Goal: Task Accomplishment & Management: Use online tool/utility

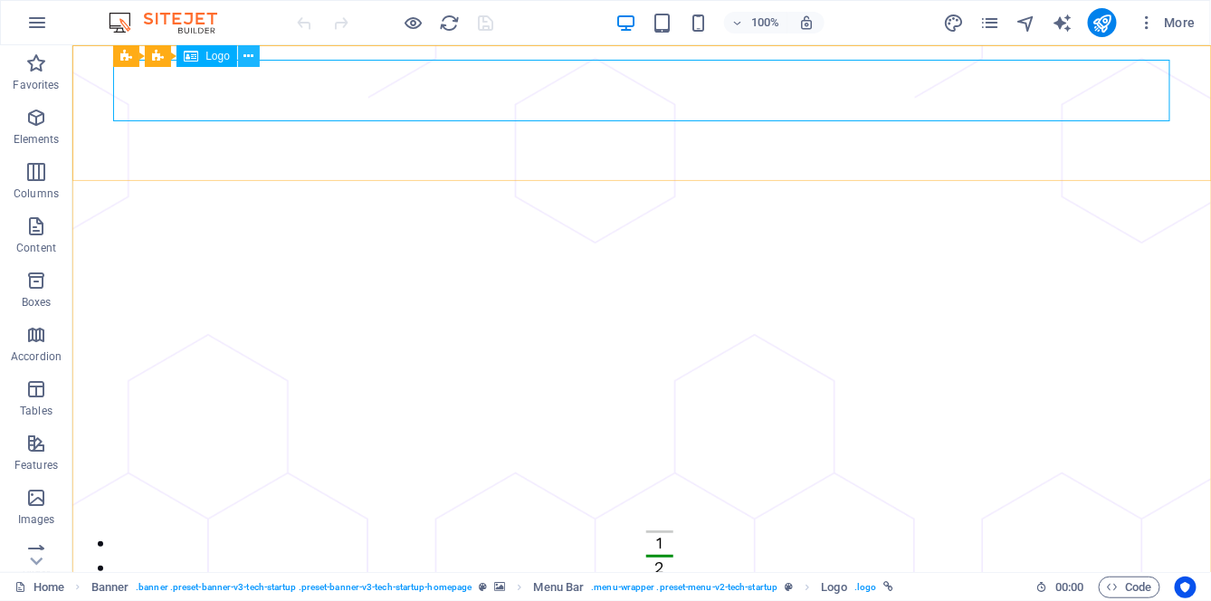
click at [249, 57] on icon at bounding box center [248, 56] width 10 height 19
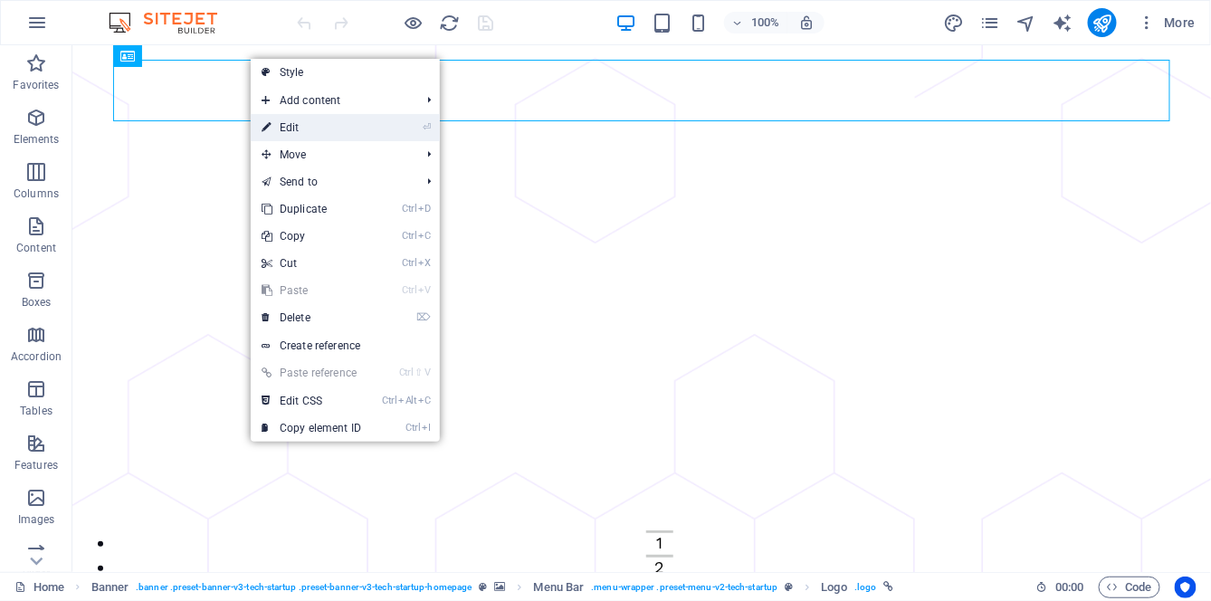
click at [379, 126] on li "⏎ Edit" at bounding box center [345, 127] width 189 height 27
click at [310, 127] on link "⏎ Edit" at bounding box center [311, 127] width 121 height 27
select select "px"
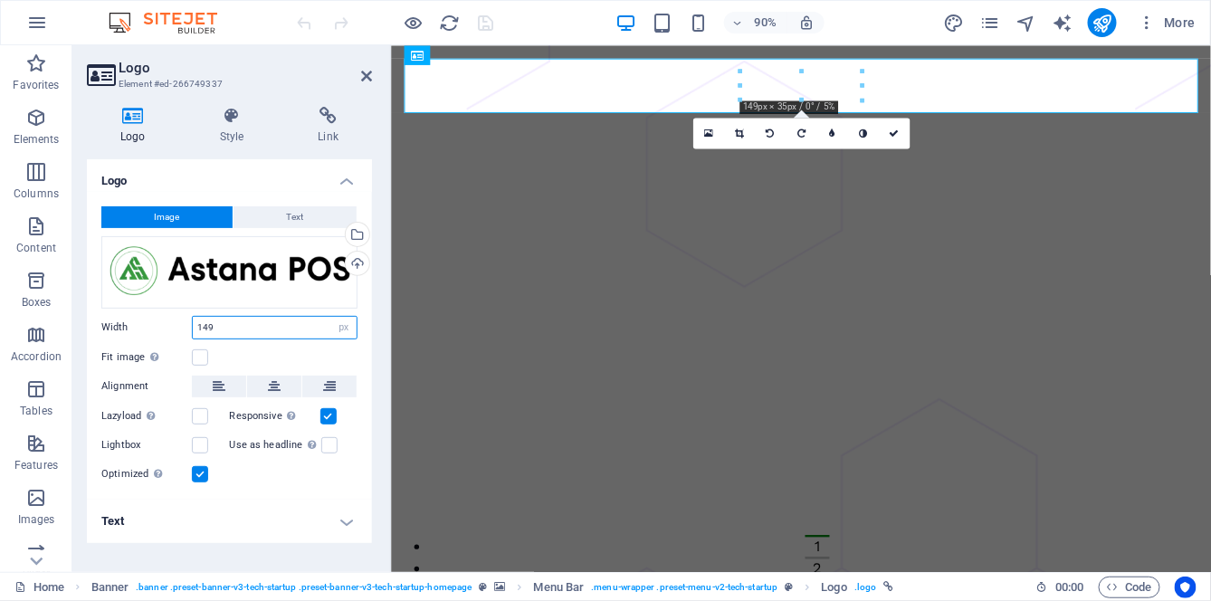
click at [257, 327] on input "149" at bounding box center [275, 328] width 164 height 22
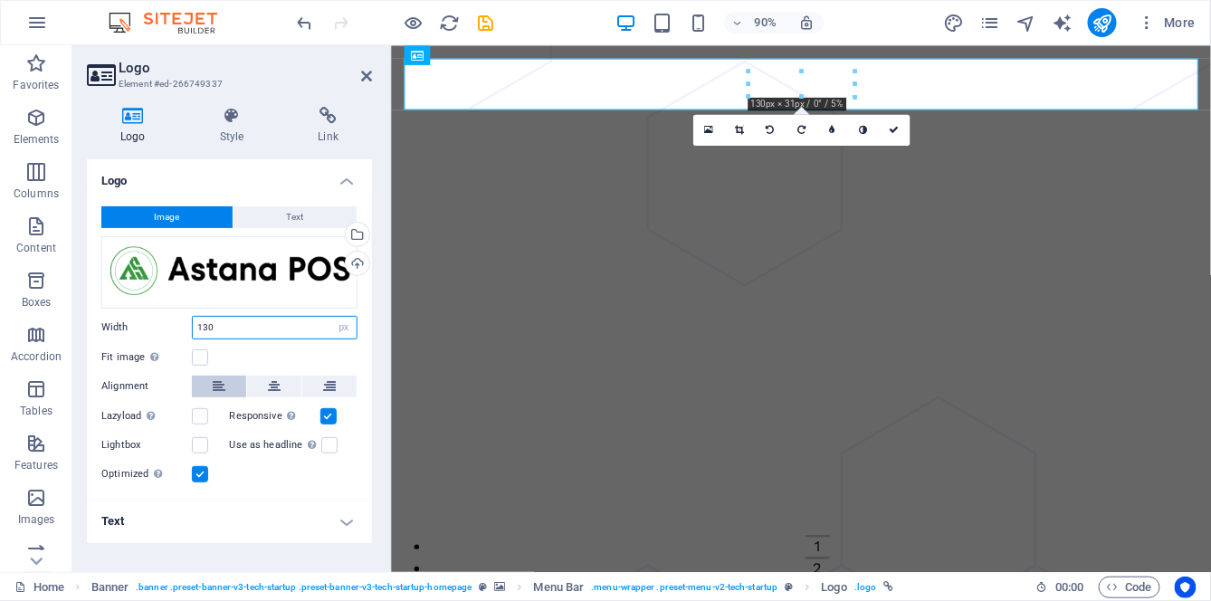
type input "130"
click at [215, 387] on icon at bounding box center [219, 387] width 13 height 22
click at [288, 326] on input "130" at bounding box center [275, 328] width 164 height 22
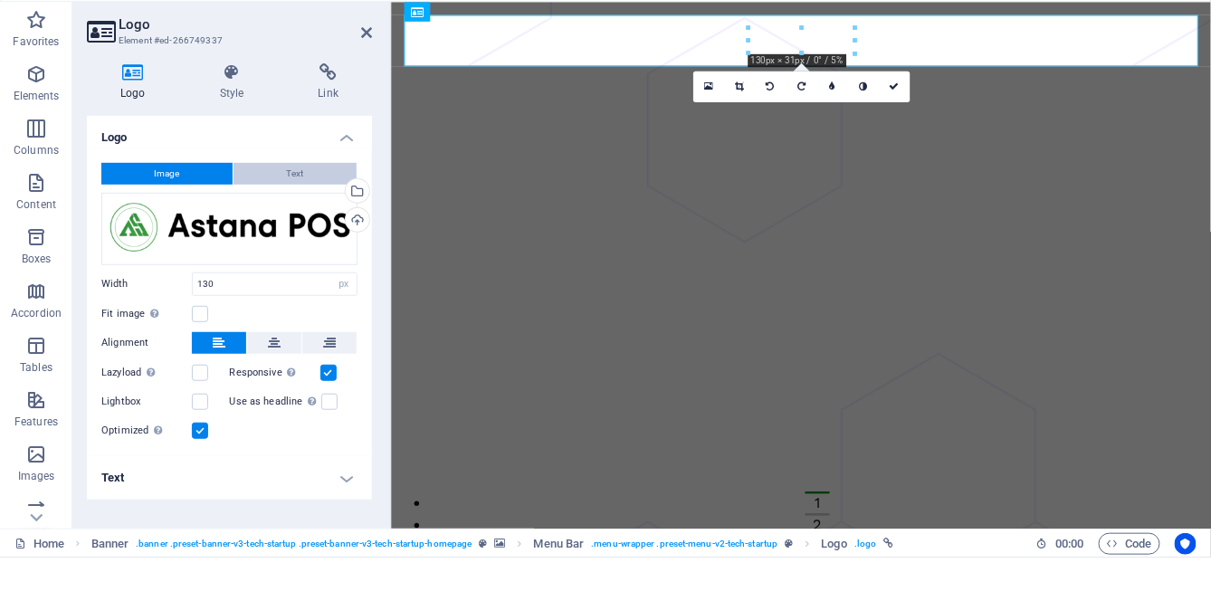
click at [328, 217] on button "Text" at bounding box center [295, 217] width 123 height 22
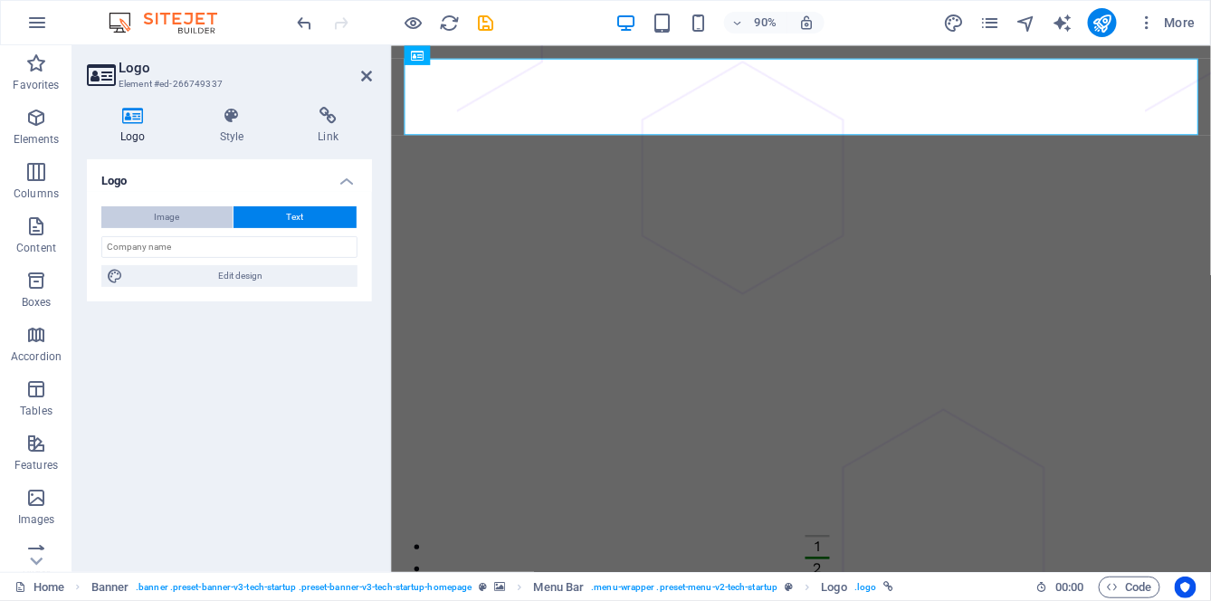
click at [195, 215] on button "Image" at bounding box center [166, 217] width 131 height 22
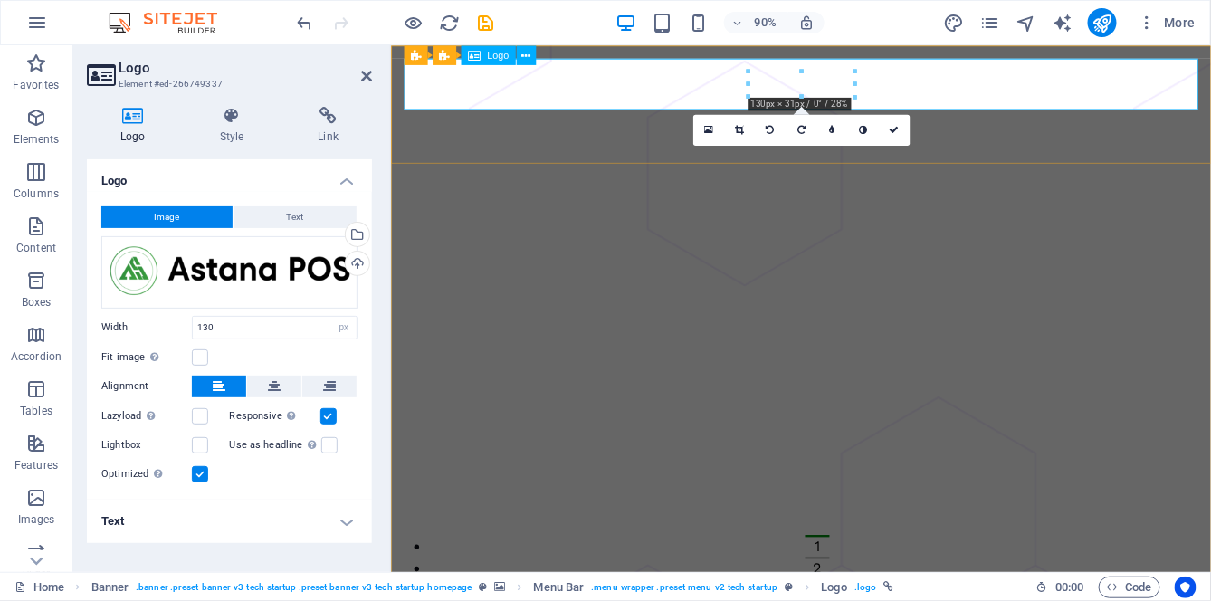
scroll to position [0, 1]
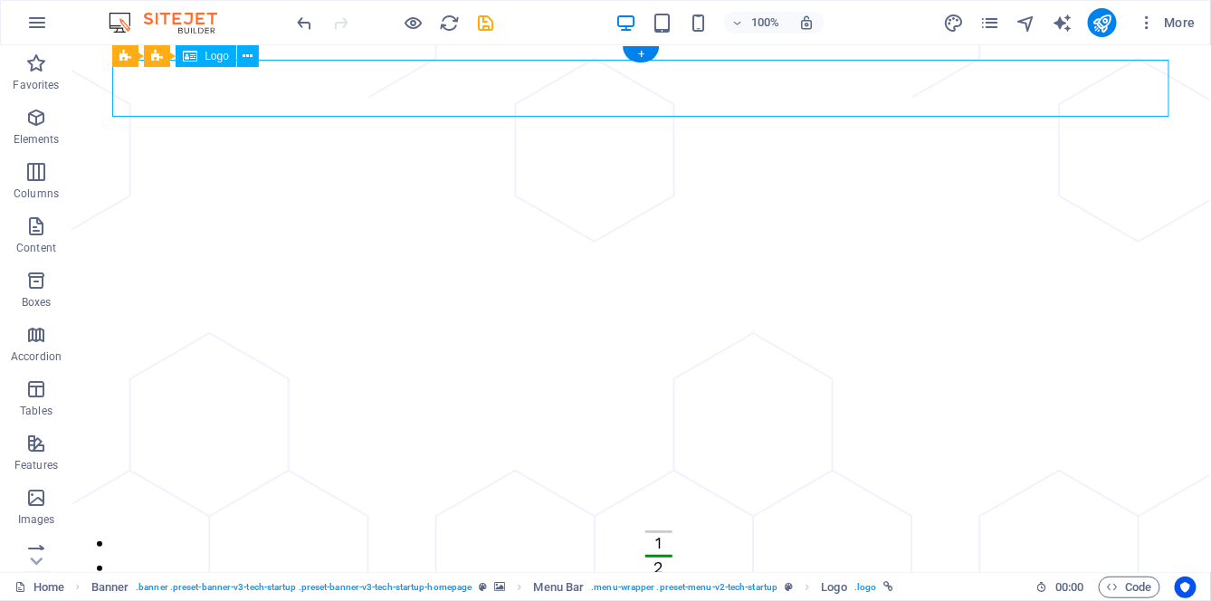
select select "px"
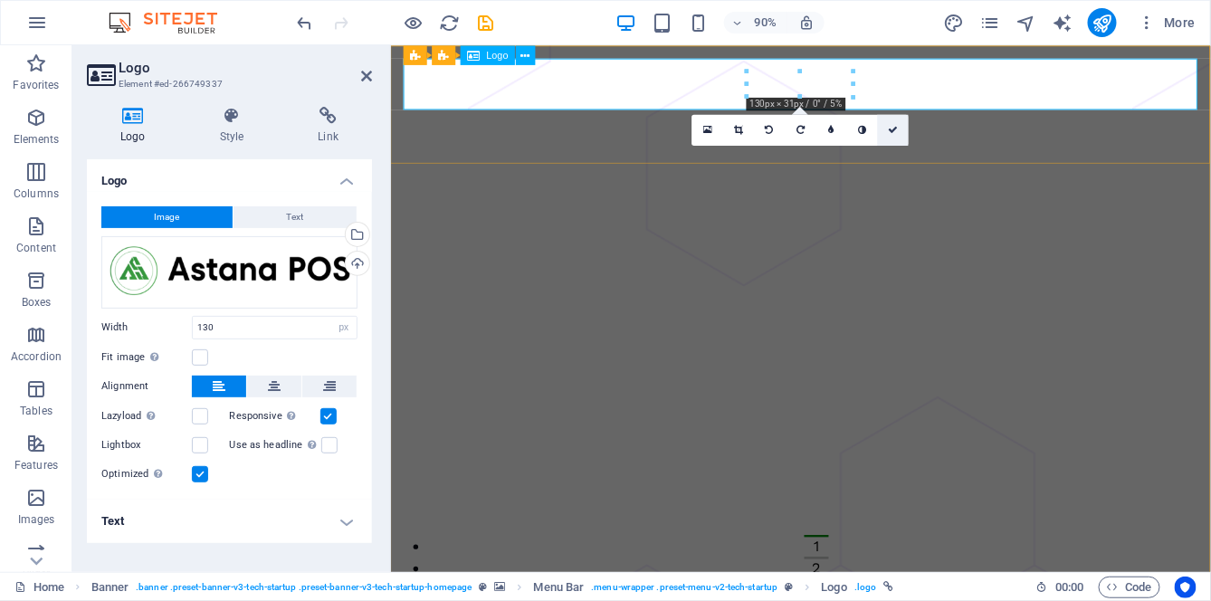
click at [889, 135] on icon at bounding box center [893, 130] width 10 height 10
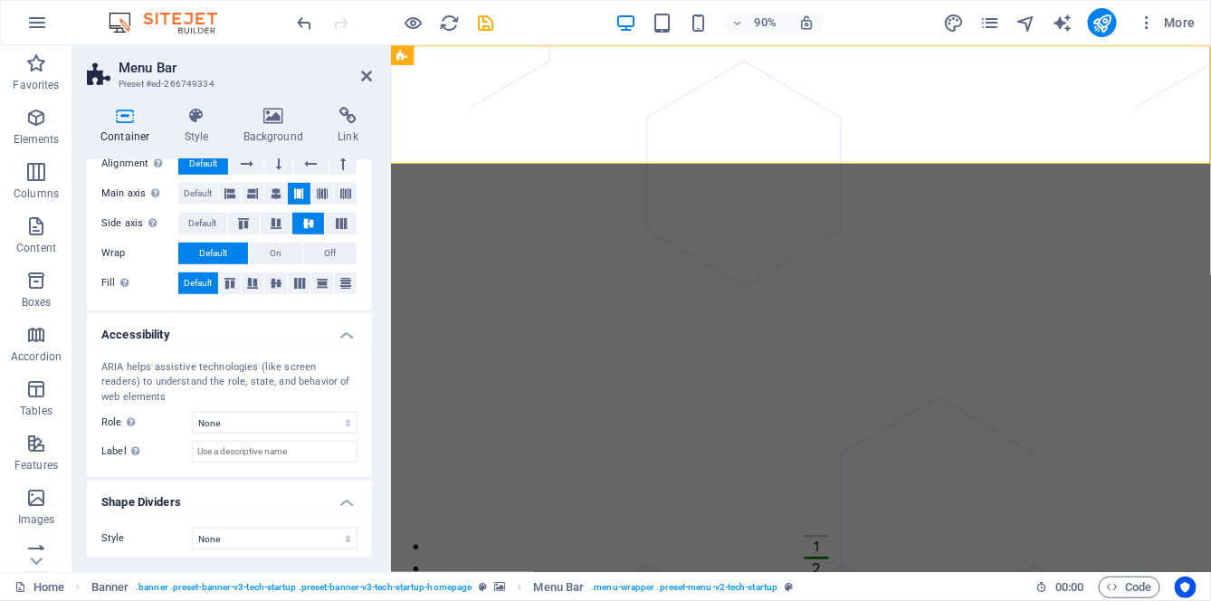
scroll to position [301, 0]
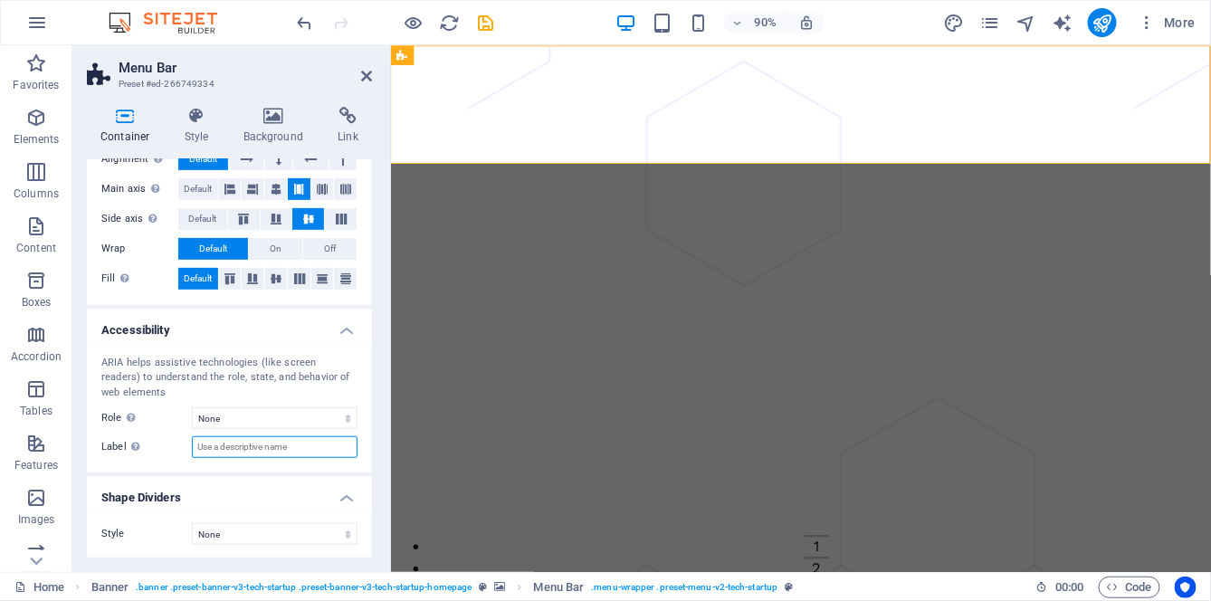
type input "/"
click at [390, 338] on div at bounding box center [388, 308] width 4 height 527
click at [377, 316] on div "Container Style Background Link Size Height Default px rem % vh vw Min. height …" at bounding box center [229, 332] width 314 height 480
click at [192, 132] on h4 "Style" at bounding box center [200, 126] width 59 height 38
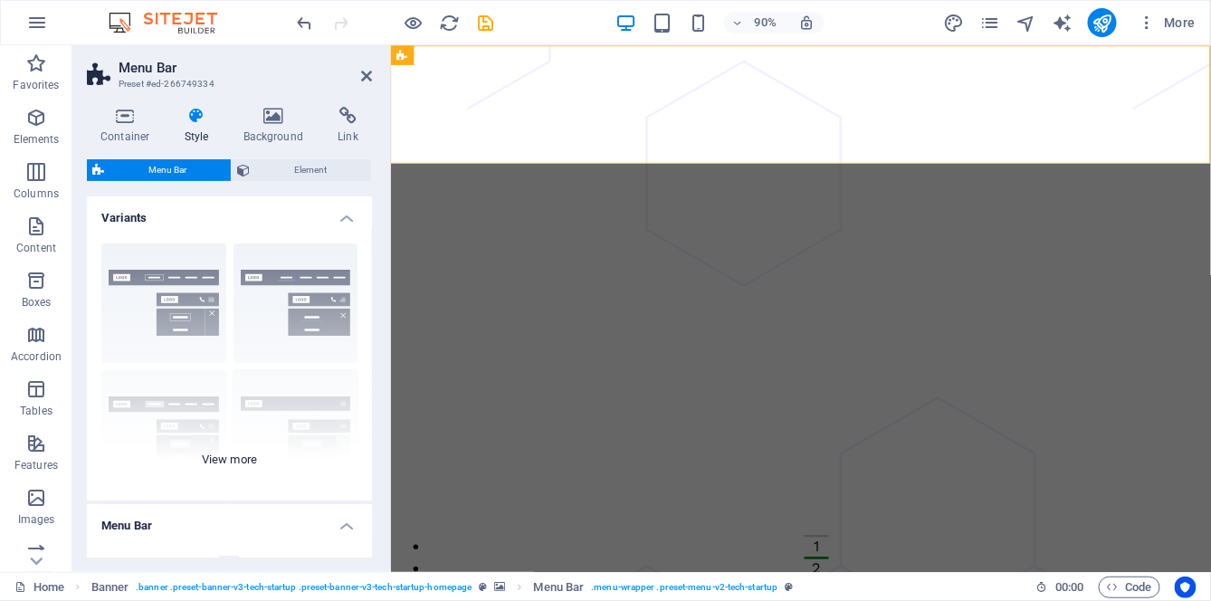
click at [239, 457] on div "Border Centered Default Fixed Loki Trigger Wide XXL" at bounding box center [229, 365] width 285 height 272
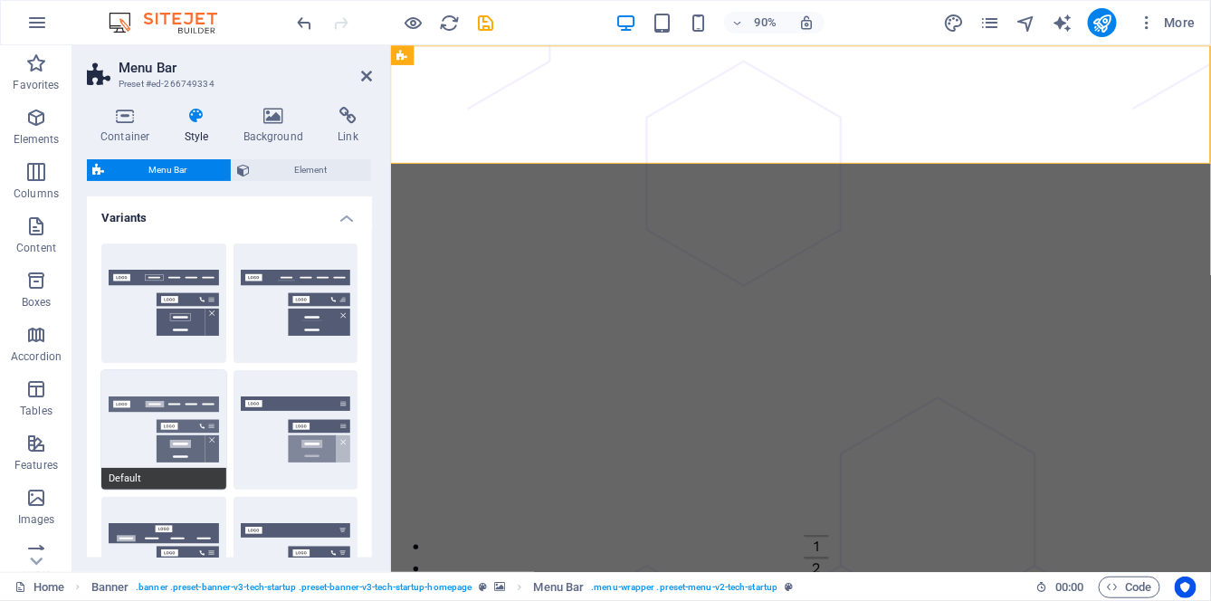
click at [155, 434] on button "Default" at bounding box center [163, 429] width 125 height 119
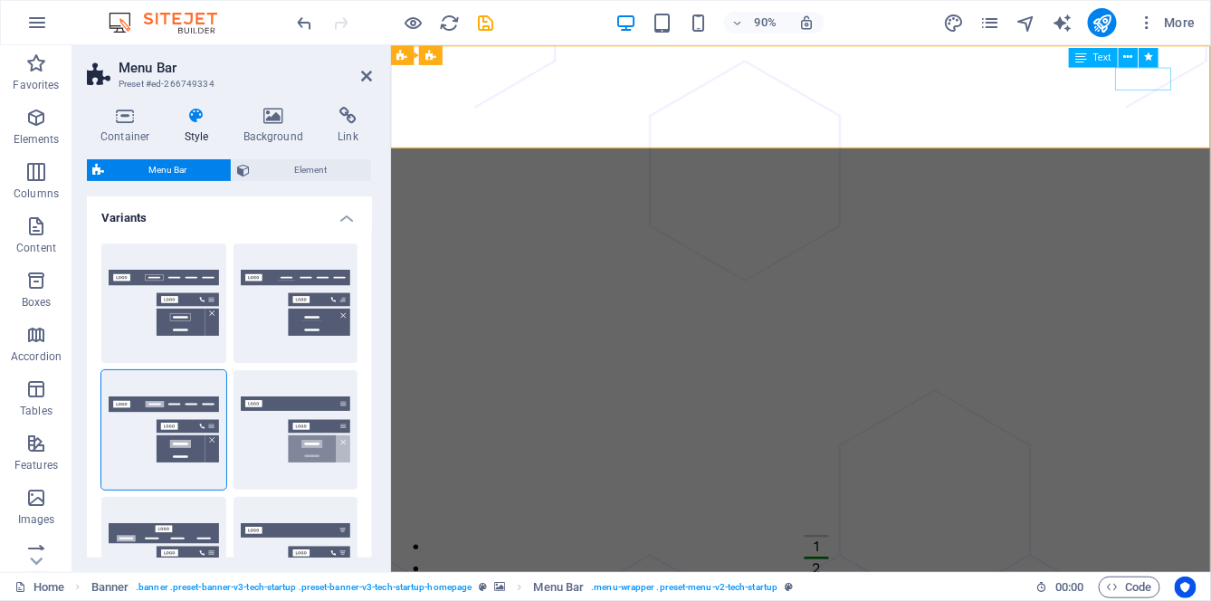
click at [1128, 62] on icon at bounding box center [1127, 57] width 9 height 17
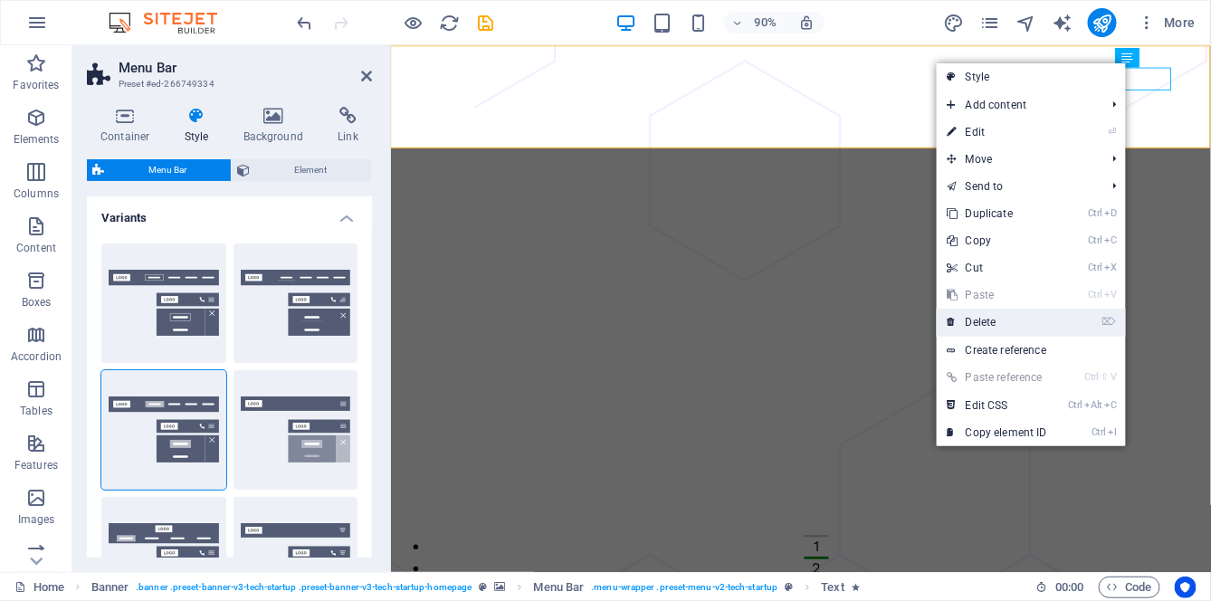
click at [1015, 320] on link "⌦ Delete" at bounding box center [997, 322] width 121 height 27
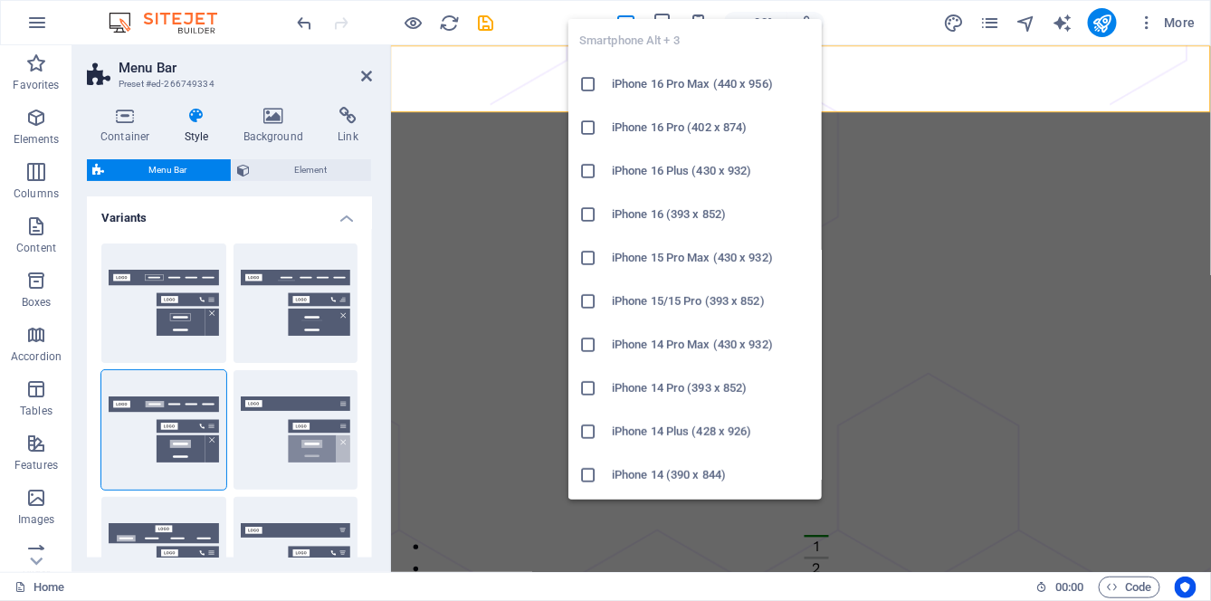
click at [728, 124] on h6 "iPhone 16 Pro (402 x 874)" at bounding box center [711, 128] width 199 height 22
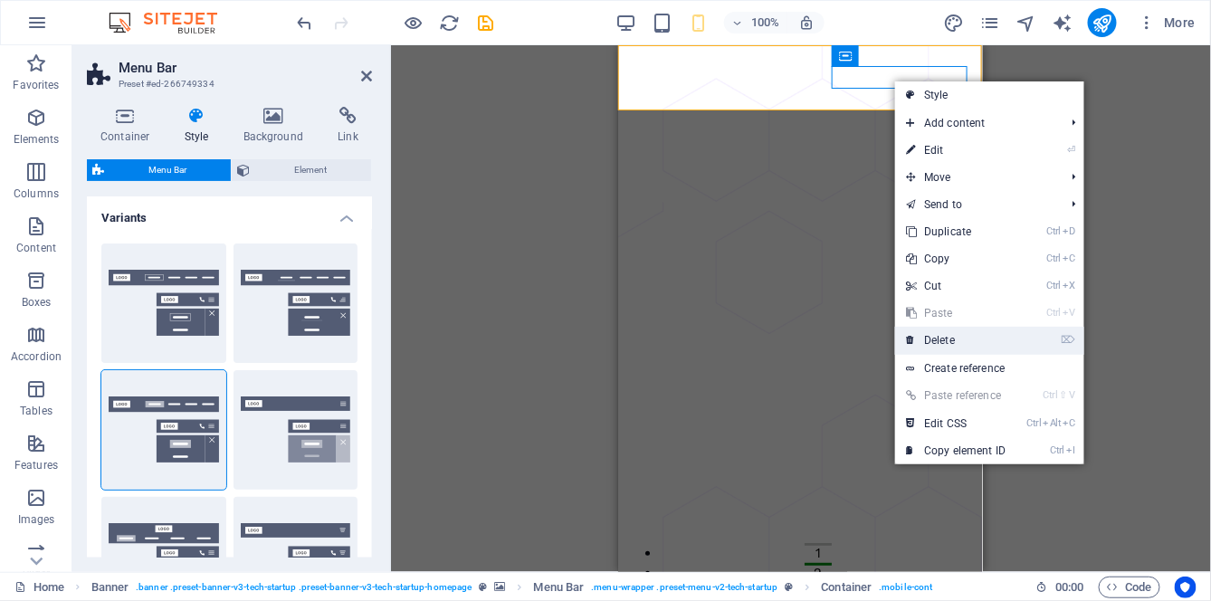
click at [948, 337] on link "⌦ Delete" at bounding box center [955, 340] width 121 height 27
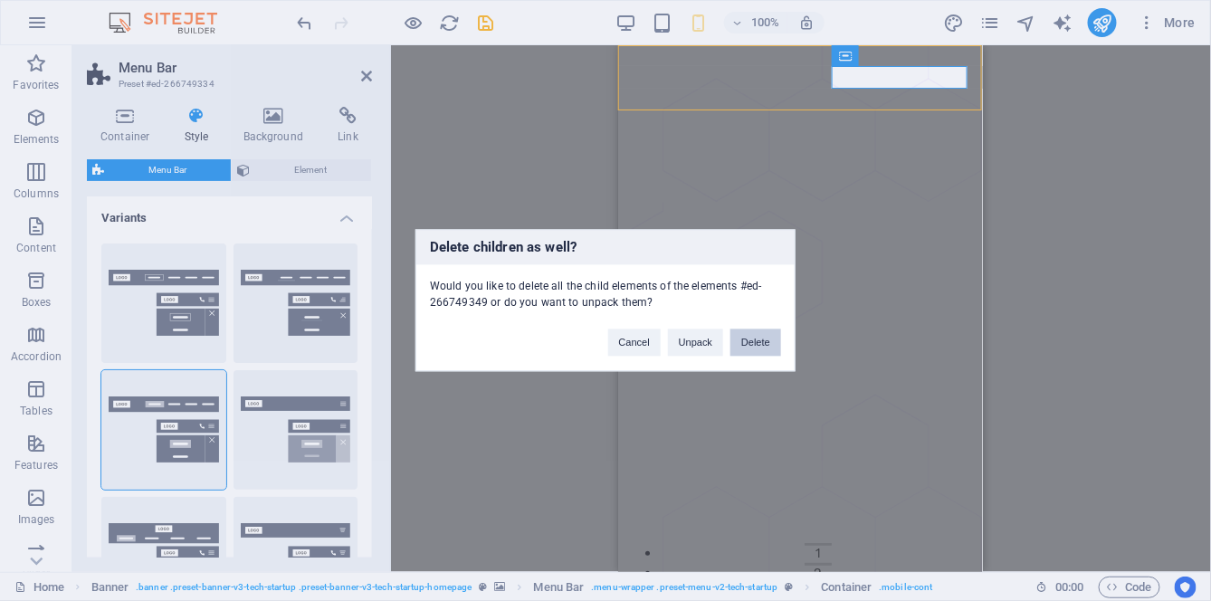
click at [769, 339] on button "Delete" at bounding box center [755, 342] width 51 height 27
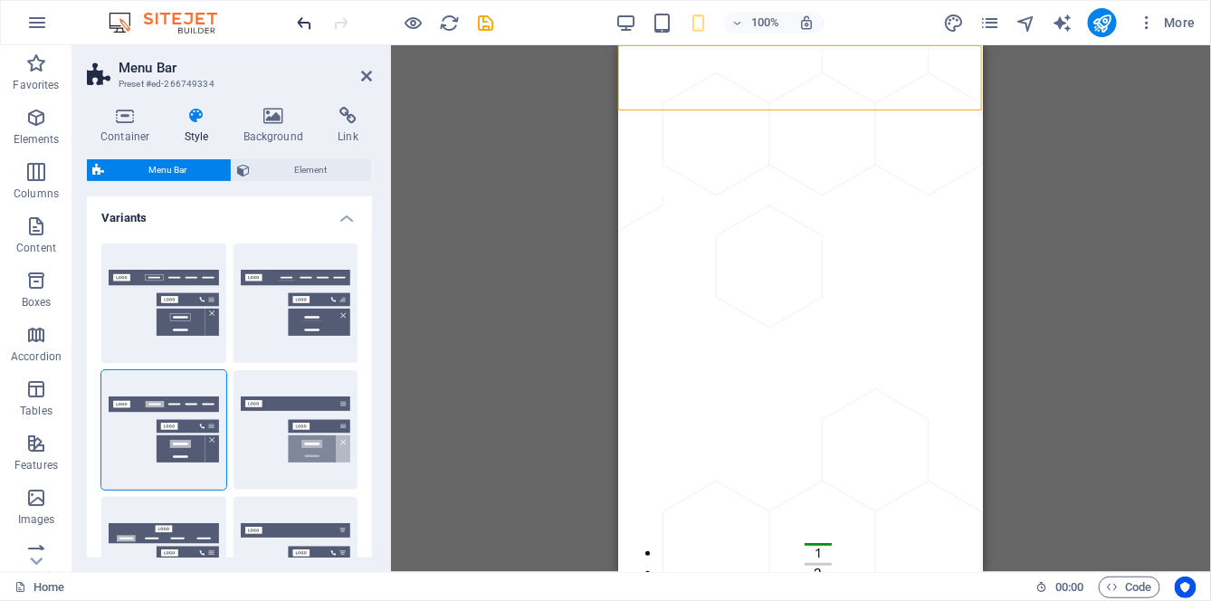
click at [305, 24] on icon "undo" at bounding box center [305, 23] width 21 height 21
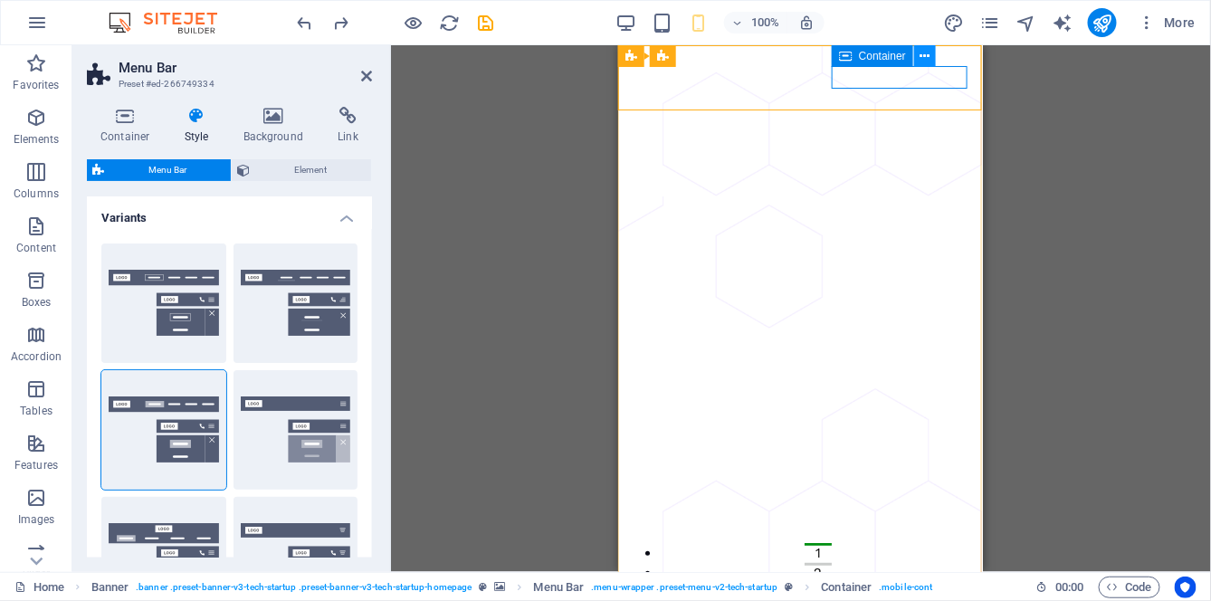
click at [926, 60] on icon at bounding box center [925, 56] width 10 height 19
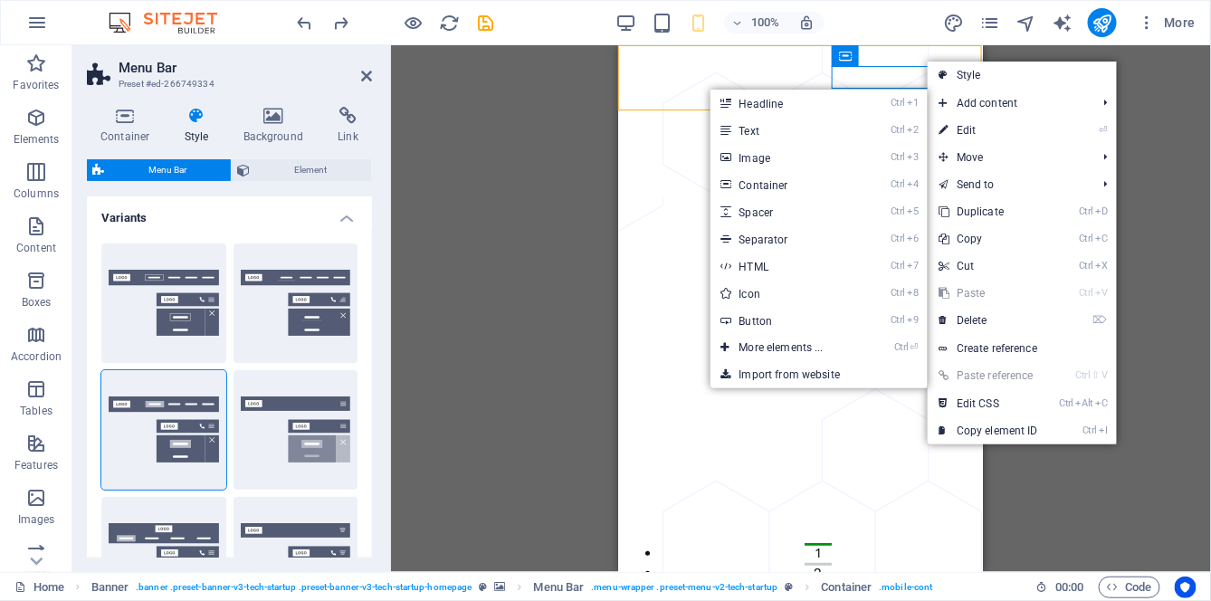
click at [1001, 126] on link "⏎ Edit" at bounding box center [988, 130] width 121 height 27
select select "circle"
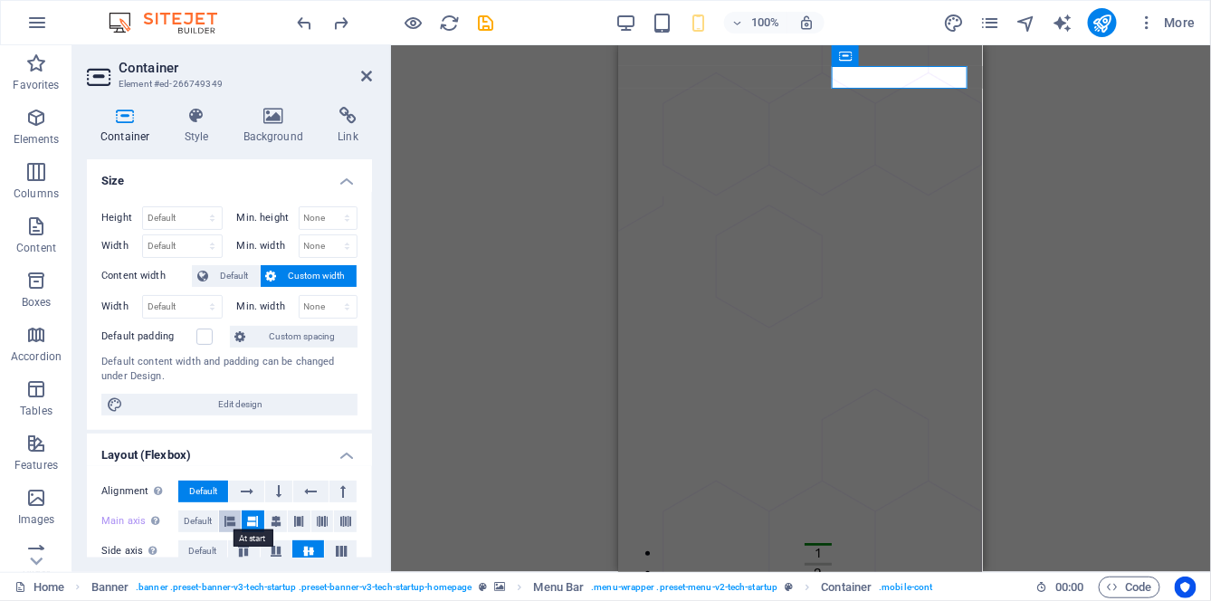
click at [236, 515] on button at bounding box center [230, 522] width 23 height 22
click at [253, 518] on icon at bounding box center [252, 522] width 11 height 22
click at [306, 521] on button at bounding box center [299, 522] width 23 height 22
click at [258, 517] on button at bounding box center [253, 522] width 23 height 22
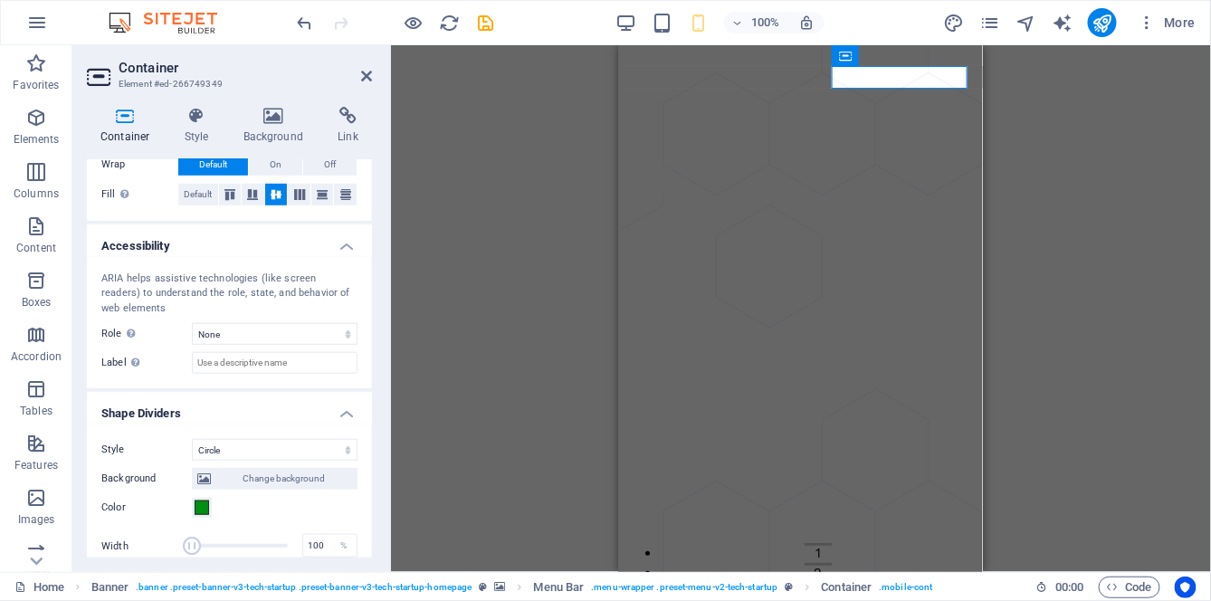
scroll to position [420, 0]
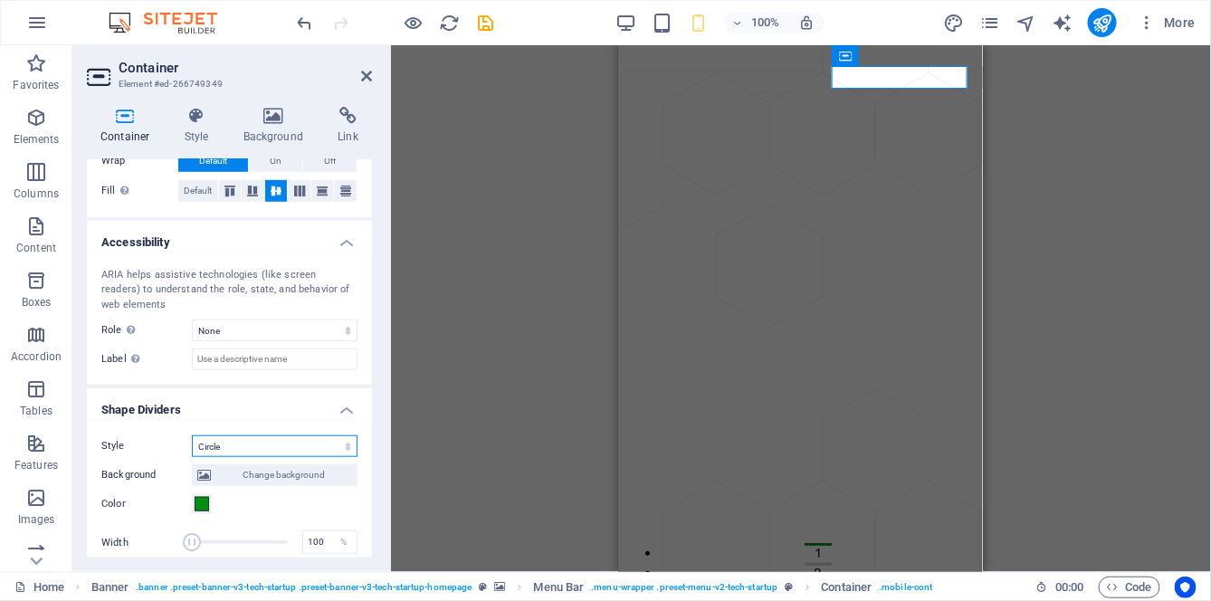
click at [255, 443] on select "None Triangle Square Diagonal Polygon 1 Polygon 2 Zigzag Multiple Zigzags Waves…" at bounding box center [275, 446] width 166 height 22
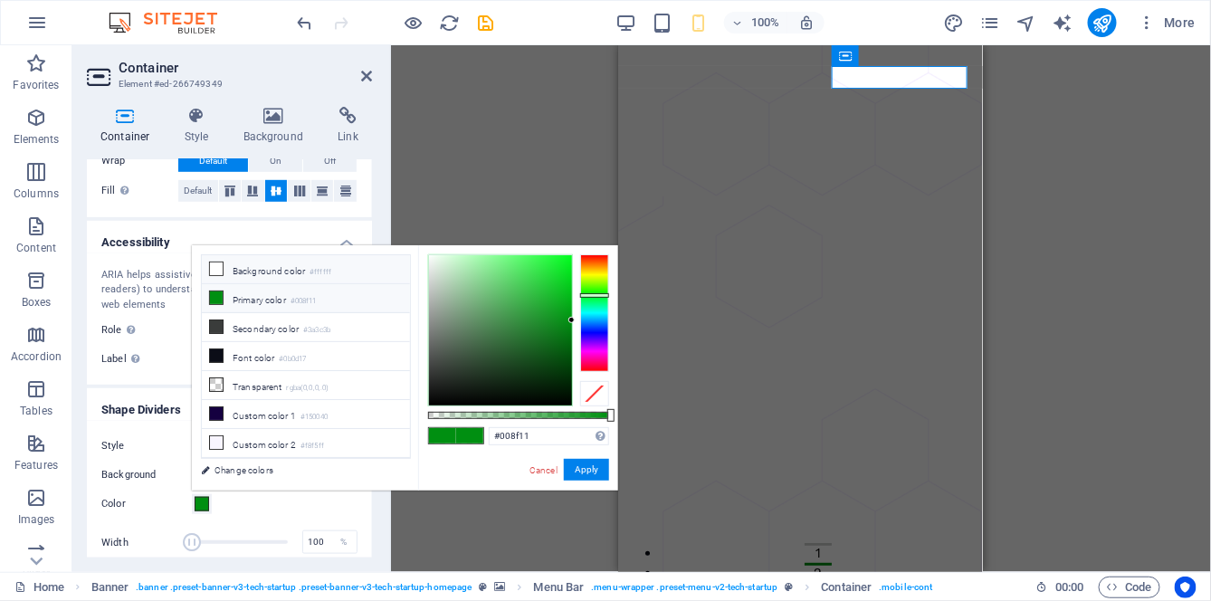
click at [311, 273] on small "#ffffff" at bounding box center [321, 272] width 22 height 13
type input "#ffffff"
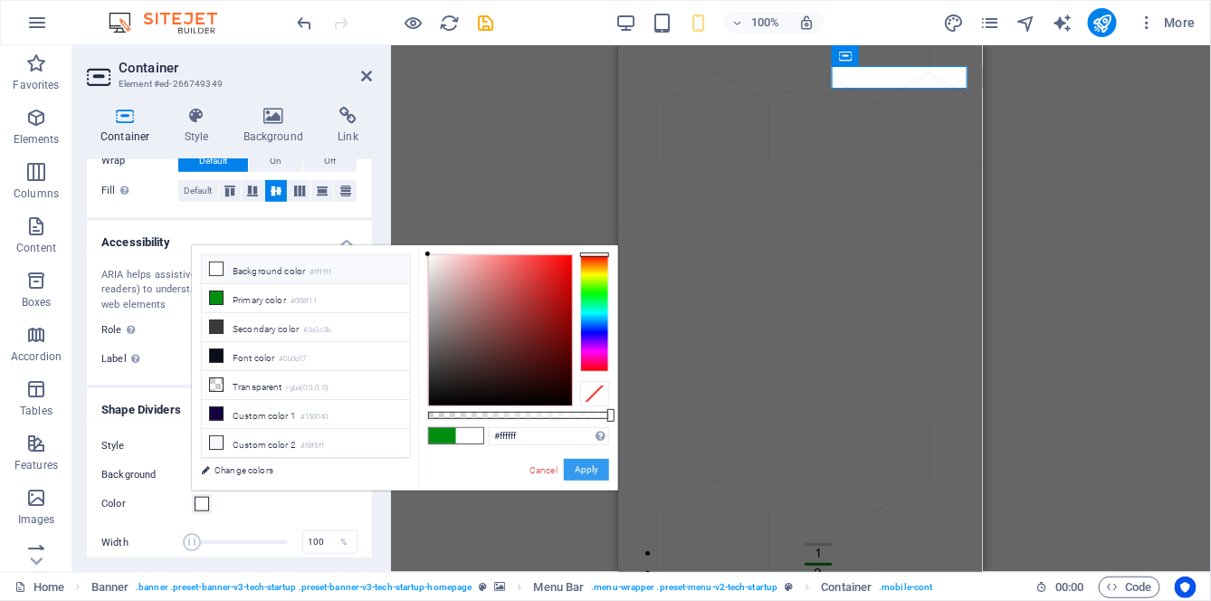
click at [582, 466] on button "Apply" at bounding box center [586, 470] width 45 height 22
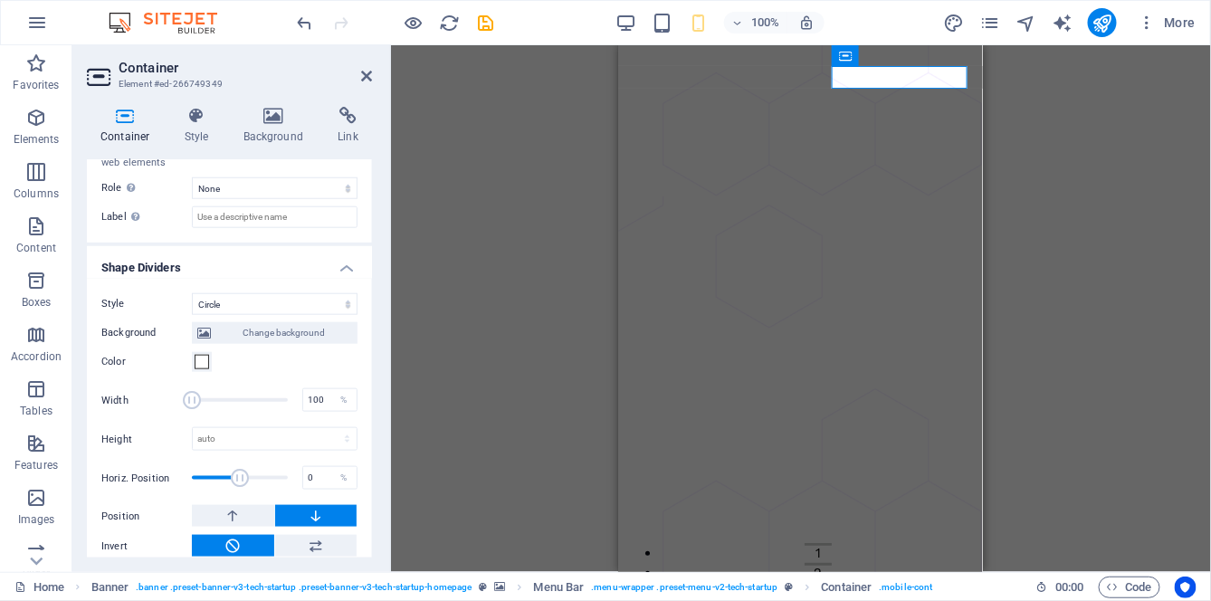
scroll to position [573, 0]
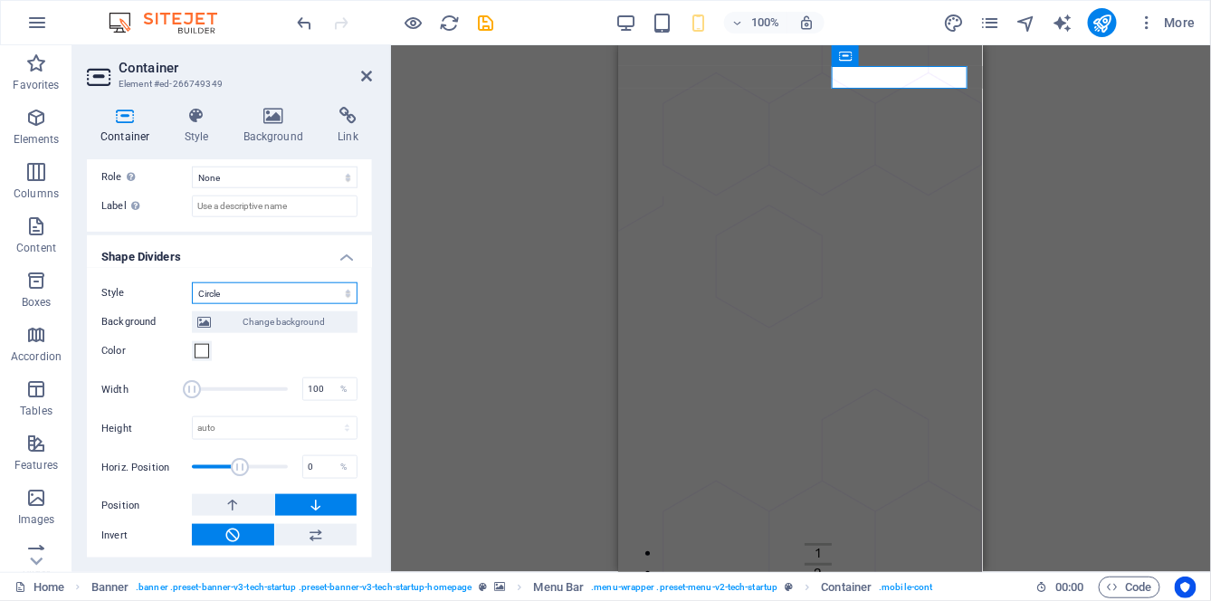
click at [326, 288] on select "None Triangle Square Diagonal Polygon 1 Polygon 2 Zigzag Multiple Zigzags Waves…" at bounding box center [275, 293] width 166 height 22
select select "none"
click at [192, 304] on select "None Triangle Square Diagonal Polygon 1 Polygon 2 Zigzag Multiple Zigzags Waves…" at bounding box center [275, 293] width 166 height 22
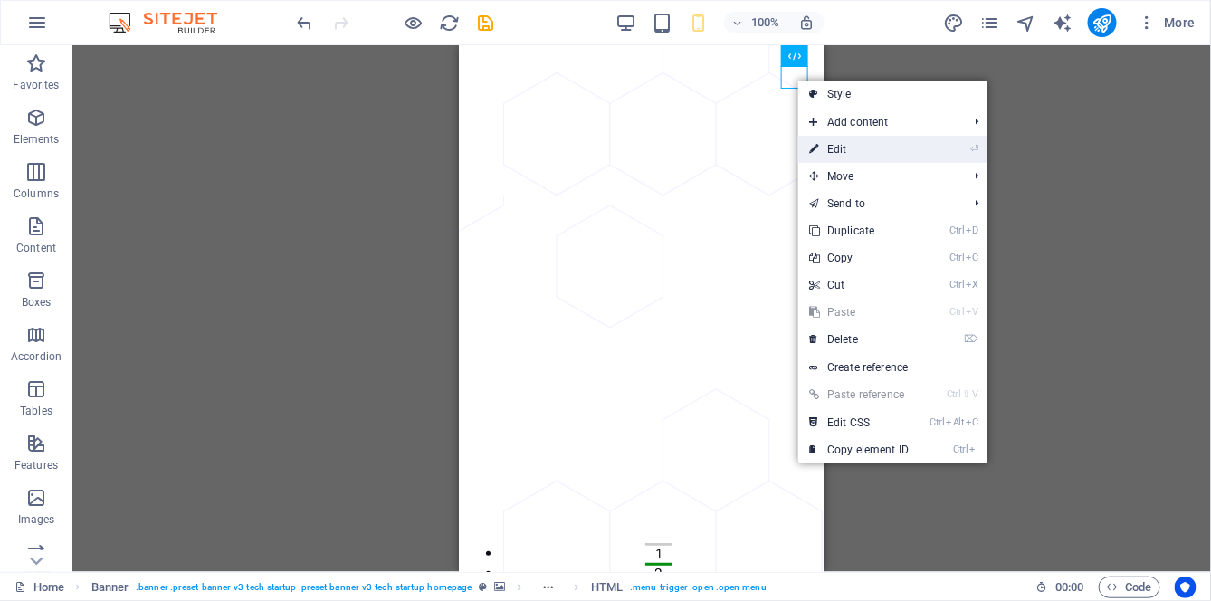
click at [892, 143] on link "⏎ Edit" at bounding box center [858, 149] width 121 height 27
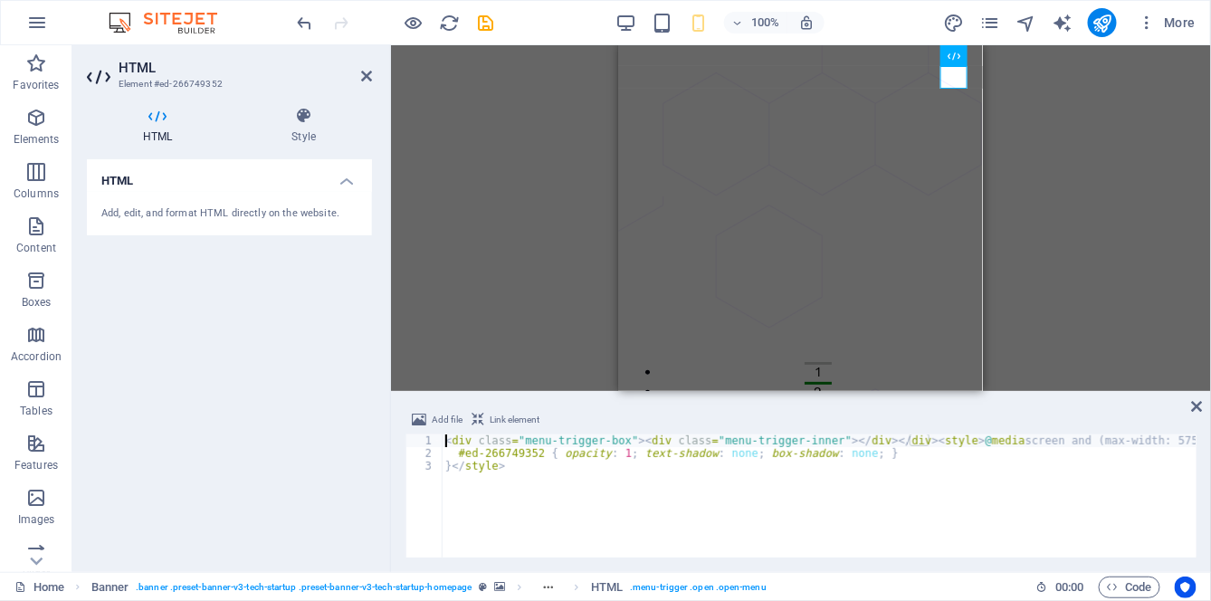
click at [1197, 409] on icon at bounding box center [1197, 406] width 11 height 14
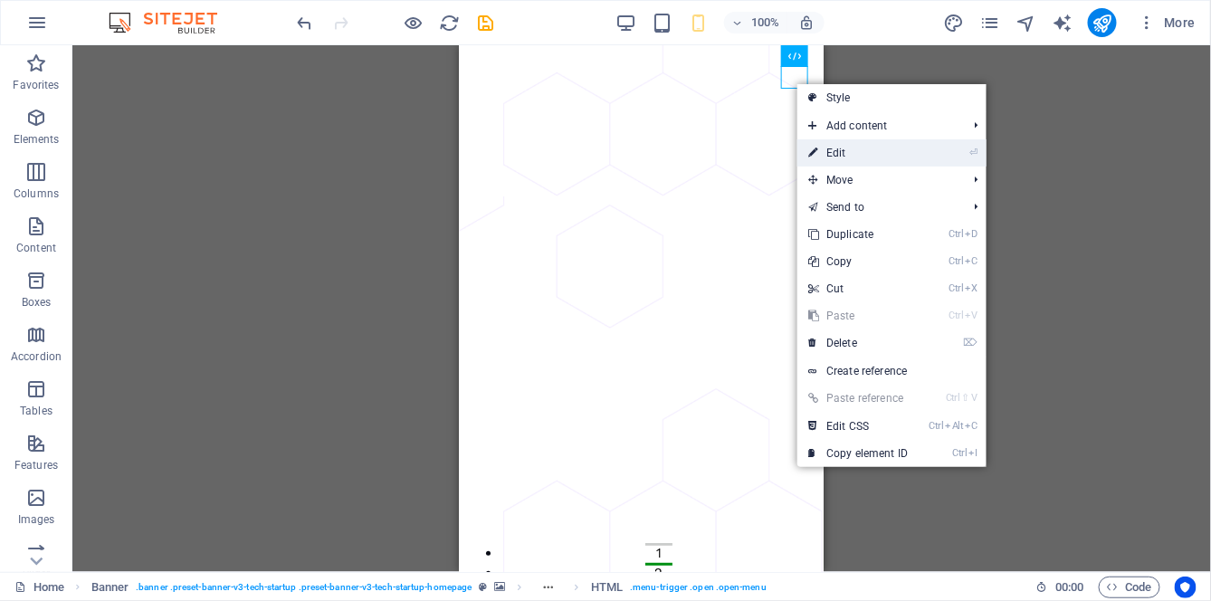
click at [872, 159] on link "⏎ Edit" at bounding box center [857, 152] width 121 height 27
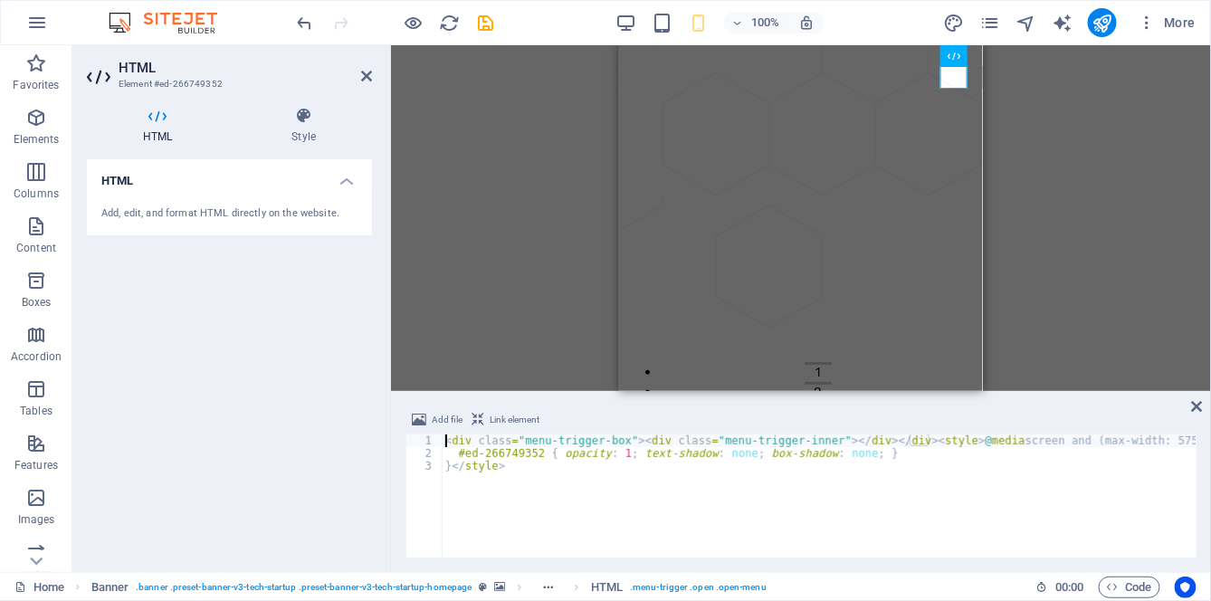
click at [370, 80] on icon at bounding box center [366, 76] width 11 height 14
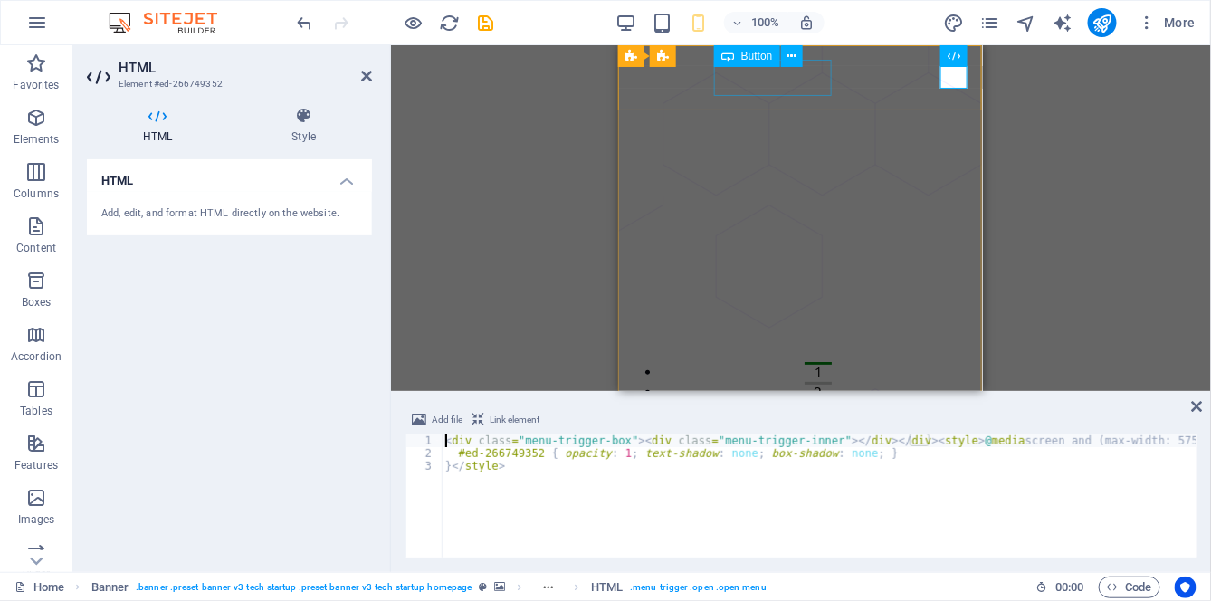
click at [1090, 161] on div "Container H1 Banner Container Container Menu Bar Banner Logo Banner Menu Bar Ba…" at bounding box center [801, 218] width 820 height 346
click at [1197, 406] on icon at bounding box center [1197, 406] width 11 height 14
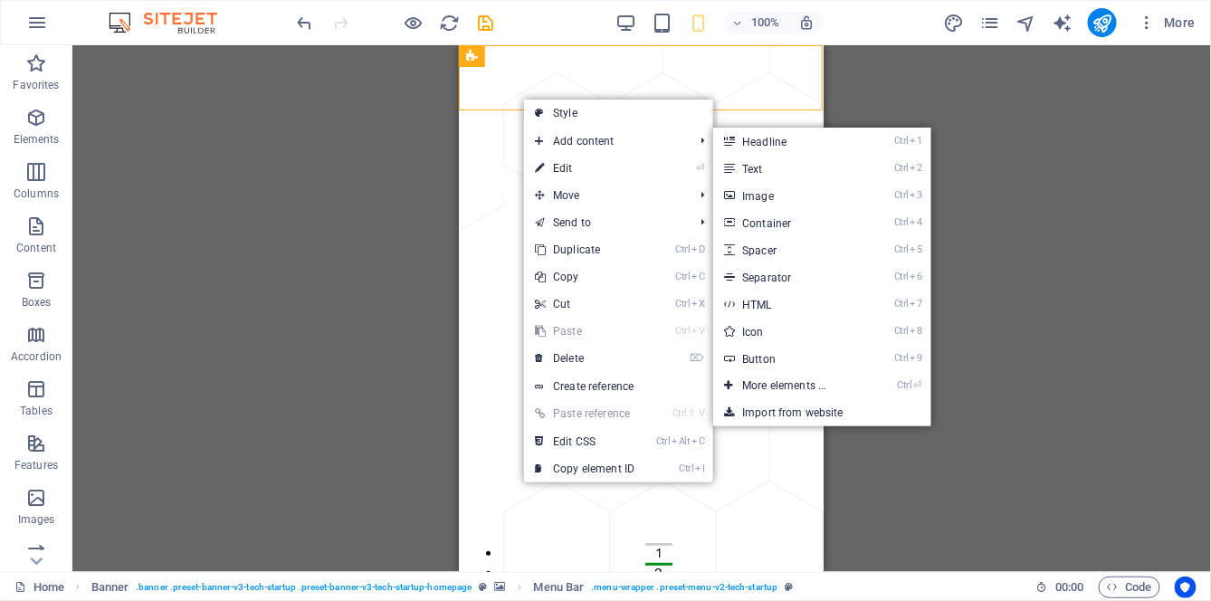
click at [602, 162] on link "⏎ Edit" at bounding box center [584, 168] width 121 height 27
select select "rem"
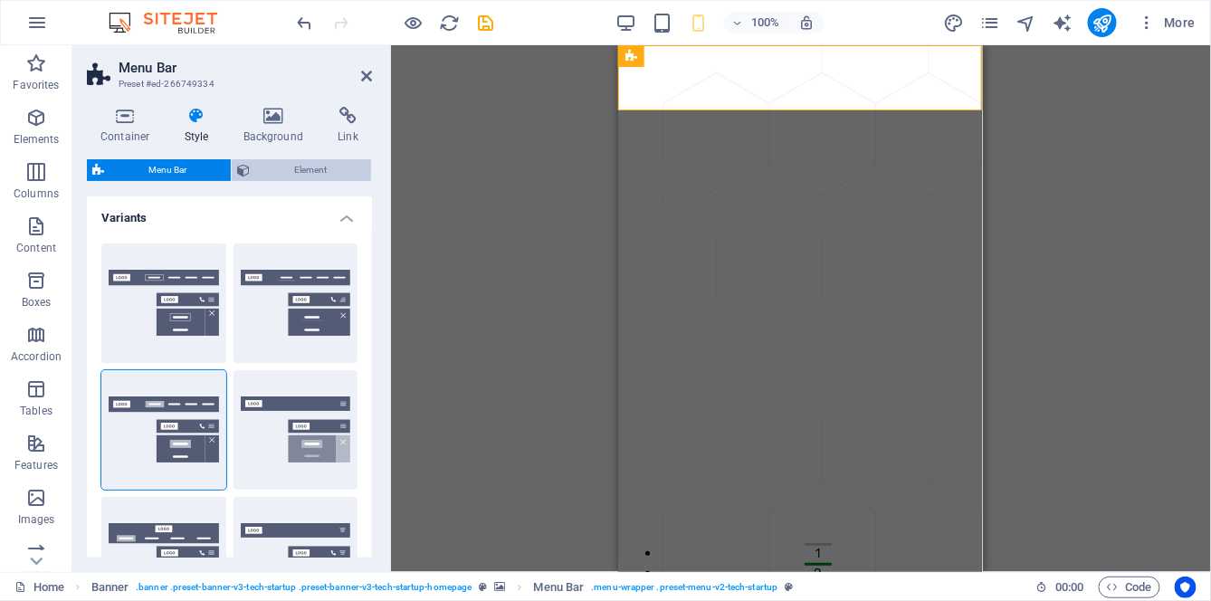
click at [327, 169] on span "Element" at bounding box center [310, 170] width 110 height 22
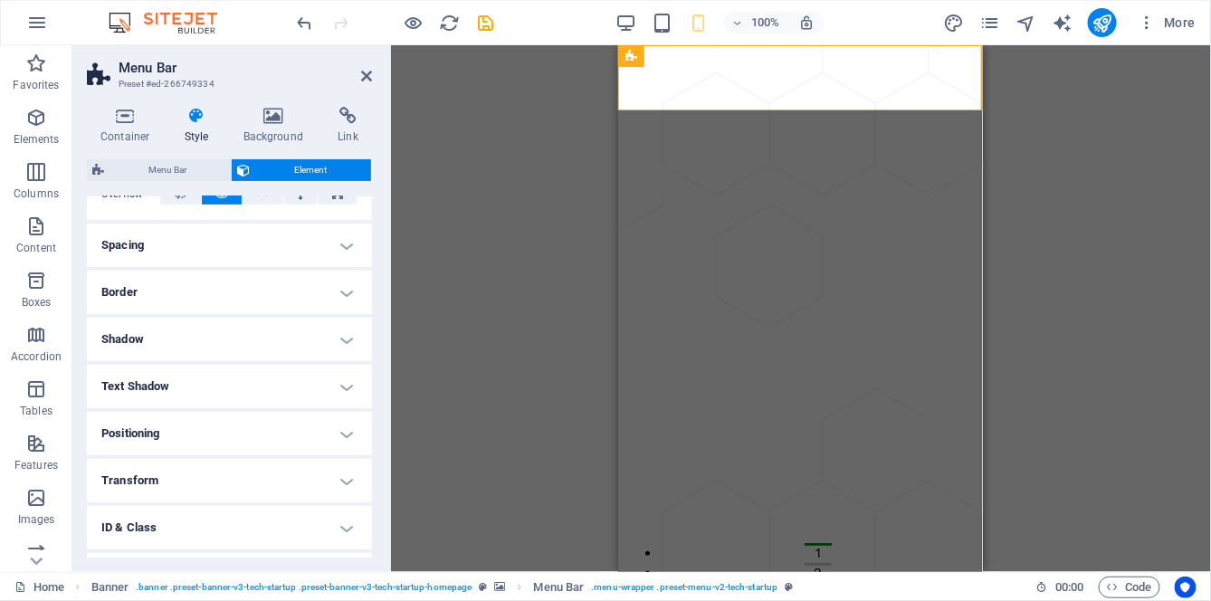
scroll to position [415, 0]
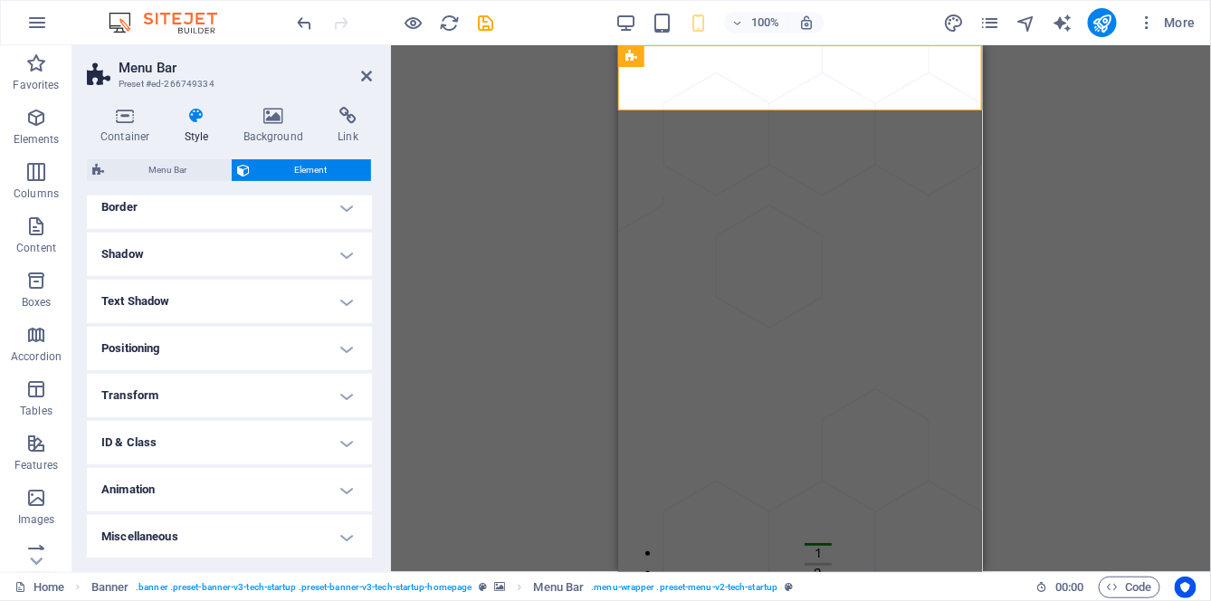
click at [320, 340] on h4 "Positioning" at bounding box center [229, 348] width 285 height 43
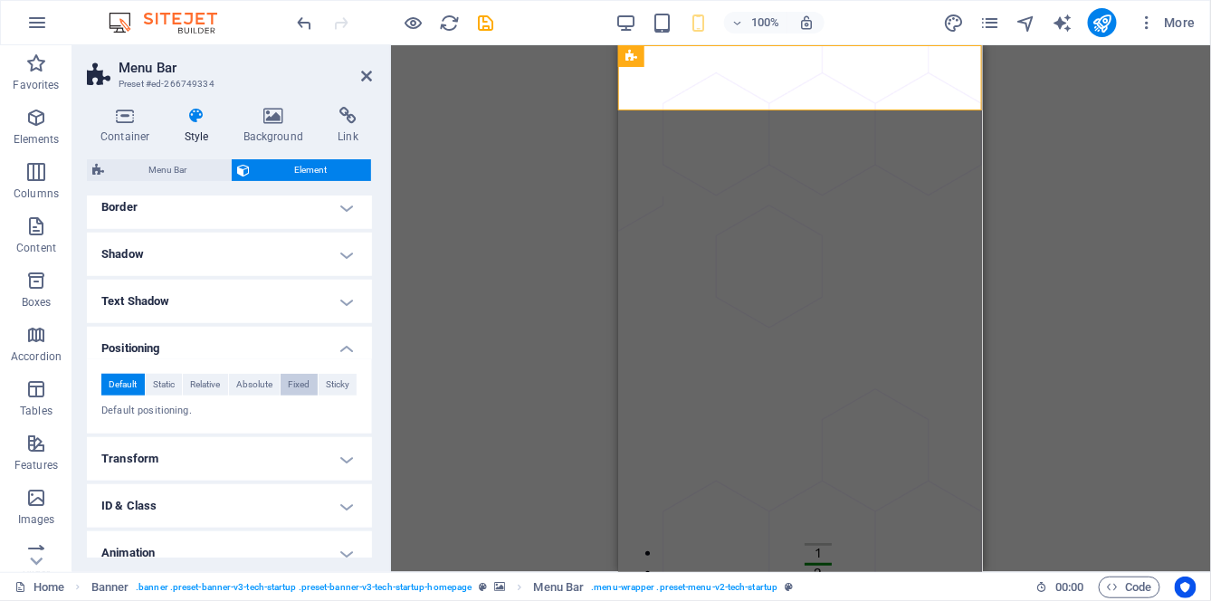
click at [301, 378] on span "Fixed" at bounding box center [299, 385] width 22 height 22
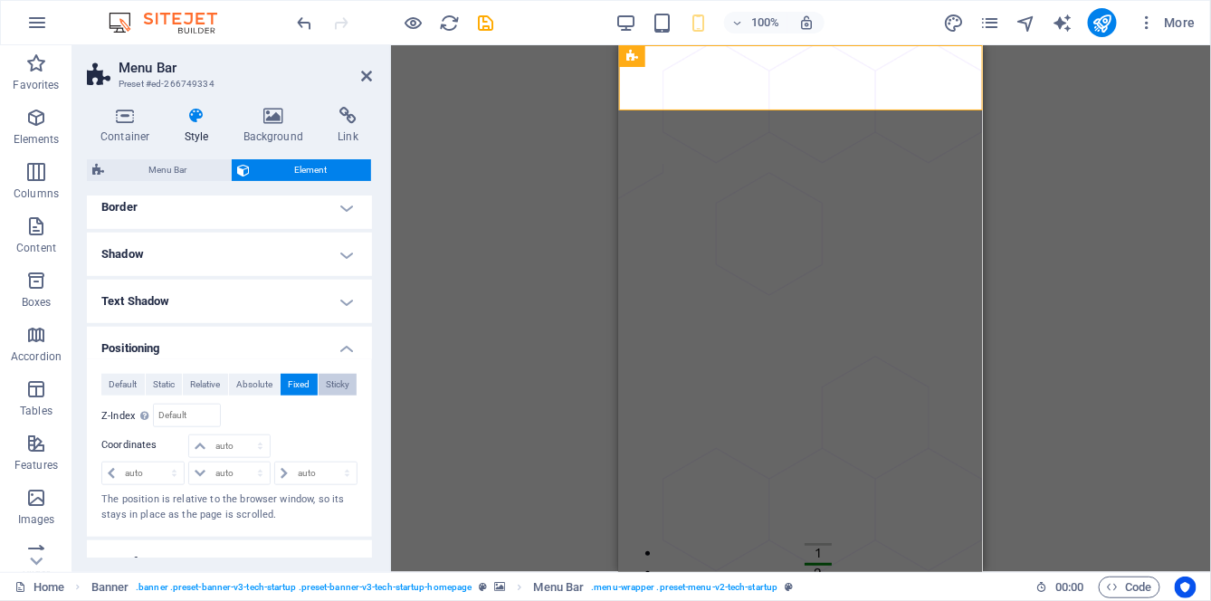
click at [336, 385] on span "Sticky" at bounding box center [338, 385] width 24 height 22
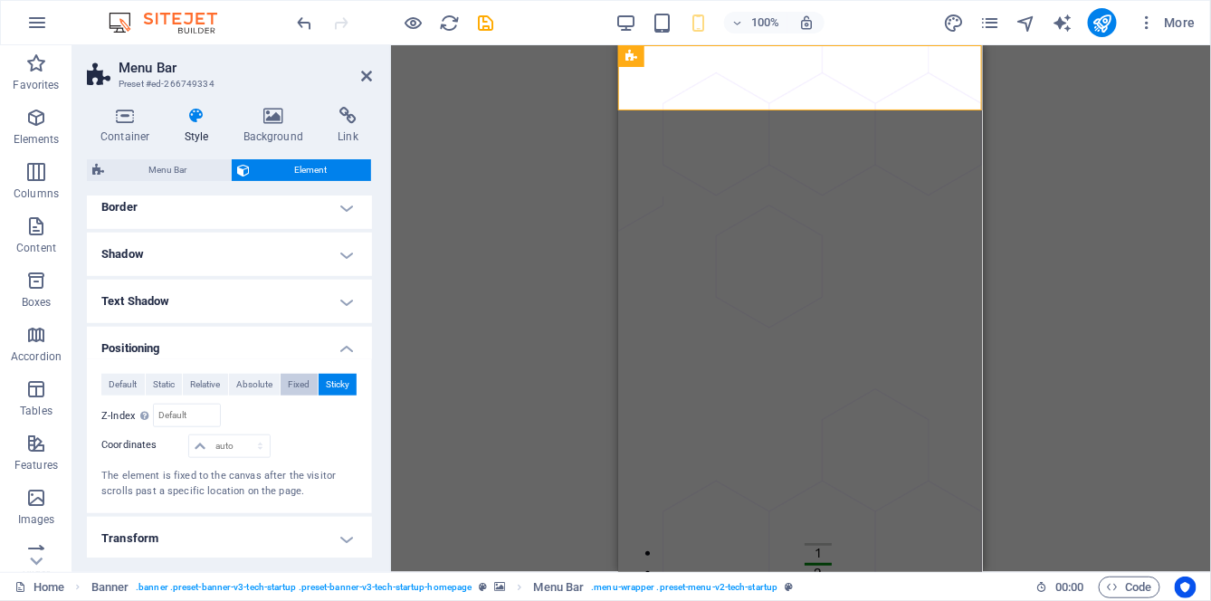
click at [298, 388] on span "Fixed" at bounding box center [299, 385] width 22 height 22
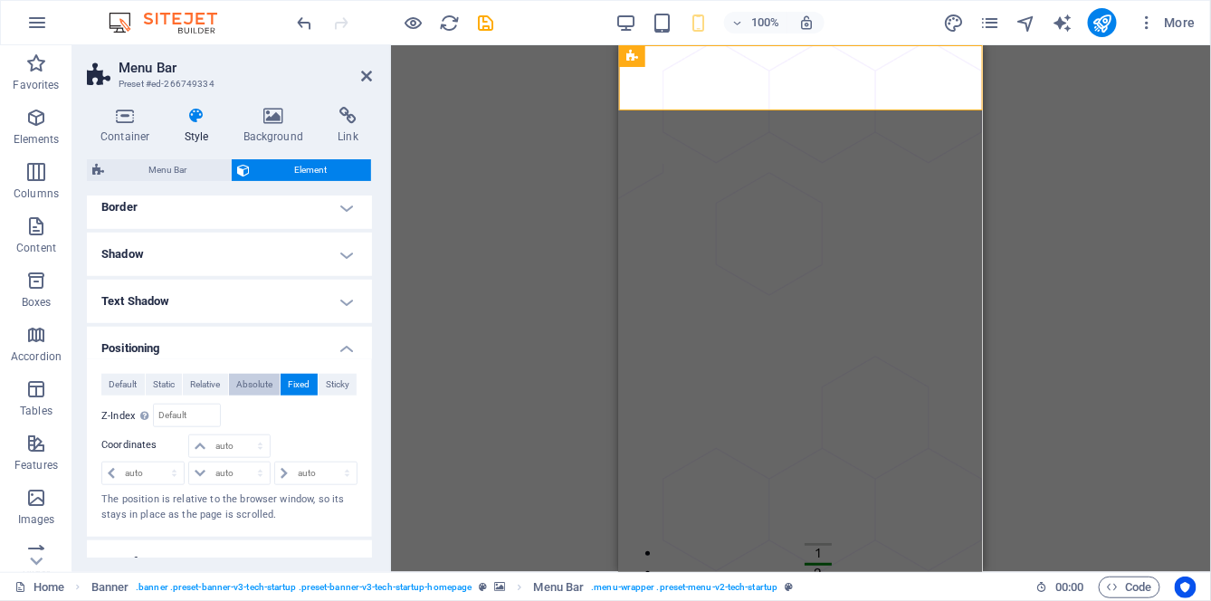
click at [264, 392] on span "Absolute" at bounding box center [254, 385] width 36 height 22
click at [260, 384] on span "Absolute" at bounding box center [254, 385] width 36 height 22
click at [301, 384] on span "Fixed" at bounding box center [299, 385] width 22 height 22
click at [332, 388] on span "Sticky" at bounding box center [338, 385] width 24 height 22
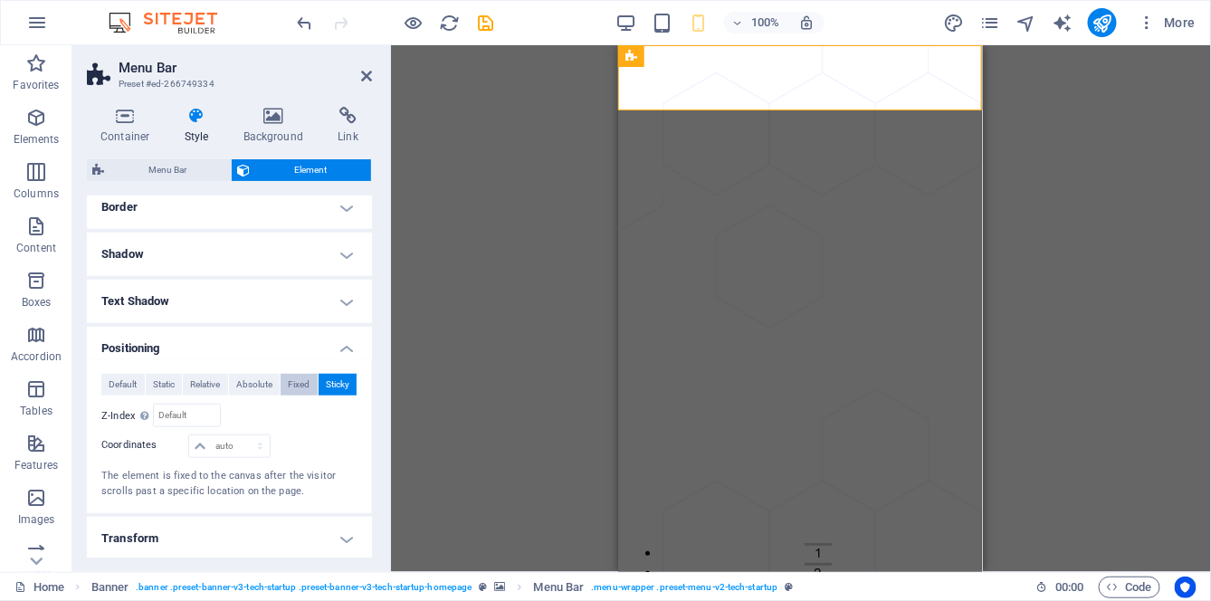
click at [294, 387] on span "Fixed" at bounding box center [299, 385] width 22 height 22
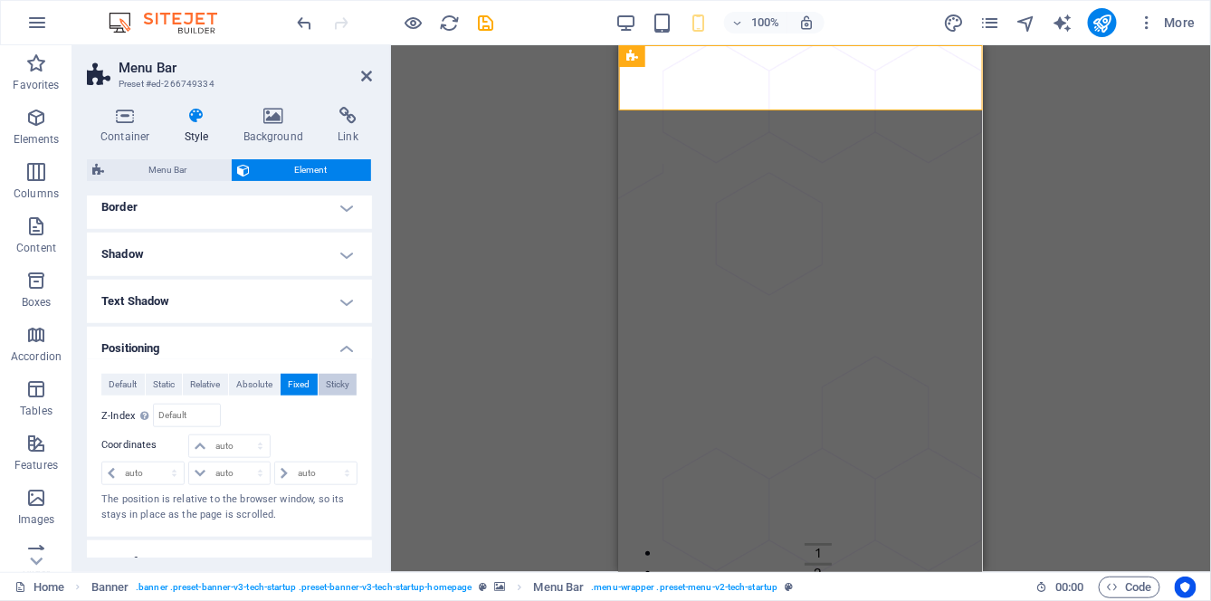
click at [334, 380] on span "Sticky" at bounding box center [338, 385] width 24 height 22
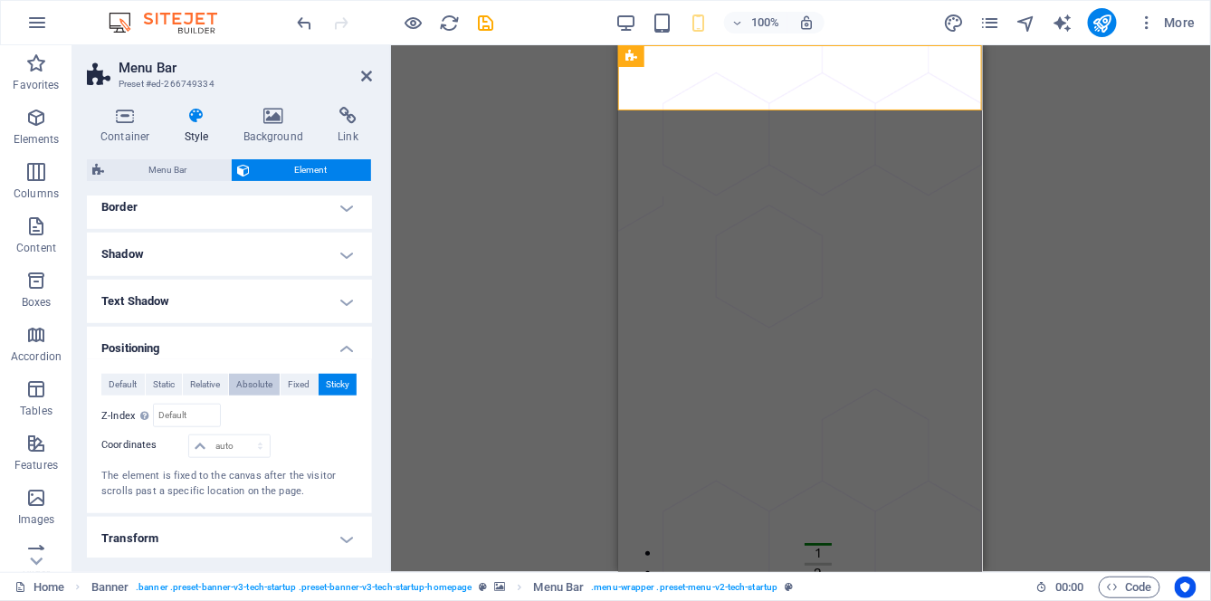
click at [258, 383] on span "Absolute" at bounding box center [254, 385] width 36 height 22
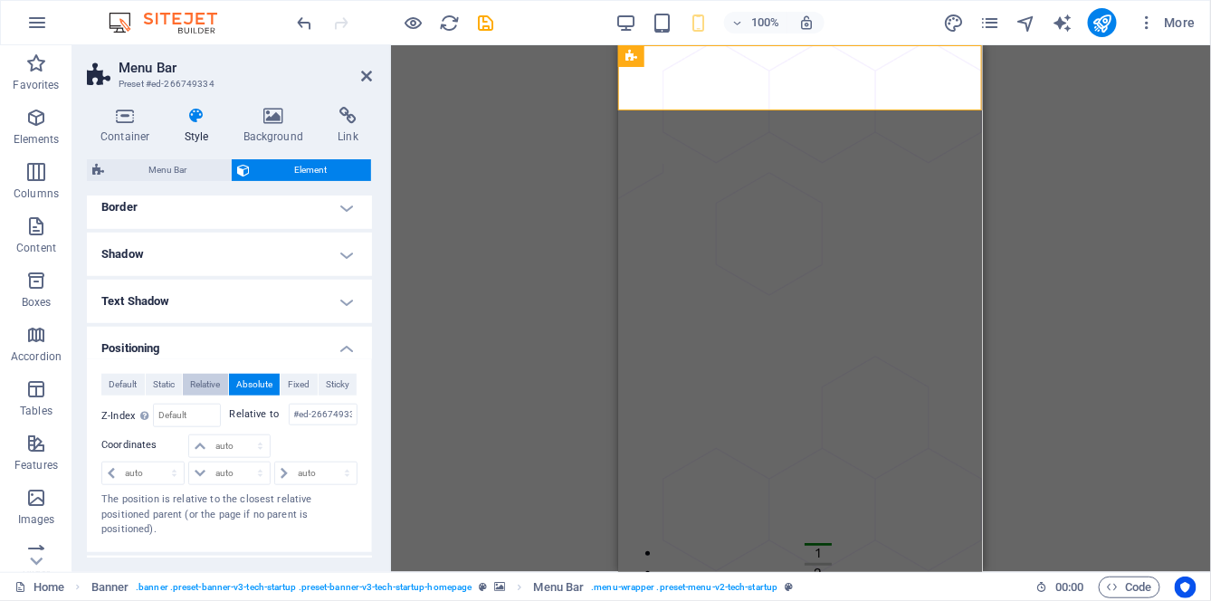
click at [217, 385] on span "Relative" at bounding box center [205, 385] width 30 height 22
click at [170, 386] on span "Static" at bounding box center [164, 385] width 22 height 22
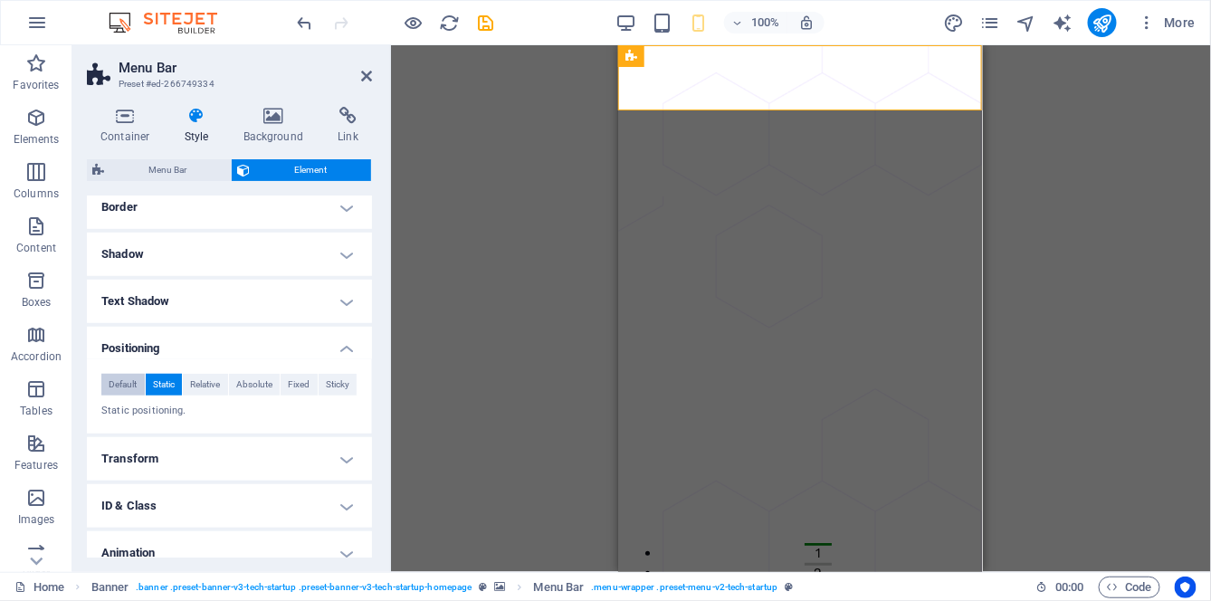
click at [120, 386] on span "Default" at bounding box center [123, 385] width 28 height 22
click at [158, 390] on span "Static" at bounding box center [164, 385] width 22 height 22
click at [190, 384] on span "Relative" at bounding box center [205, 385] width 30 height 22
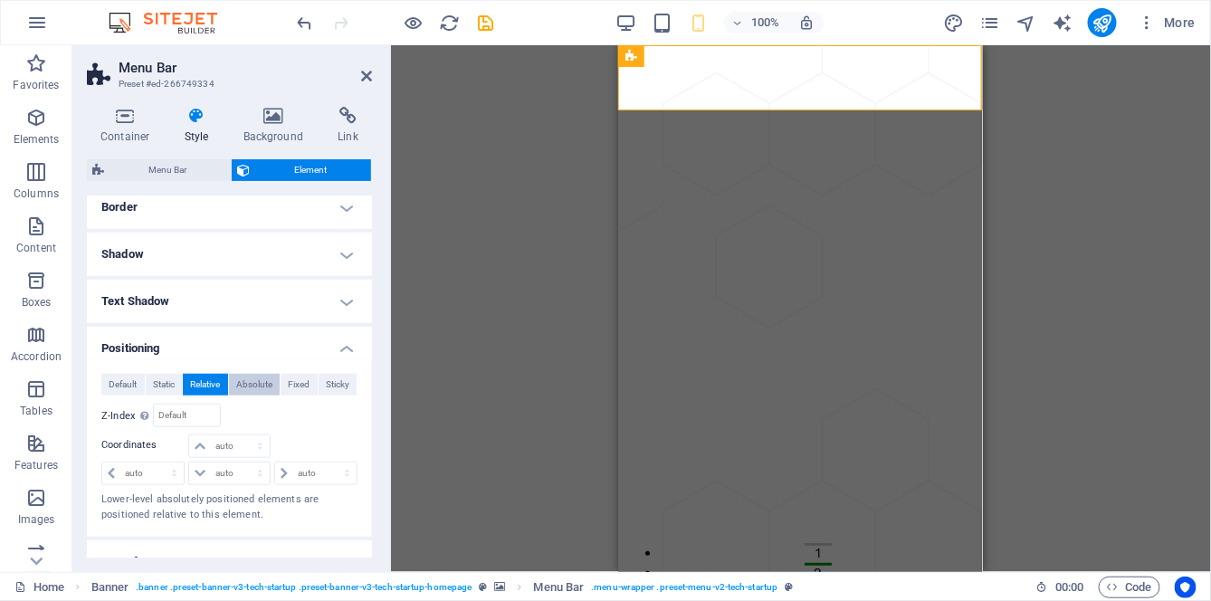
click at [243, 388] on span "Absolute" at bounding box center [254, 385] width 36 height 22
click at [291, 384] on span "Fixed" at bounding box center [299, 385] width 22 height 22
click at [345, 342] on h4 "Positioning" at bounding box center [229, 343] width 285 height 33
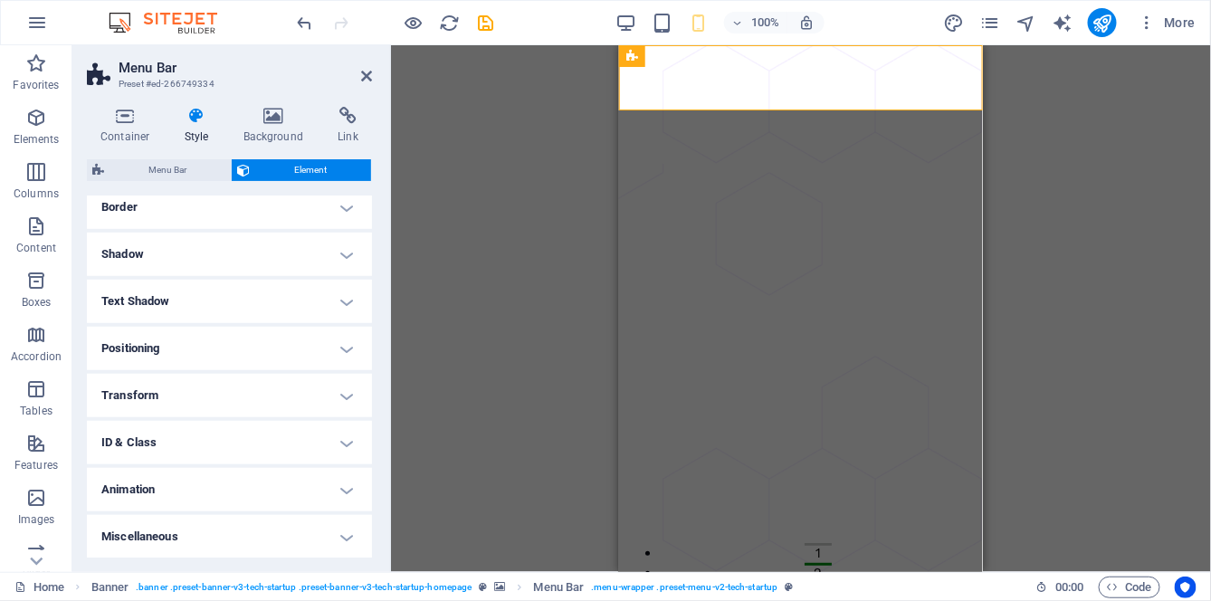
click at [346, 536] on h4 "Miscellaneous" at bounding box center [229, 536] width 285 height 43
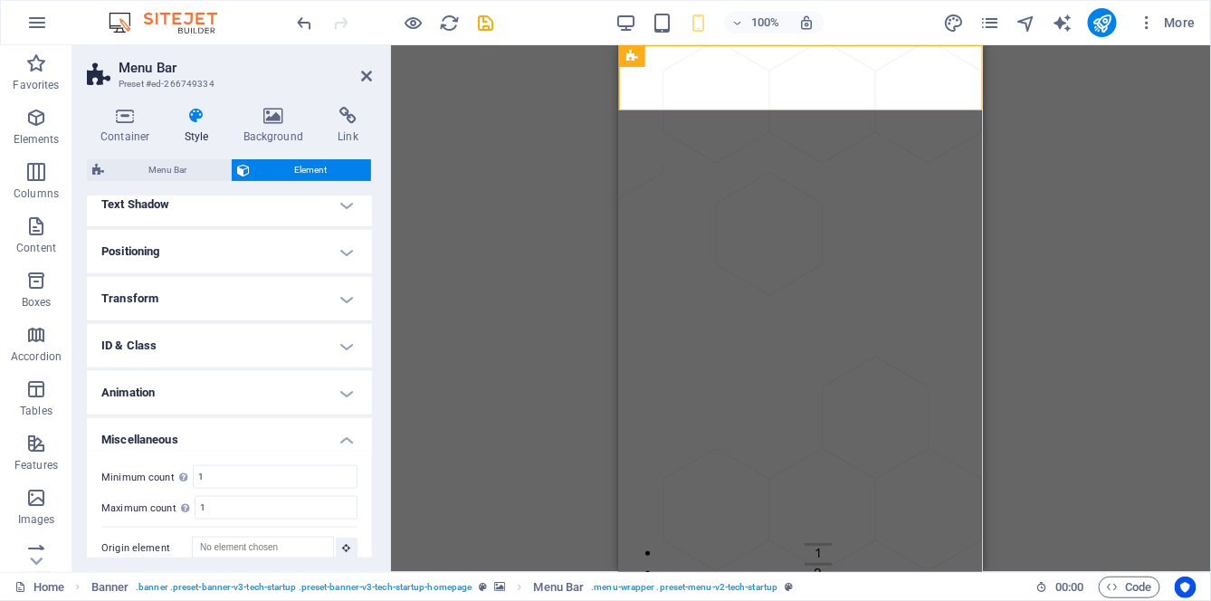
scroll to position [525, 0]
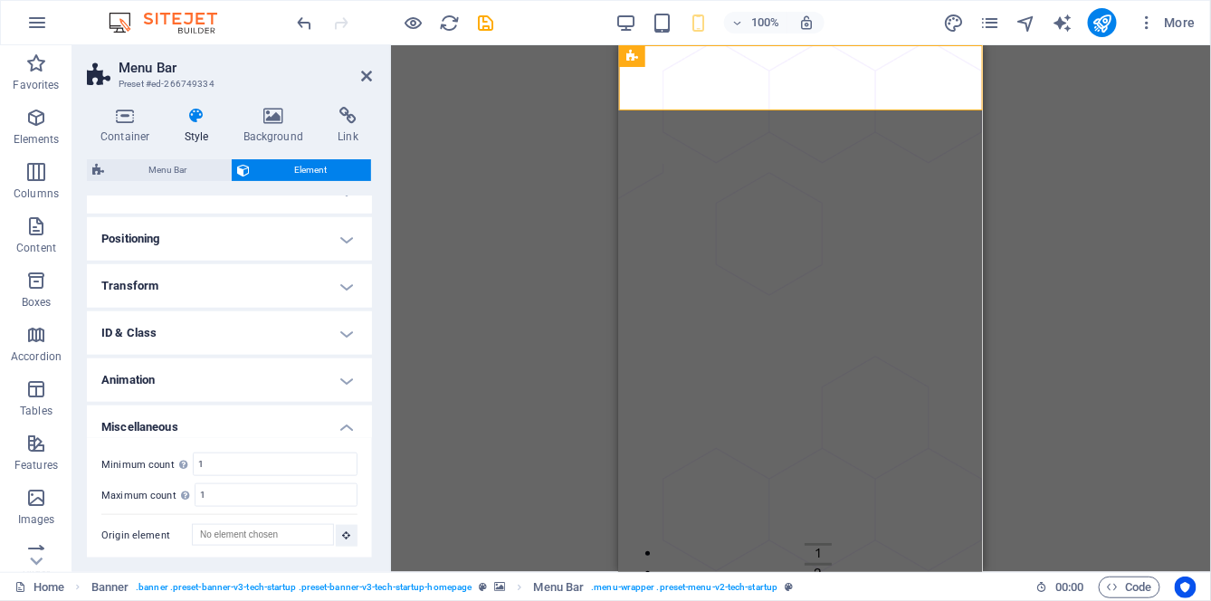
click at [343, 425] on h4 "Miscellaneous" at bounding box center [229, 422] width 285 height 33
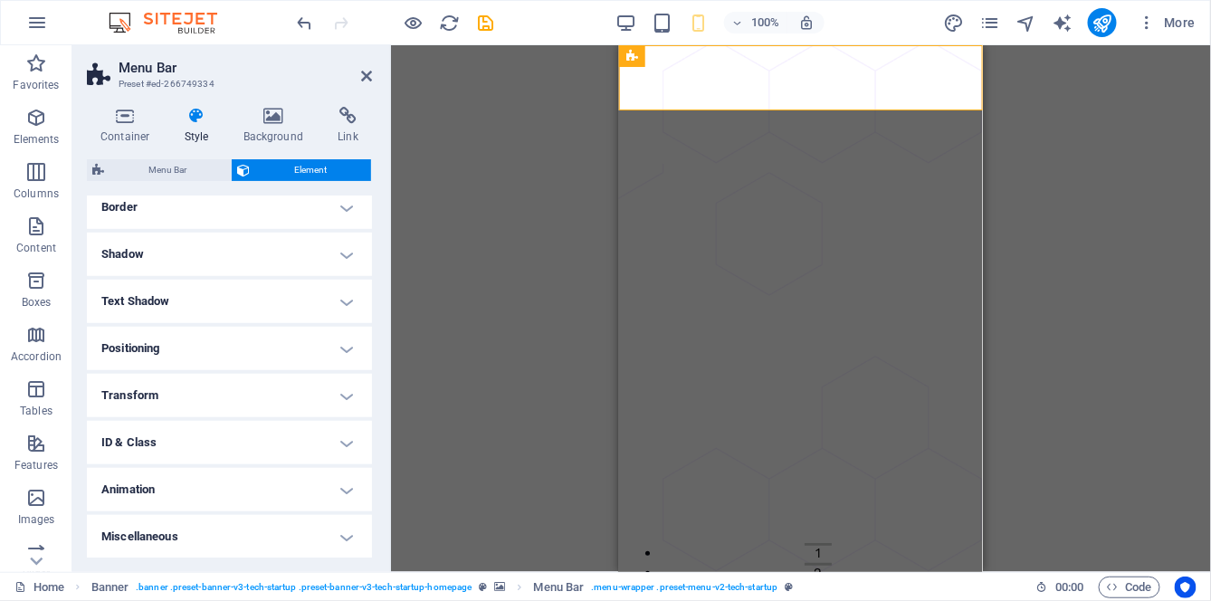
click at [355, 388] on h4 "Transform" at bounding box center [229, 395] width 285 height 43
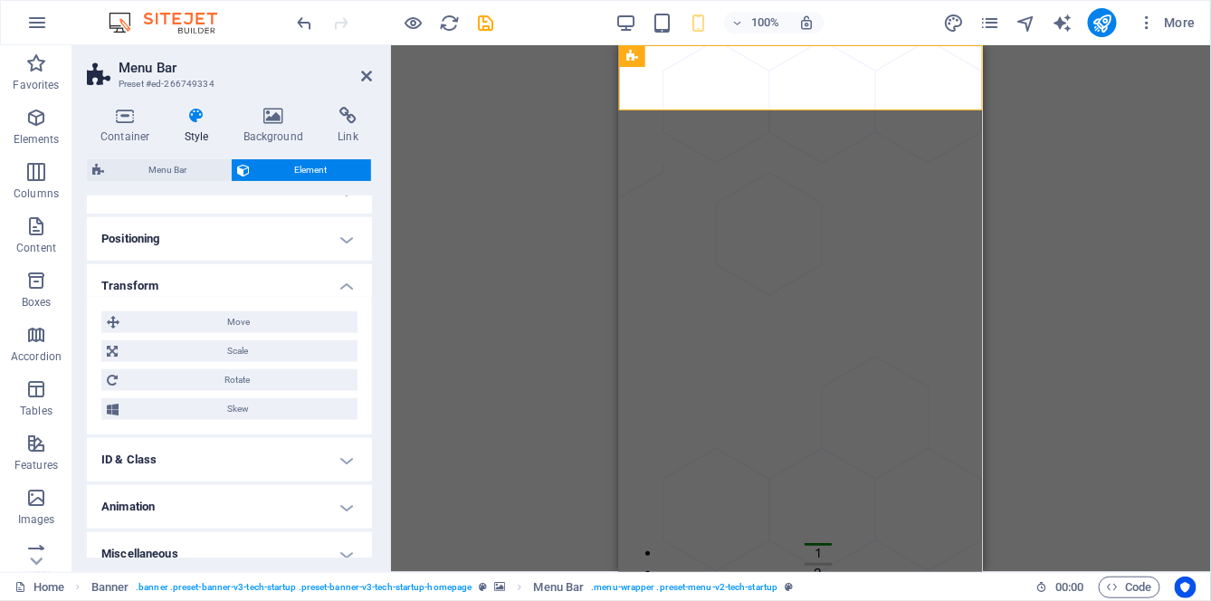
click at [346, 283] on h4 "Transform" at bounding box center [229, 280] width 285 height 33
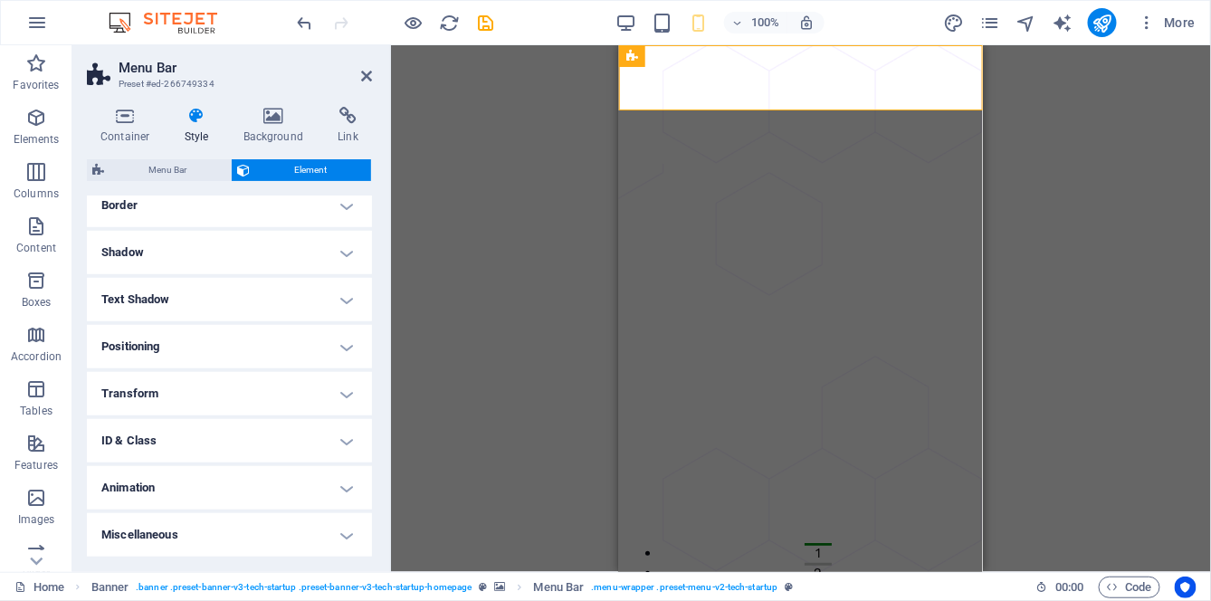
scroll to position [415, 0]
click at [167, 166] on span "Menu Bar" at bounding box center [168, 170] width 116 height 22
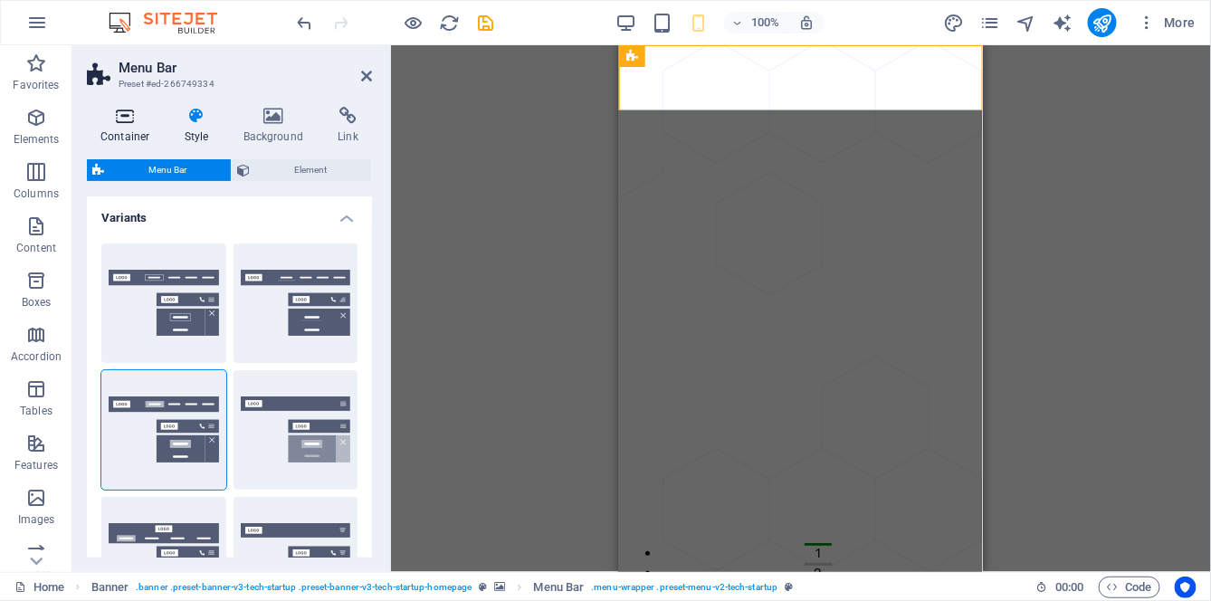
click at [118, 120] on icon at bounding box center [125, 116] width 77 height 18
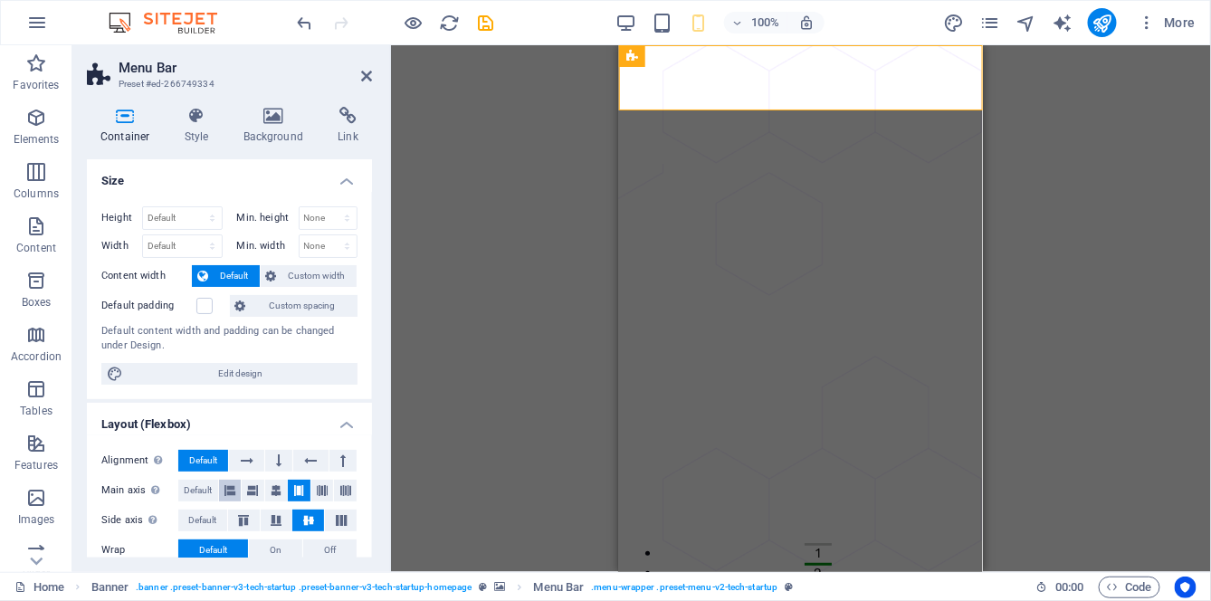
click at [228, 489] on icon at bounding box center [229, 491] width 11 height 22
click at [256, 487] on icon at bounding box center [252, 491] width 11 height 22
click at [275, 488] on icon at bounding box center [276, 491] width 11 height 22
click at [228, 489] on icon at bounding box center [229, 491] width 11 height 22
click at [194, 493] on span "Default" at bounding box center [198, 491] width 28 height 22
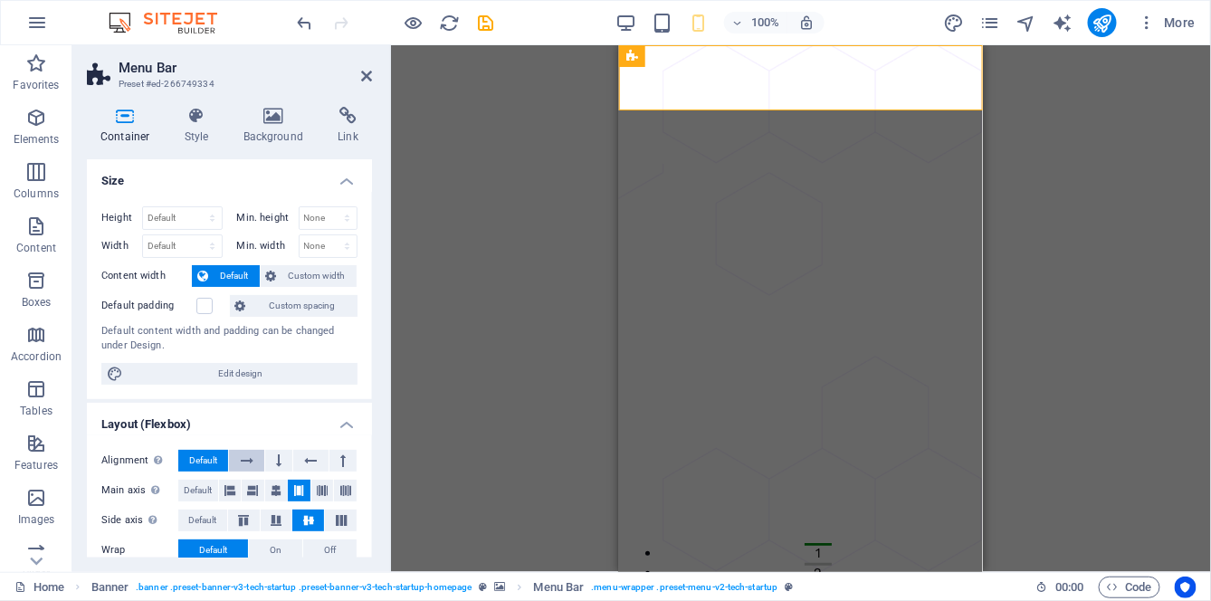
click at [244, 459] on icon at bounding box center [247, 461] width 13 height 22
click at [210, 460] on span "Default" at bounding box center [203, 461] width 28 height 22
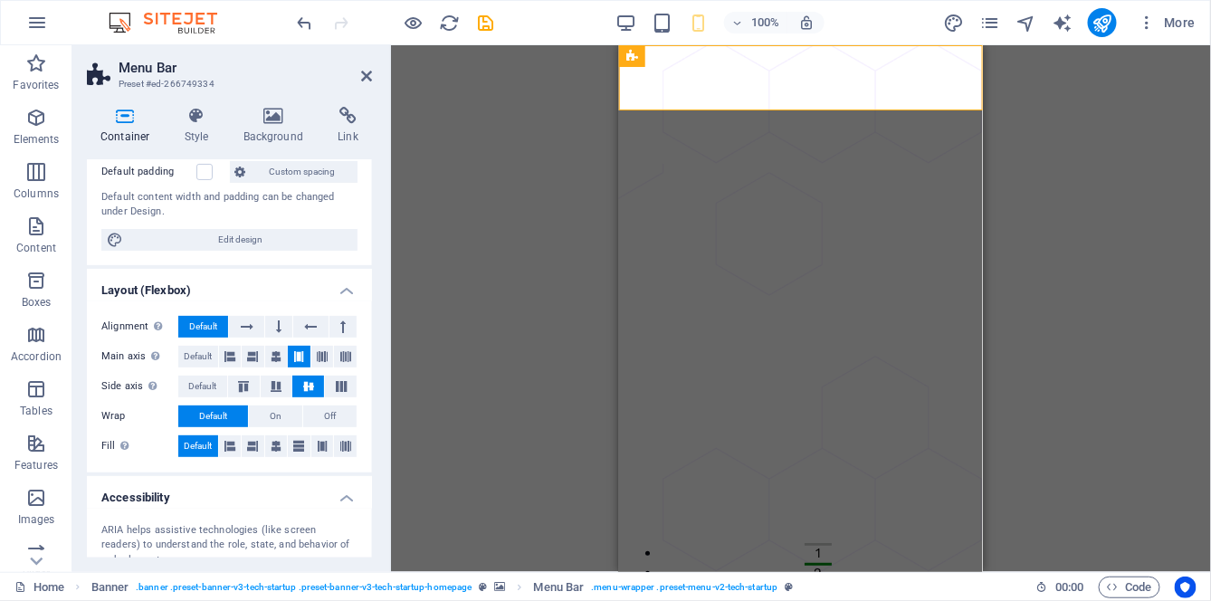
scroll to position [136, 0]
click at [280, 381] on icon at bounding box center [276, 384] width 22 height 11
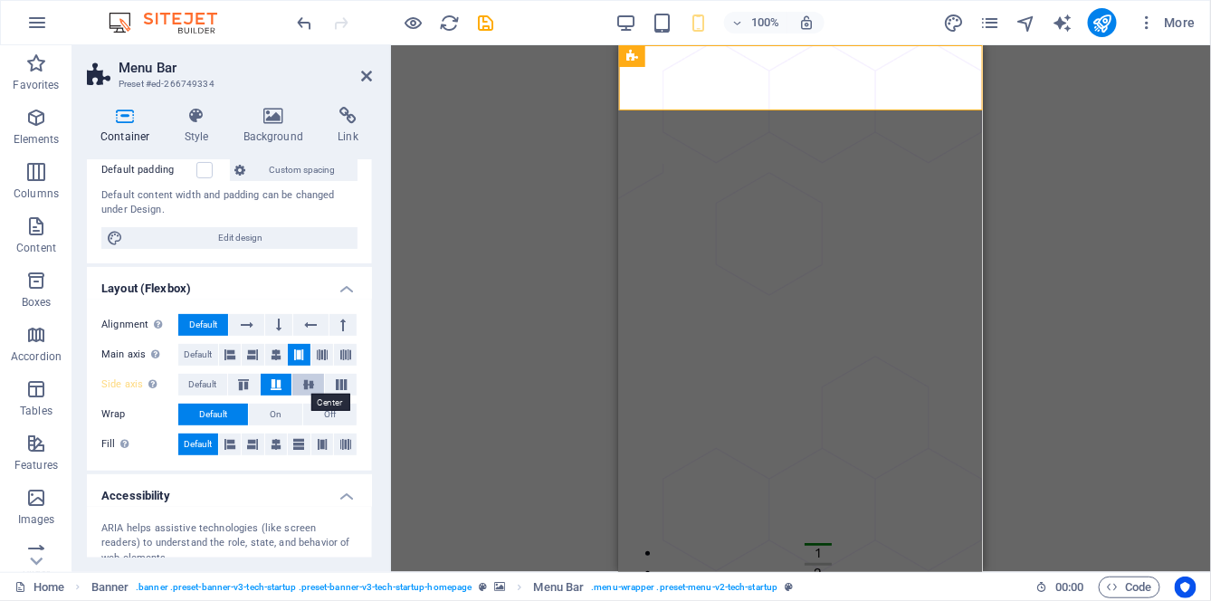
click at [302, 386] on icon at bounding box center [309, 384] width 22 height 11
click at [336, 383] on icon at bounding box center [341, 384] width 22 height 11
click at [306, 386] on icon at bounding box center [309, 384] width 22 height 11
click at [245, 386] on icon at bounding box center [244, 384] width 22 height 11
click at [314, 381] on icon at bounding box center [309, 384] width 22 height 11
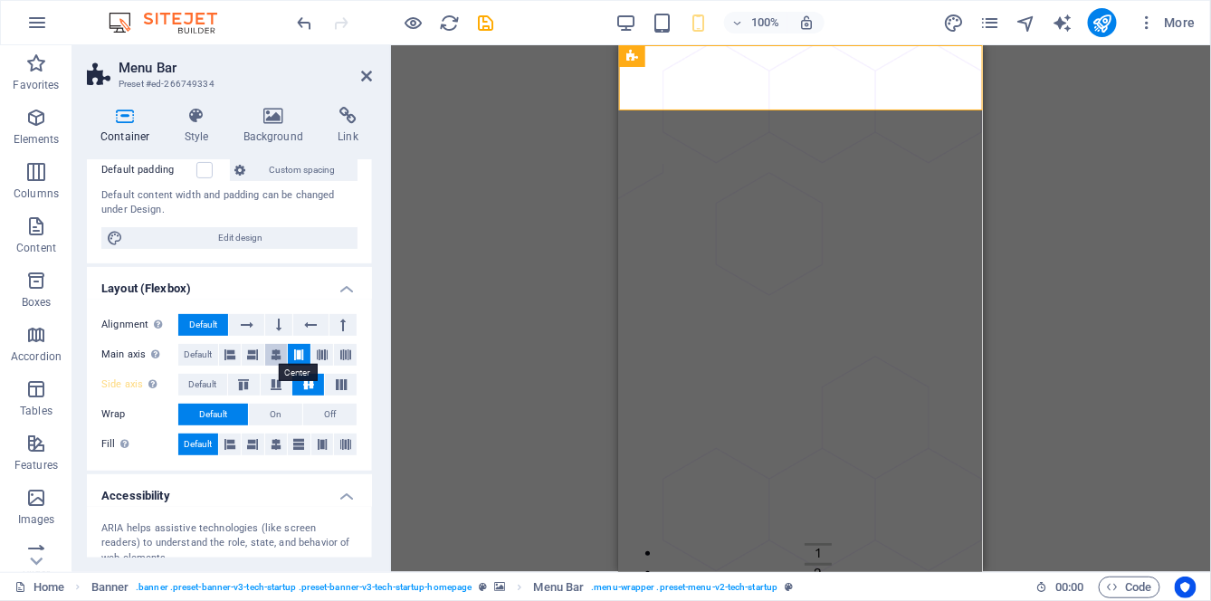
click at [280, 351] on icon at bounding box center [276, 355] width 11 height 22
click at [257, 358] on icon at bounding box center [252, 355] width 11 height 22
click at [274, 357] on icon at bounding box center [276, 355] width 11 height 22
click at [230, 351] on icon at bounding box center [229, 355] width 11 height 22
click at [205, 350] on span "Default" at bounding box center [198, 355] width 28 height 22
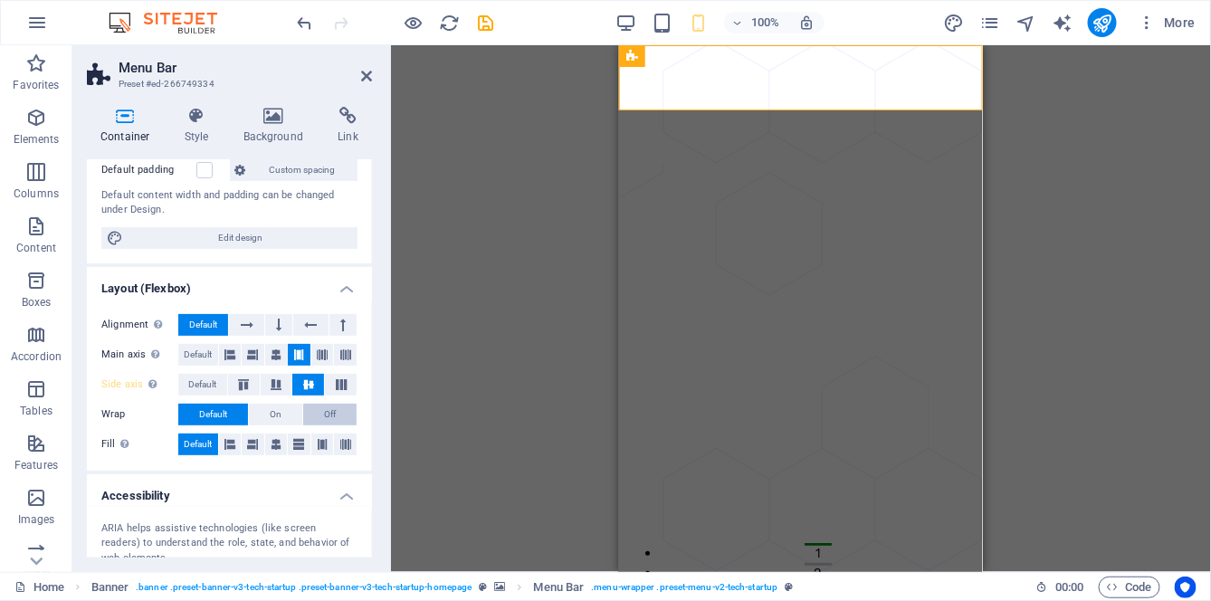
click at [326, 411] on span "Off" at bounding box center [330, 415] width 12 height 22
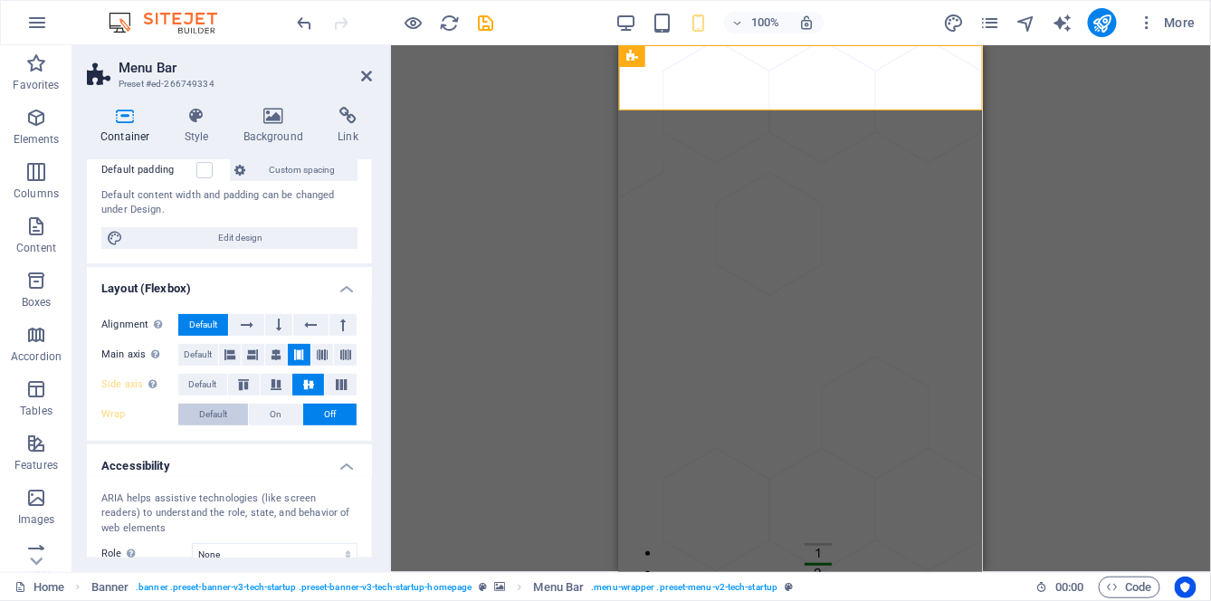
click at [224, 409] on span "Default" at bounding box center [213, 415] width 28 height 22
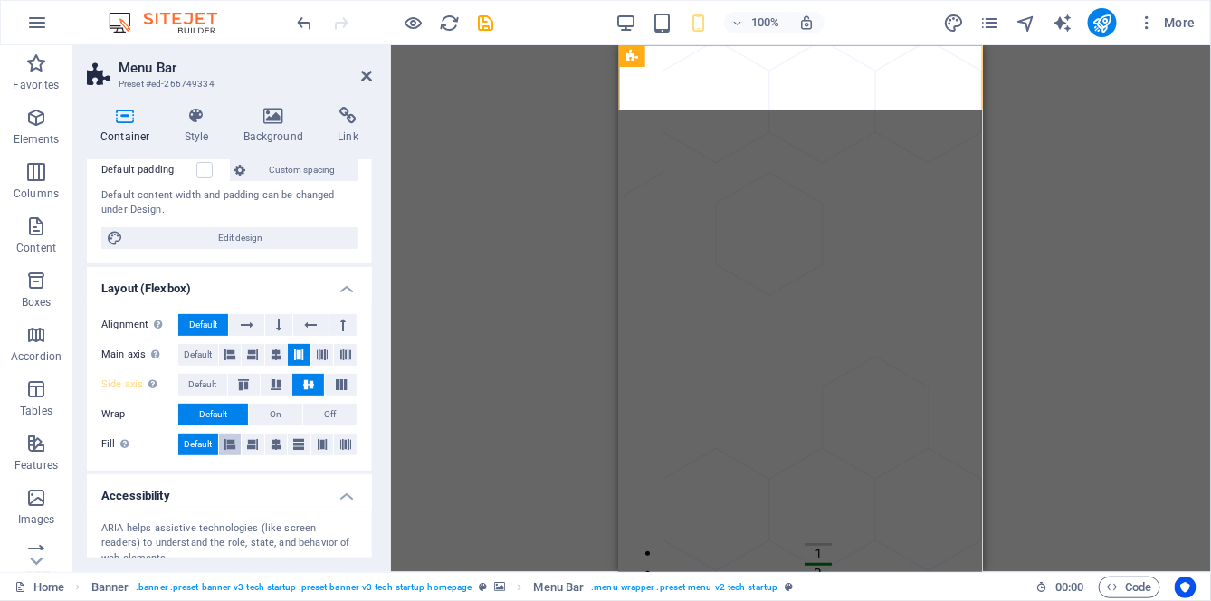
click at [230, 442] on icon at bounding box center [229, 445] width 11 height 22
click at [258, 441] on button at bounding box center [253, 445] width 23 height 22
click at [235, 444] on button at bounding box center [230, 445] width 23 height 22
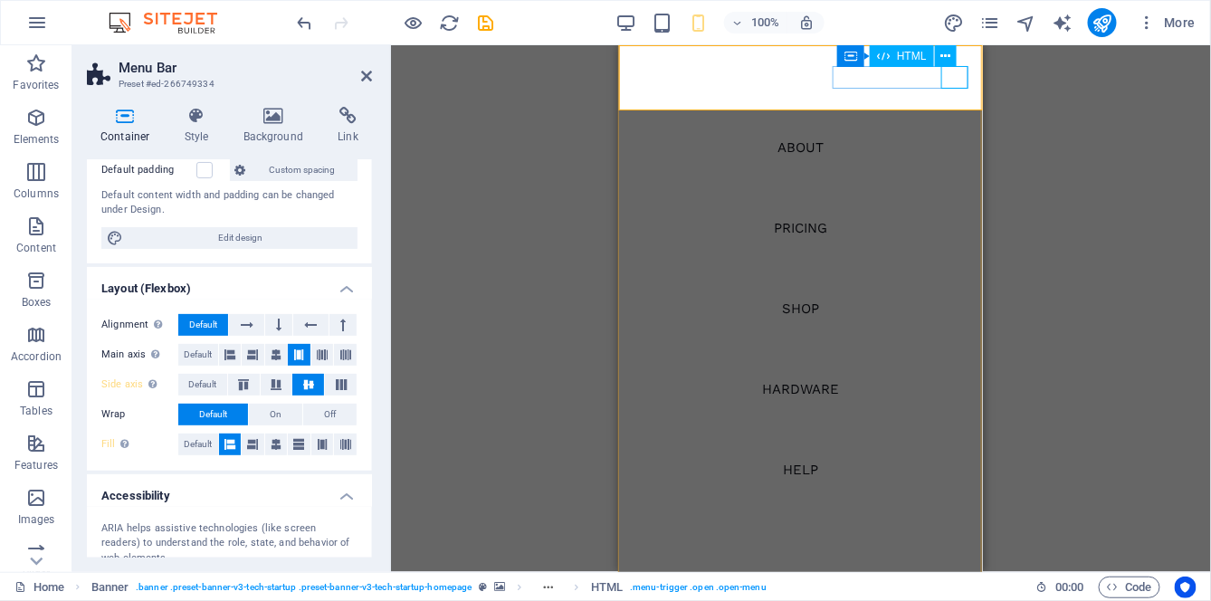
click at [205, 441] on span "Default" at bounding box center [198, 445] width 28 height 22
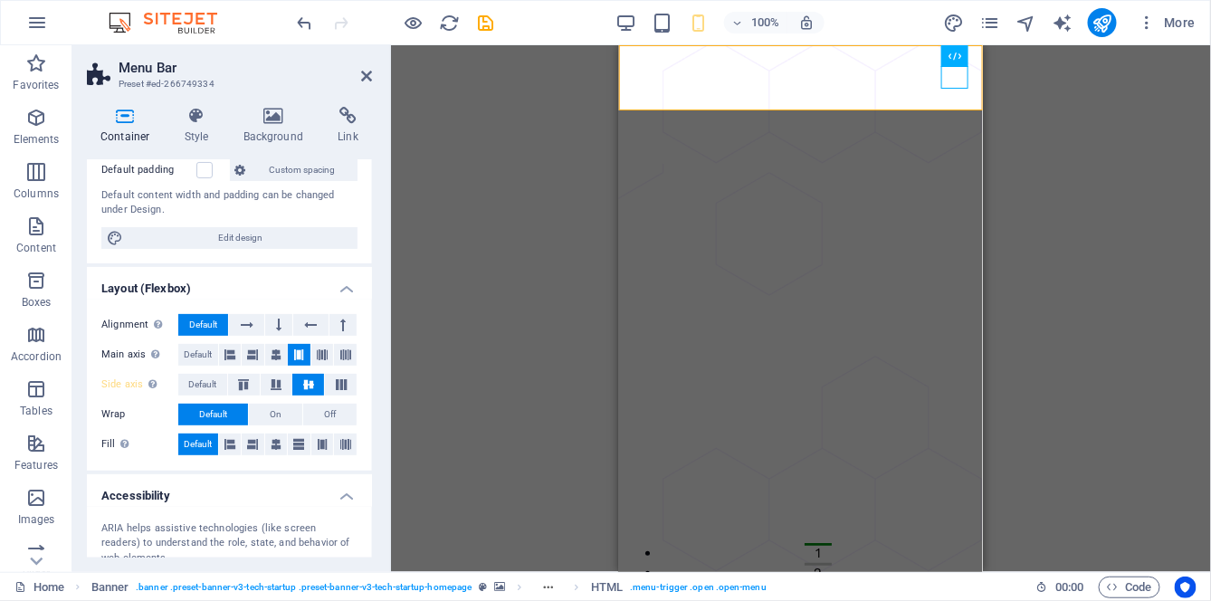
click at [960, 89] on nav "About Pricing shop HARDWARE Help" at bounding box center [800, 307] width 364 height 527
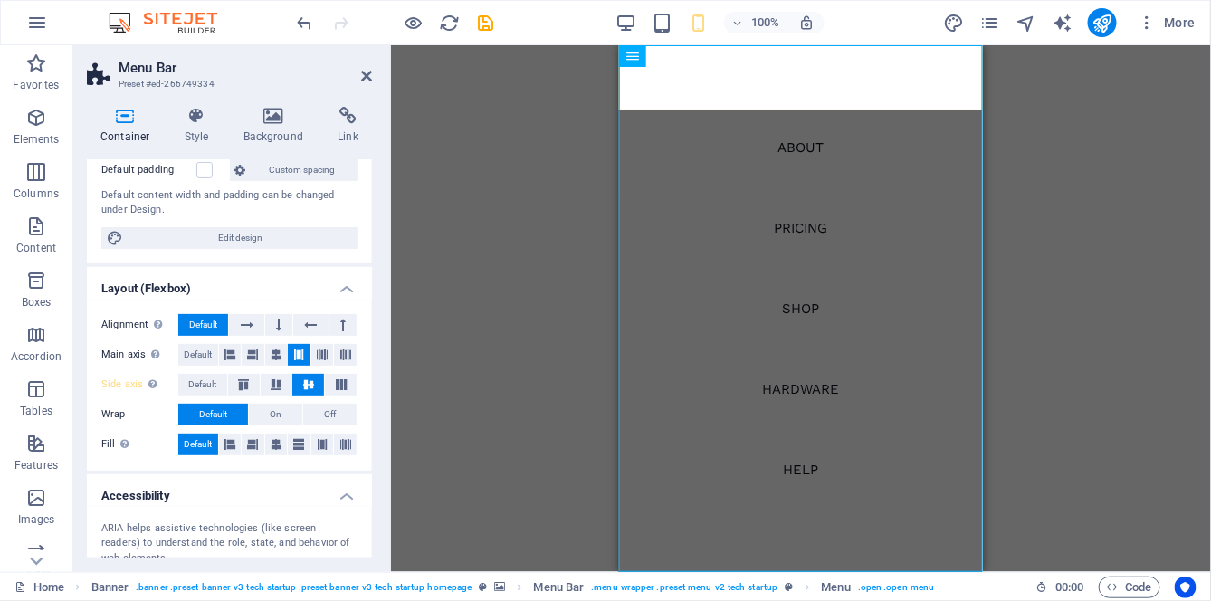
click at [347, 488] on h4 "Accessibility" at bounding box center [229, 490] width 285 height 33
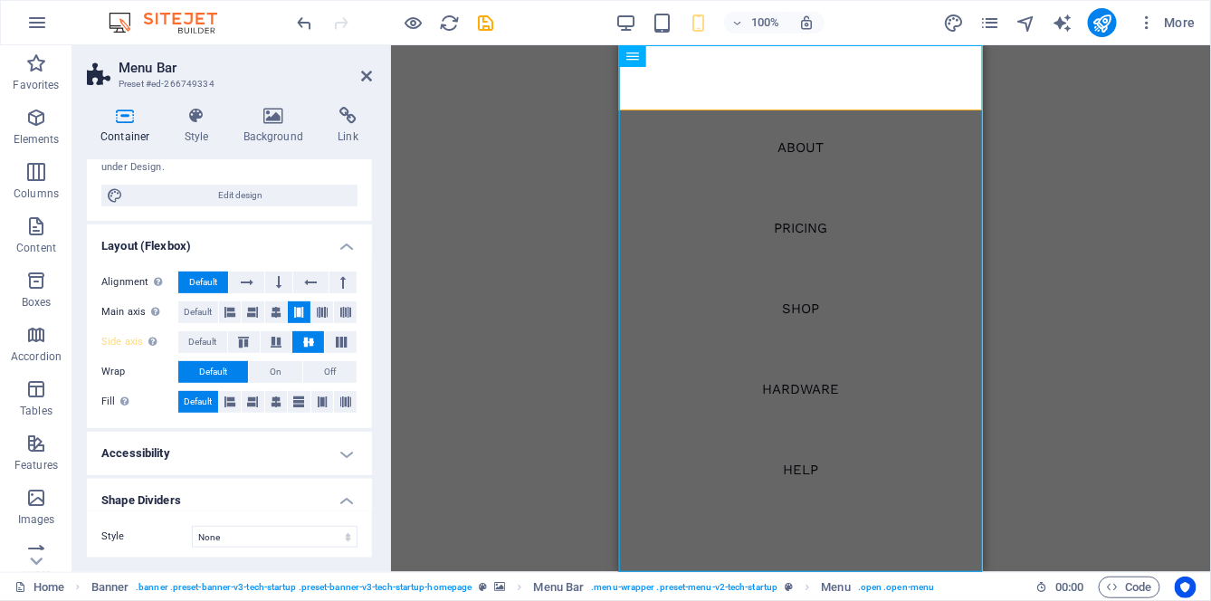
scroll to position [180, 0]
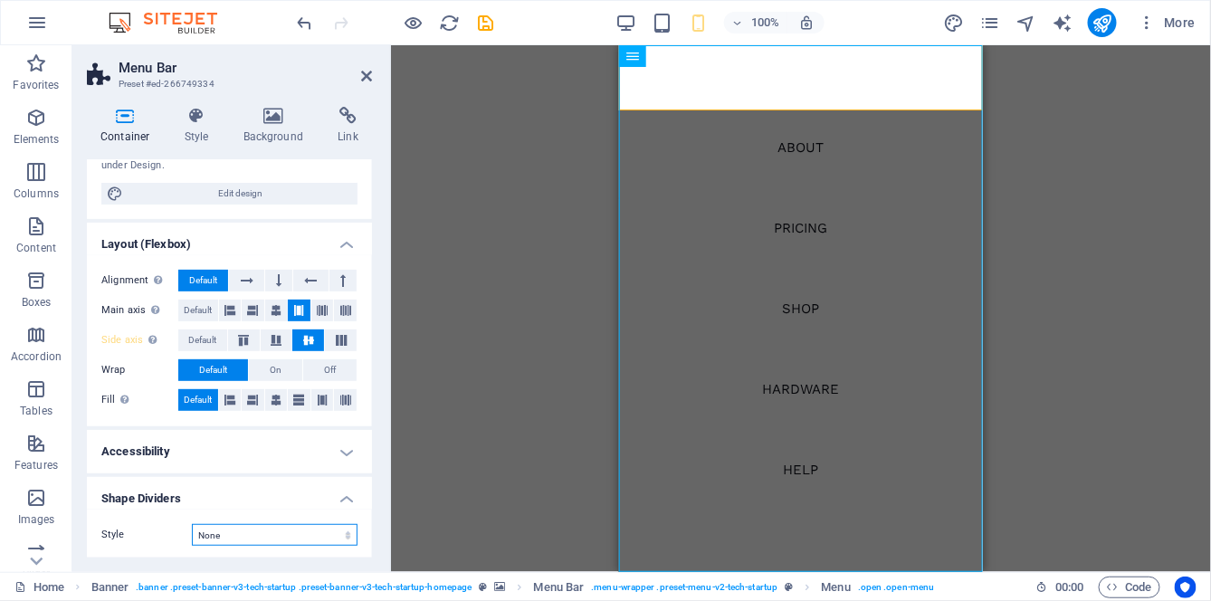
click at [309, 539] on select "None Triangle Square Diagonal Polygon 1 Polygon 2 Zigzag Multiple Zigzags Waves…" at bounding box center [275, 535] width 166 height 22
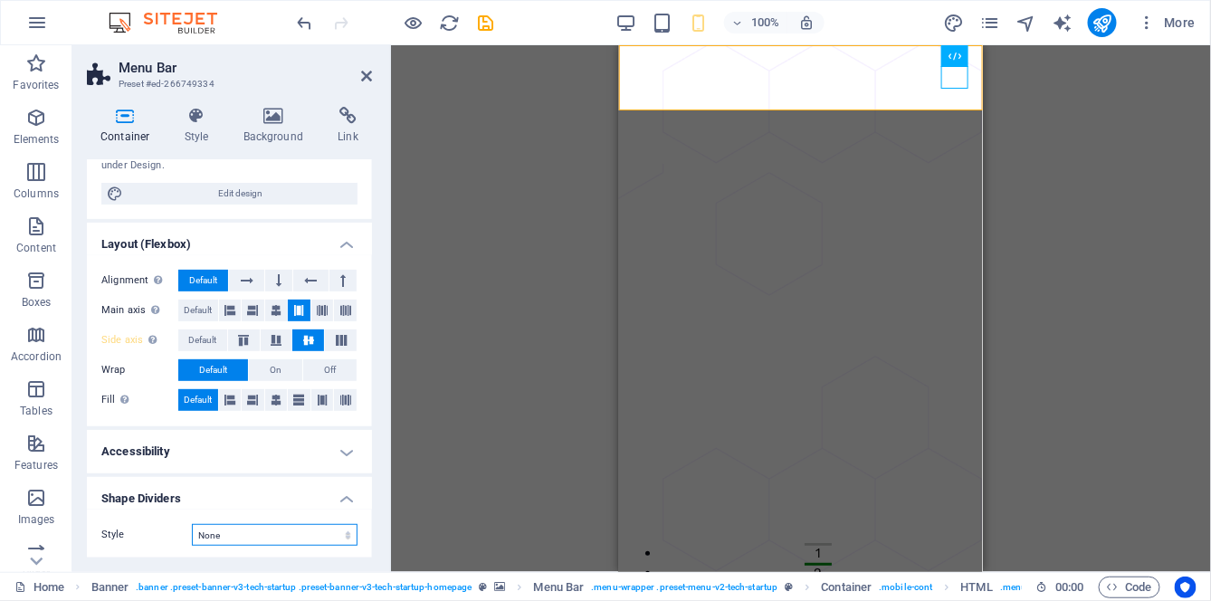
click at [328, 525] on select "None Triangle Square Diagonal Polygon 1 Polygon 2 Zigzag Multiple Zigzags Waves…" at bounding box center [275, 535] width 166 height 22
click at [192, 524] on select "None Triangle Square Diagonal Polygon 1 Polygon 2 Zigzag Multiple Zigzags Waves…" at bounding box center [275, 535] width 166 height 22
click at [329, 528] on select "None Triangle Square Diagonal Polygon 1 Polygon 2 Zigzag Multiple Zigzags Waves…" at bounding box center [275, 535] width 166 height 22
select select "none"
click at [192, 524] on select "None Triangle Square Diagonal Polygon 1 Polygon 2 Zigzag Multiple Zigzags Waves…" at bounding box center [275, 535] width 166 height 22
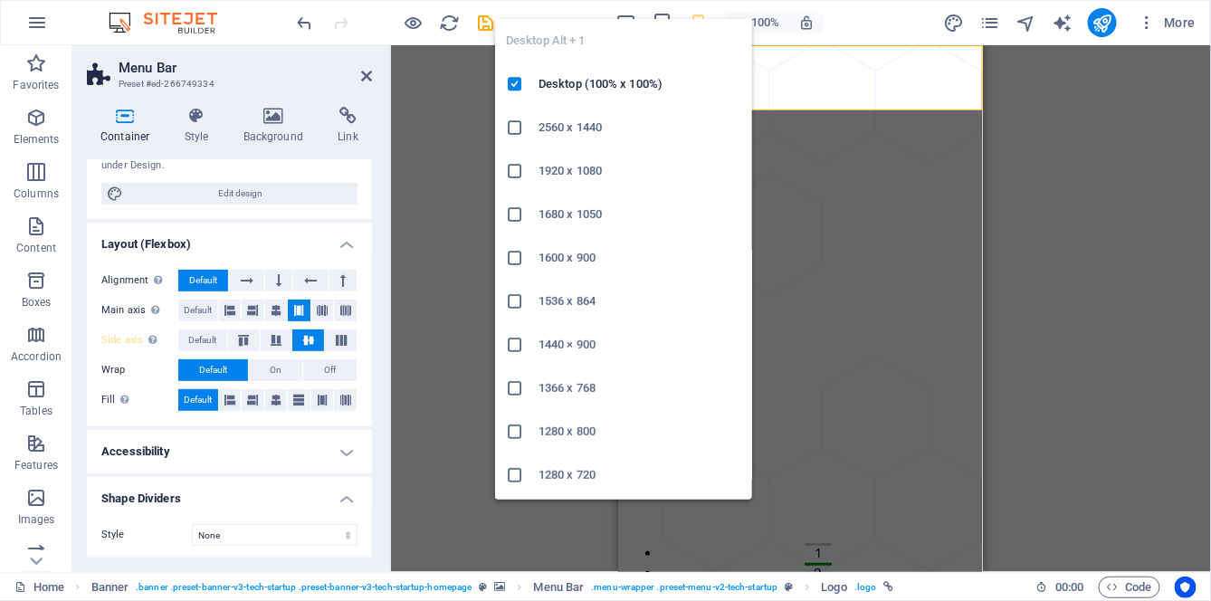
click at [626, 17] on div "Desktop Alt + 1 Desktop (100% x 100%) 2560 x 1440 1920 x 1080 1680 x [PHONE_NUM…" at bounding box center [623, 252] width 257 height 495
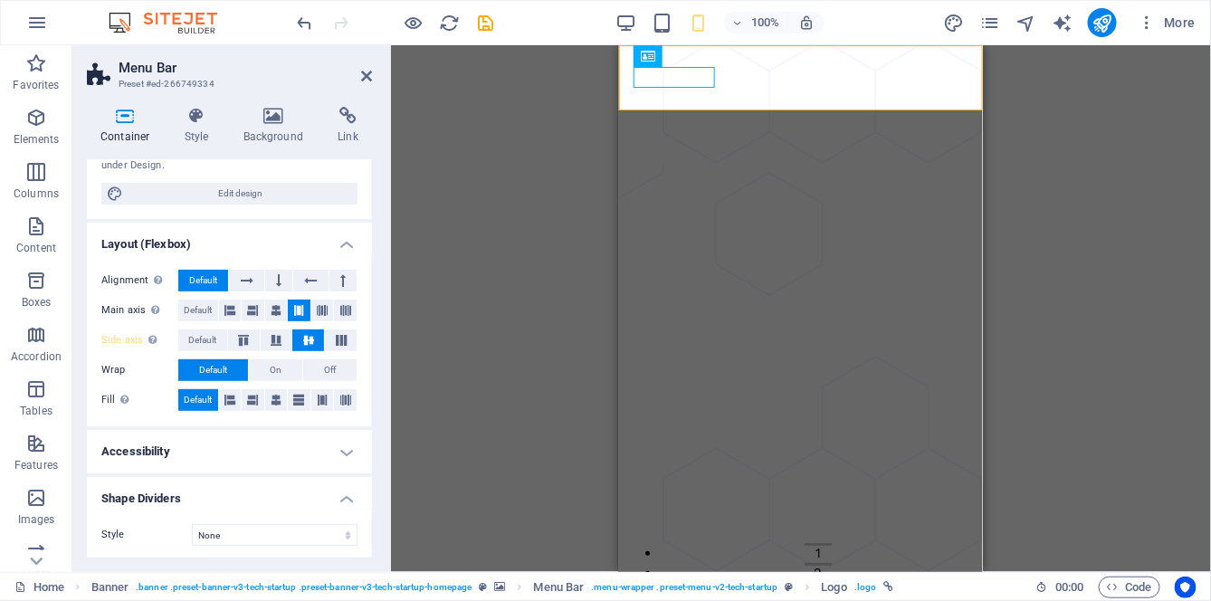
click at [437, 167] on div "Container H1 Banner Container Container Banner Menu Bar Logo Banner Menu Bar Ba…" at bounding box center [801, 308] width 820 height 527
select select "px"
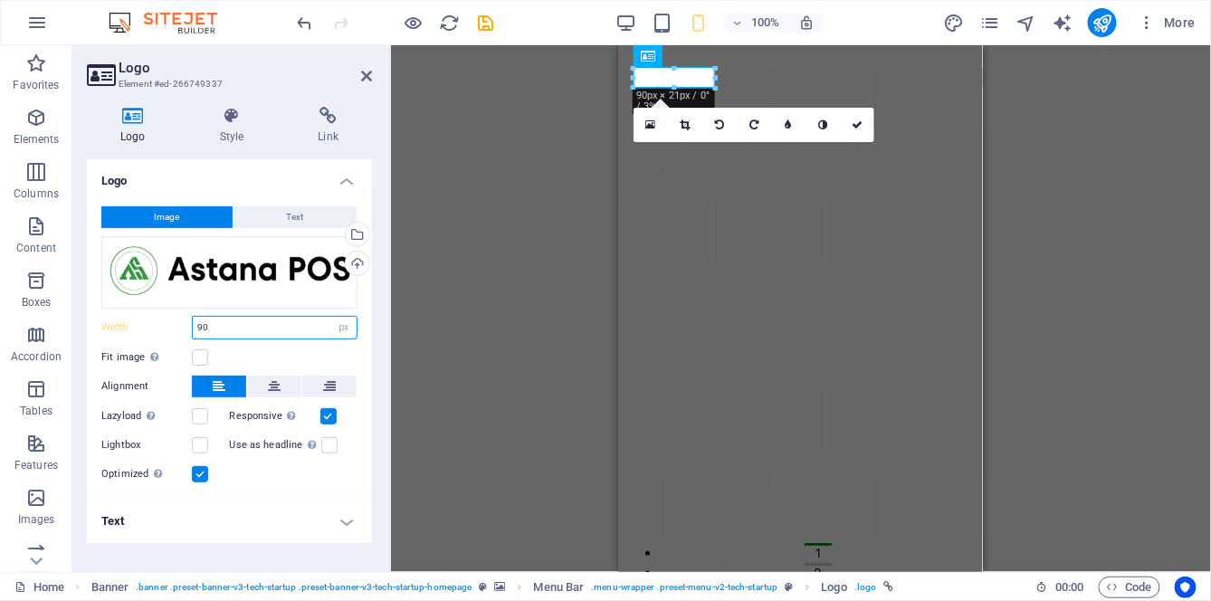
click at [301, 326] on input "90" at bounding box center [275, 328] width 164 height 22
type input "9"
type input "130"
click at [859, 122] on icon at bounding box center [857, 124] width 11 height 11
click at [858, 121] on div "Container H1 Banner Container Container Menu Bar Banner Logo Banner Menu Bar Ba…" at bounding box center [801, 308] width 820 height 527
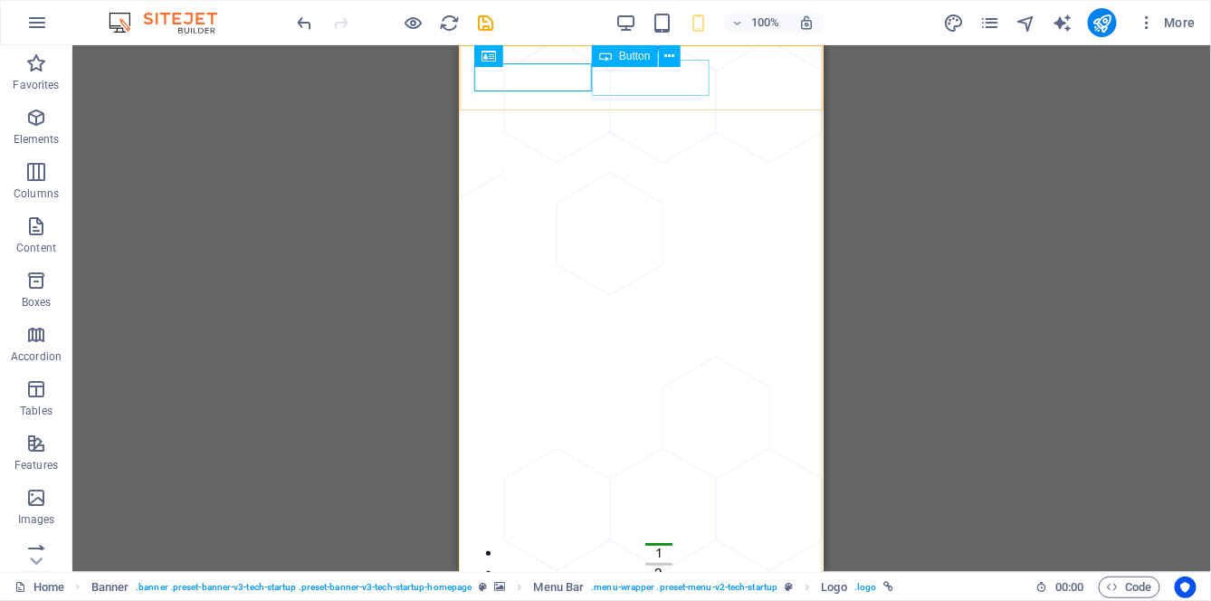
select select "px"
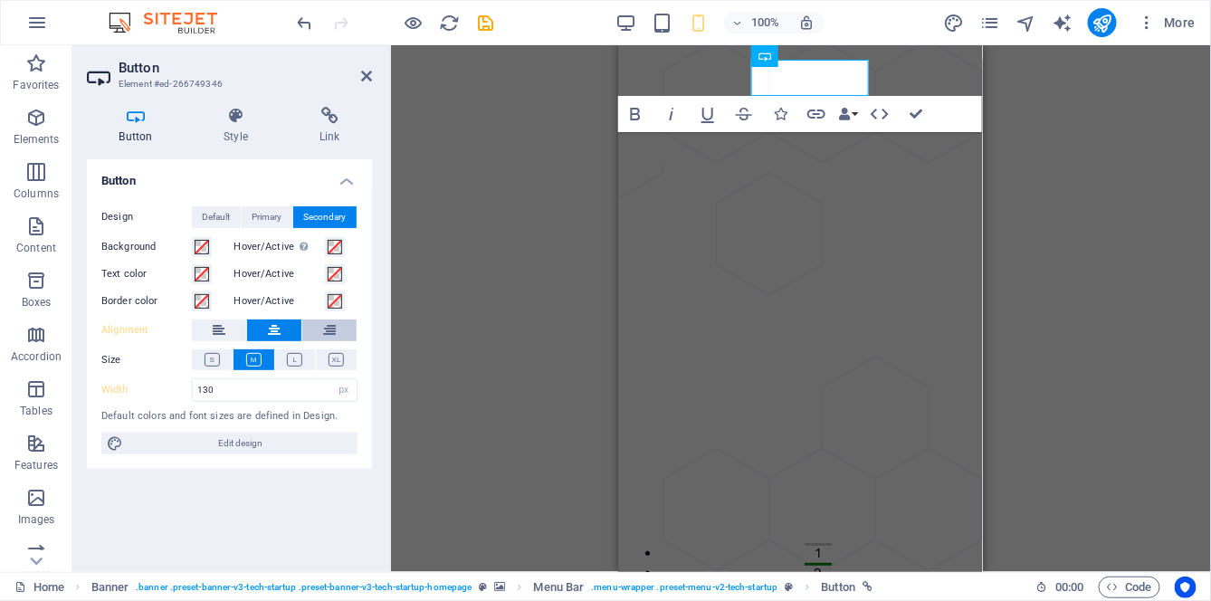
click at [328, 329] on icon at bounding box center [329, 331] width 13 height 22
click at [337, 329] on button at bounding box center [329, 331] width 54 height 22
click at [212, 366] on button at bounding box center [212, 359] width 41 height 21
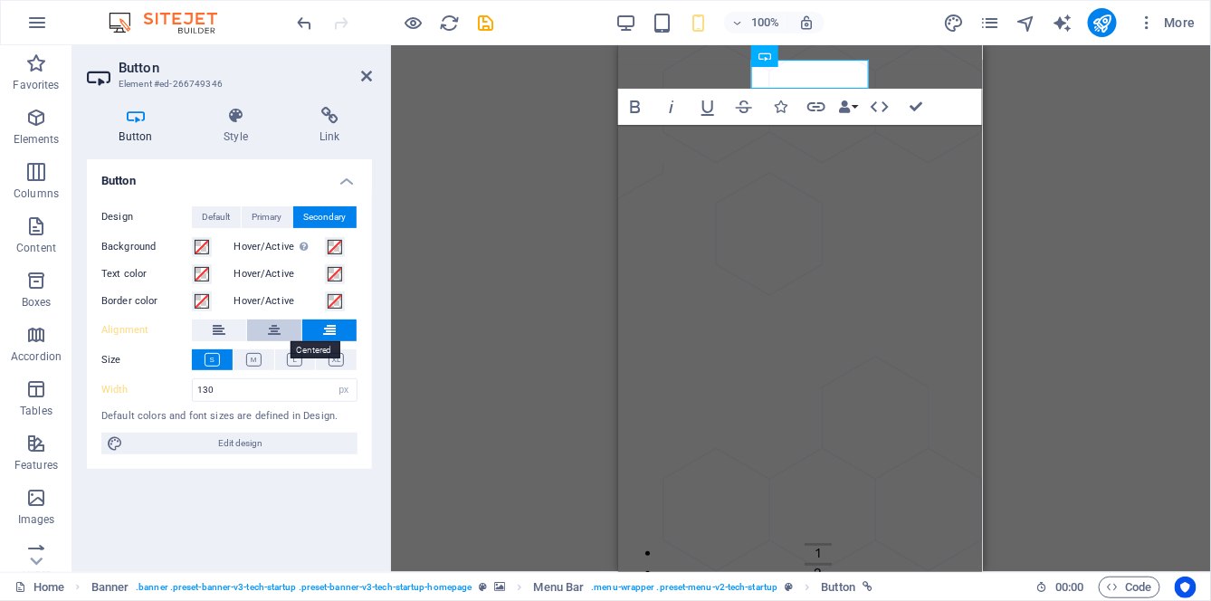
click at [280, 333] on icon at bounding box center [274, 331] width 13 height 22
click at [281, 330] on button at bounding box center [274, 331] width 54 height 22
click at [328, 331] on icon at bounding box center [329, 331] width 13 height 22
click at [279, 329] on icon at bounding box center [274, 331] width 13 height 22
click at [329, 331] on icon at bounding box center [329, 331] width 13 height 22
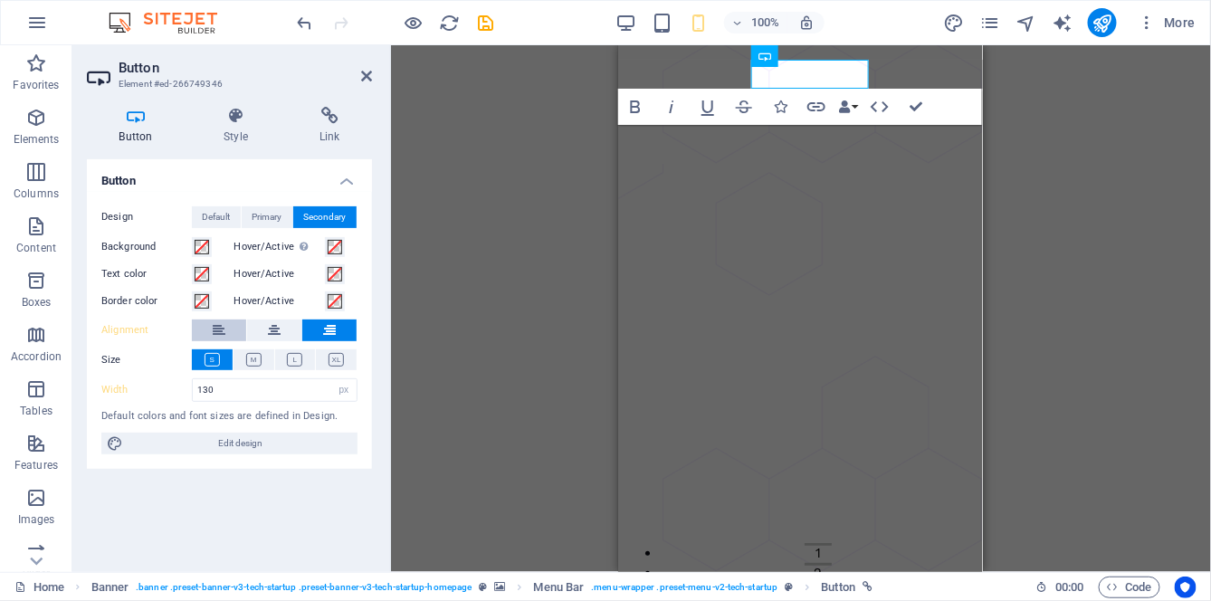
click at [219, 332] on icon at bounding box center [219, 331] width 13 height 22
click at [329, 335] on icon at bounding box center [329, 331] width 13 height 22
click at [279, 213] on span "Primary" at bounding box center [268, 217] width 30 height 22
click at [278, 336] on icon at bounding box center [274, 331] width 13 height 22
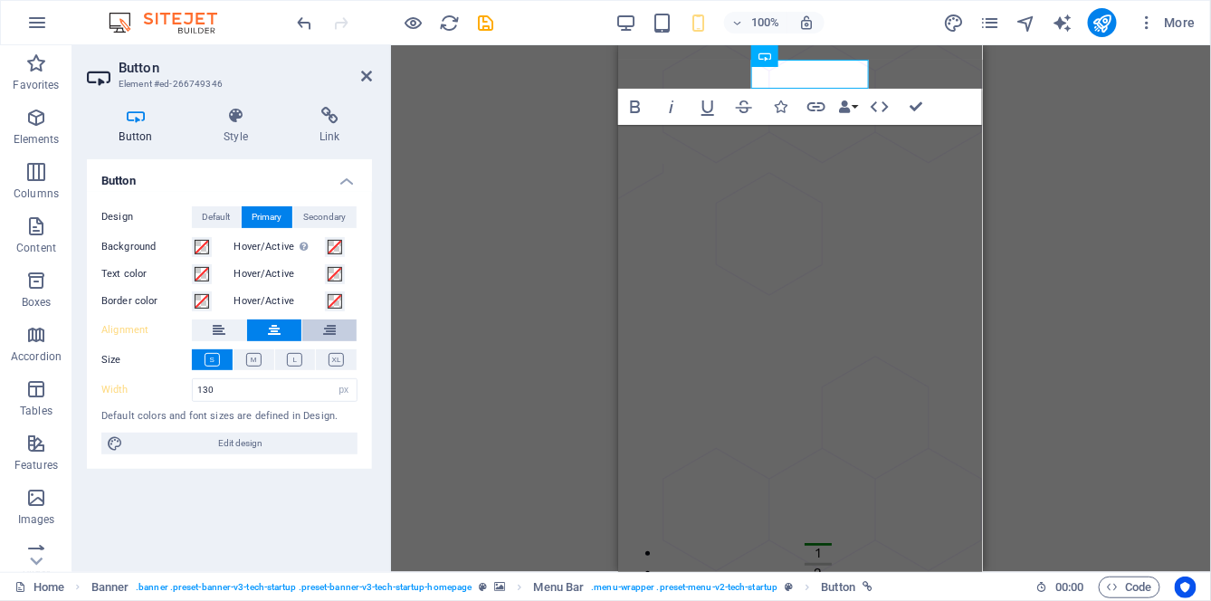
click at [329, 333] on icon at bounding box center [329, 331] width 13 height 22
click at [235, 201] on div "Design Default Primary Secondary Background Hover/Active Switch to preview mode…" at bounding box center [229, 331] width 285 height 278
click at [223, 218] on span "Default" at bounding box center [217, 217] width 28 height 22
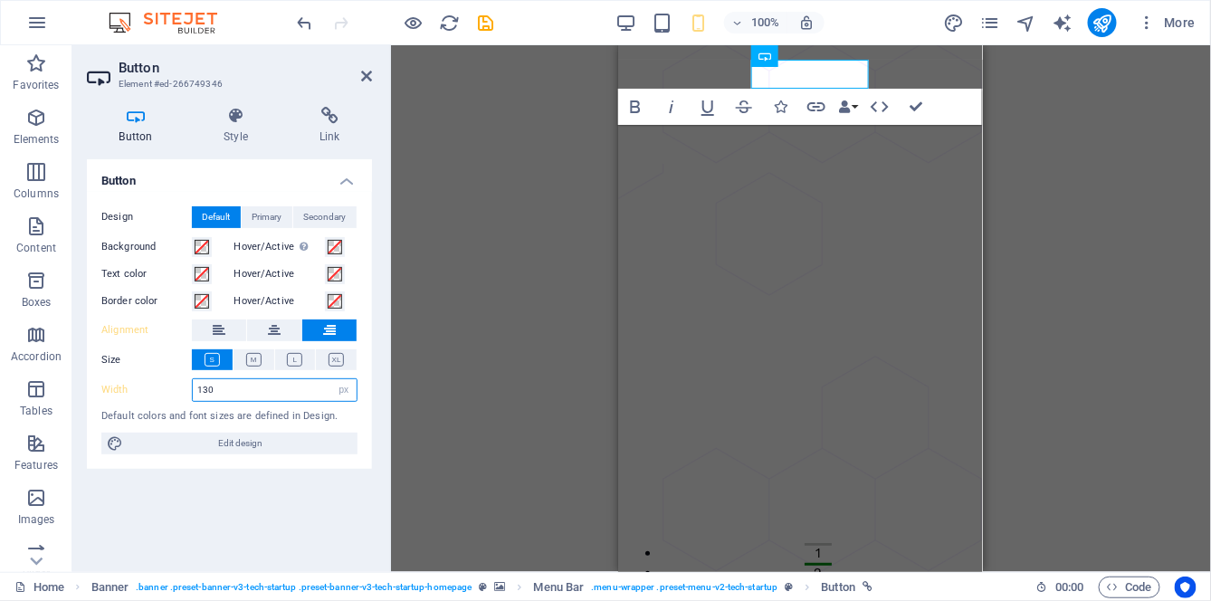
click at [280, 389] on input "130" at bounding box center [275, 390] width 164 height 22
type input "1"
type input "90"
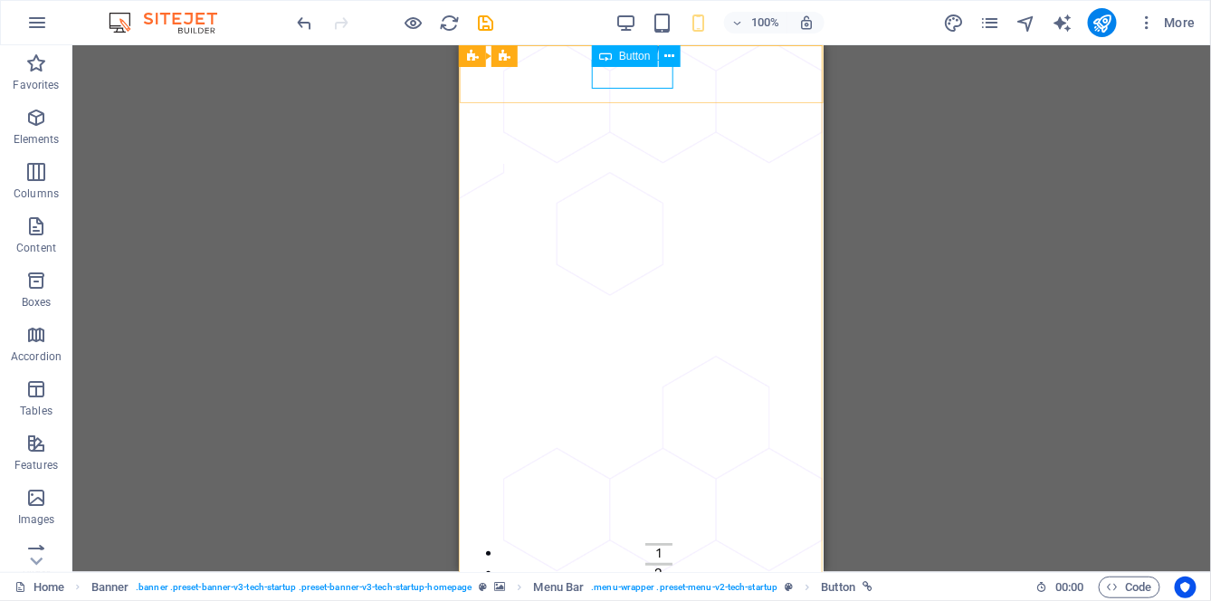
select select "px"
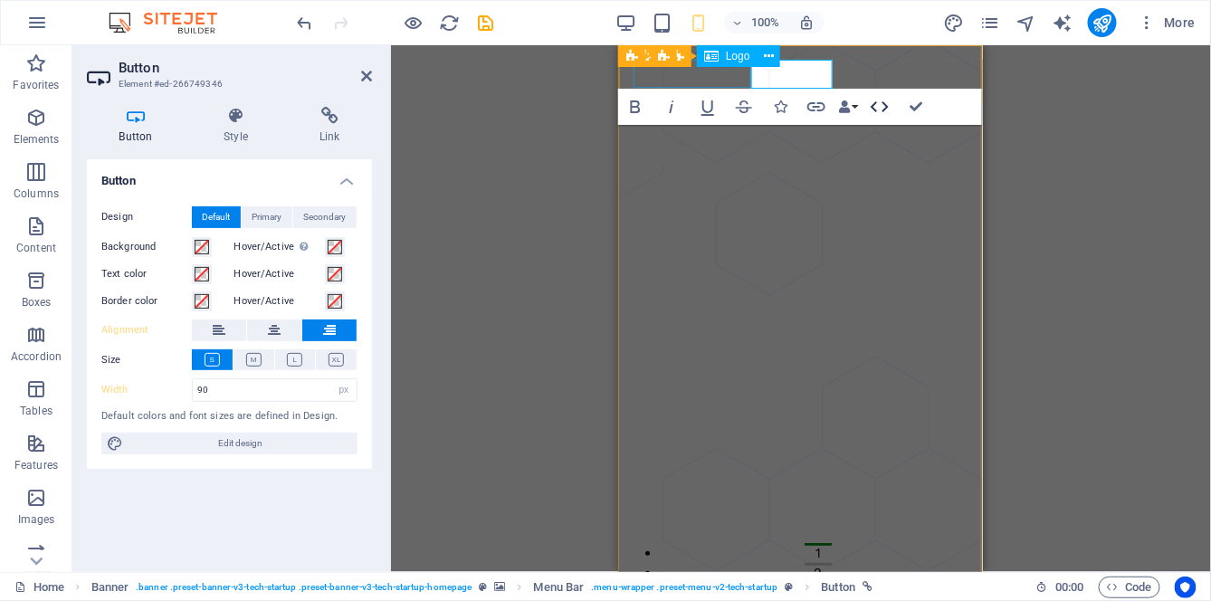
click at [886, 109] on icon "button" at bounding box center [880, 106] width 18 height 11
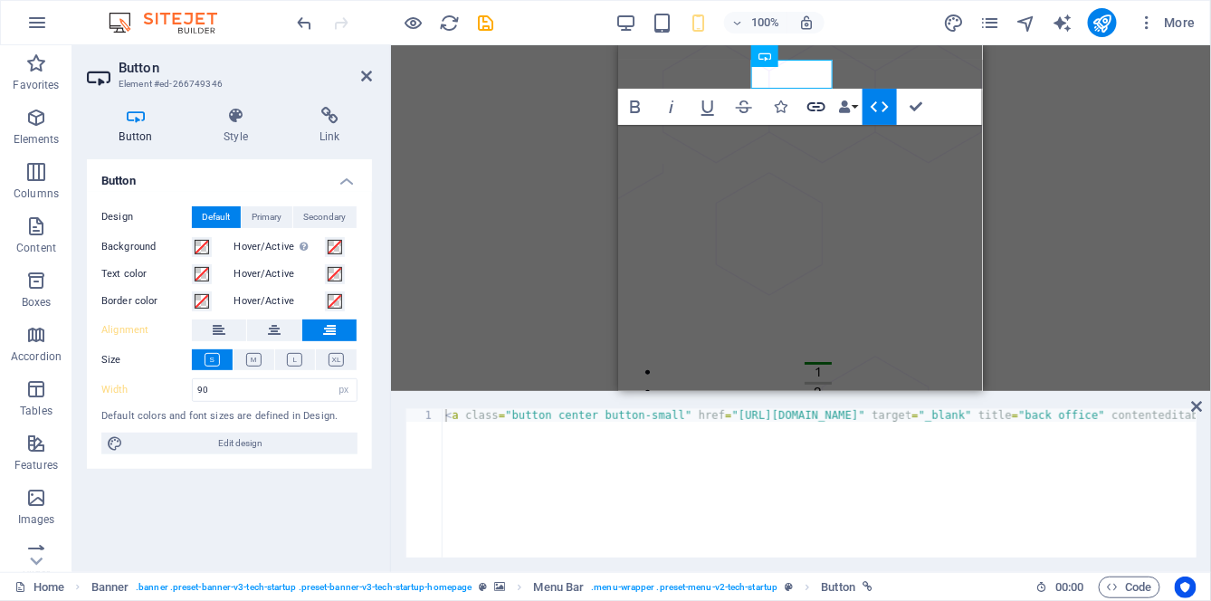
click at [816, 102] on icon "button" at bounding box center [817, 107] width 22 height 22
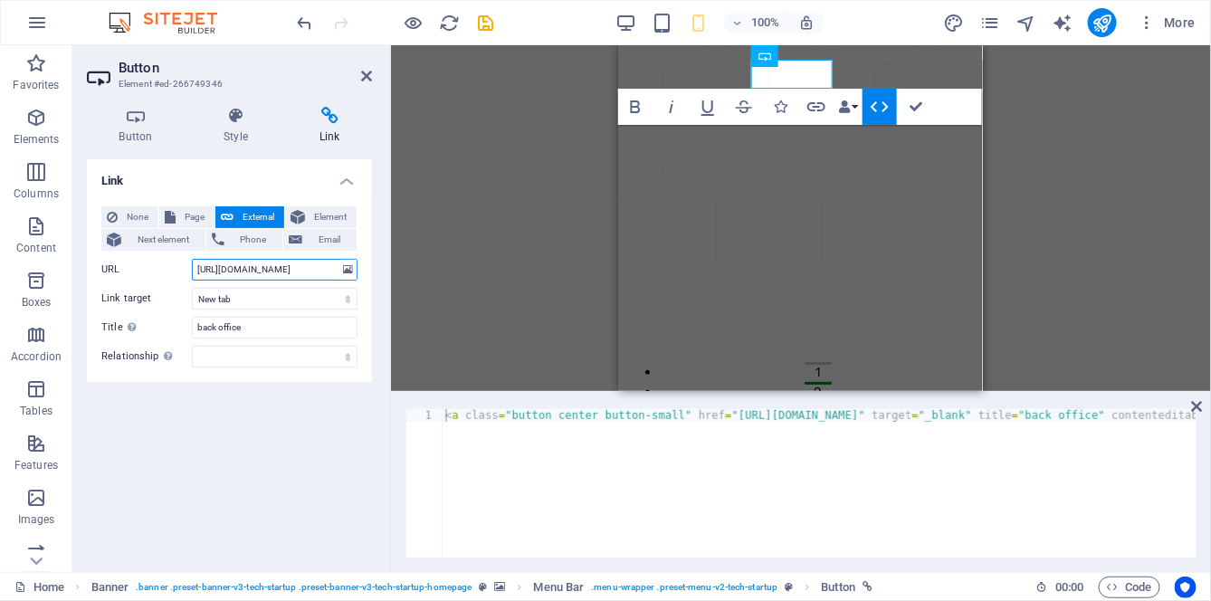
click at [331, 272] on input "[URL][DOMAIN_NAME]" at bounding box center [275, 270] width 166 height 22
click at [293, 269] on input "=UcpZSssOO5fjr35" at bounding box center [275, 270] width 166 height 22
click at [290, 272] on input "=UcpZSssOO5fjr35" at bounding box center [275, 270] width 166 height 22
type input "="
click at [1198, 406] on icon at bounding box center [1197, 406] width 11 height 14
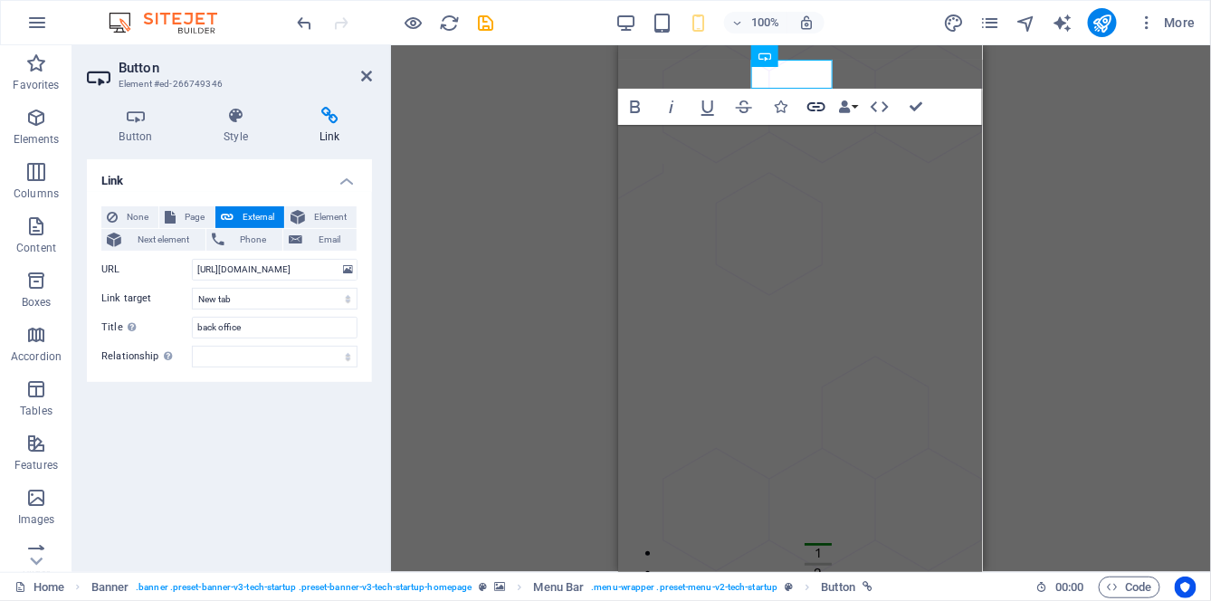
click at [815, 113] on icon "button" at bounding box center [817, 107] width 22 height 22
click at [234, 275] on input "[URL][DOMAIN_NAME]" at bounding box center [275, 270] width 166 height 22
click at [235, 273] on input "[URL][DOMAIN_NAME]" at bounding box center [275, 270] width 166 height 22
click at [227, 273] on input "[URL][DOMAIN_NAME]" at bounding box center [275, 270] width 166 height 22
click at [229, 273] on input "[URL][DOMAIN_NAME]" at bounding box center [275, 270] width 166 height 22
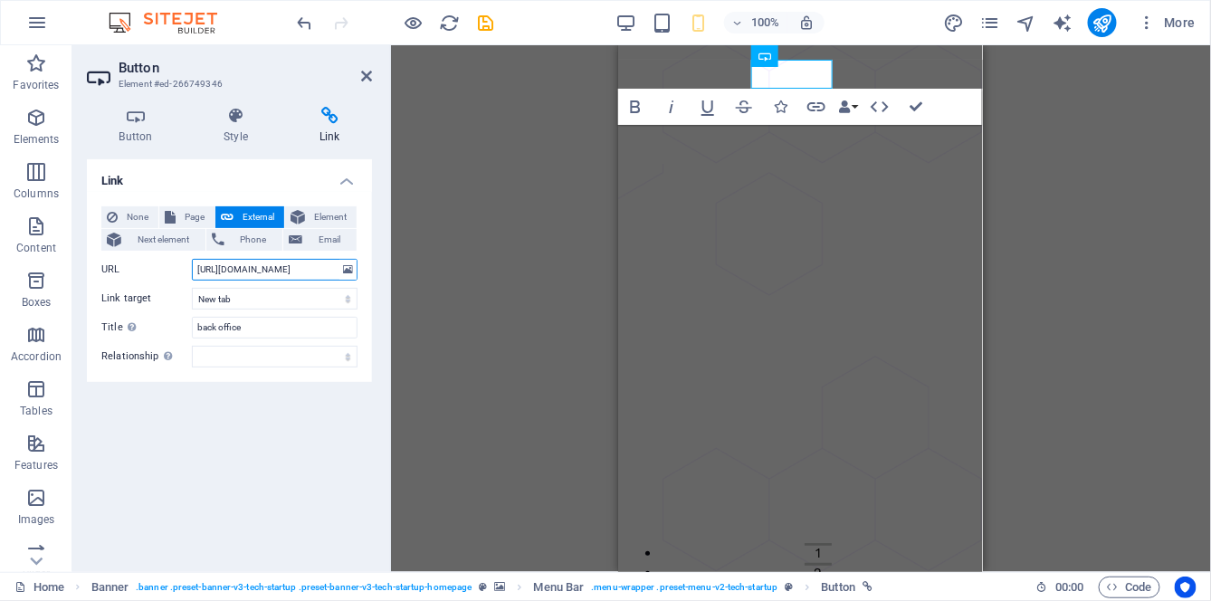
type input "[URL][DOMAIN_NAME]"
click at [319, 404] on div "Link None Page External Element Next element Phone Email Page Home About Pricin…" at bounding box center [229, 358] width 285 height 398
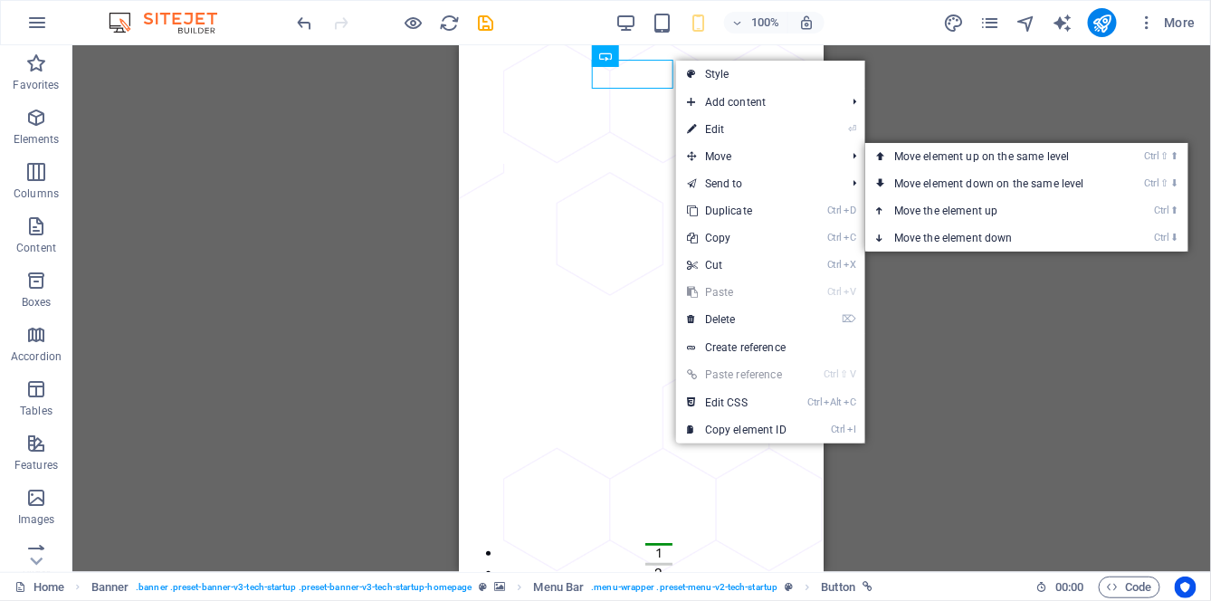
click at [961, 211] on link "Ctrl ⬆ Move the element up" at bounding box center [992, 210] width 255 height 27
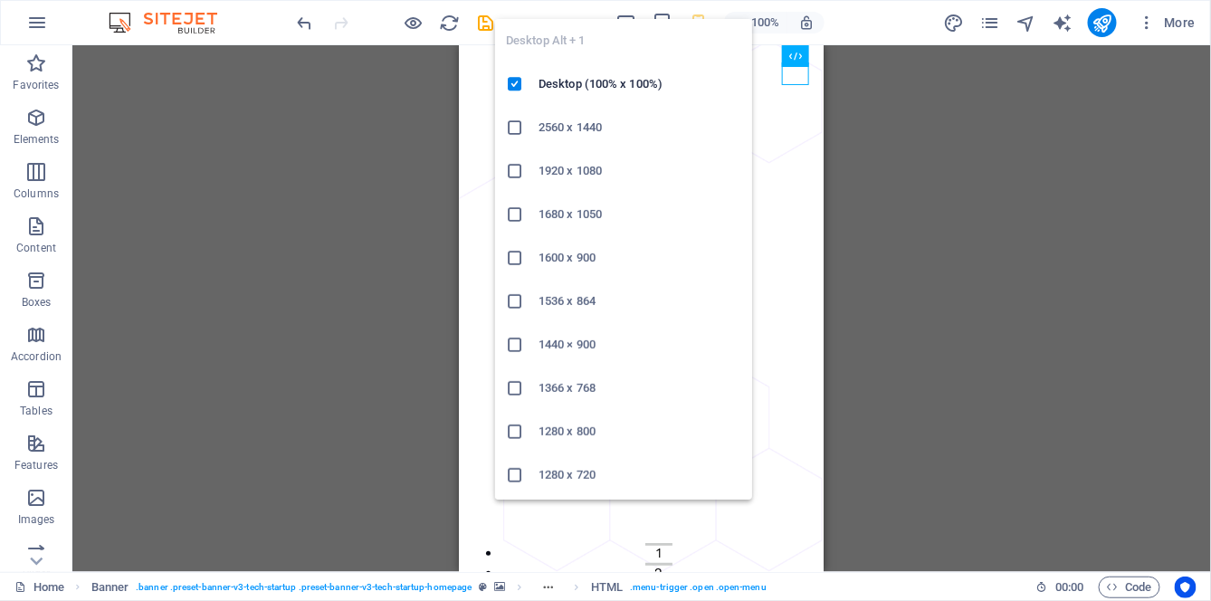
click at [628, 27] on ul "Desktop Alt + 1 Desktop (100% x 100%) 2560 x 1440 1920 x 1080 1680 x [PHONE_NUM…" at bounding box center [623, 301] width 257 height 565
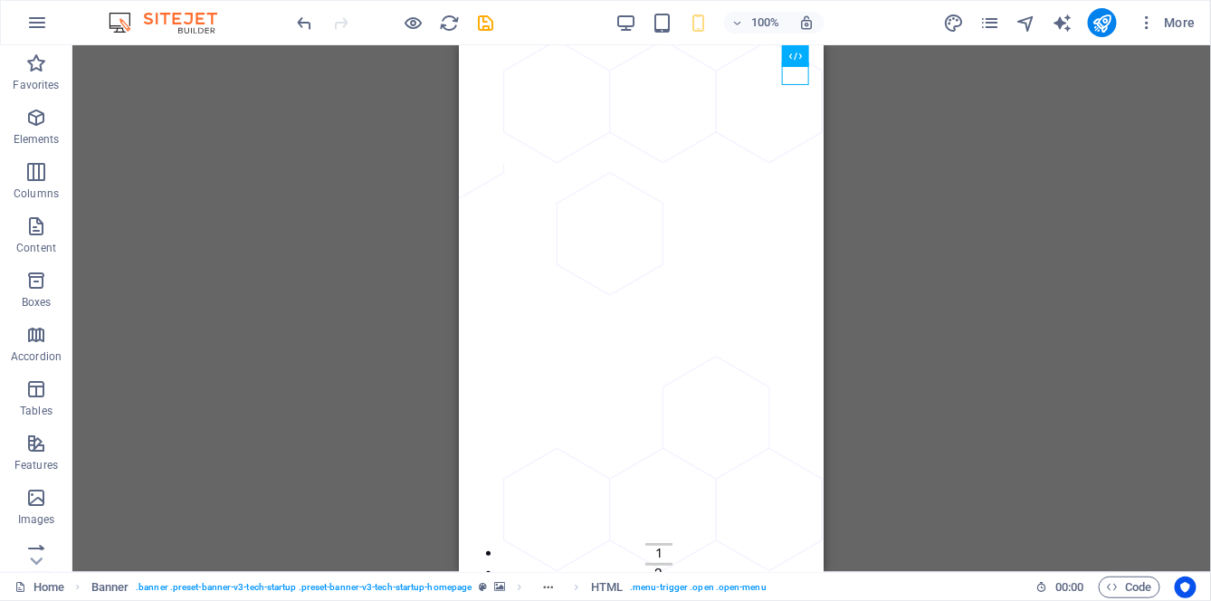
click at [872, 24] on div "100% More" at bounding box center [748, 22] width 909 height 29
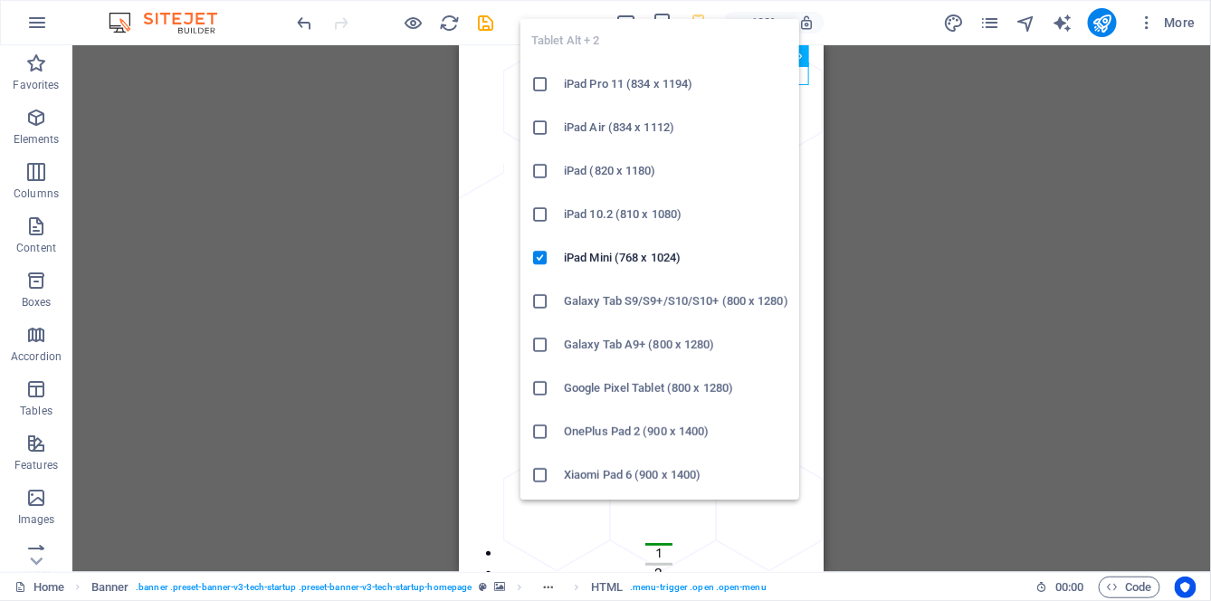
click at [627, 17] on div "Tablet Alt + 2 iPad Pro 11 (834 x 1194) iPad Air (834 x 1112) iPad (820 x 1180)…" at bounding box center [659, 252] width 279 height 495
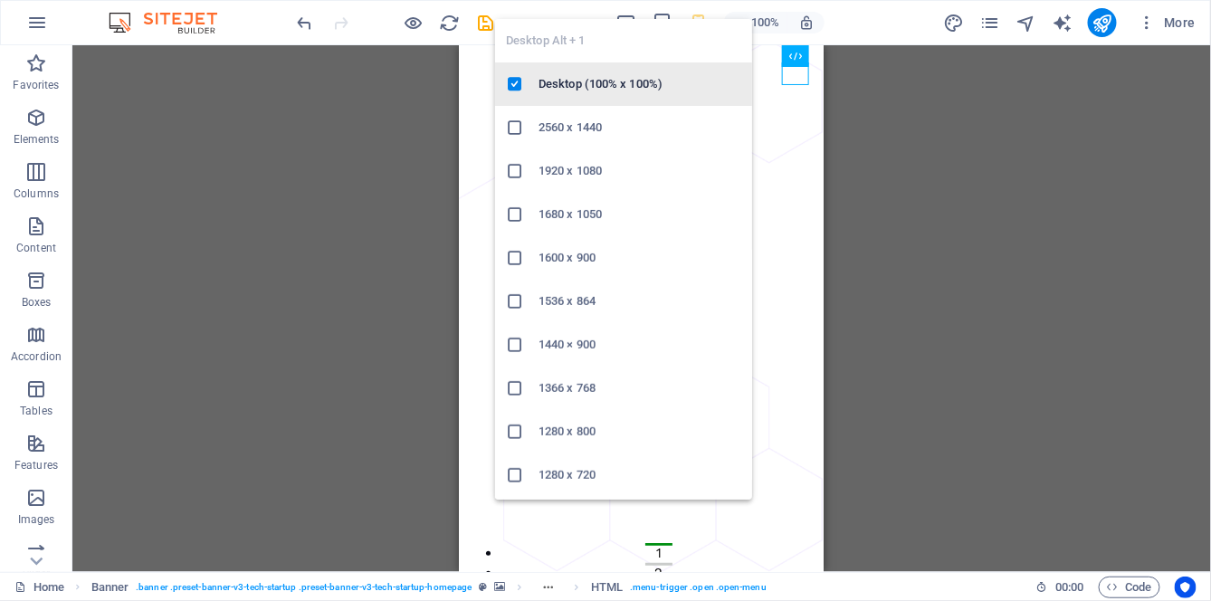
click at [560, 87] on h6 "Desktop (100% x 100%)" at bounding box center [640, 84] width 203 height 22
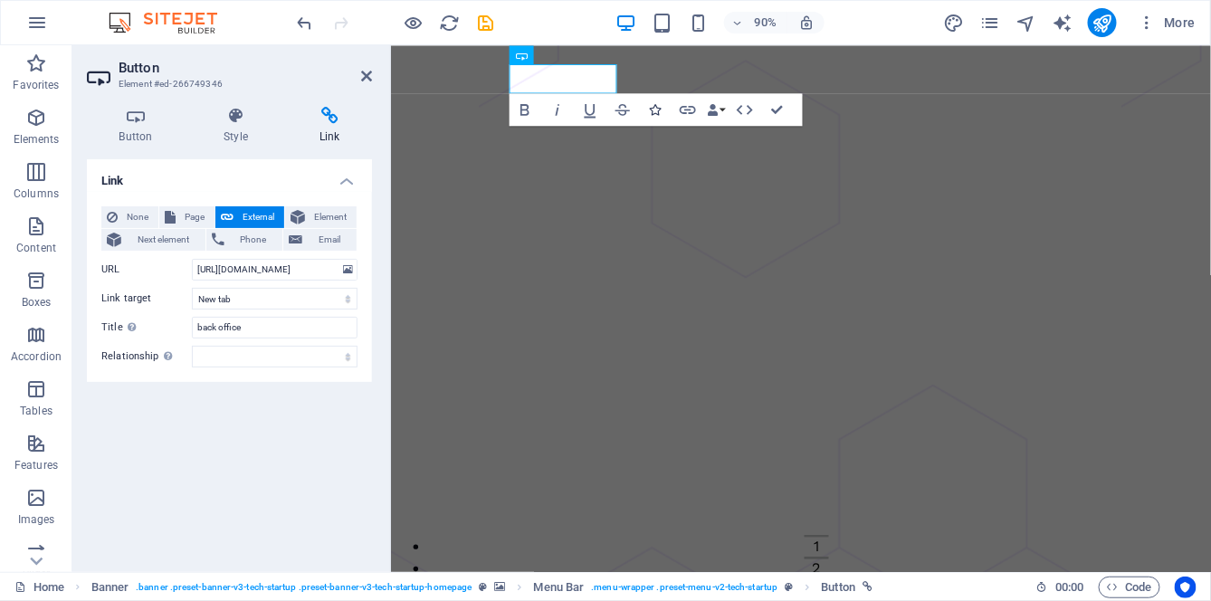
click at [655, 112] on icon "button" at bounding box center [655, 110] width 12 height 12
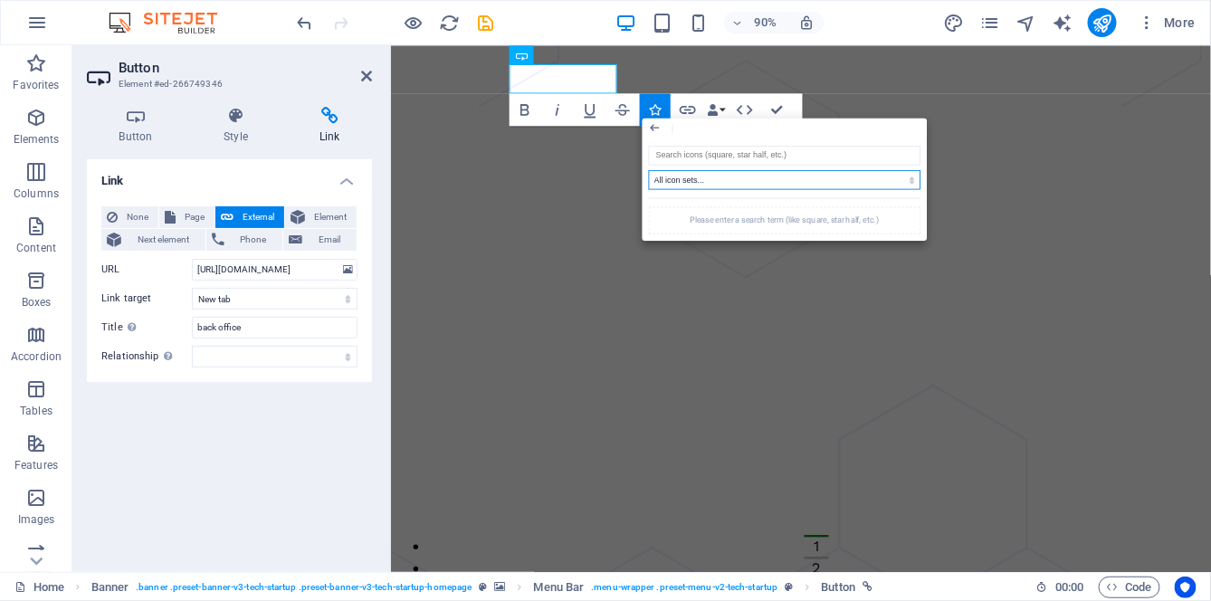
click at [686, 183] on select "All icon sets... IcoFont Ionicons FontAwesome Brands FontAwesome Duotone FontAw…" at bounding box center [784, 180] width 272 height 20
select select "font-awesome-duotone"
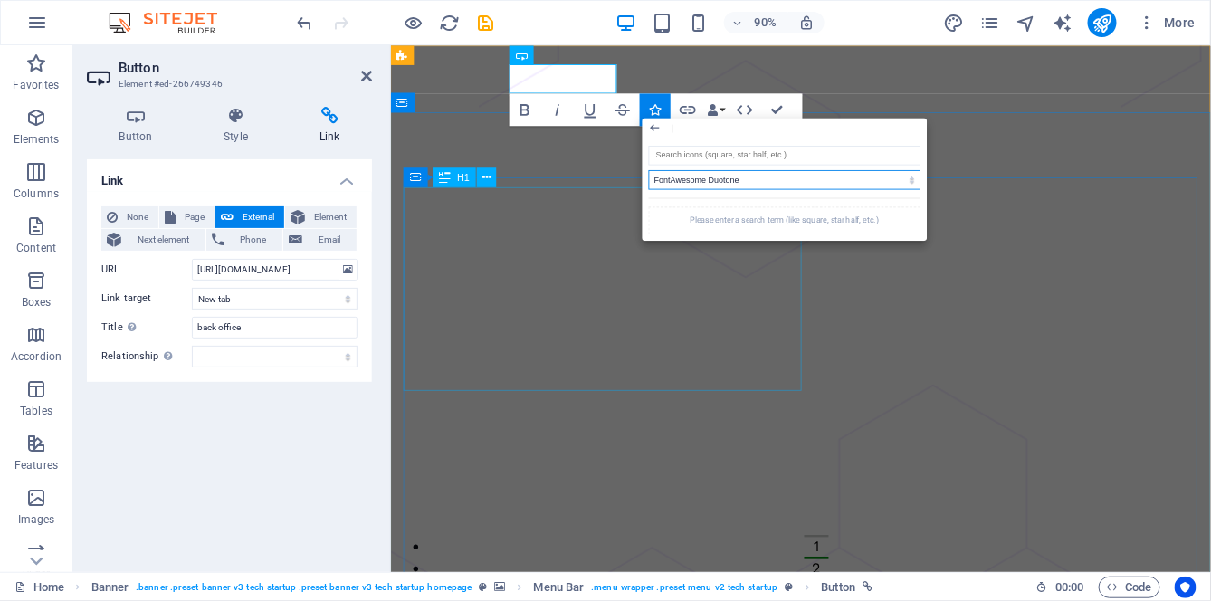
click at [648, 170] on select "All icon sets... IcoFont Ionicons FontAwesome Brands FontAwesome Duotone FontAw…" at bounding box center [784, 180] width 272 height 20
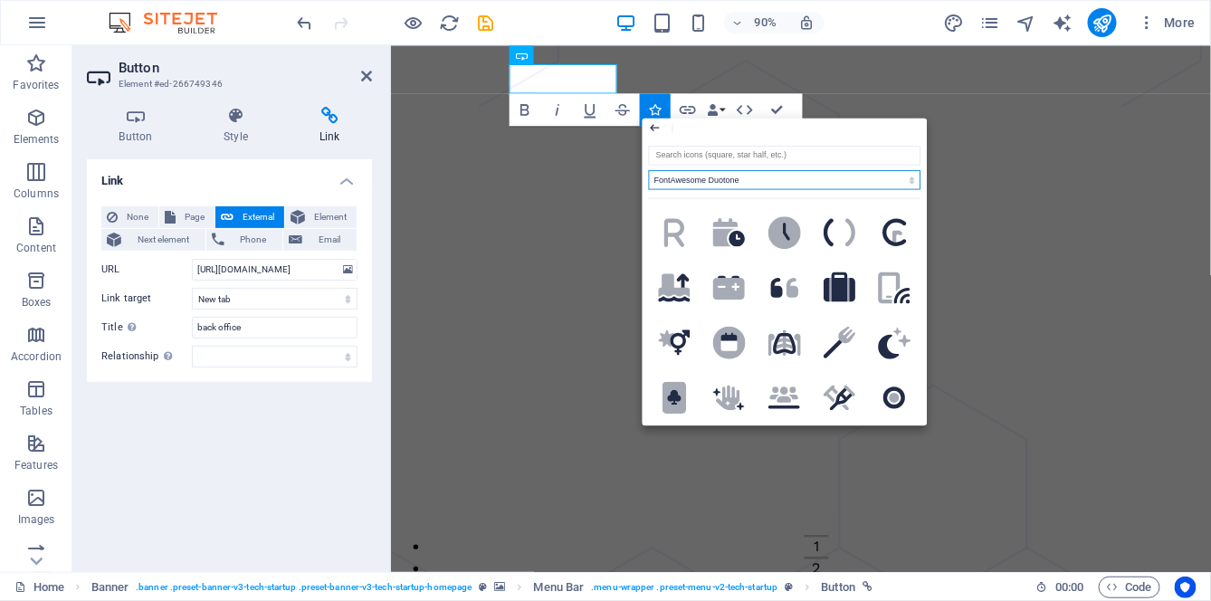
click at [652, 130] on icon "button" at bounding box center [655, 128] width 14 height 20
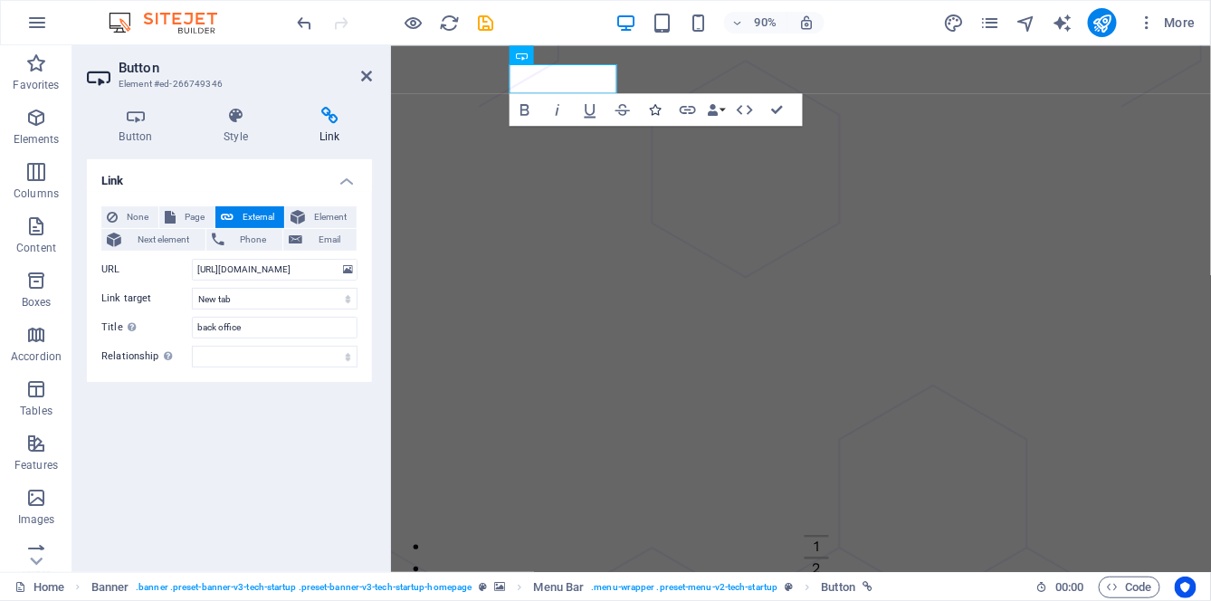
click at [653, 111] on icon "button" at bounding box center [655, 110] width 12 height 12
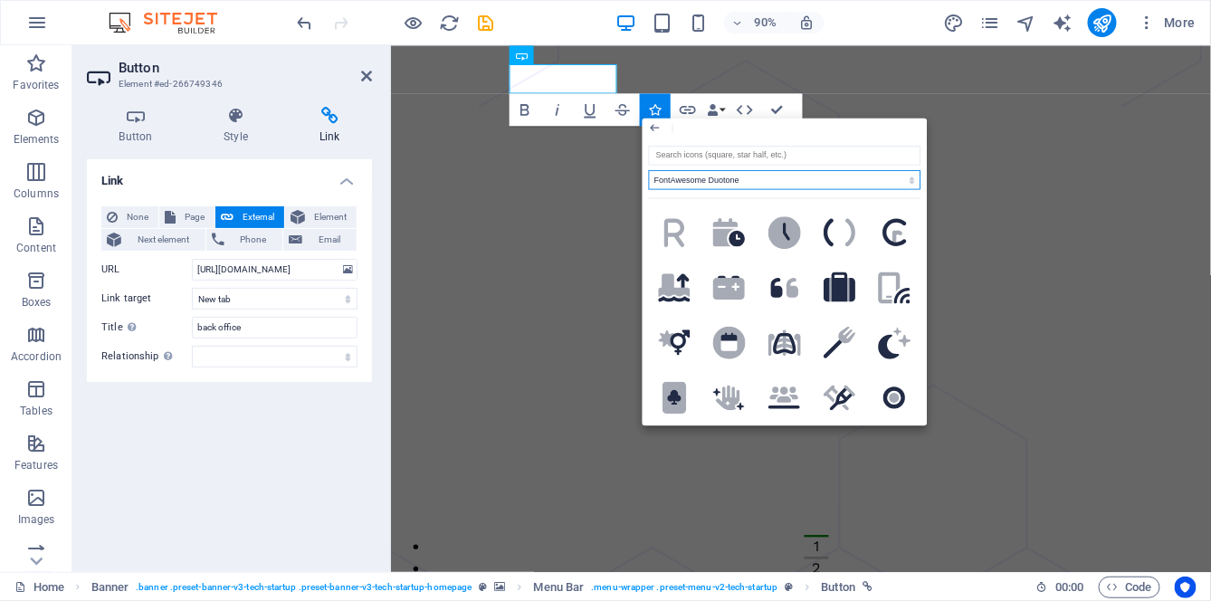
click at [709, 179] on select "All icon sets... IcoFont Ionicons FontAwesome Brands FontAwesome Duotone FontAw…" at bounding box center [784, 180] width 272 height 20
click at [656, 126] on icon "button" at bounding box center [655, 128] width 14 height 20
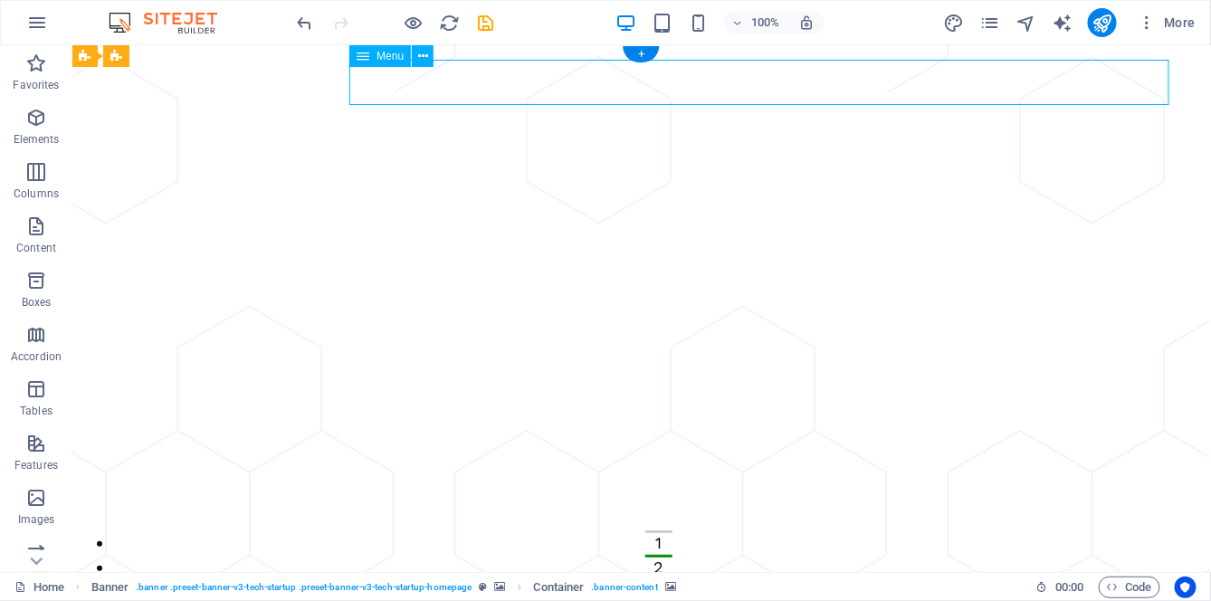
select select "1"
select select
select select "2"
select select
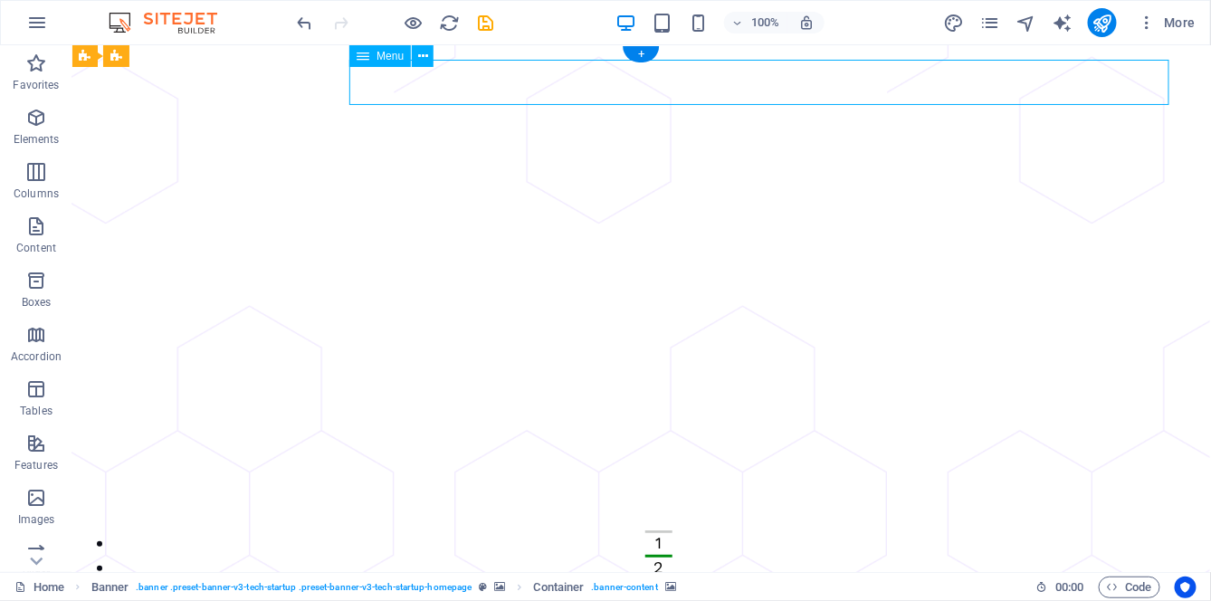
select select "3"
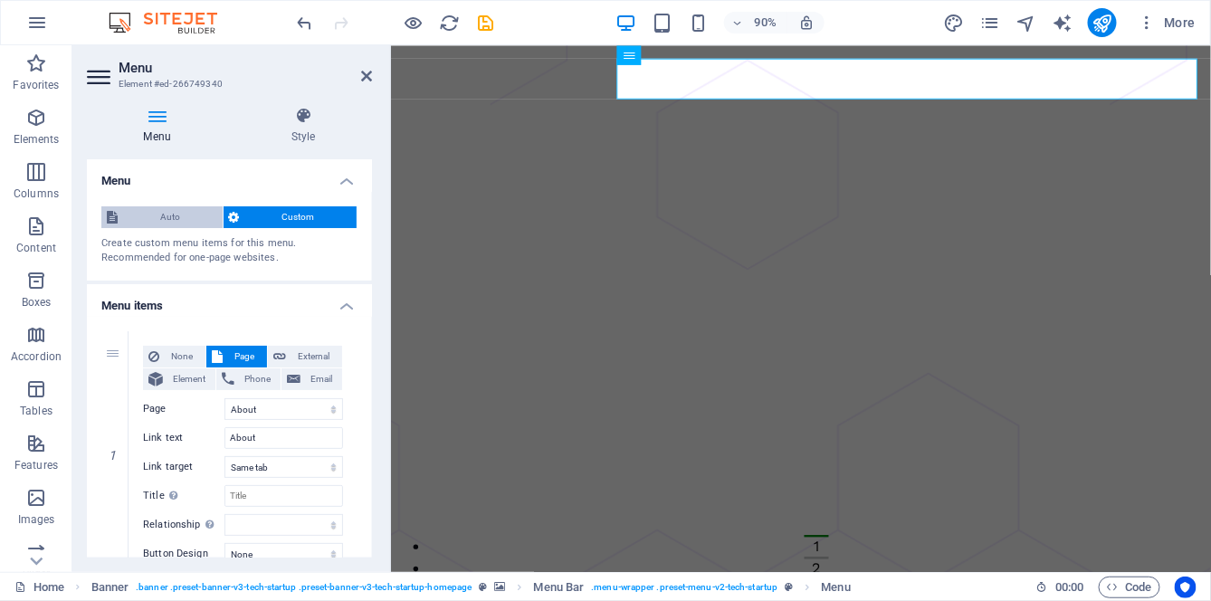
click at [191, 217] on span "Auto" at bounding box center [170, 217] width 94 height 22
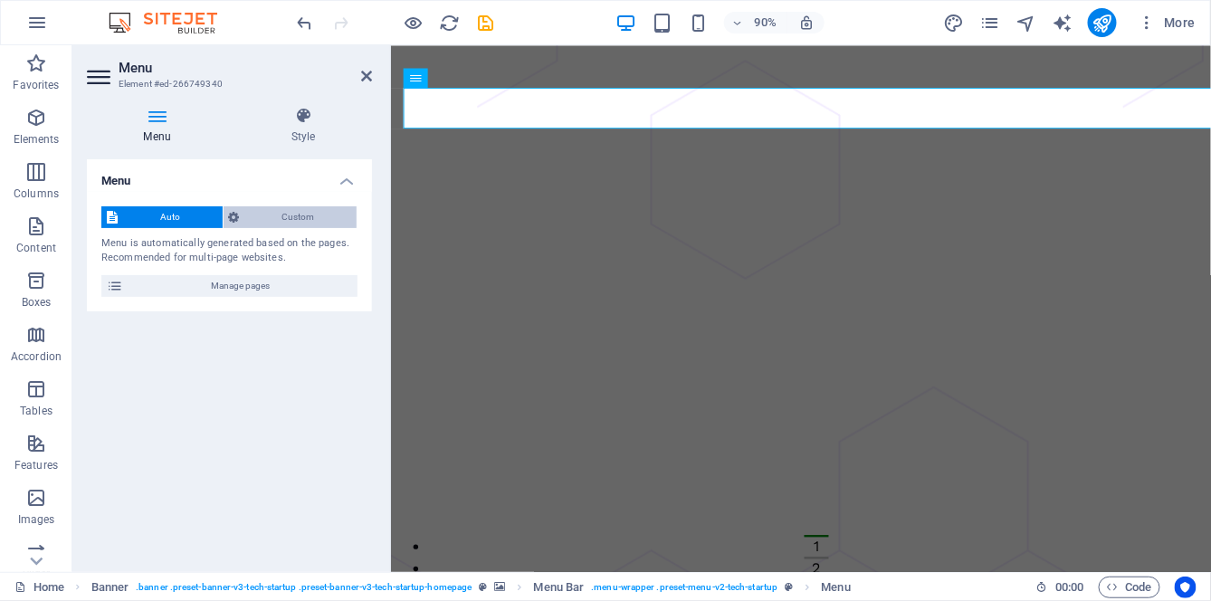
click at [283, 220] on span "Custom" at bounding box center [298, 217] width 107 height 22
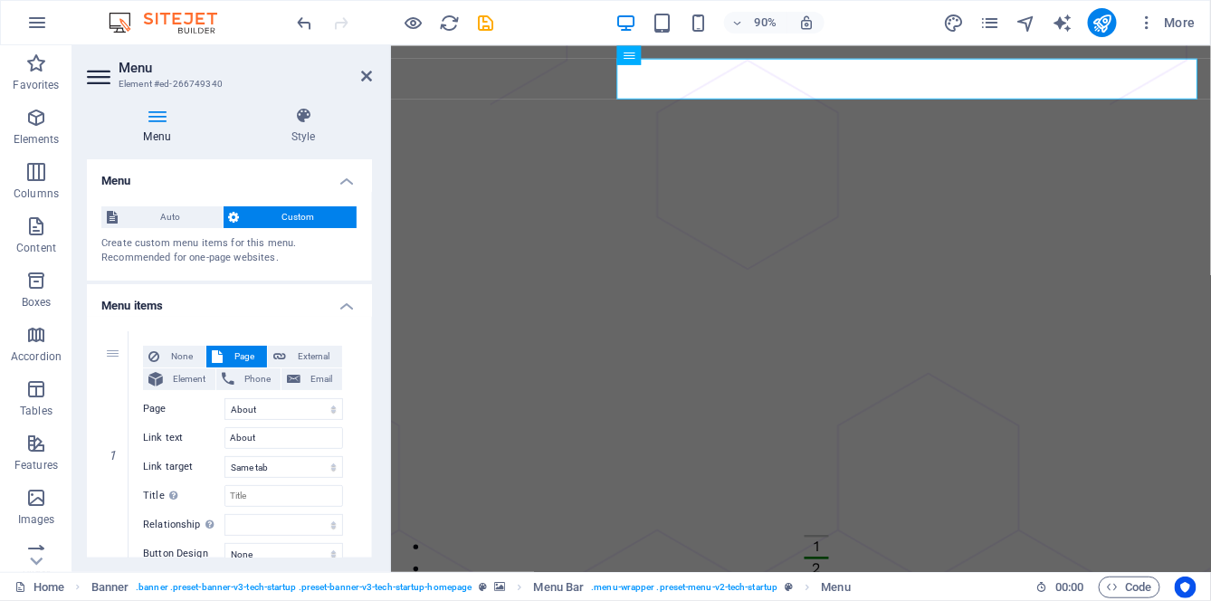
click at [346, 304] on h4 "Menu items" at bounding box center [229, 300] width 285 height 33
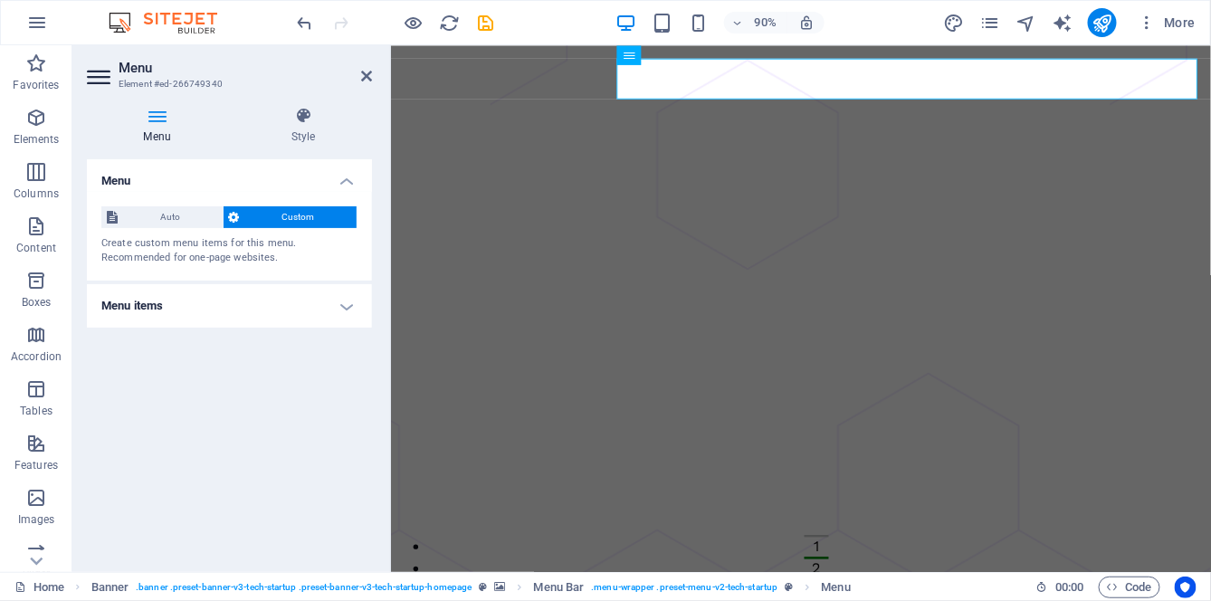
click at [346, 309] on h4 "Menu items" at bounding box center [229, 305] width 285 height 43
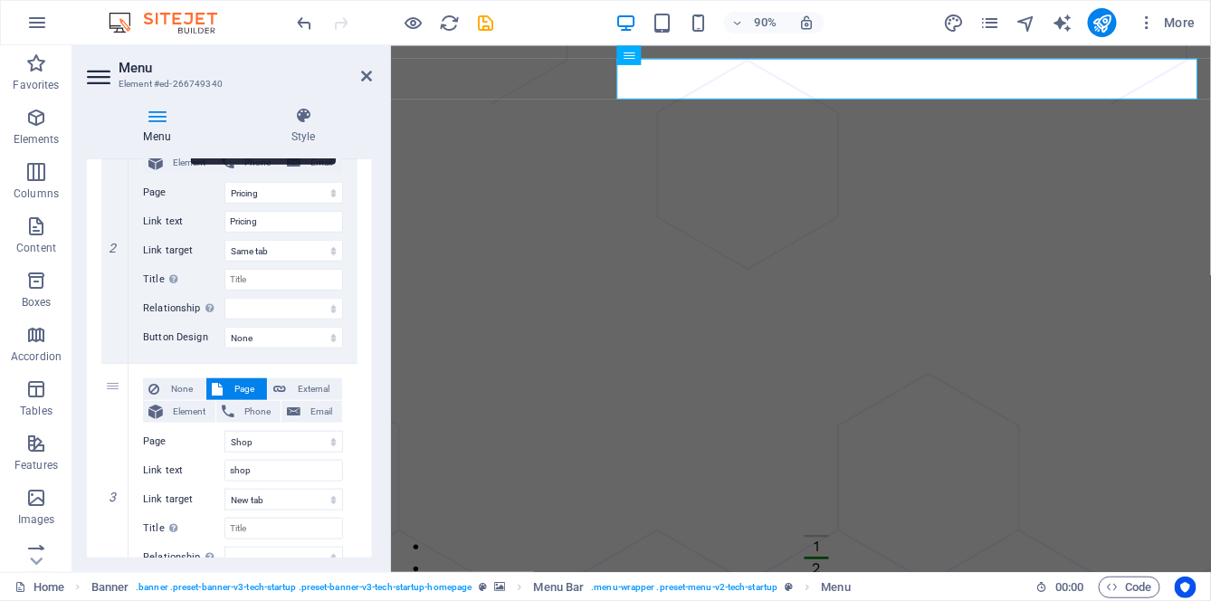
scroll to position [482, 0]
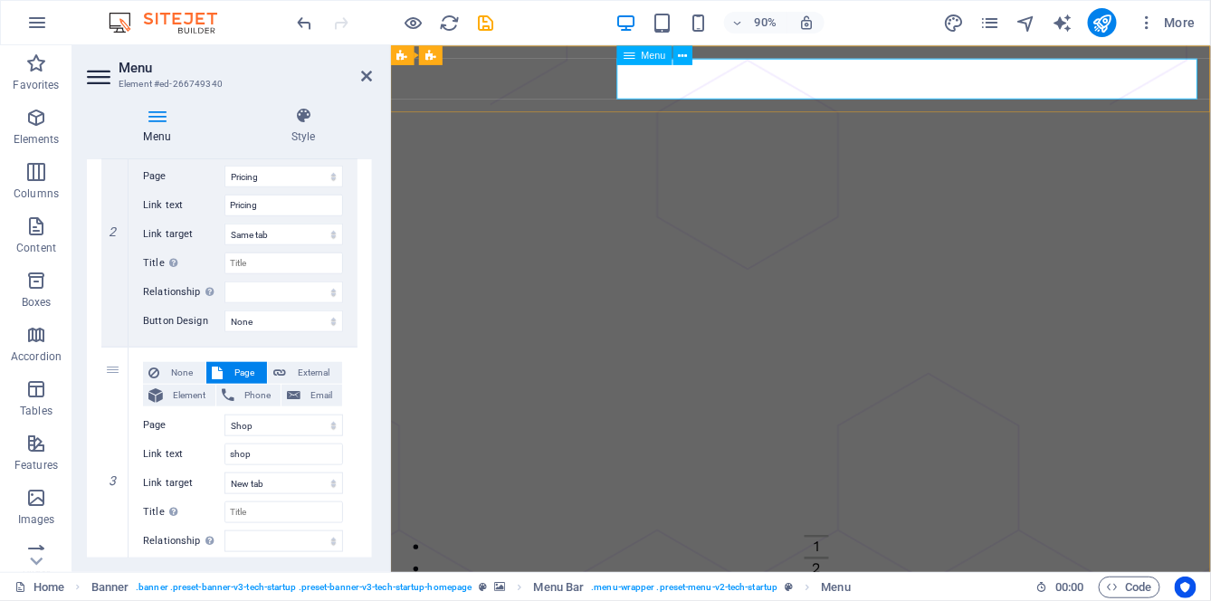
click at [644, 60] on span "Menu" at bounding box center [653, 55] width 24 height 10
click at [646, 60] on span "Menu" at bounding box center [653, 55] width 24 height 10
click at [648, 62] on div "Menu" at bounding box center [643, 55] width 55 height 20
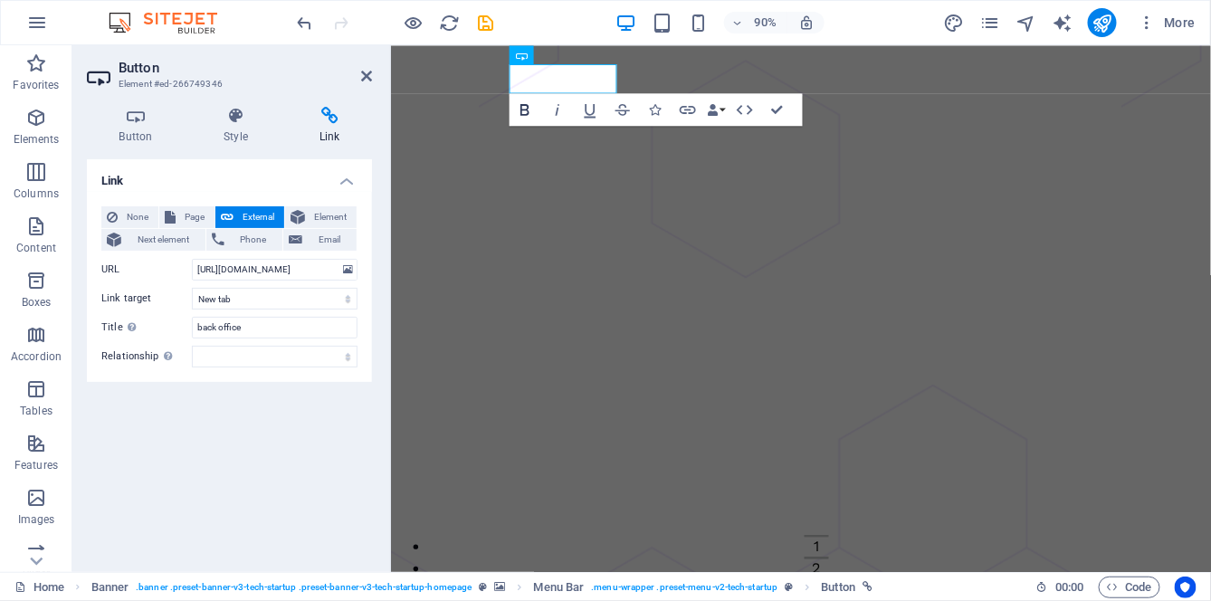
click at [525, 112] on icon "button" at bounding box center [525, 110] width 20 height 20
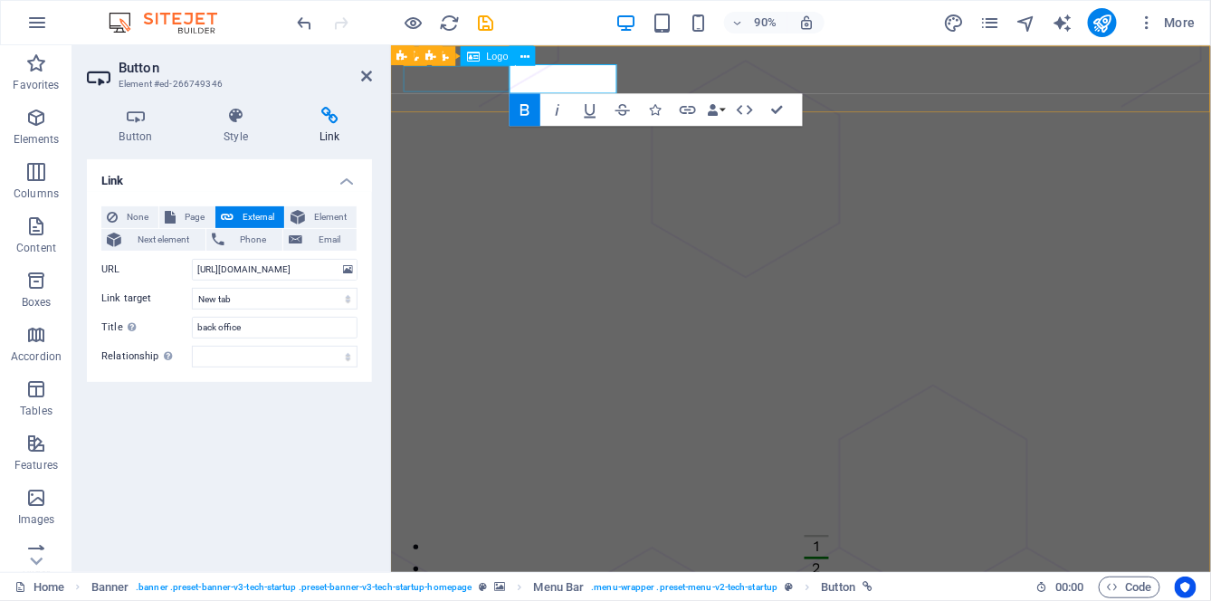
select select "px"
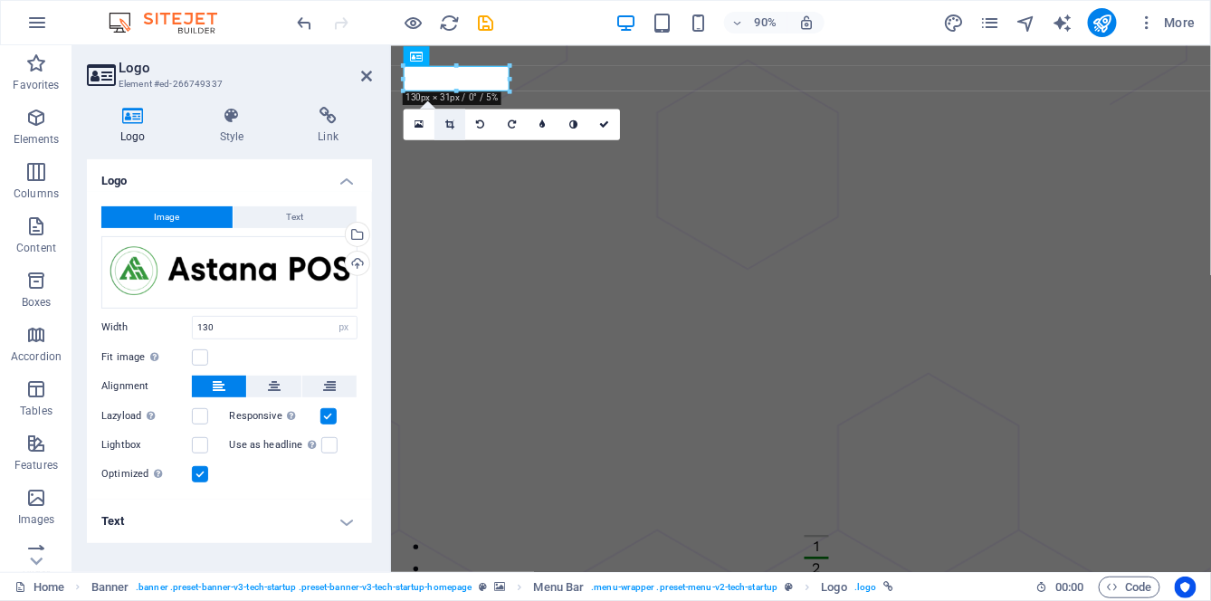
click at [448, 125] on icon at bounding box center [449, 124] width 9 height 10
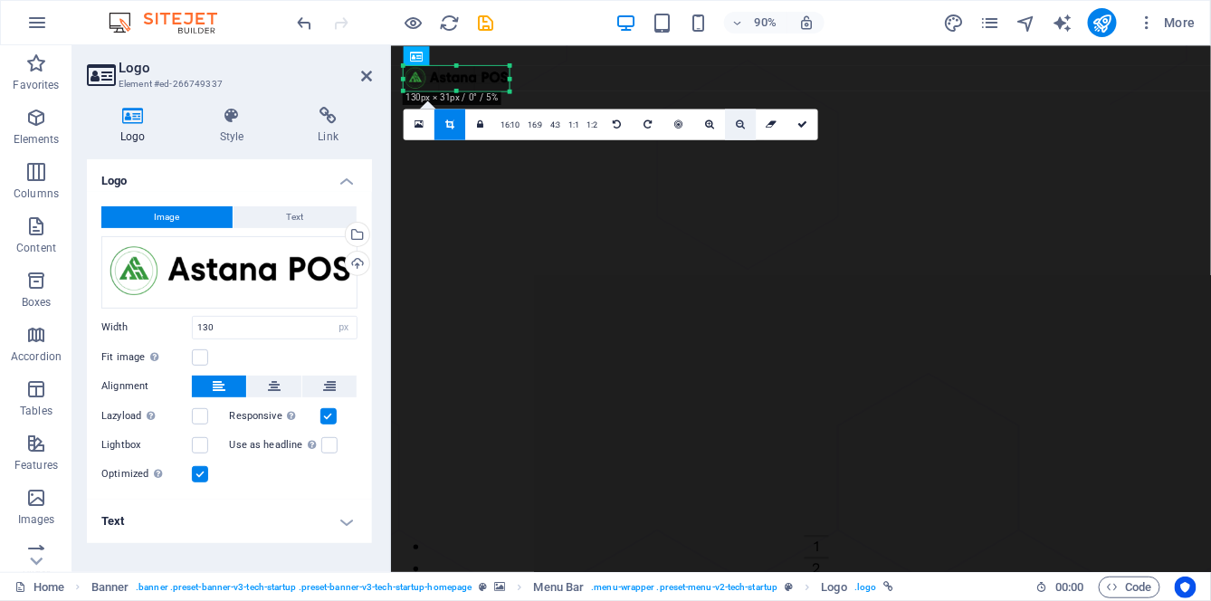
click at [738, 123] on icon at bounding box center [740, 124] width 9 height 10
click at [740, 124] on icon at bounding box center [740, 124] width 9 height 10
click at [738, 125] on icon at bounding box center [740, 124] width 9 height 10
click at [742, 127] on icon at bounding box center [740, 124] width 9 height 10
click at [743, 126] on link at bounding box center [740, 125] width 31 height 31
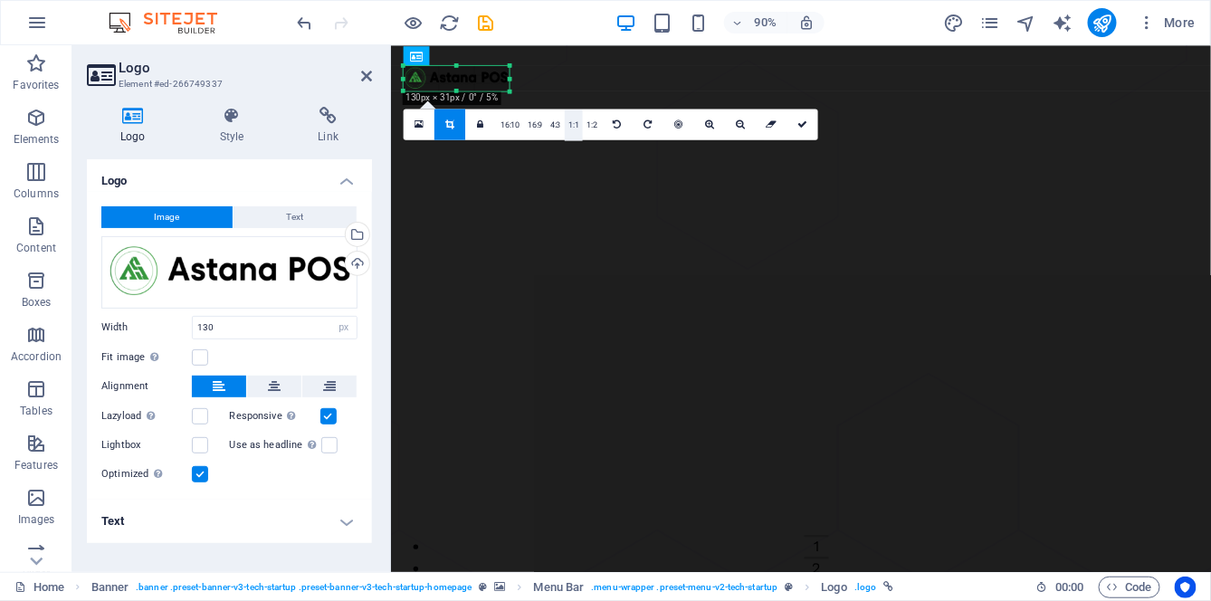
click at [568, 126] on link "1:1" at bounding box center [574, 125] width 18 height 31
click at [592, 127] on link "1:2" at bounding box center [592, 125] width 18 height 31
click at [552, 127] on link "4:3" at bounding box center [555, 125] width 18 height 31
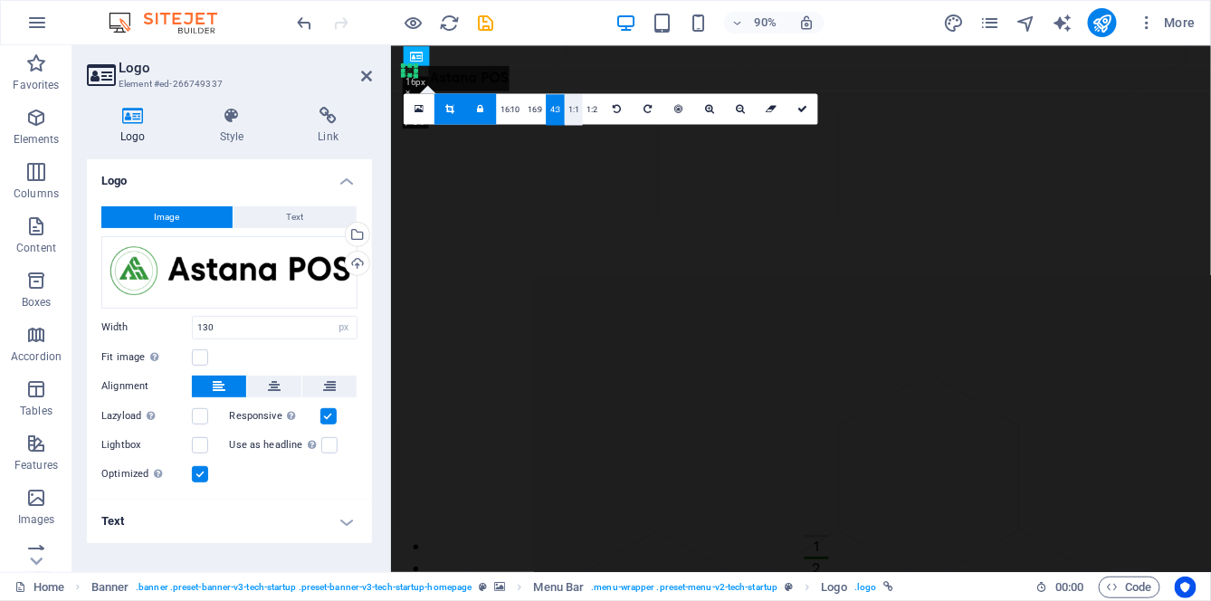
click at [570, 118] on link "1:1" at bounding box center [574, 109] width 18 height 31
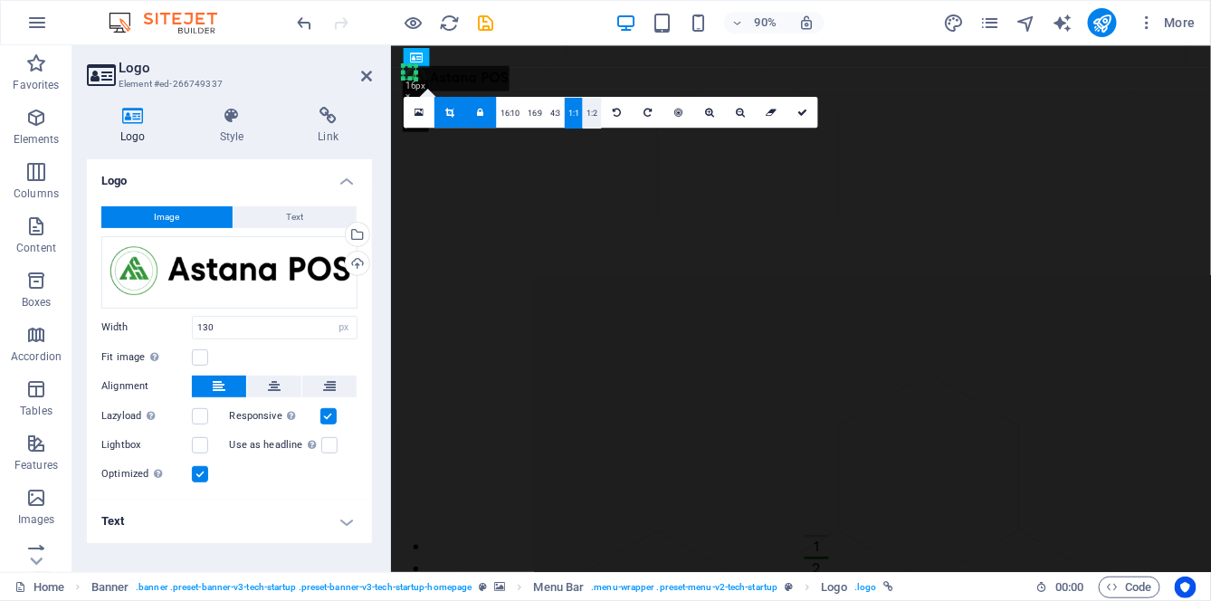
click at [588, 114] on link "1:2" at bounding box center [592, 113] width 18 height 31
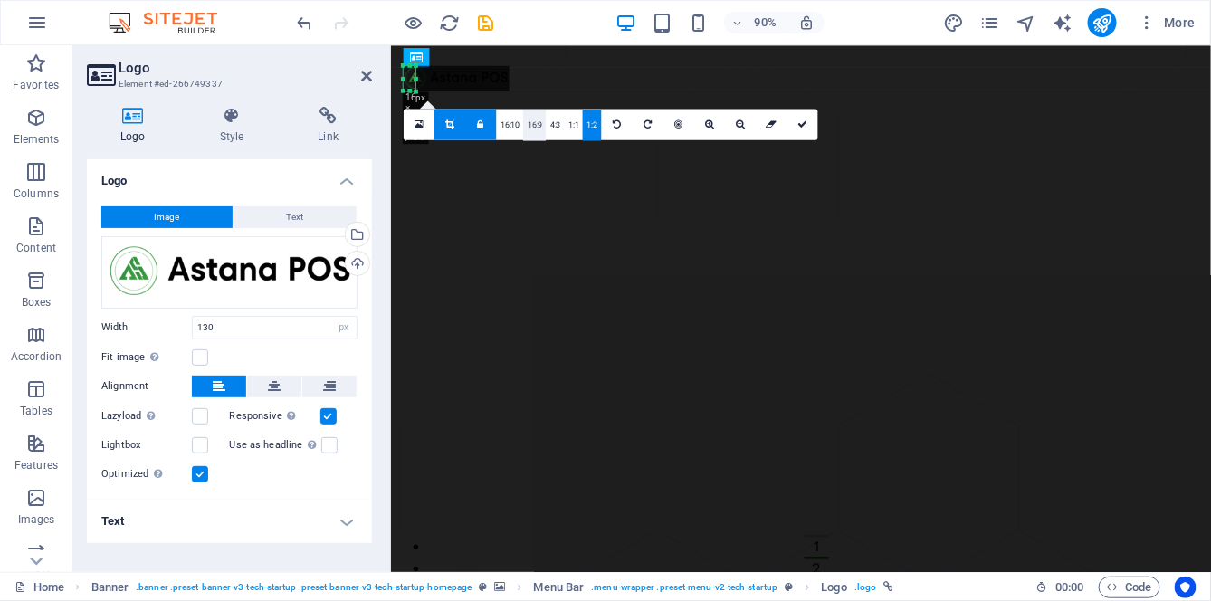
click at [532, 129] on link "16:9" at bounding box center [534, 125] width 23 height 31
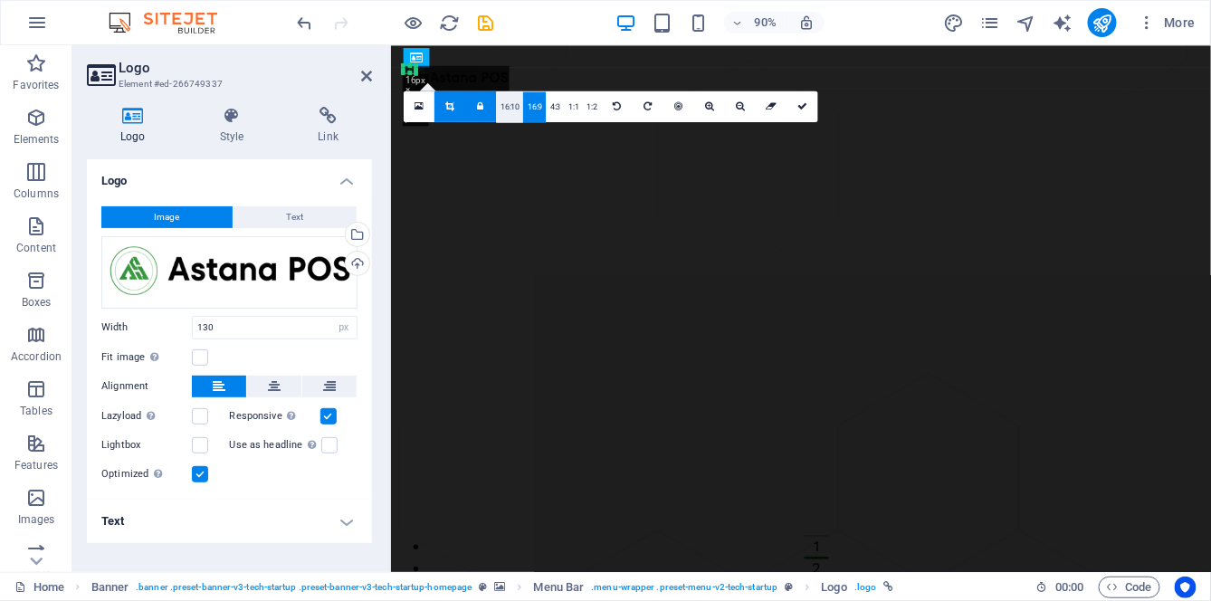
click at [510, 116] on link "16:10" at bounding box center [509, 106] width 27 height 31
click at [543, 111] on link "16:9" at bounding box center [534, 107] width 23 height 31
click at [555, 111] on link "4:3" at bounding box center [555, 106] width 18 height 31
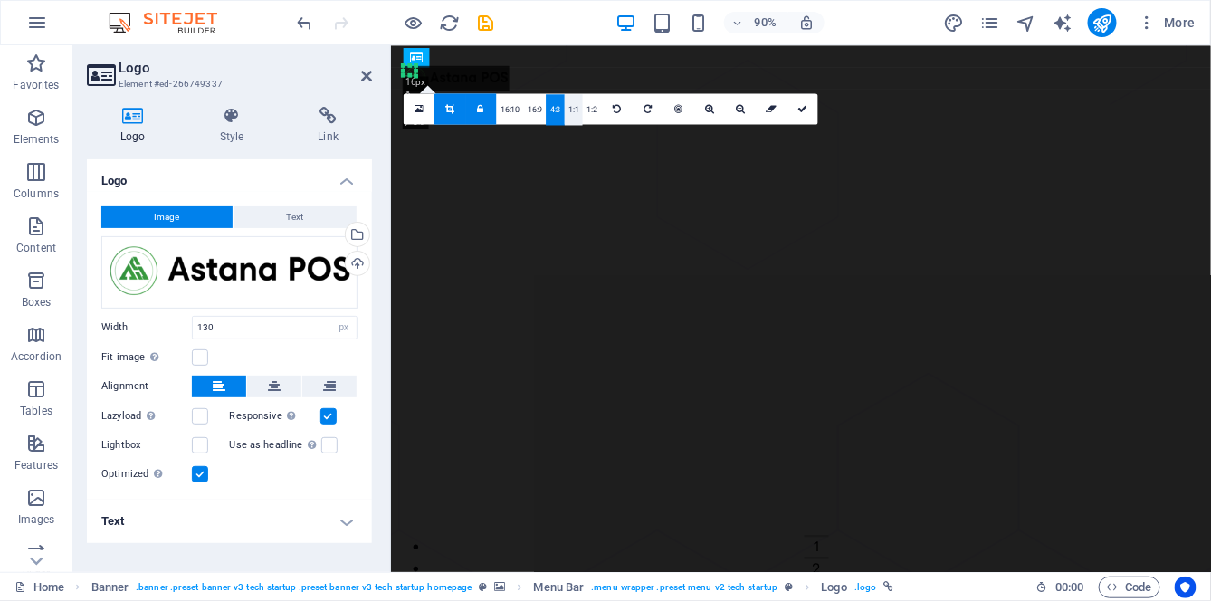
click at [576, 111] on link "1:1" at bounding box center [574, 109] width 18 height 31
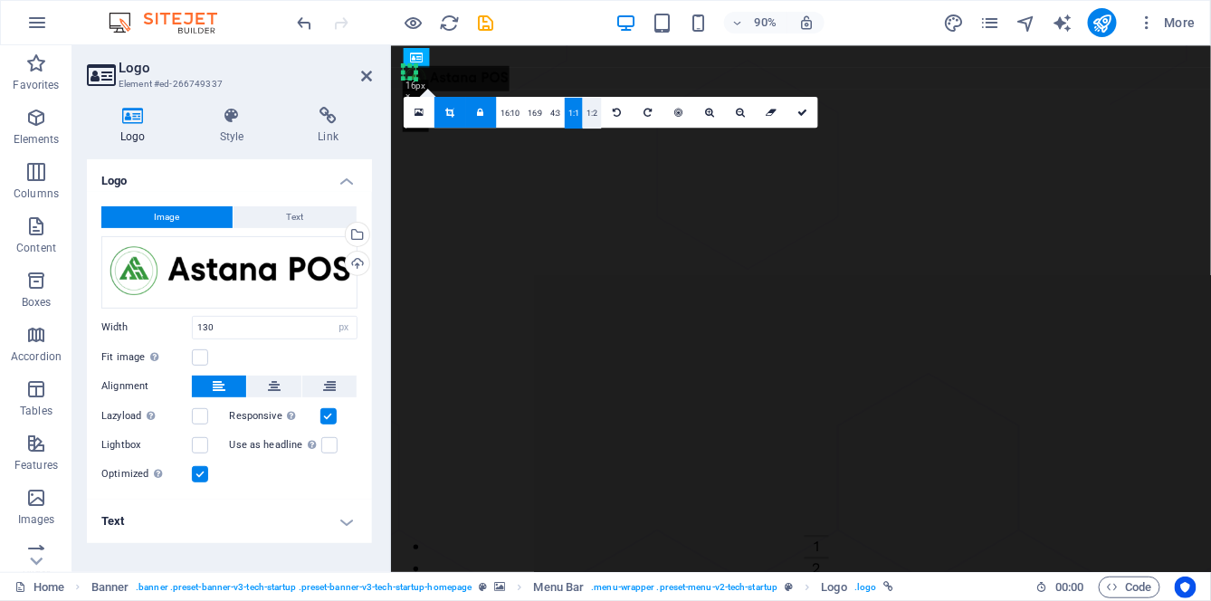
click at [593, 113] on link "1:2" at bounding box center [592, 113] width 18 height 31
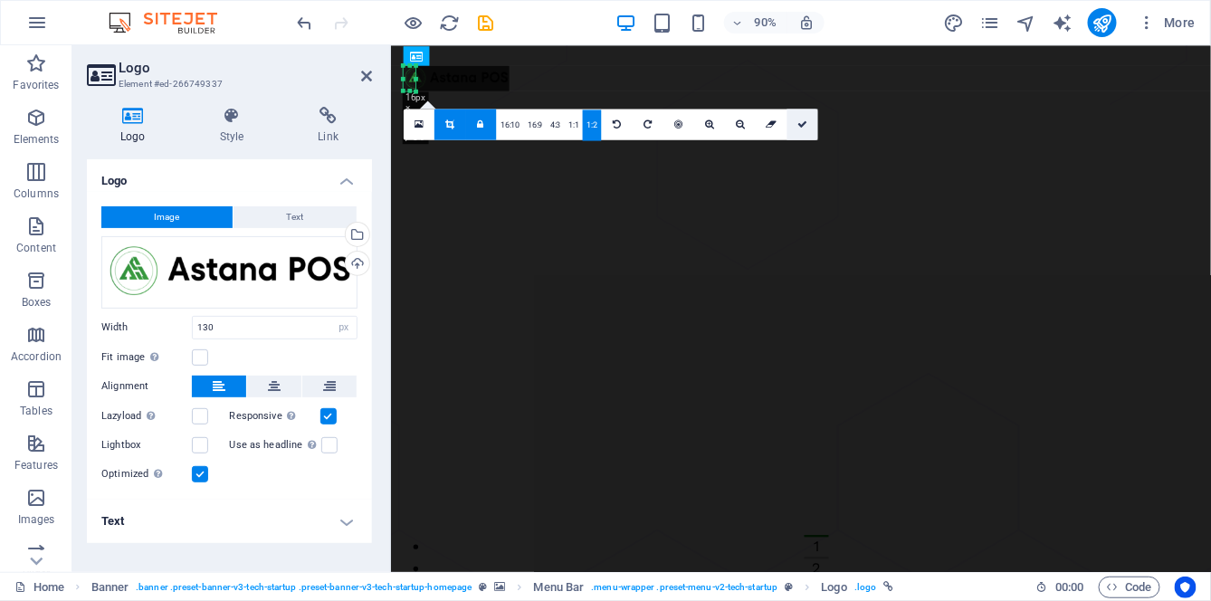
click at [799, 121] on icon at bounding box center [802, 124] width 10 height 10
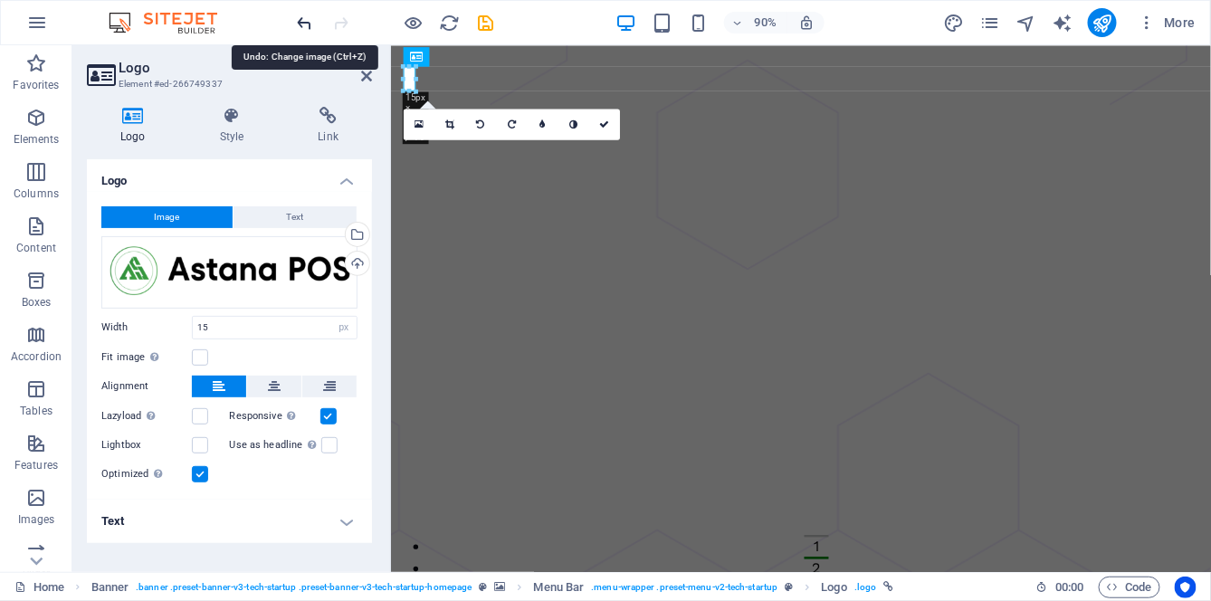
click at [301, 24] on icon "undo" at bounding box center [305, 23] width 21 height 21
type input "130"
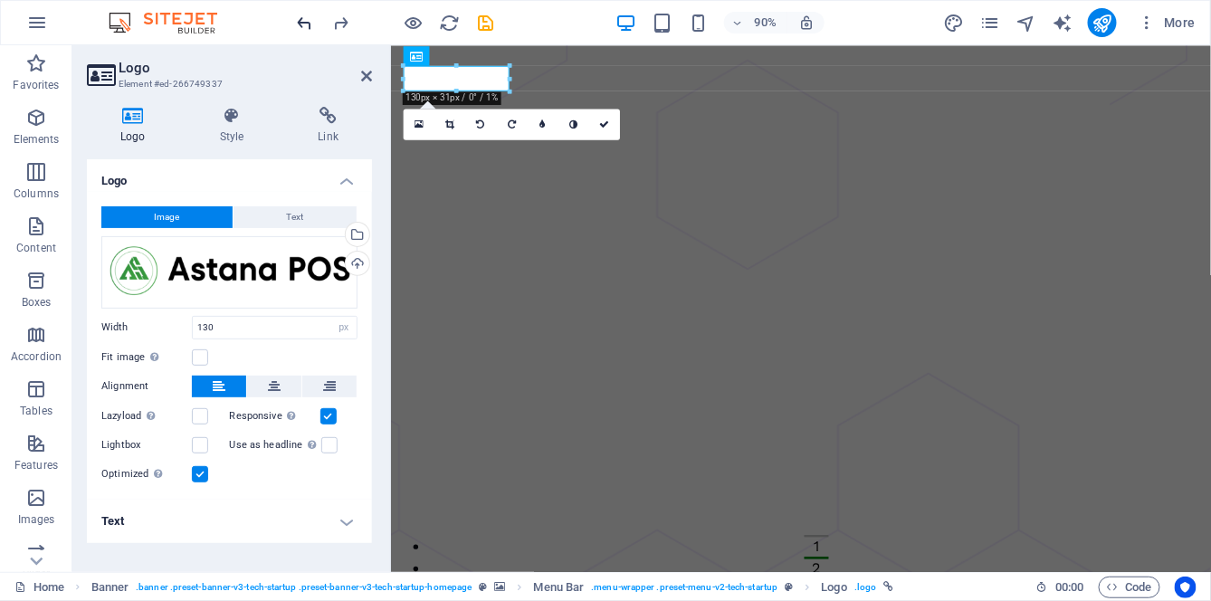
click at [294, 12] on button "undo" at bounding box center [305, 23] width 22 height 22
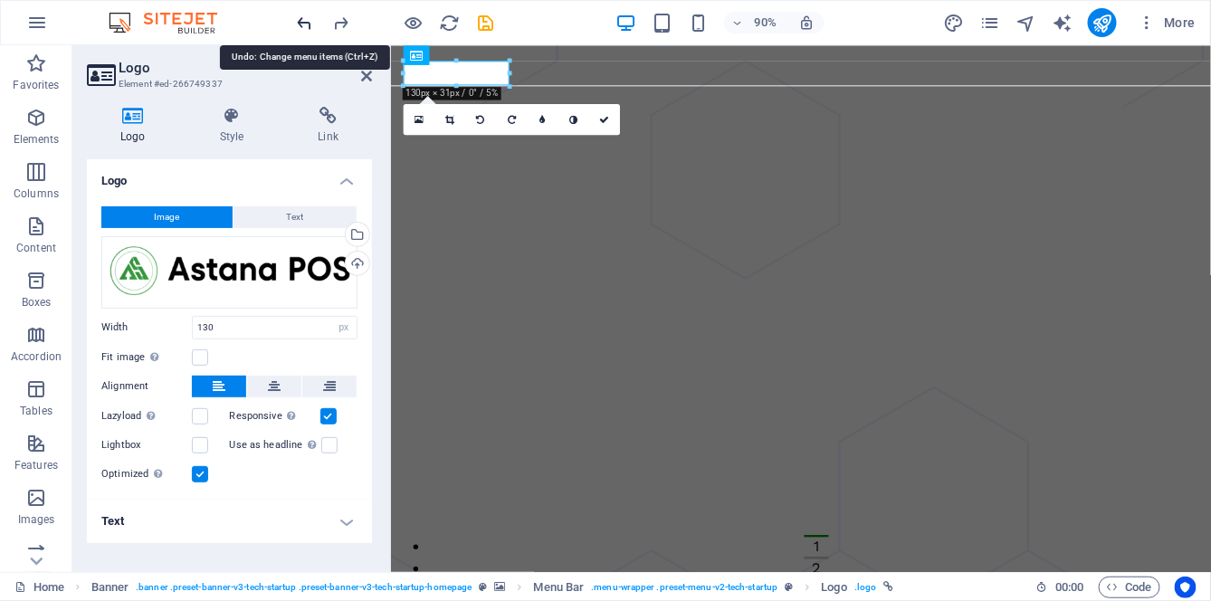
click at [300, 24] on icon "undo" at bounding box center [305, 23] width 21 height 21
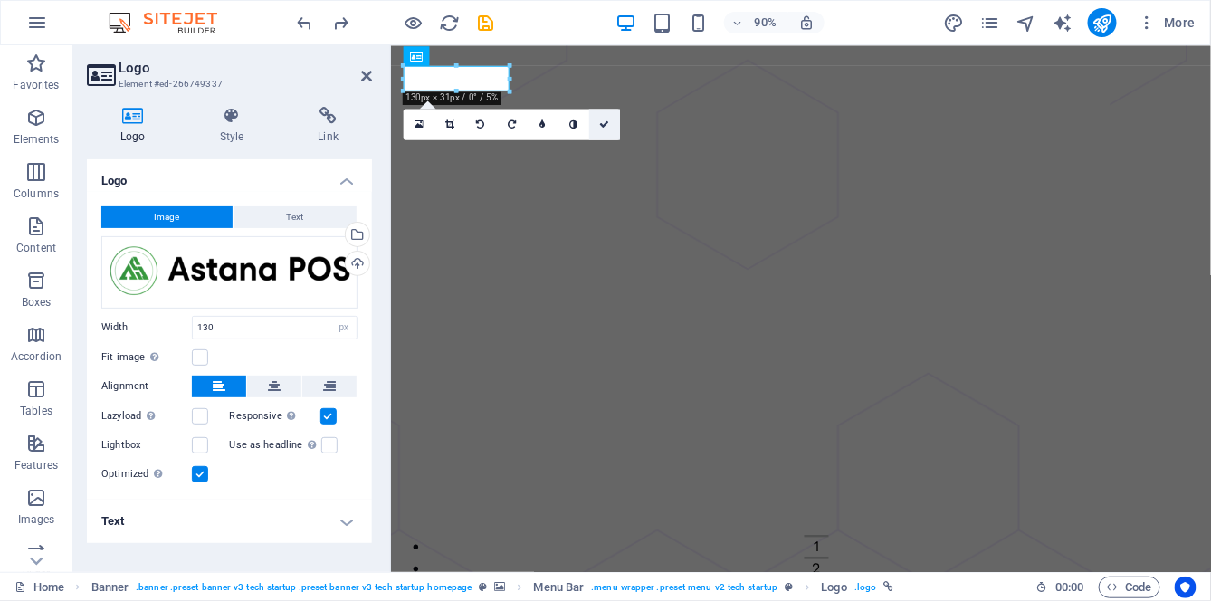
click at [607, 121] on icon at bounding box center [604, 124] width 10 height 10
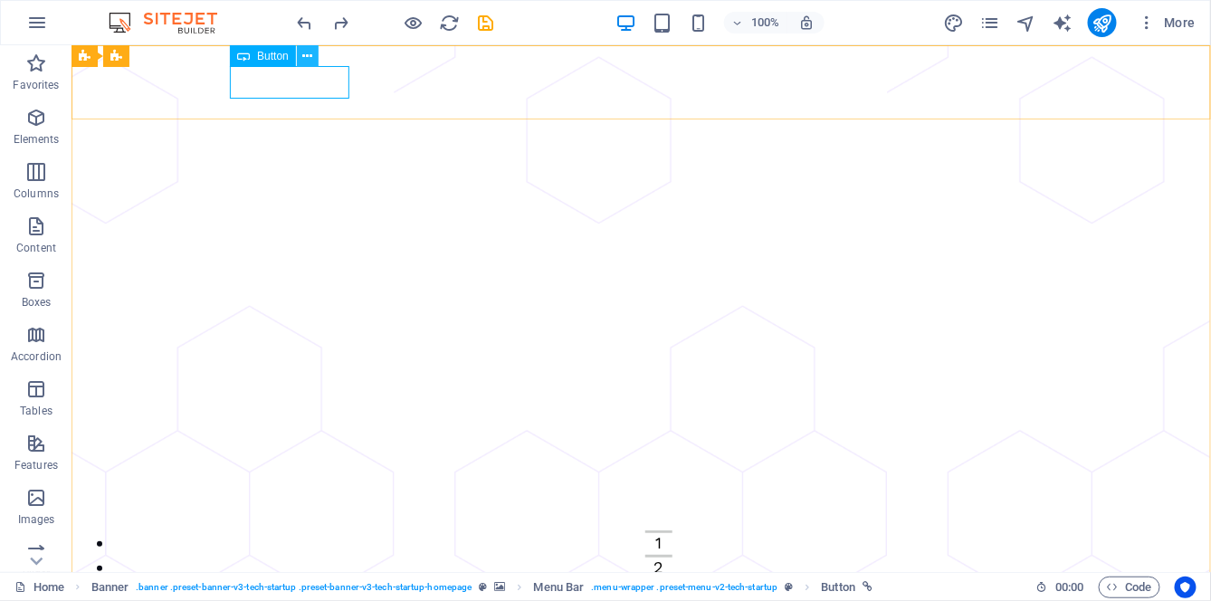
click at [309, 61] on icon at bounding box center [307, 56] width 10 height 19
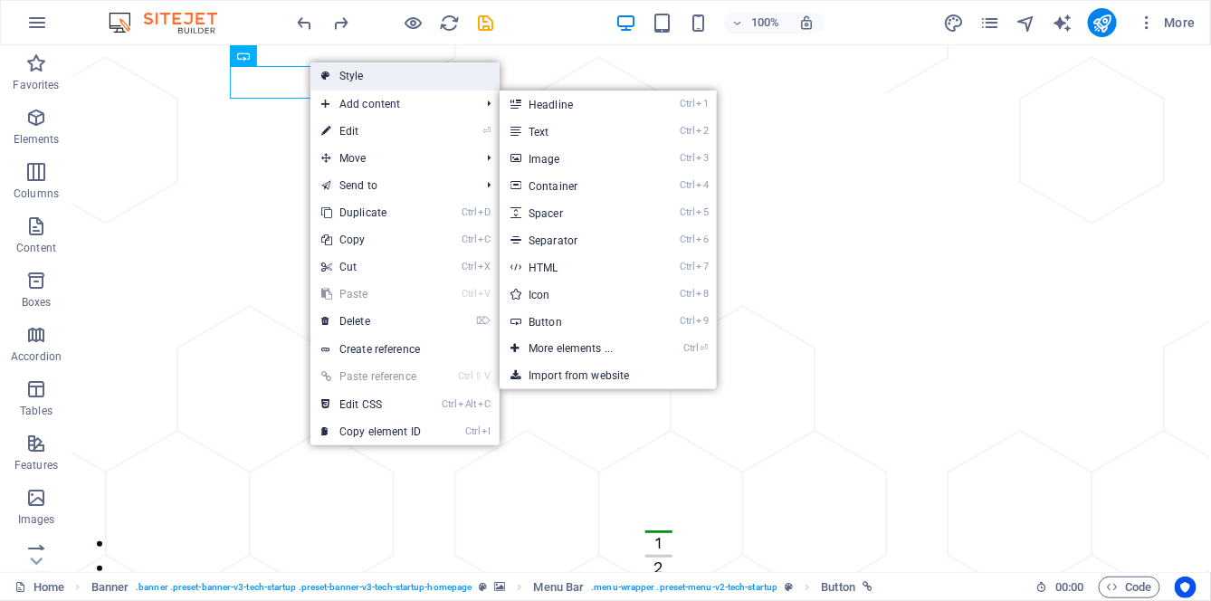
click at [389, 74] on link "Style" at bounding box center [404, 75] width 189 height 27
select select "rem"
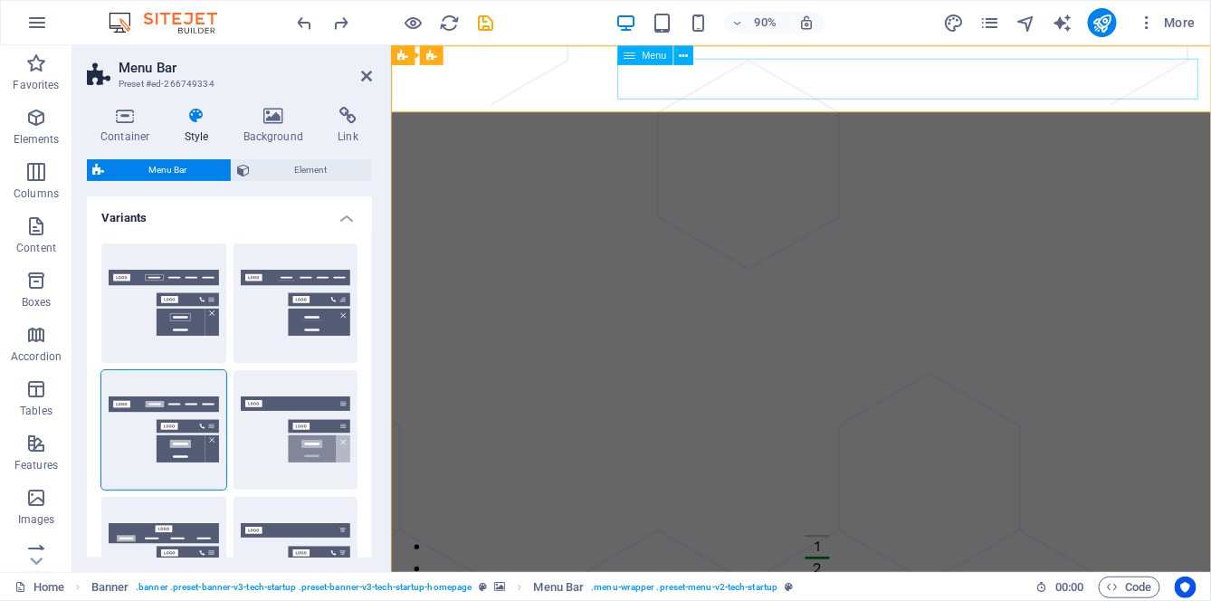
scroll to position [0, 6]
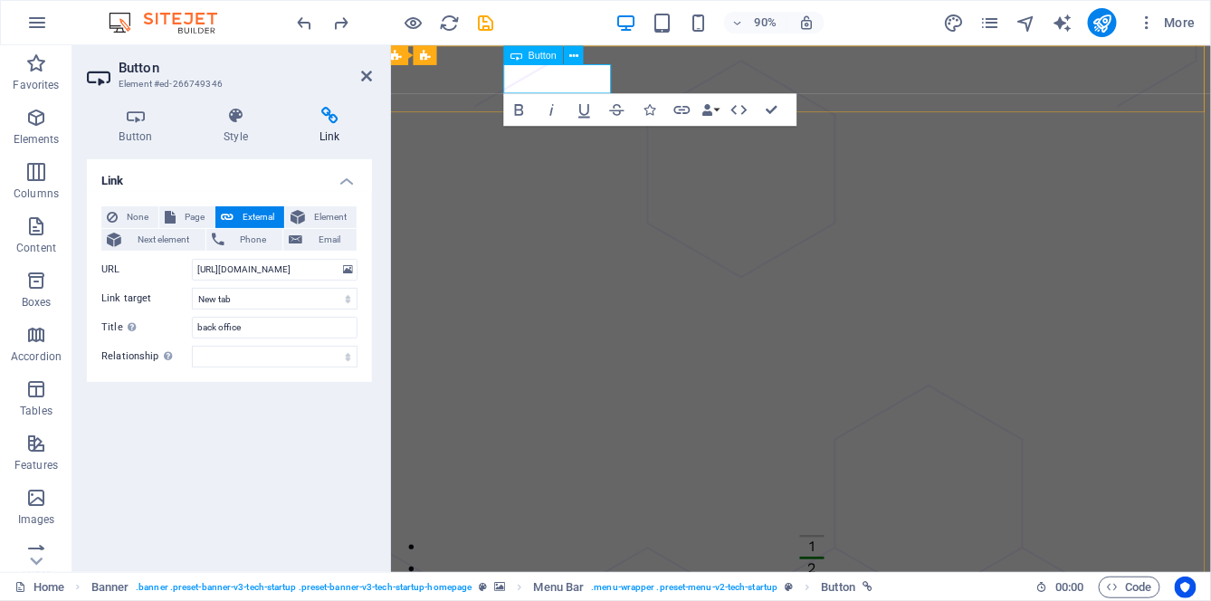
click at [578, 60] on icon at bounding box center [573, 54] width 9 height 17
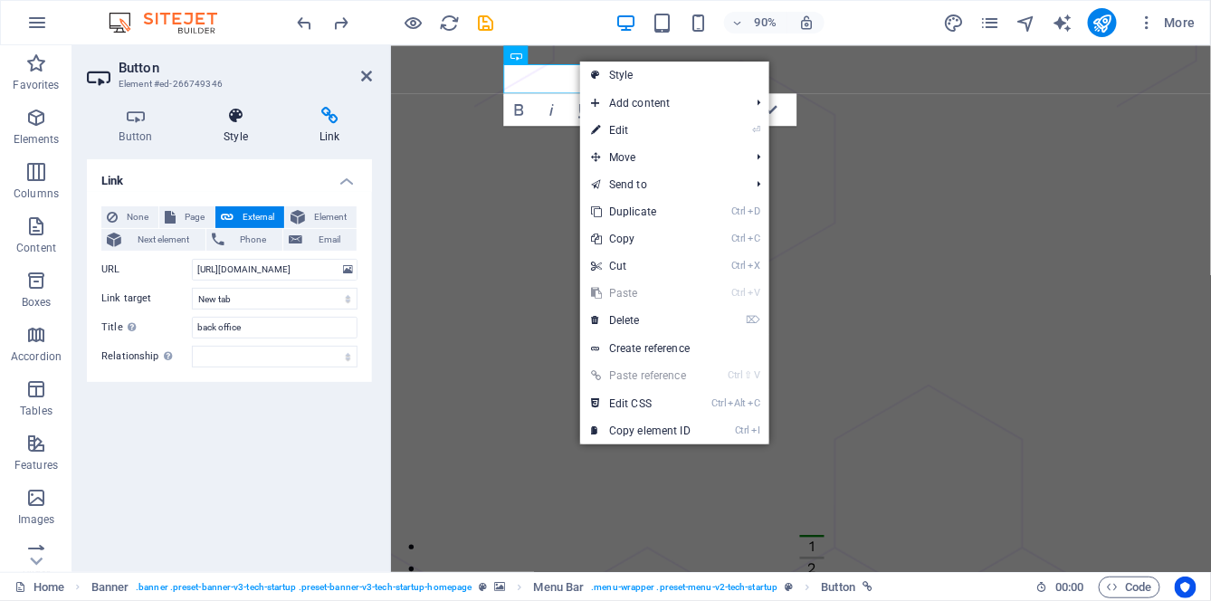
click at [238, 126] on h4 "Style" at bounding box center [240, 126] width 96 height 38
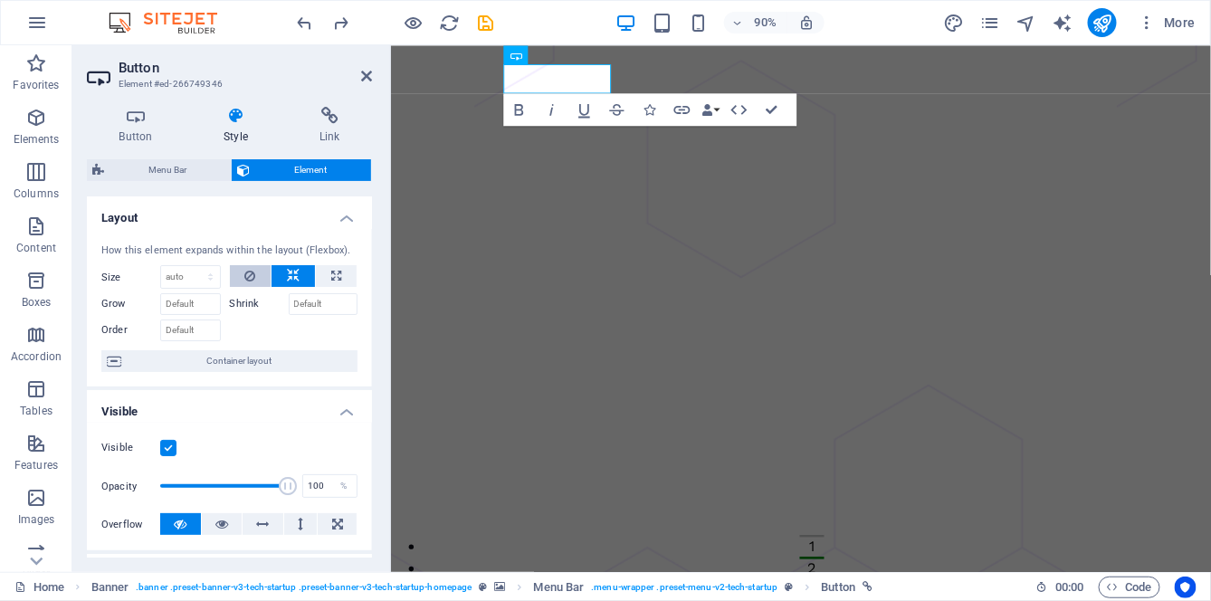
click at [252, 274] on icon at bounding box center [249, 276] width 11 height 22
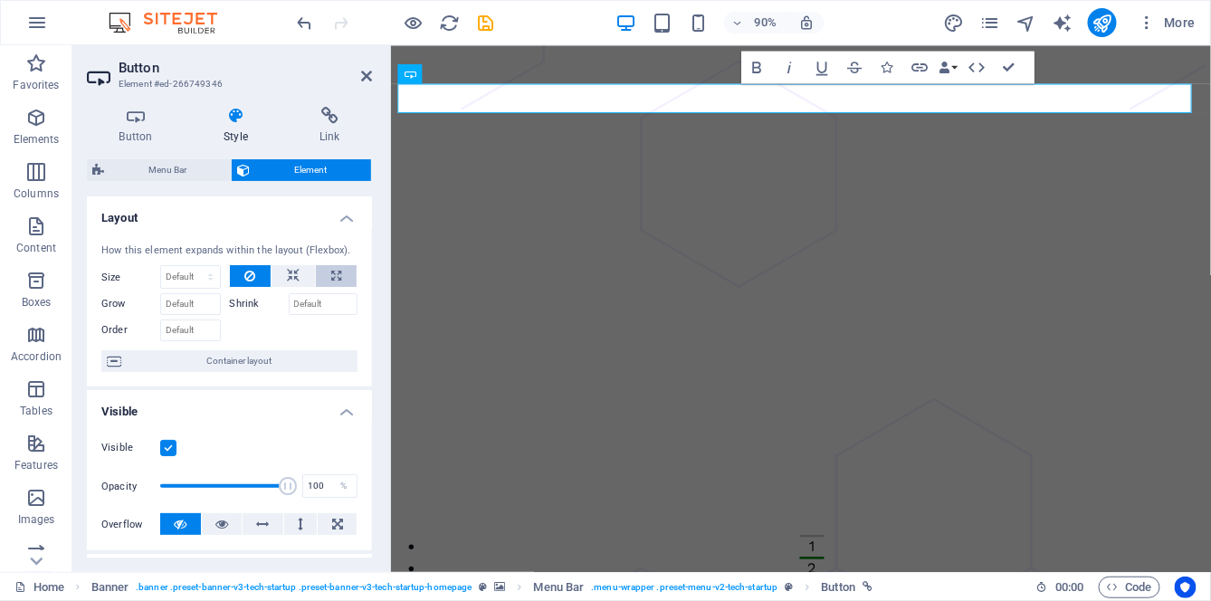
click at [336, 272] on icon at bounding box center [336, 276] width 10 height 22
type input "100"
select select "%"
click at [298, 278] on button at bounding box center [293, 276] width 43 height 22
select select "DISABLED_OPTION_VALUE"
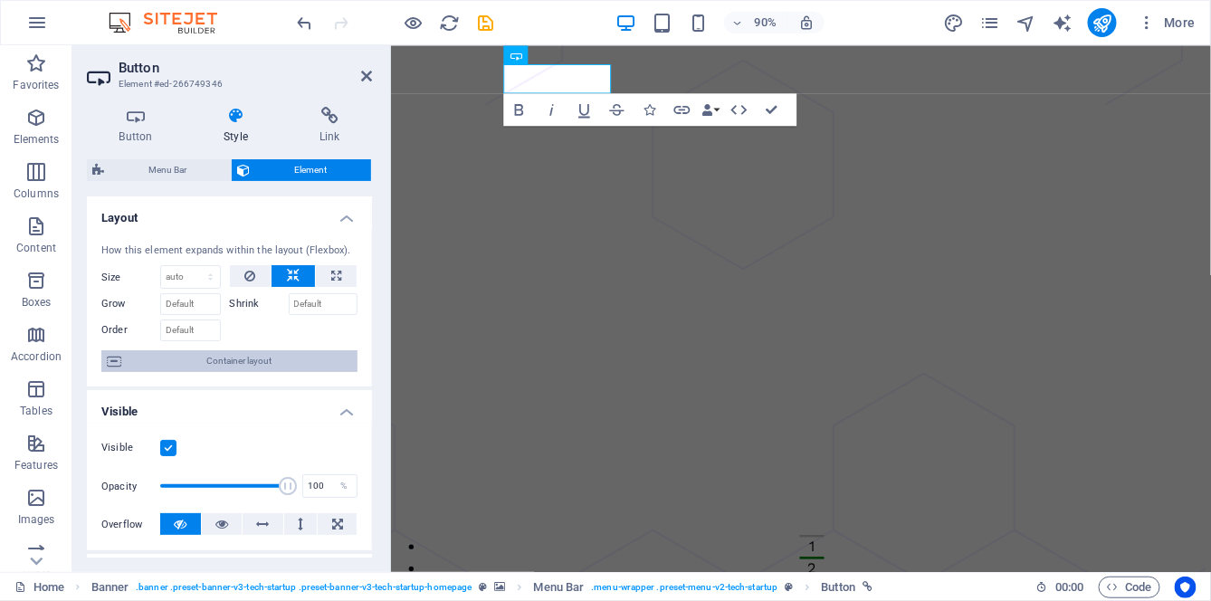
click at [280, 358] on span "Container layout" at bounding box center [239, 361] width 225 height 22
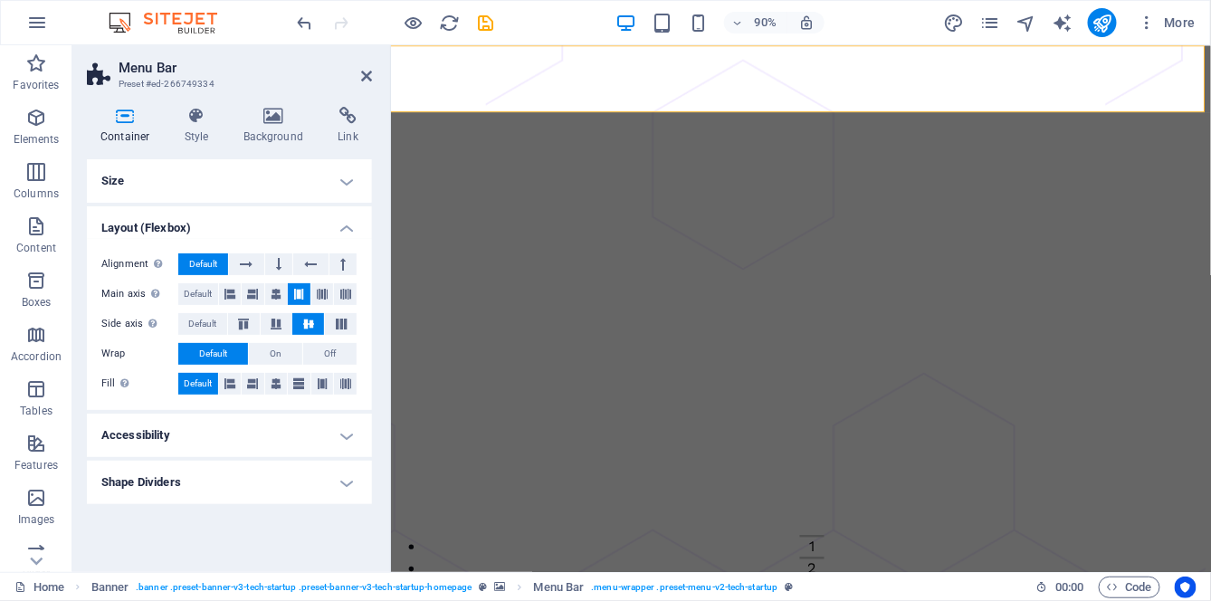
click at [346, 179] on h4 "Size" at bounding box center [229, 180] width 285 height 43
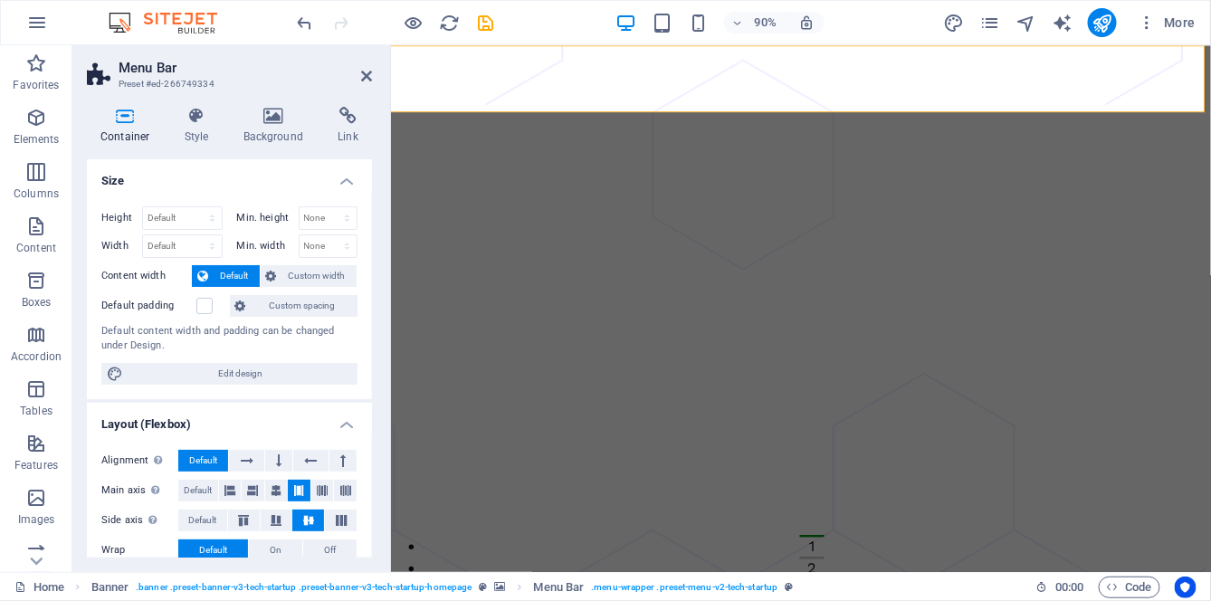
click at [326, 307] on span "Custom spacing" at bounding box center [302, 306] width 100 height 22
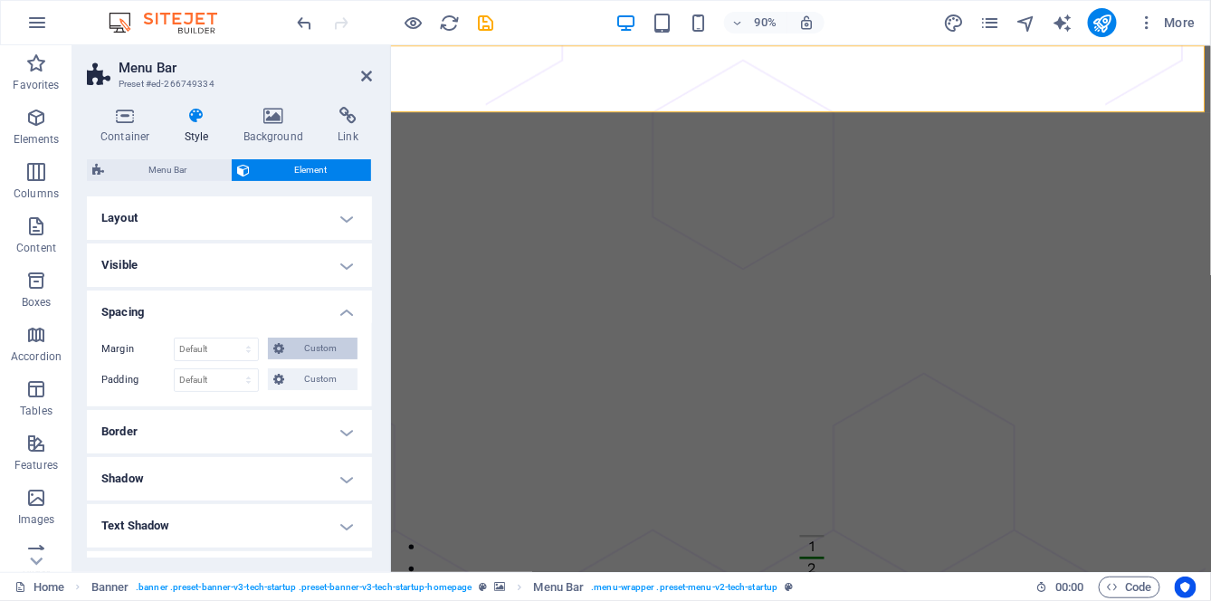
click at [313, 347] on span "Custom" at bounding box center [321, 349] width 62 height 22
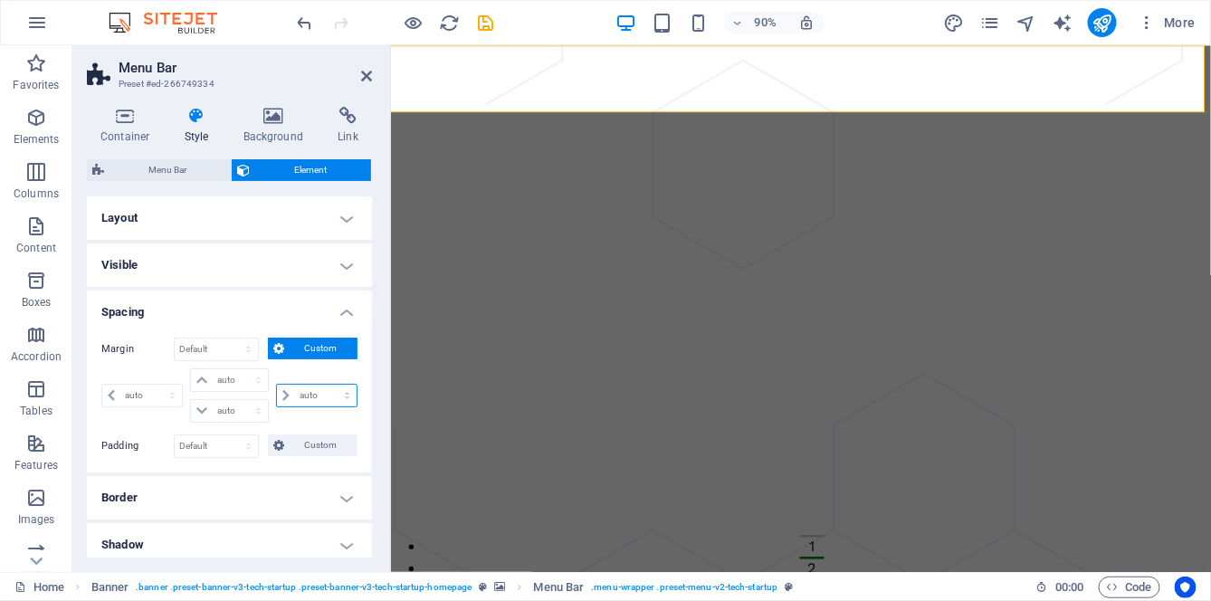
click at [302, 394] on select "auto px % rem vw vh" at bounding box center [317, 396] width 80 height 22
click at [304, 395] on select "auto px % rem vw vh" at bounding box center [317, 396] width 80 height 22
click at [306, 393] on select "auto px % rem vw vh" at bounding box center [317, 396] width 80 height 22
click at [307, 392] on select "auto px % rem vw vh" at bounding box center [317, 396] width 80 height 22
click at [309, 393] on select "auto px % rem vw vh" at bounding box center [317, 396] width 80 height 22
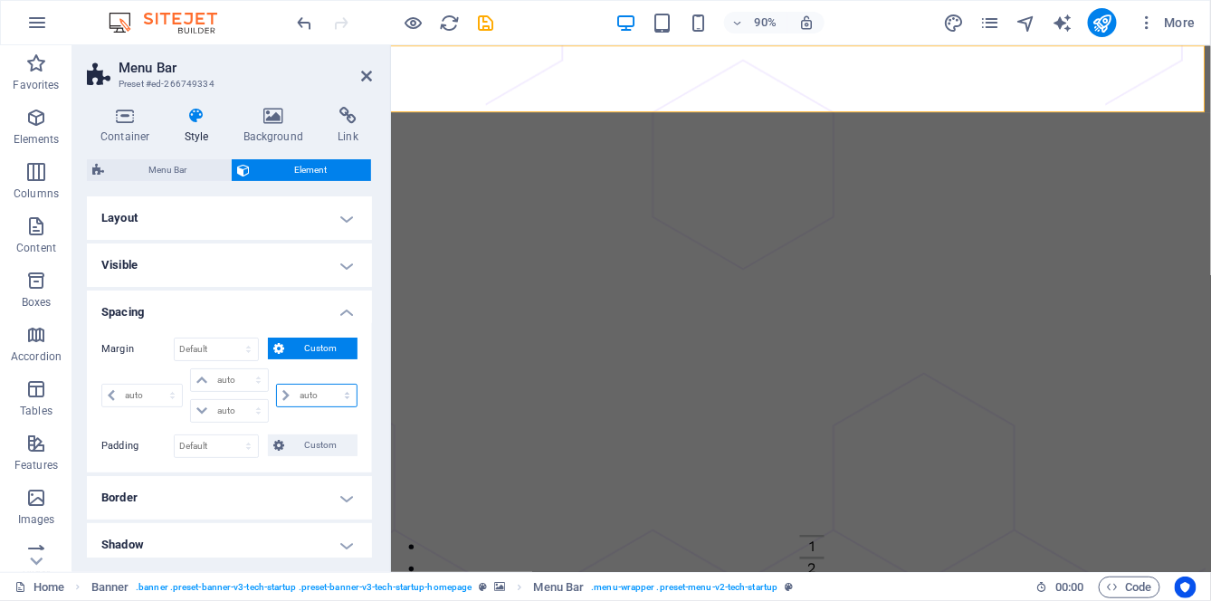
click at [318, 399] on select "auto px % rem vw vh" at bounding box center [317, 396] width 80 height 22
select select "%"
click at [329, 385] on select "auto px % rem vw vh" at bounding box center [317, 396] width 80 height 22
type input "0"
select select "px"
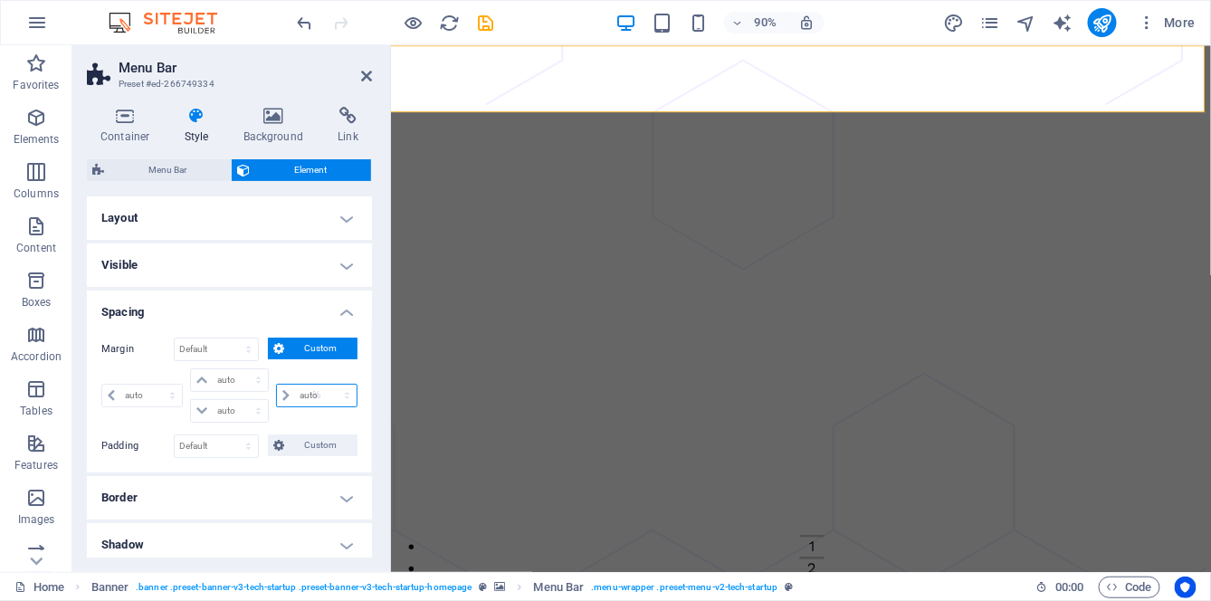
type input "0"
select select "px"
type input "0"
select select "px"
type input "50"
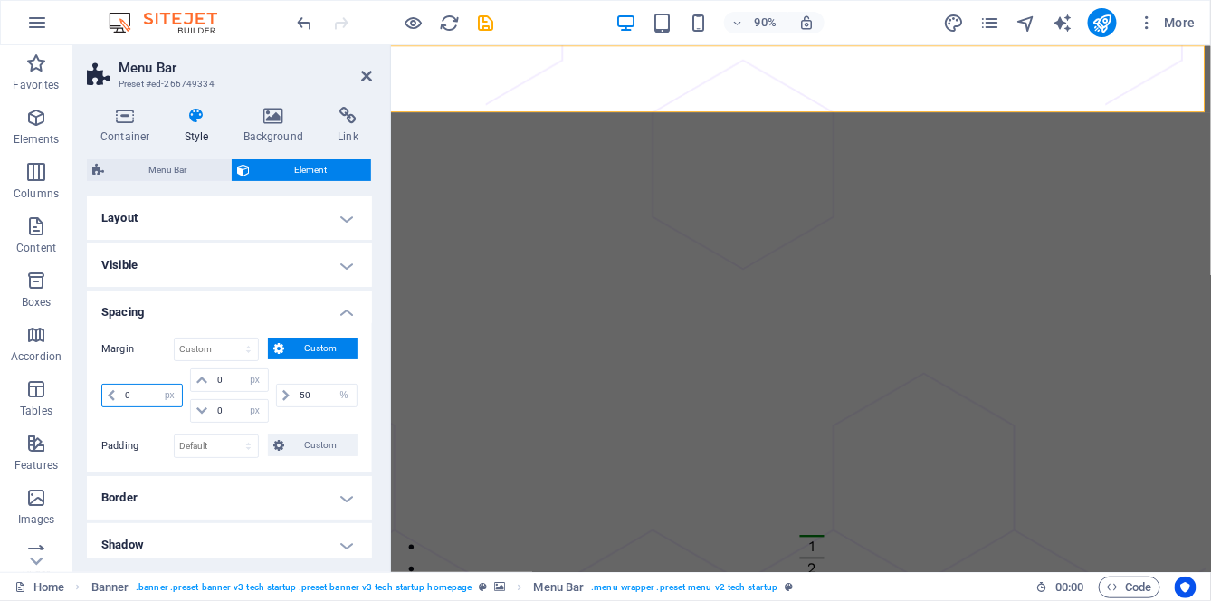
click at [137, 395] on input "0" at bounding box center [151, 396] width 62 height 22
type input "50"
click at [298, 413] on div "50 auto px % rem vw vh" at bounding box center [314, 395] width 85 height 54
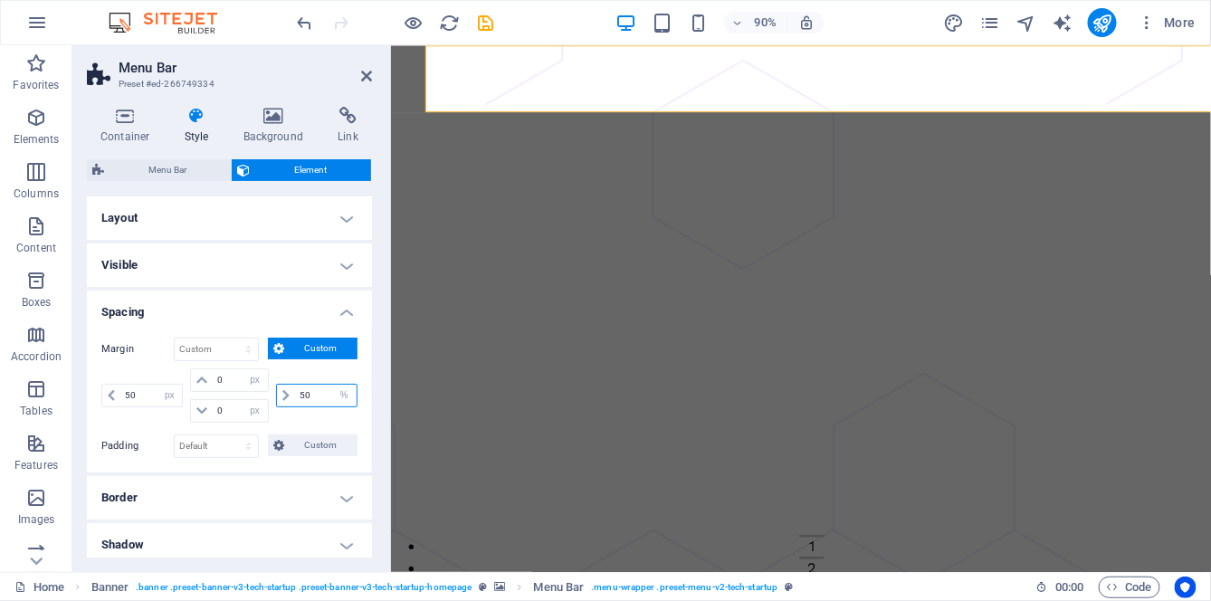
click at [319, 396] on input "50" at bounding box center [326, 396] width 62 height 22
type input "5"
type input "0"
click at [129, 396] on input "50" at bounding box center [151, 396] width 62 height 22
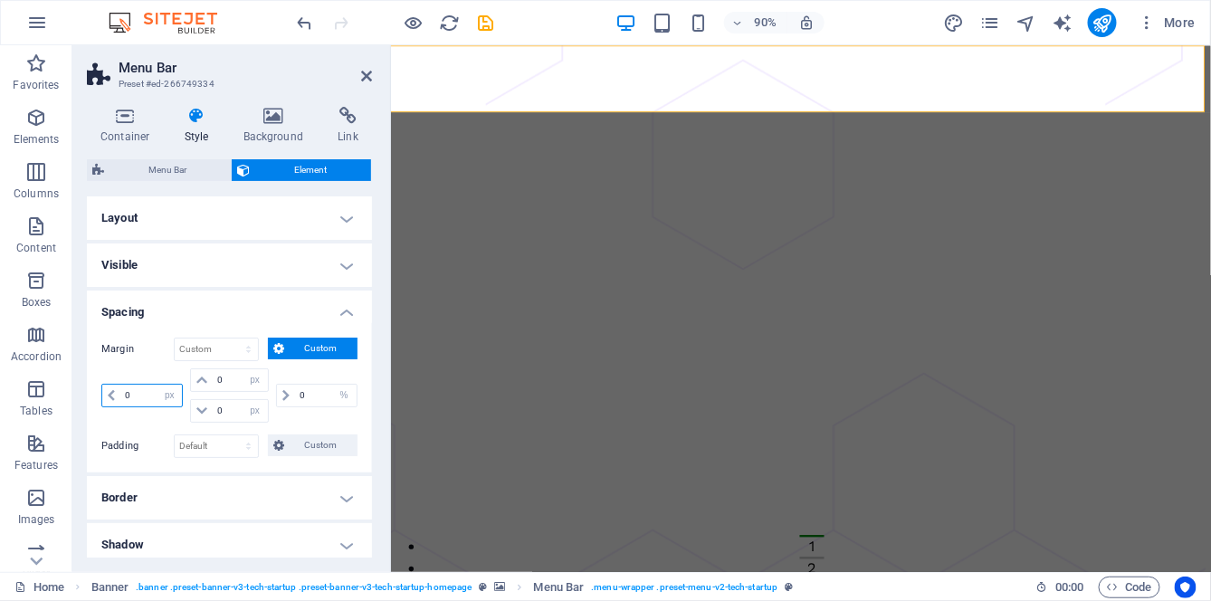
type input "0"
click at [307, 418] on div "0 auto px % rem vw vh" at bounding box center [314, 395] width 85 height 54
click at [277, 489] on h4 "Border" at bounding box center [229, 497] width 285 height 43
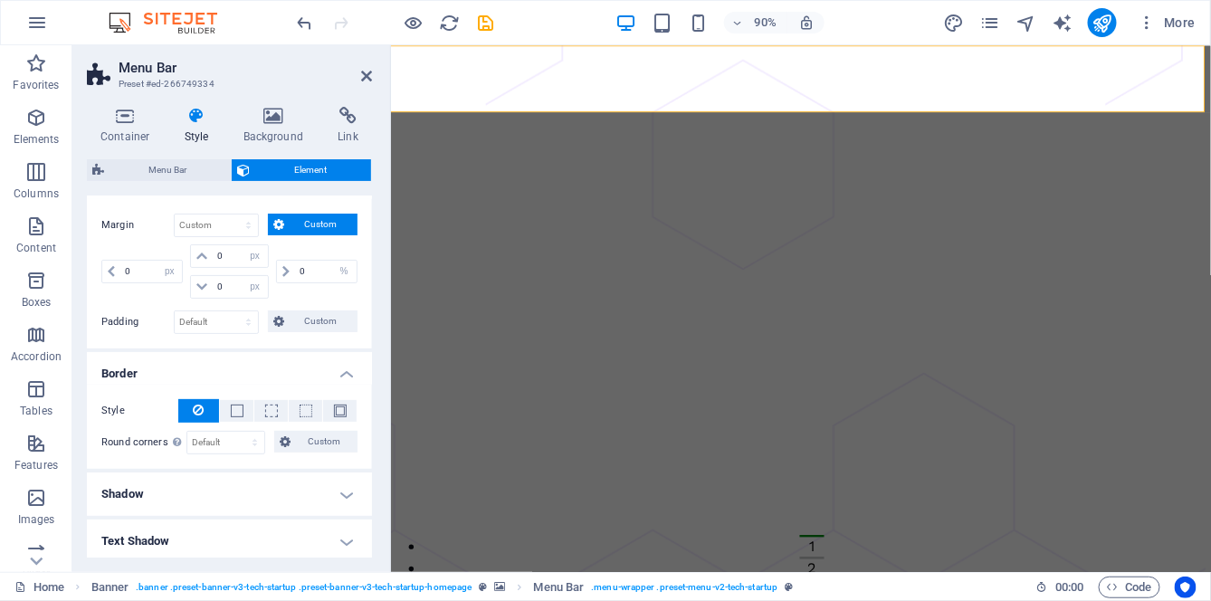
scroll to position [126, 0]
click at [320, 438] on span "Custom" at bounding box center [324, 440] width 56 height 22
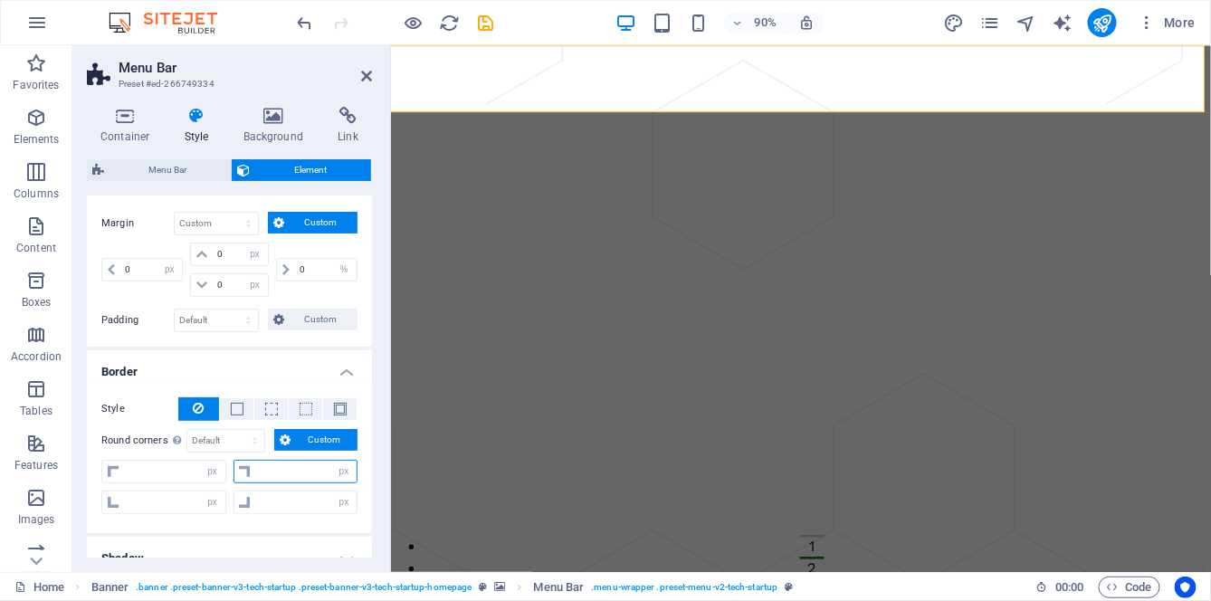
click at [313, 468] on input "number" at bounding box center [306, 472] width 101 height 22
type input "5"
type input "0"
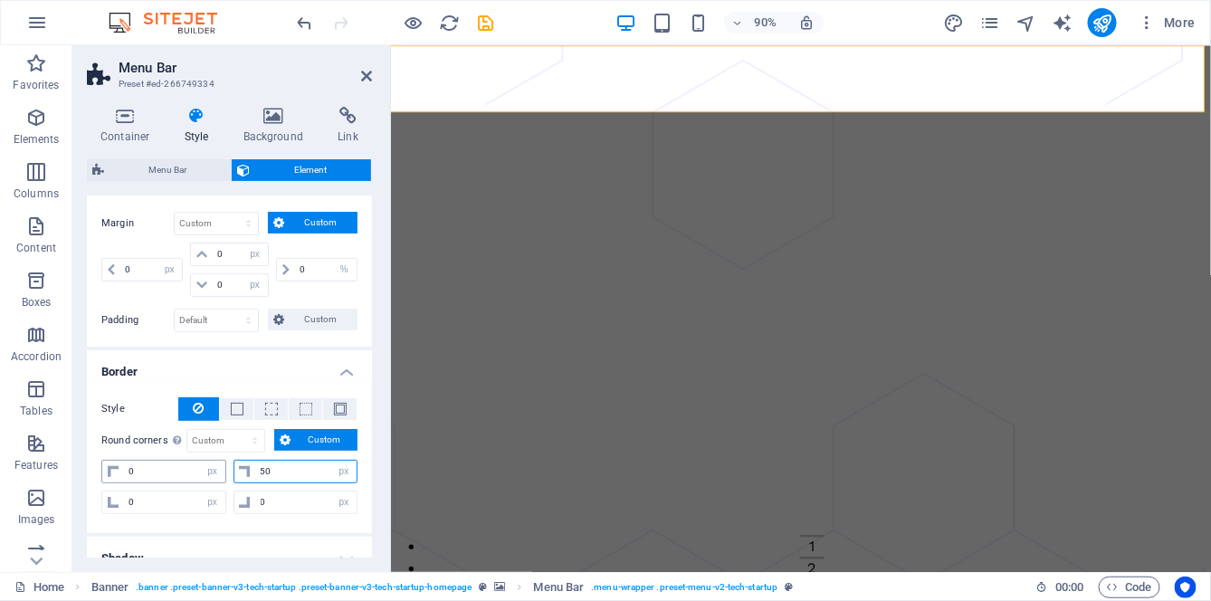
type input "50"
click at [163, 466] on input "0" at bounding box center [174, 472] width 101 height 22
type input "50"
click at [301, 494] on input "0" at bounding box center [306, 502] width 101 height 22
type input "50"
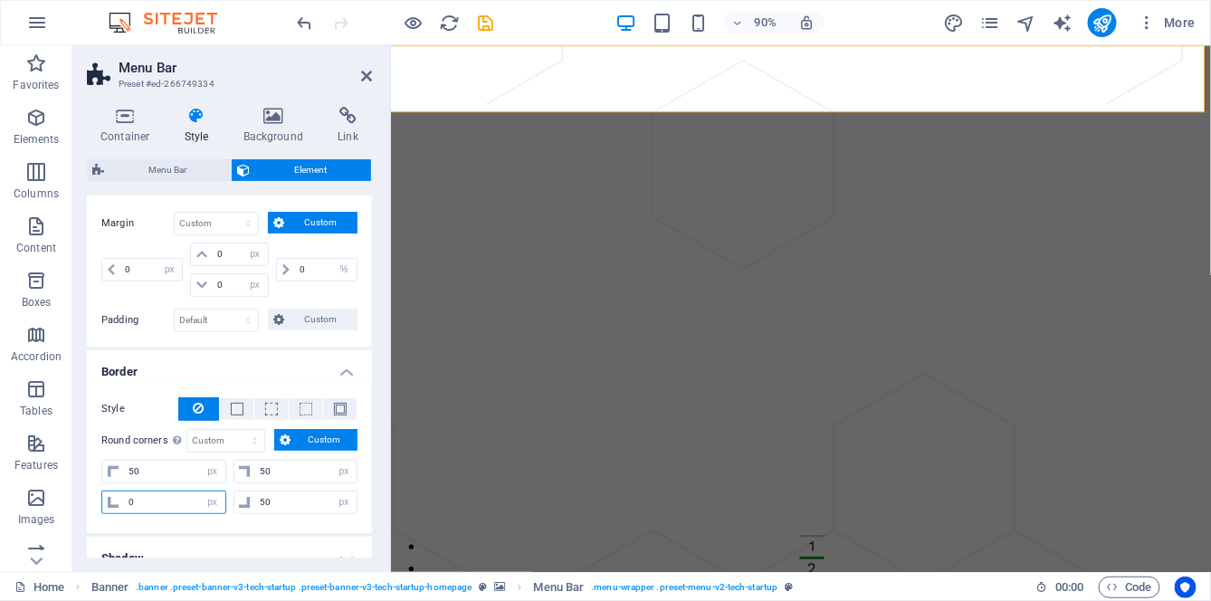
click at [169, 501] on input "0" at bounding box center [174, 502] width 101 height 22
type input "5"
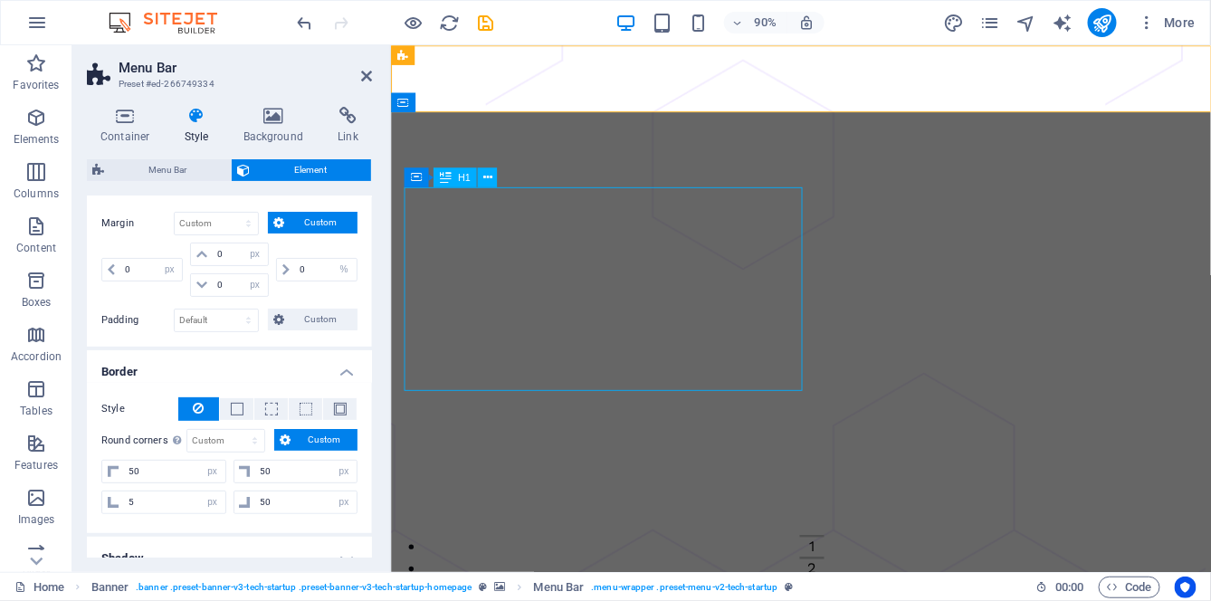
scroll to position [0, 0]
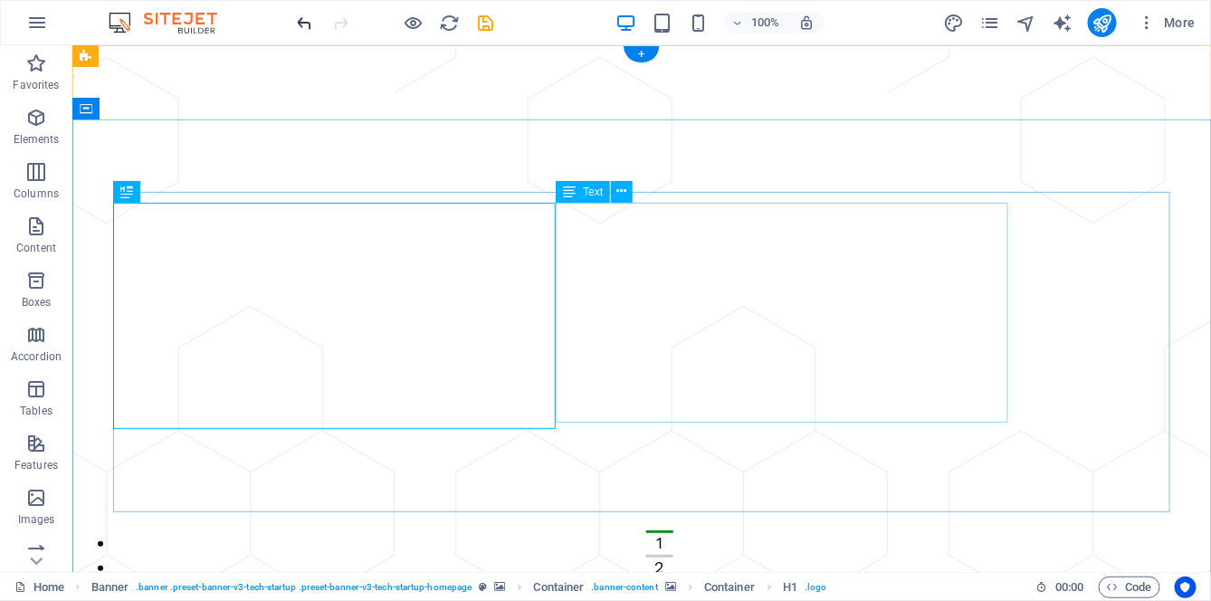
click at [298, 29] on icon "undo" at bounding box center [305, 23] width 21 height 21
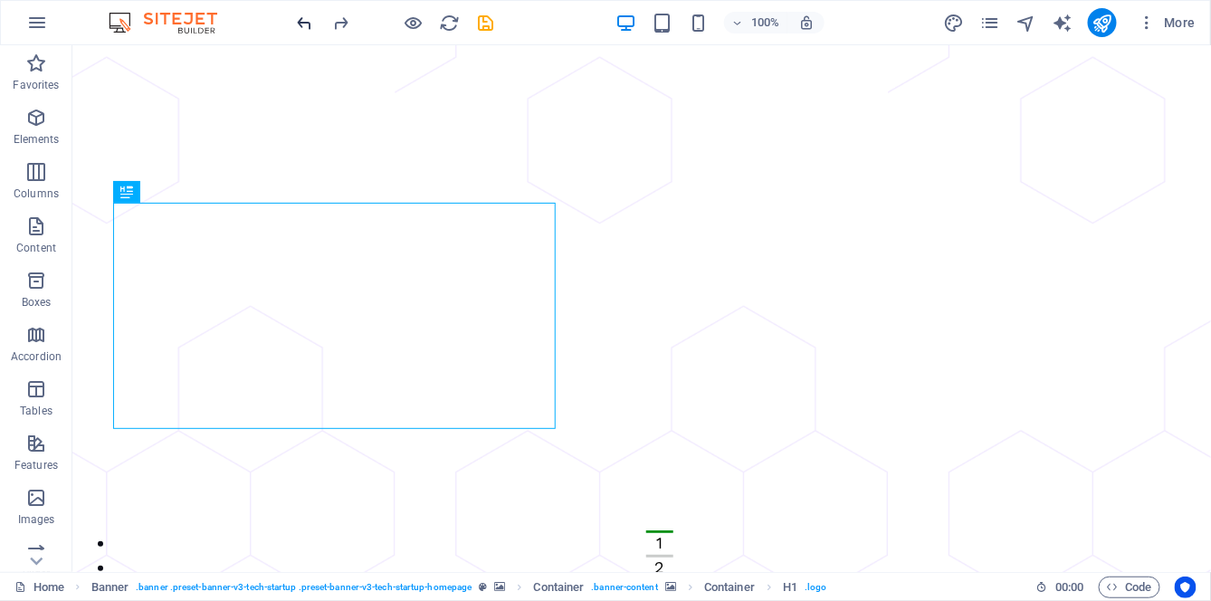
click at [301, 26] on icon "undo" at bounding box center [305, 23] width 21 height 21
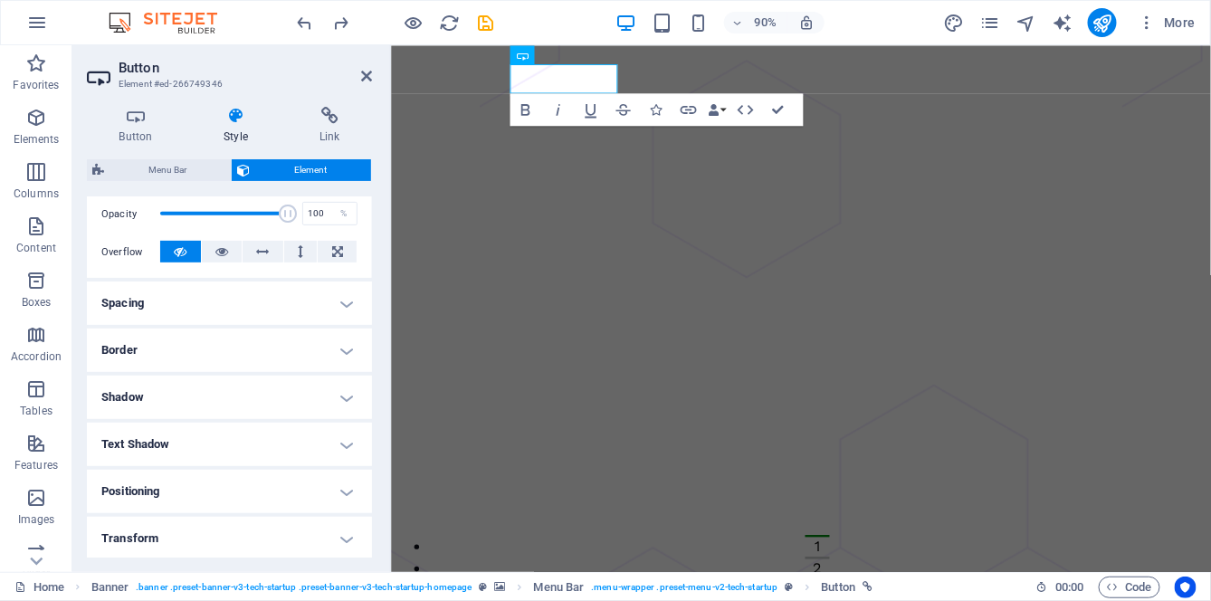
scroll to position [291, 0]
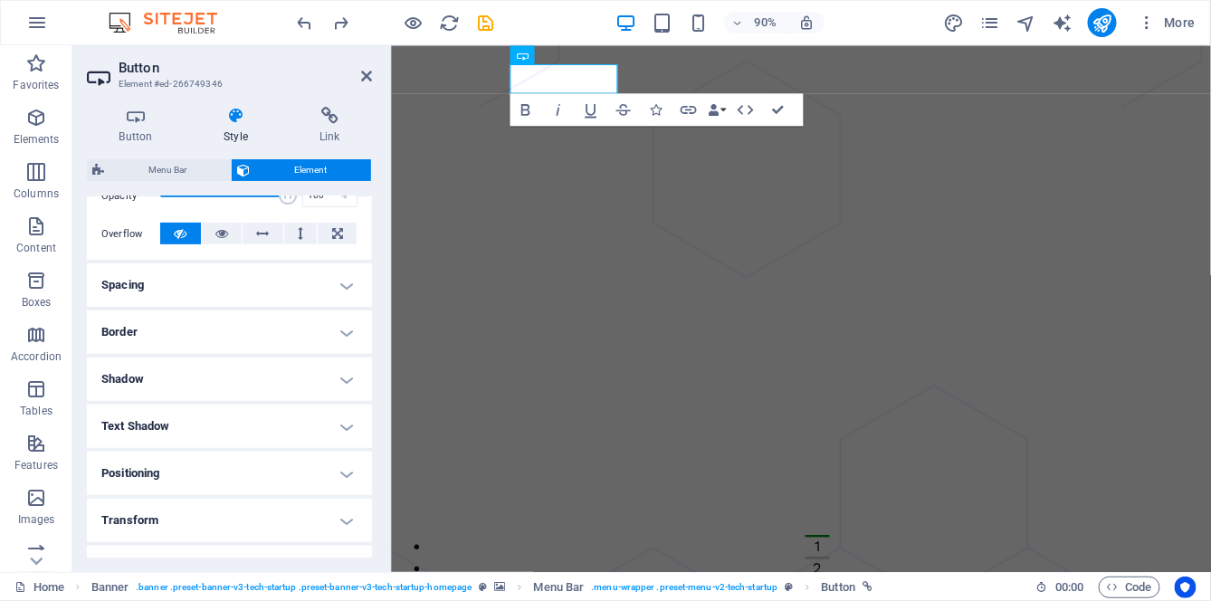
click at [332, 328] on h4 "Border" at bounding box center [229, 331] width 285 height 43
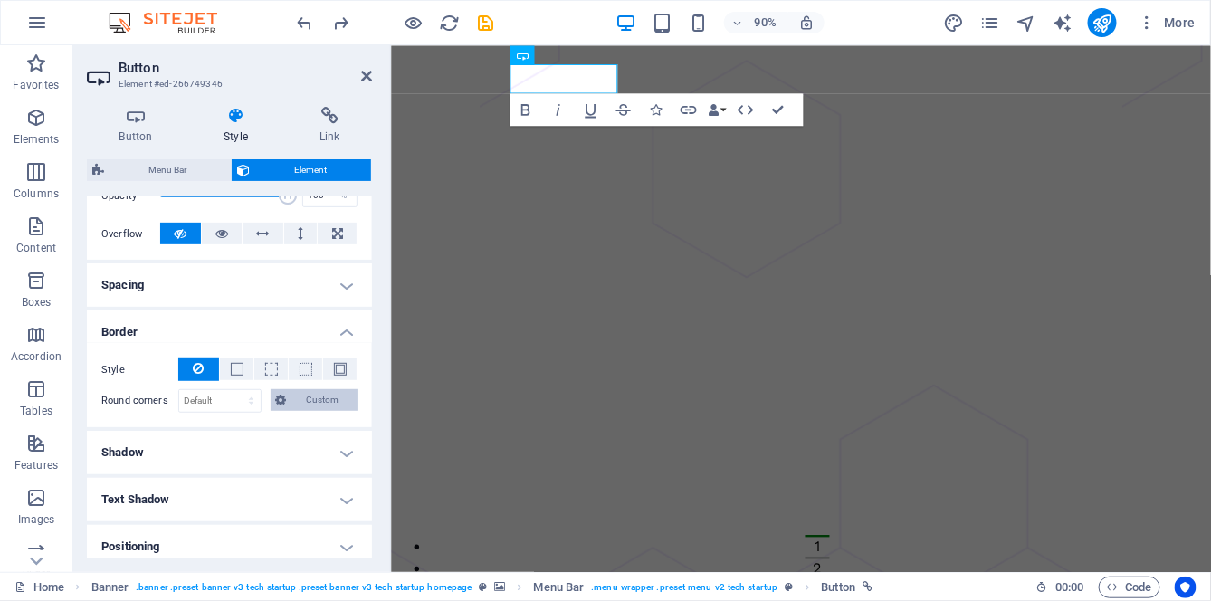
click at [306, 397] on span "Custom" at bounding box center [322, 400] width 61 height 22
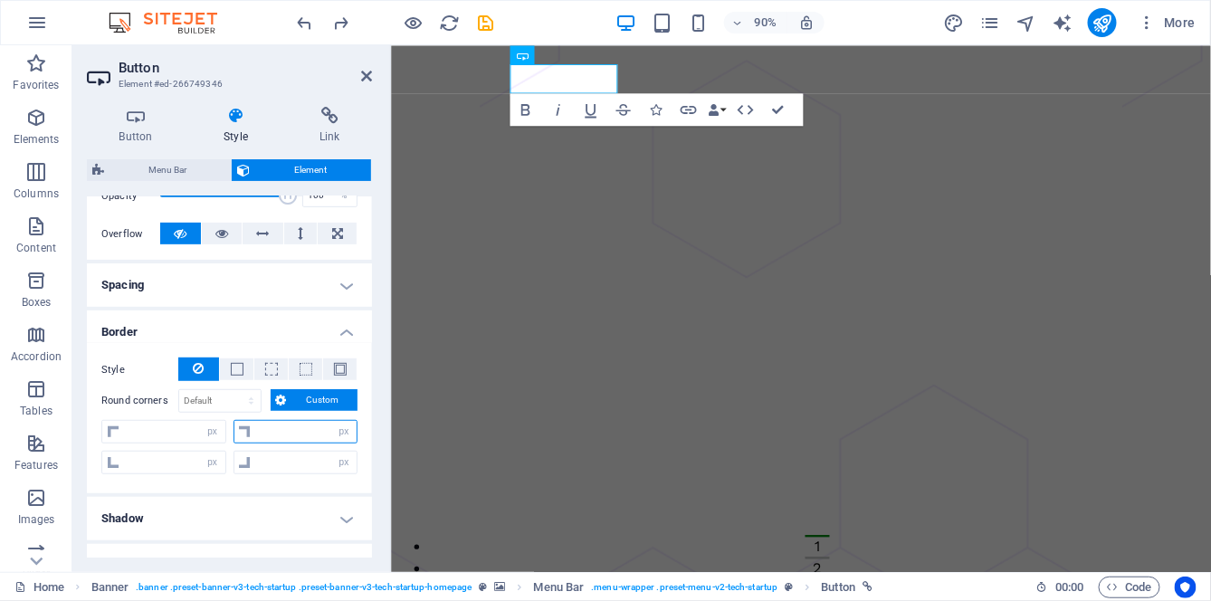
click at [282, 427] on input "number" at bounding box center [306, 432] width 101 height 22
type input "5"
type input "0"
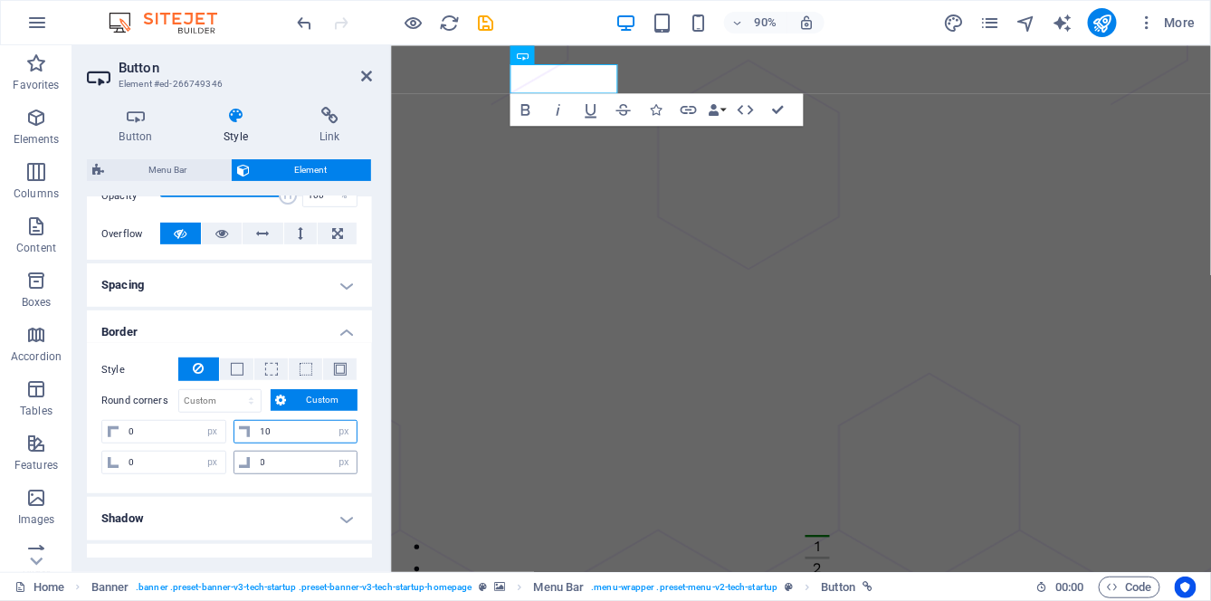
type input "10"
click at [284, 459] on input "0" at bounding box center [306, 463] width 101 height 22
type input "10"
click at [168, 425] on input "0" at bounding box center [174, 432] width 101 height 22
type input "10"
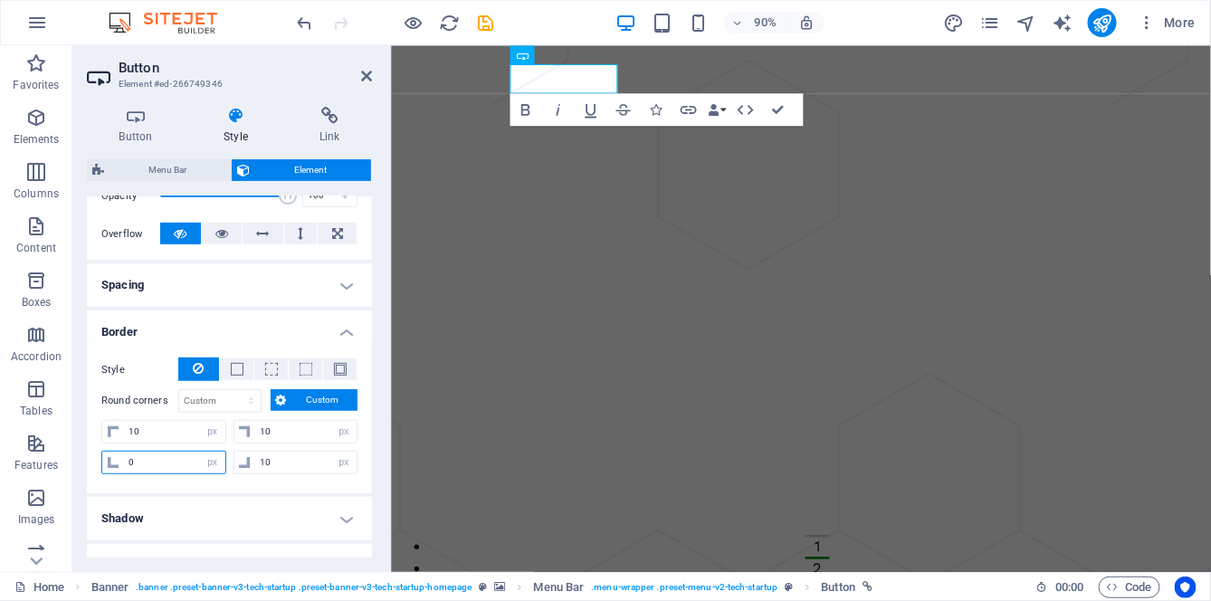
click at [173, 460] on input "0" at bounding box center [174, 463] width 101 height 22
type input "010"
type input "10"
select select "px"
type input "10"
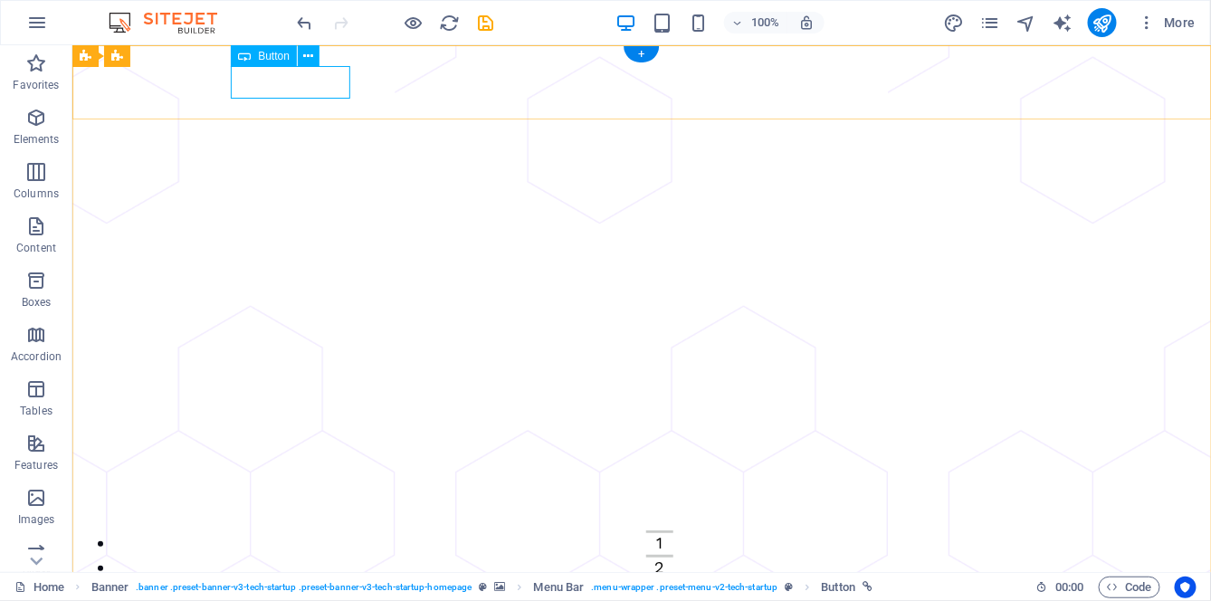
select select "px"
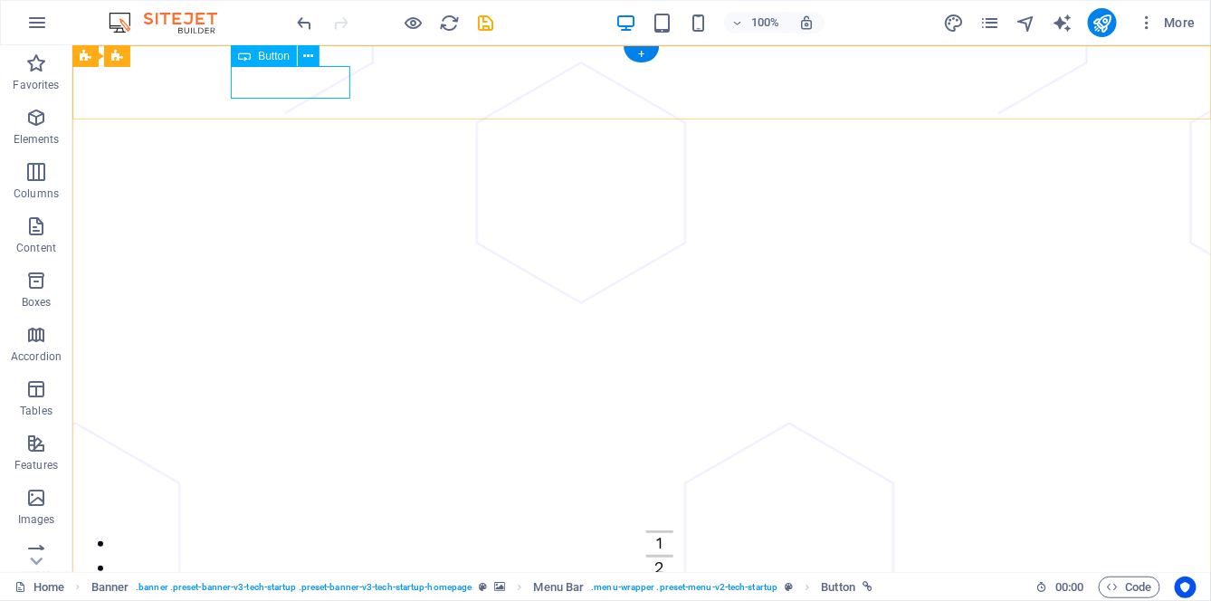
select select "px"
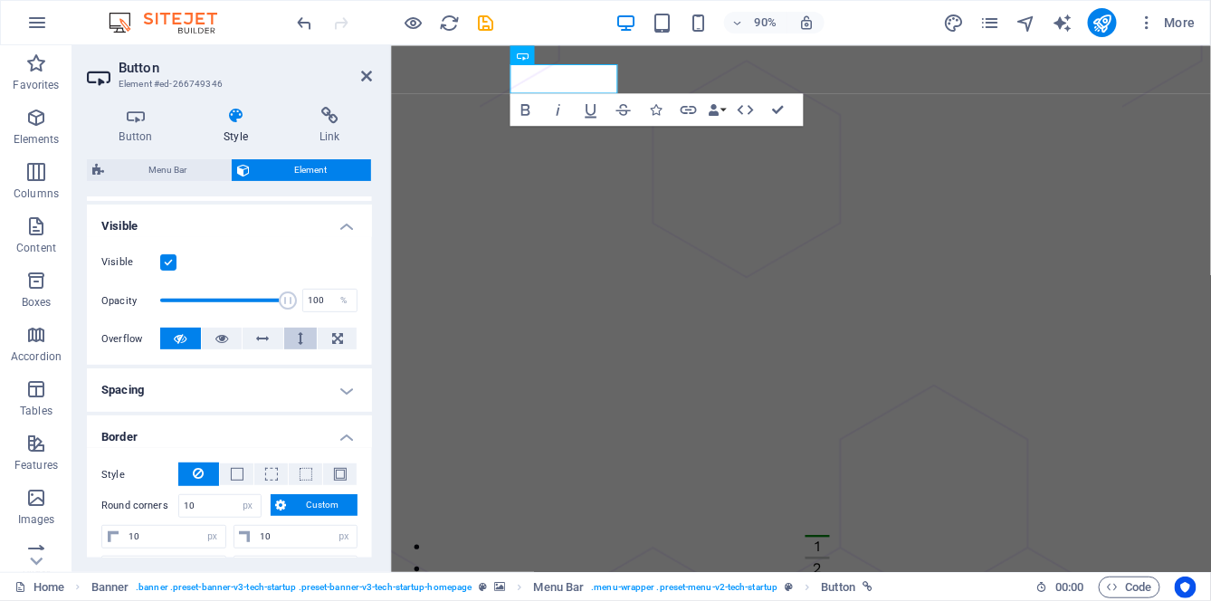
scroll to position [187, 0]
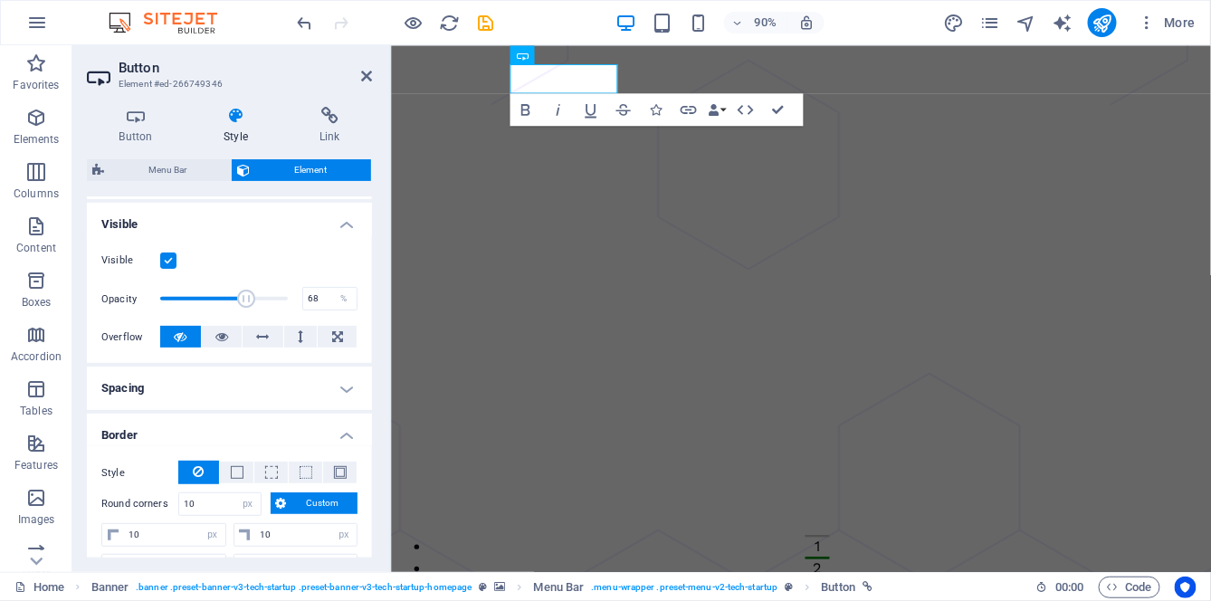
type input "70"
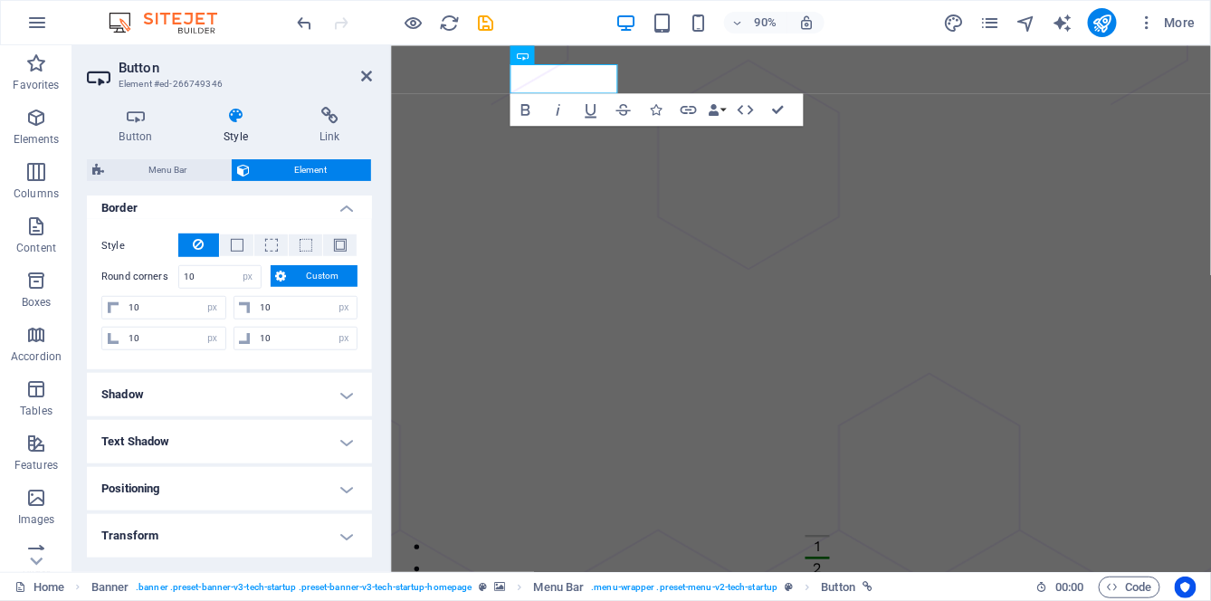
scroll to position [415, 0]
click at [320, 388] on h4 "Shadow" at bounding box center [229, 394] width 285 height 43
click at [314, 425] on span "Inside" at bounding box center [326, 431] width 24 height 22
type input "rgba(0, 0, 0, 0.2)"
type input "2"
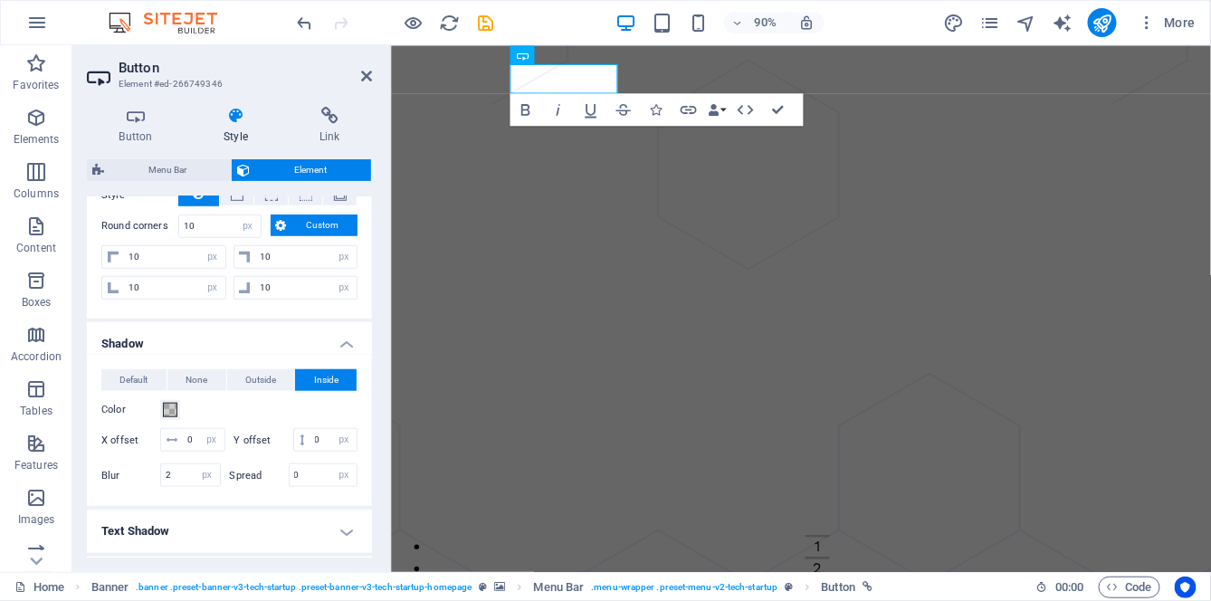
scroll to position [469, 0]
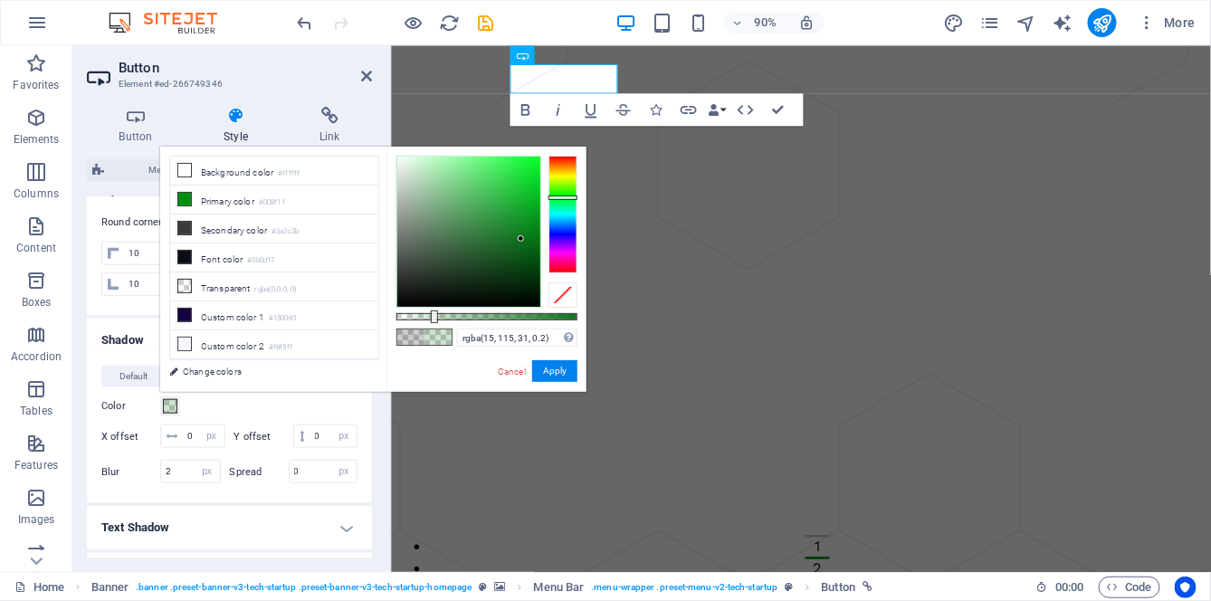
type input "rgba(15, 115, 30, 0.2)"
click at [552, 369] on button "Apply" at bounding box center [554, 371] width 45 height 22
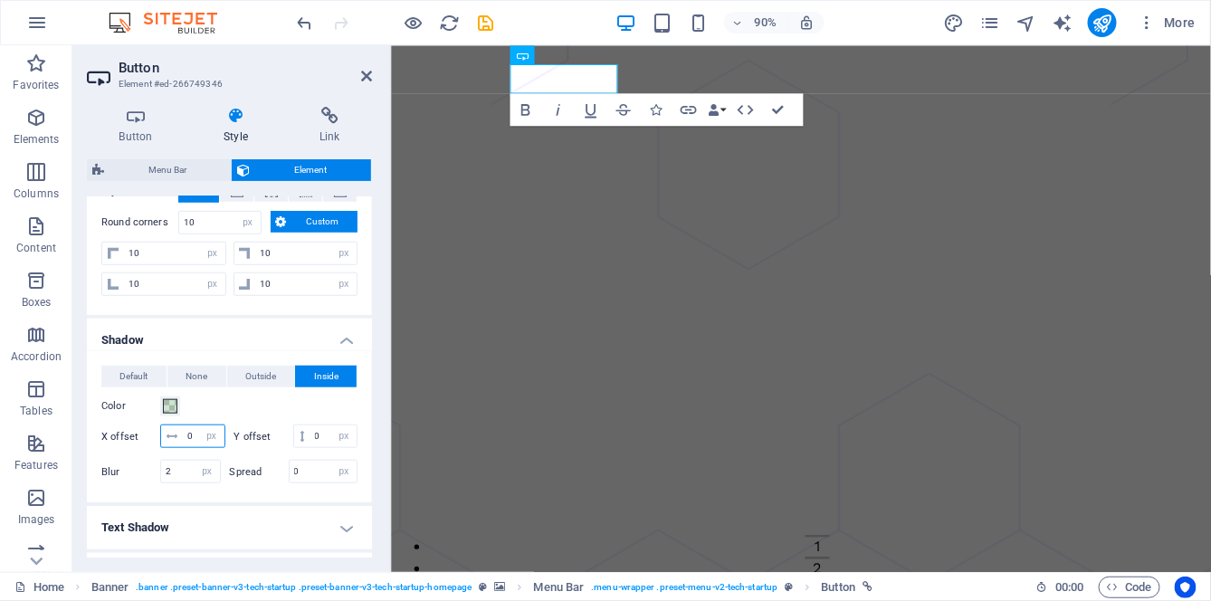
click at [224, 430] on input "0" at bounding box center [204, 436] width 42 height 22
type input "5"
click at [339, 396] on div "Color" at bounding box center [229, 407] width 256 height 22
click at [310, 447] on input "0" at bounding box center [333, 436] width 46 height 22
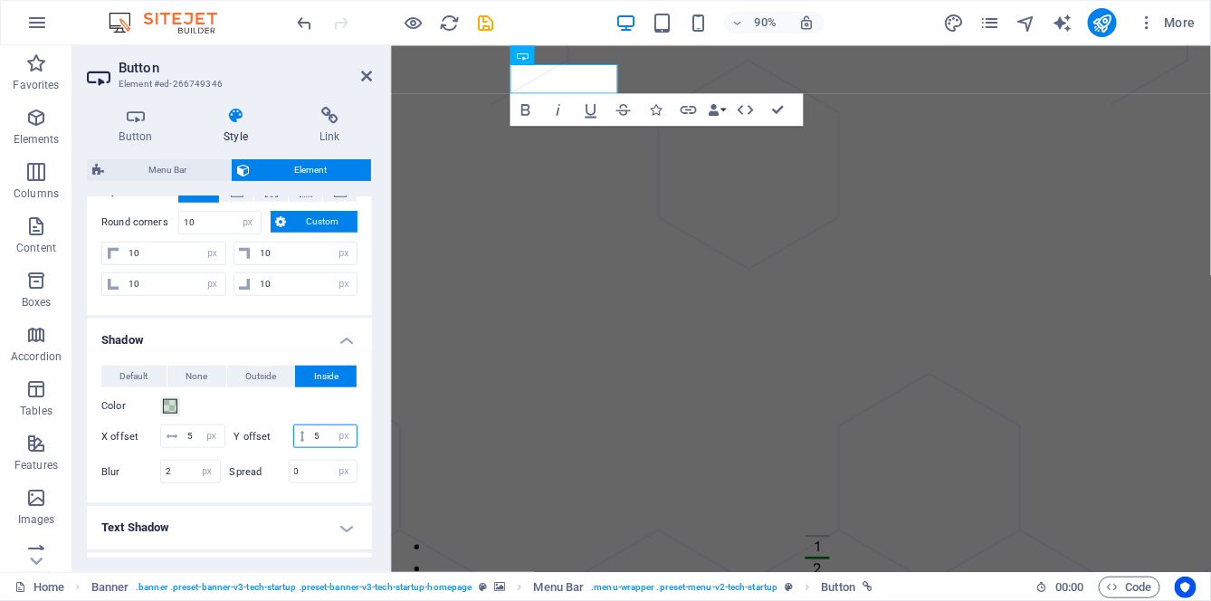
type input "5"
click at [343, 403] on div "Color" at bounding box center [229, 407] width 256 height 22
click at [181, 482] on input "2" at bounding box center [190, 472] width 59 height 22
type input "5"
click at [359, 466] on div "Default None Outside Inside Color X offset 5 px rem vh vw Y offset 5 px rem vh …" at bounding box center [229, 426] width 285 height 151
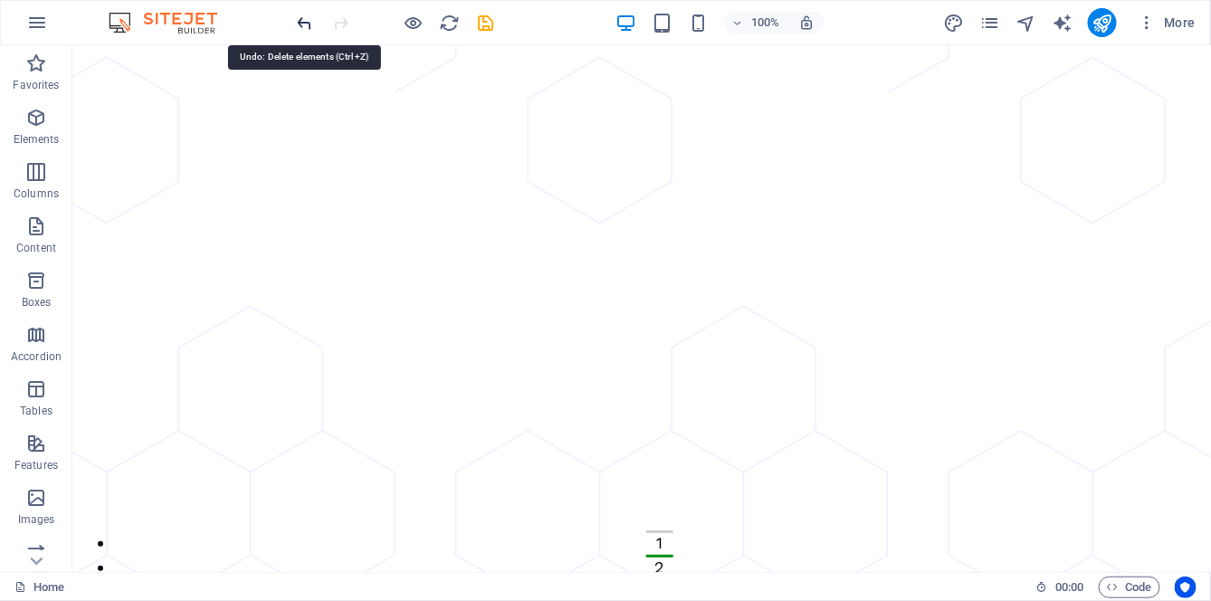
click at [304, 26] on icon "undo" at bounding box center [305, 23] width 21 height 21
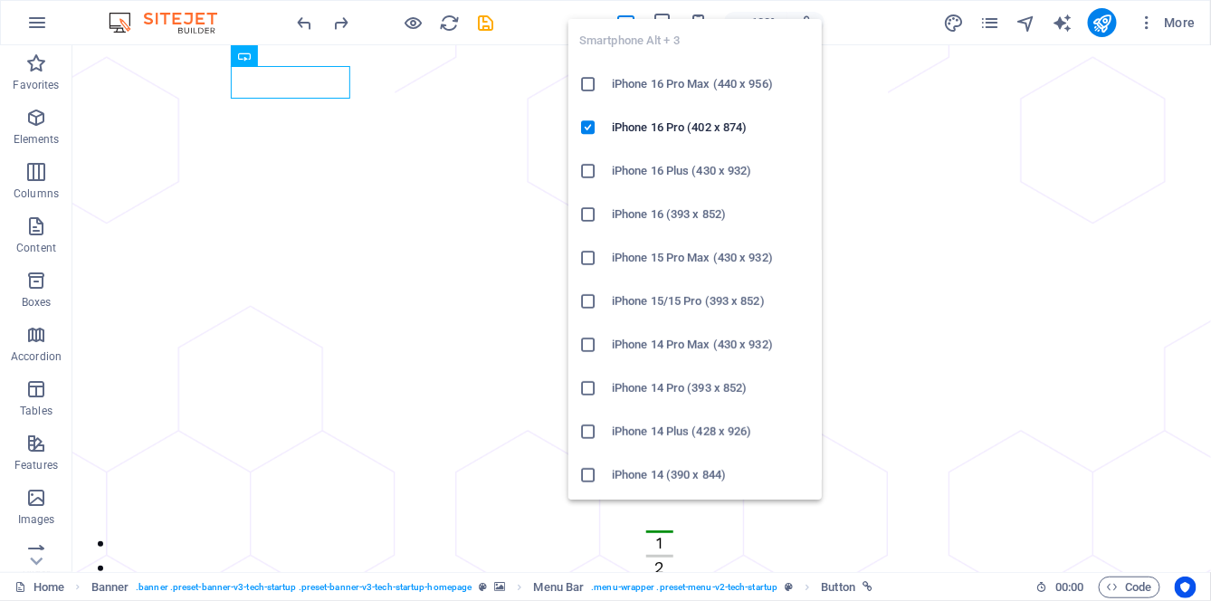
click at [696, 214] on h6 "iPhone 16 (393 x 852)" at bounding box center [711, 215] width 199 height 22
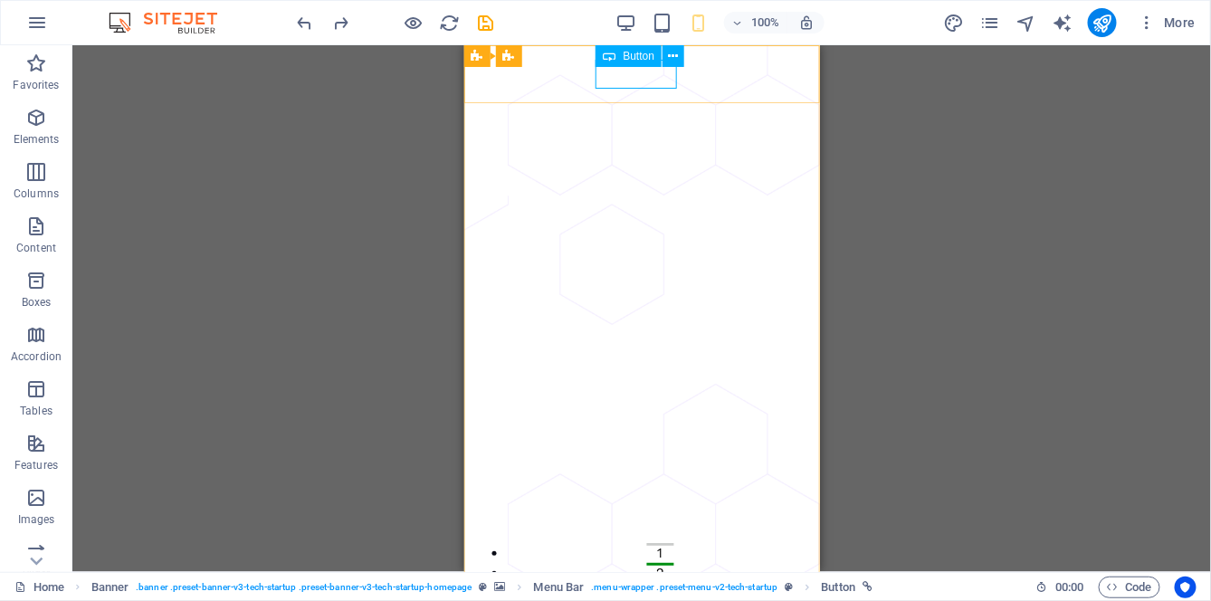
select select "px"
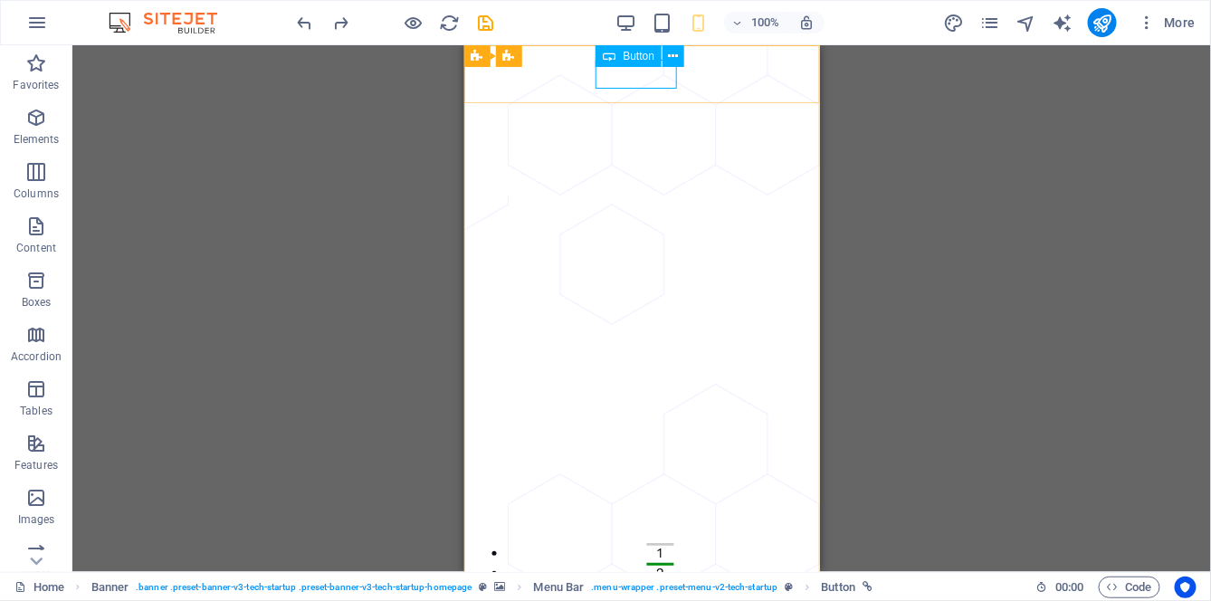
select select "px"
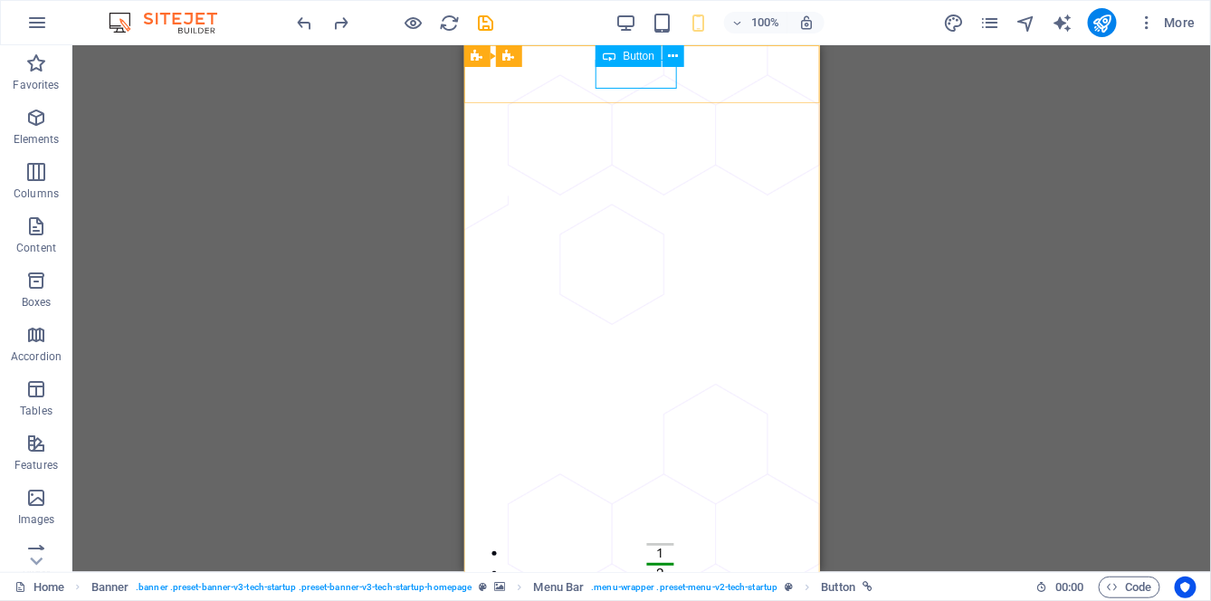
select select "px"
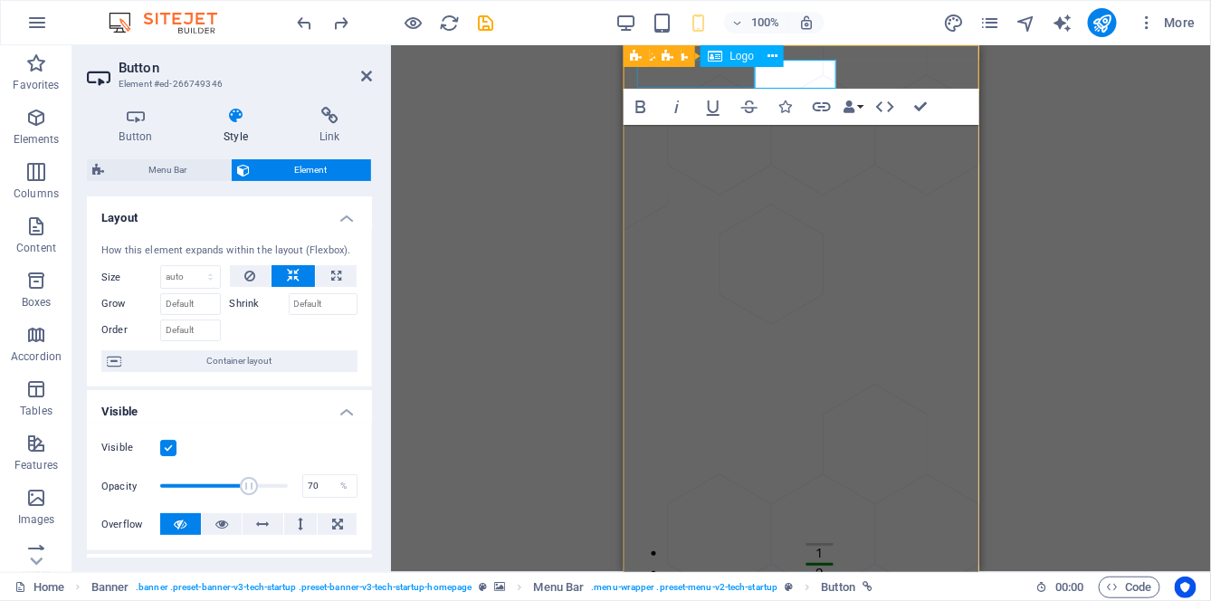
type input "82"
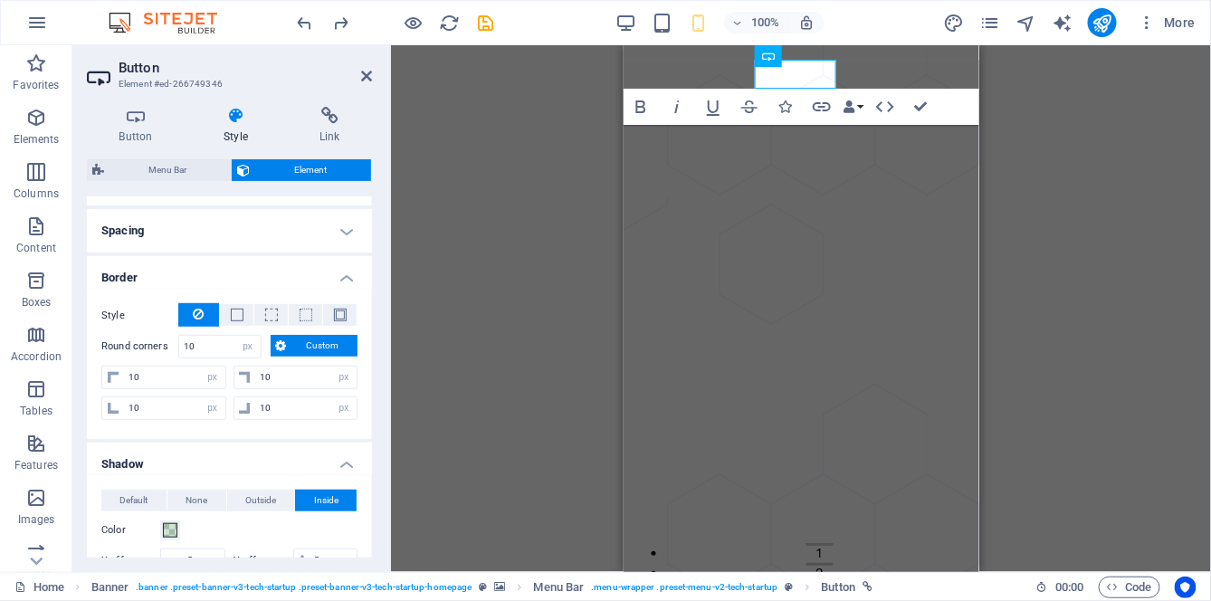
scroll to position [354, 0]
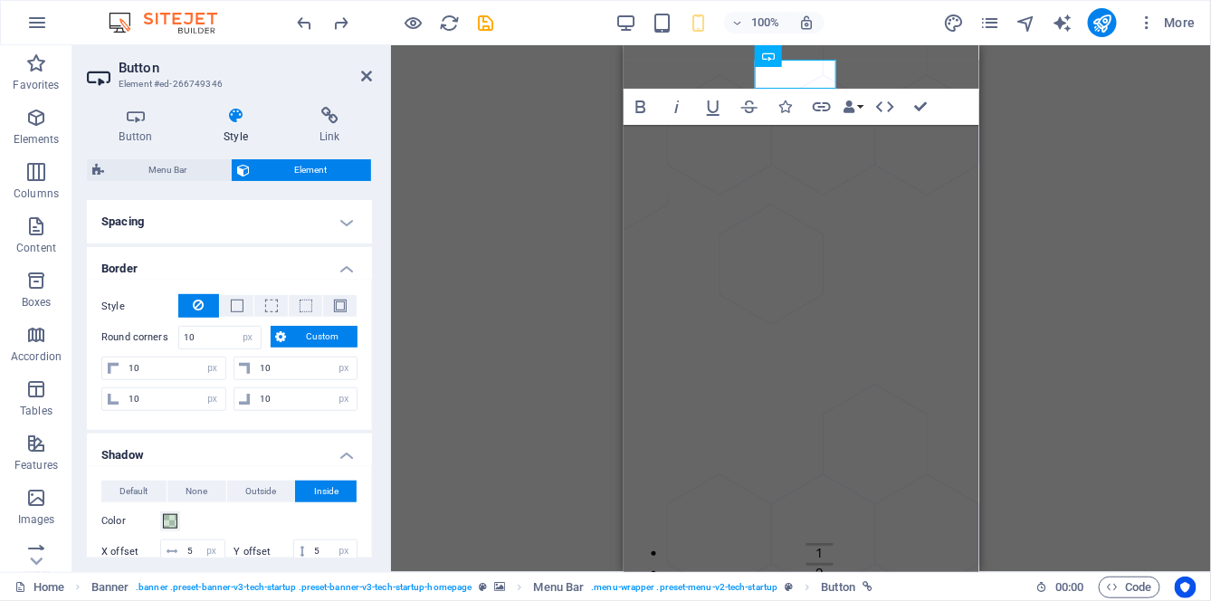
click at [332, 217] on h4 "Spacing" at bounding box center [229, 221] width 285 height 43
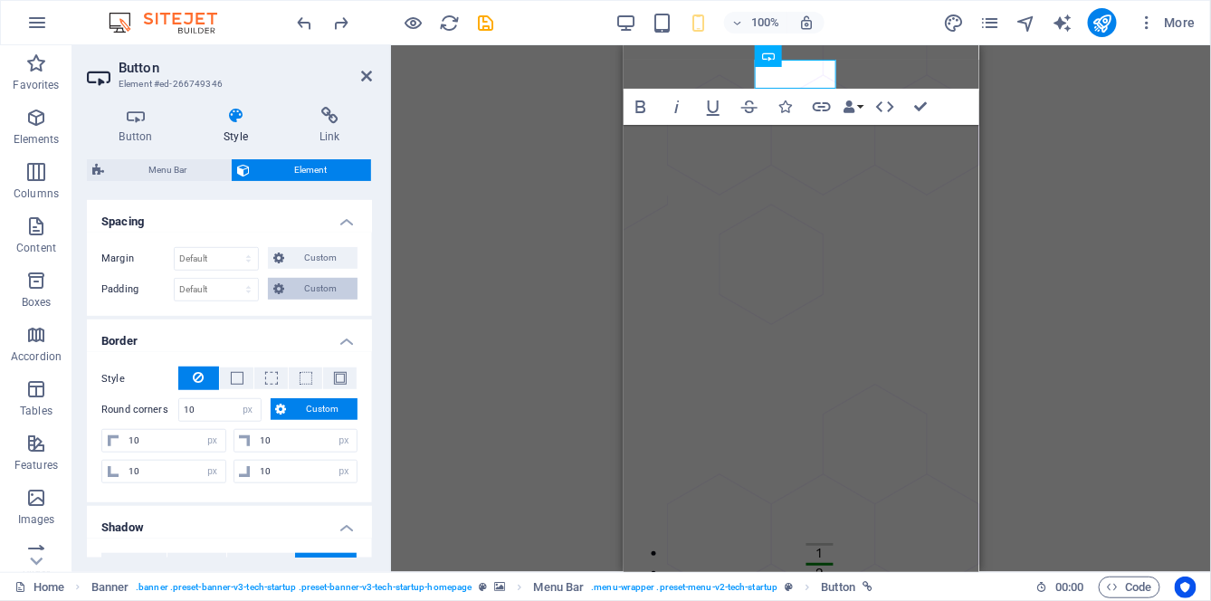
click at [305, 285] on span "Custom" at bounding box center [321, 289] width 62 height 22
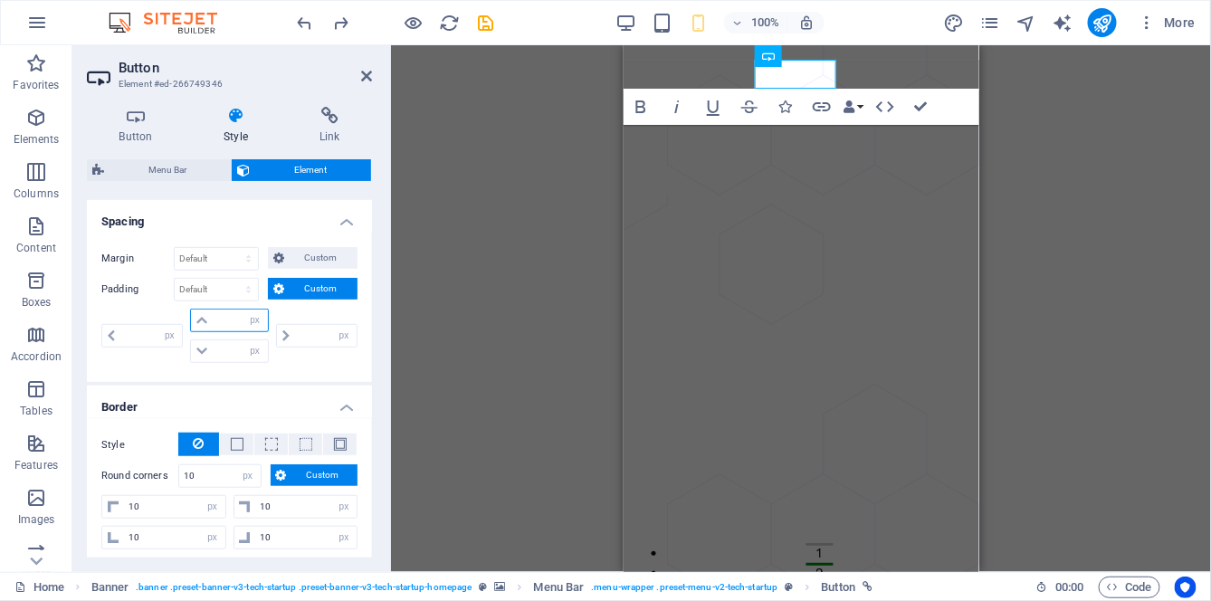
click at [234, 319] on input "number" at bounding box center [240, 321] width 54 height 22
type input "5"
type input "0"
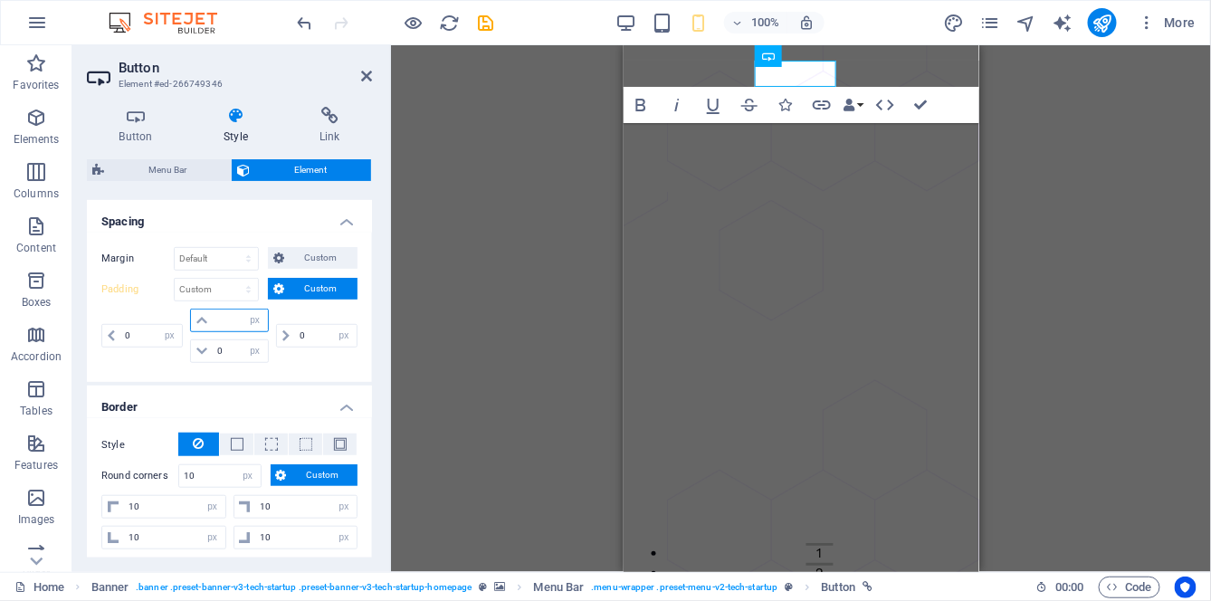
type input "0"
select select "px"
type input "0"
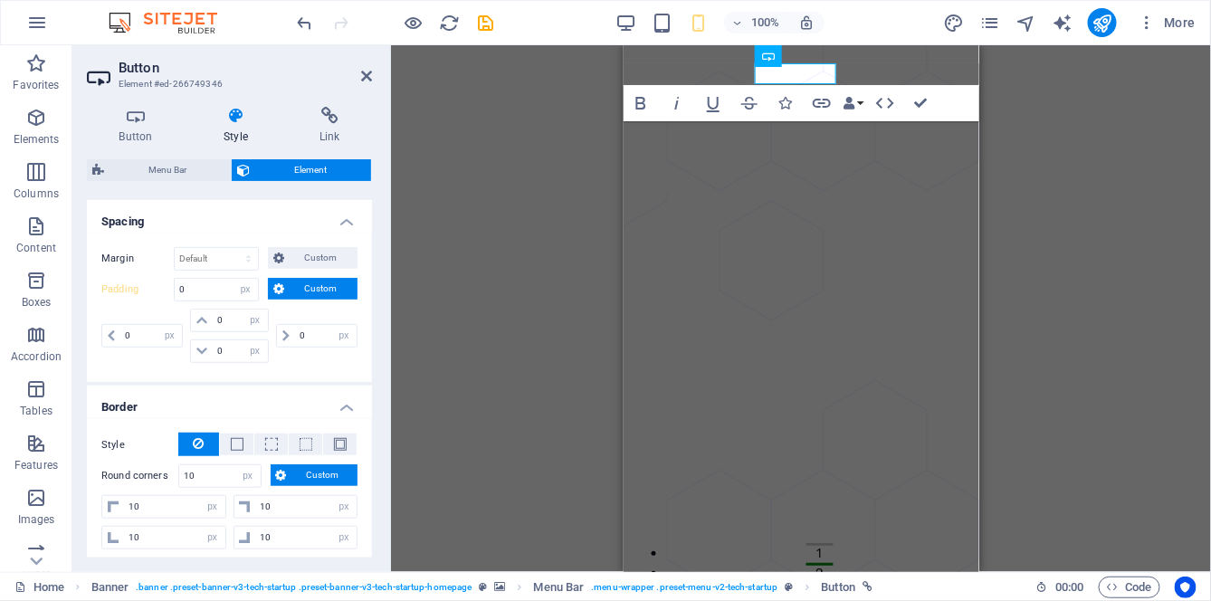
click at [300, 363] on div "Margin Default auto px % rem vw vh Custom Custom auto px % rem vw vh auto px % …" at bounding box center [229, 307] width 285 height 149
click at [198, 320] on icon at bounding box center [201, 320] width 11 height 11
click at [202, 319] on icon at bounding box center [201, 320] width 11 height 11
click at [203, 317] on icon at bounding box center [201, 320] width 11 height 11
click at [205, 322] on span at bounding box center [202, 321] width 22 height 22
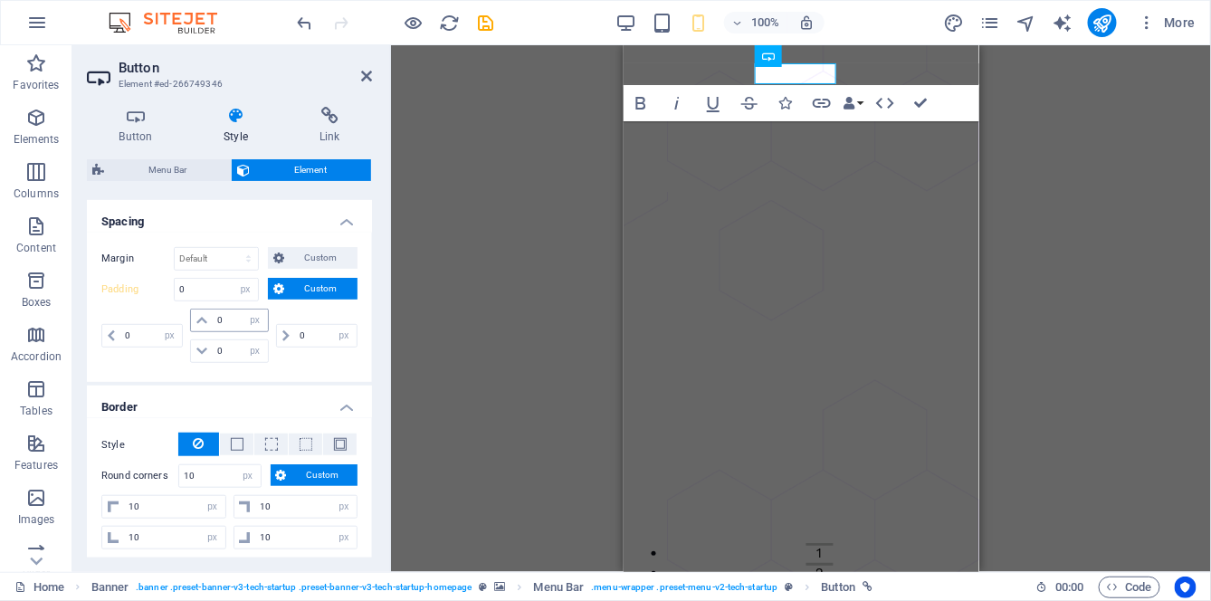
click at [205, 322] on span at bounding box center [202, 321] width 22 height 22
click at [462, 245] on div "Container H1 Banner Banner Container Container Menu Bar Banner Logo Banner Menu…" at bounding box center [801, 308] width 820 height 527
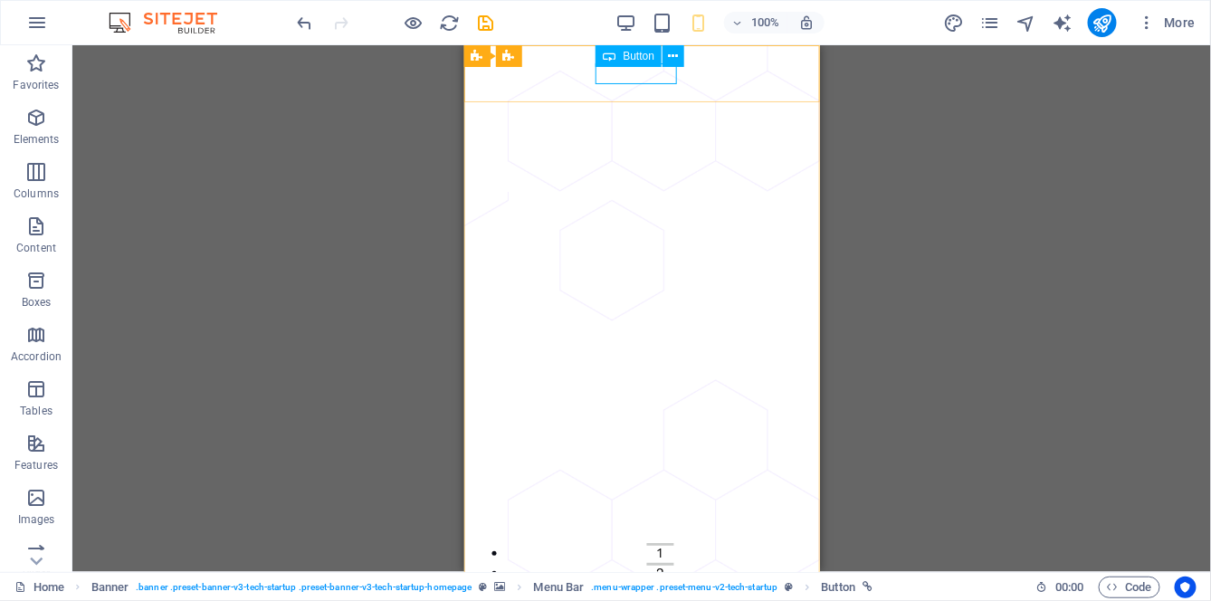
select select "px"
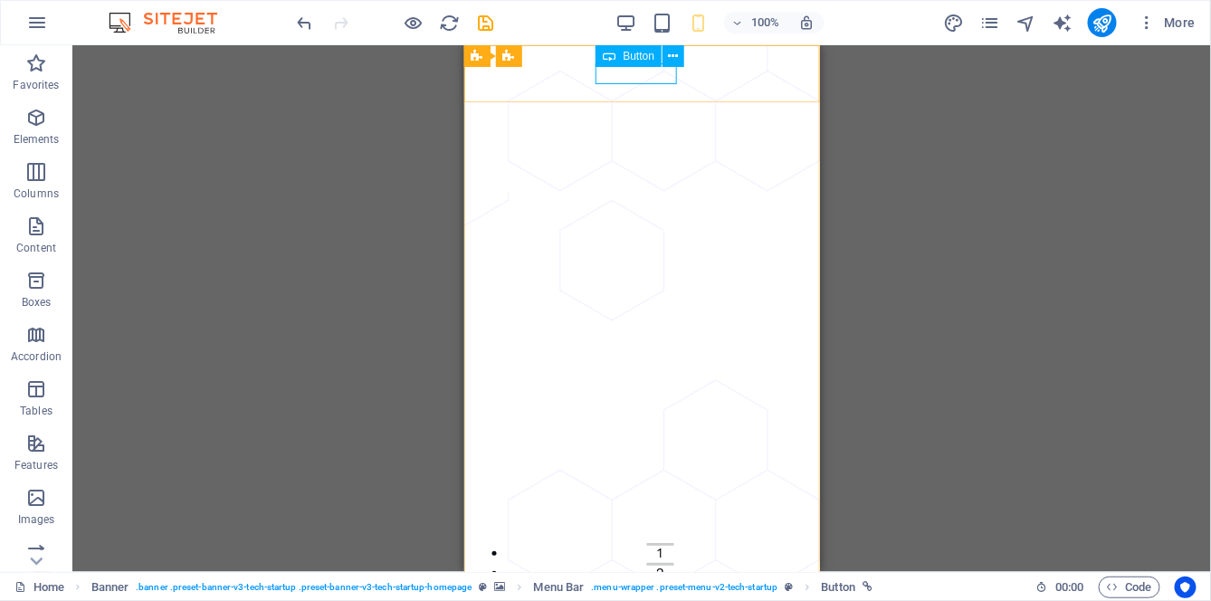
select select "px"
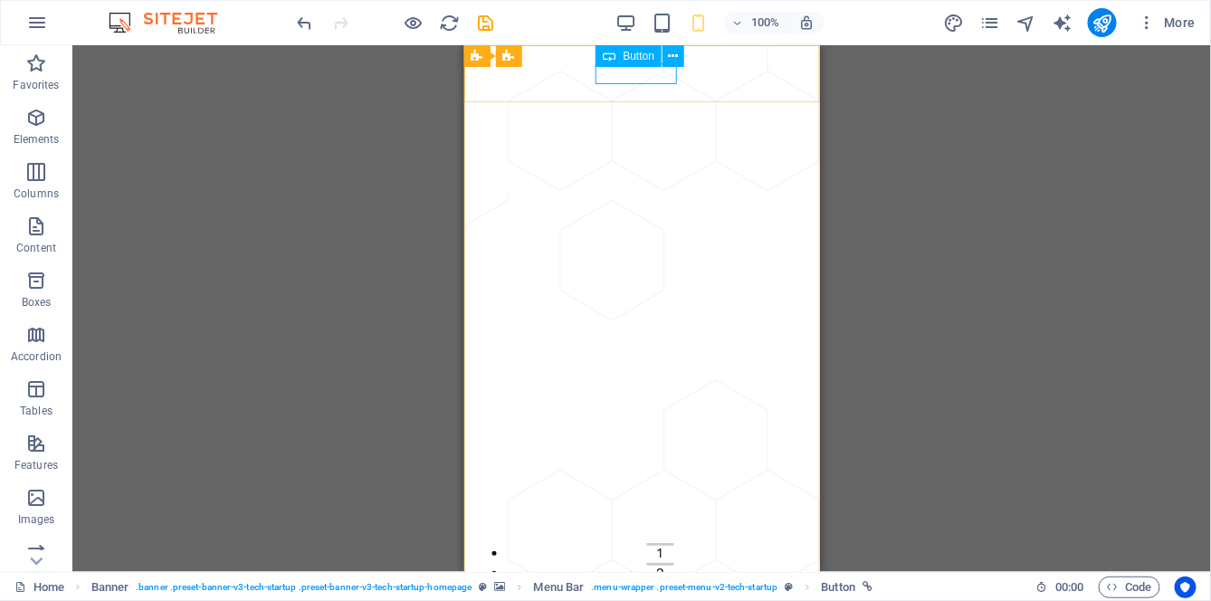
select select "px"
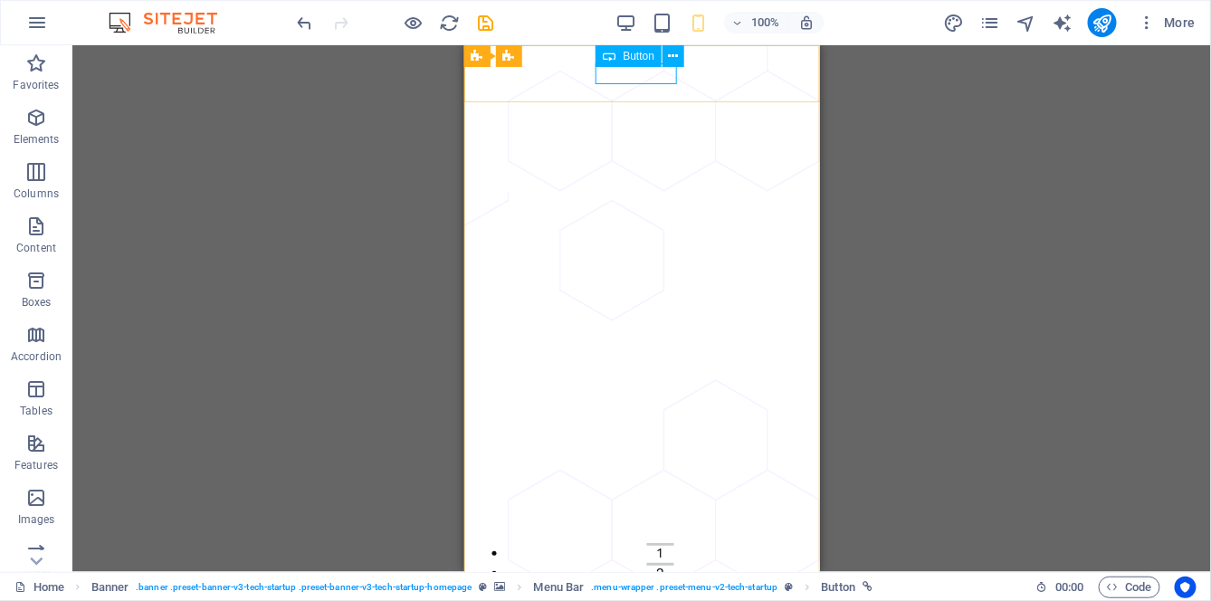
select select "px"
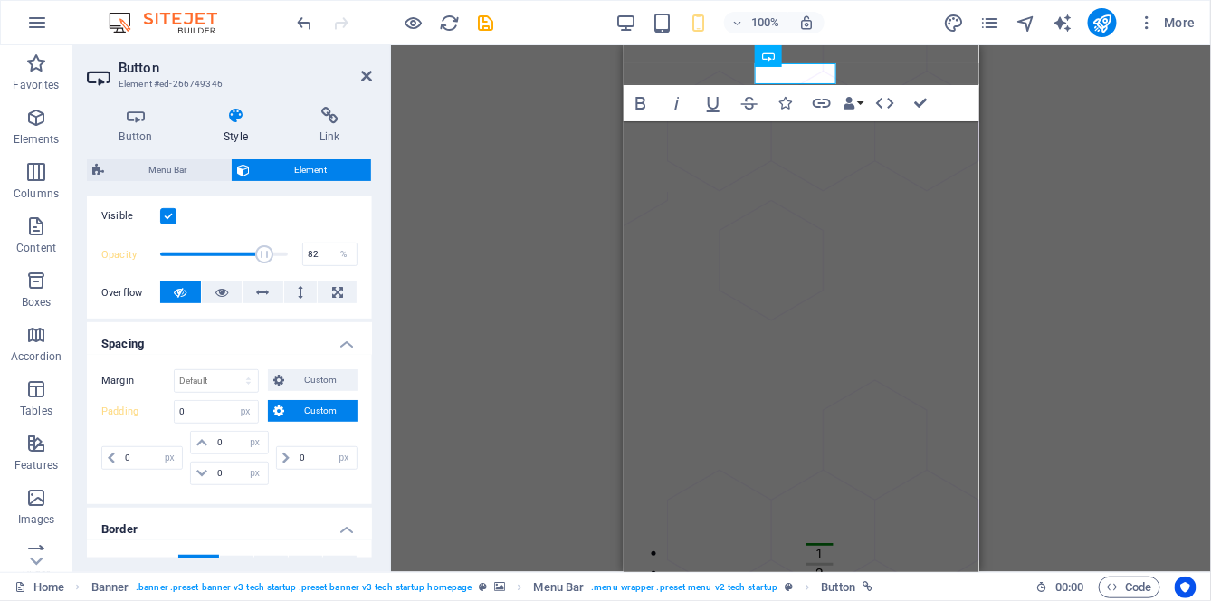
scroll to position [234, 0]
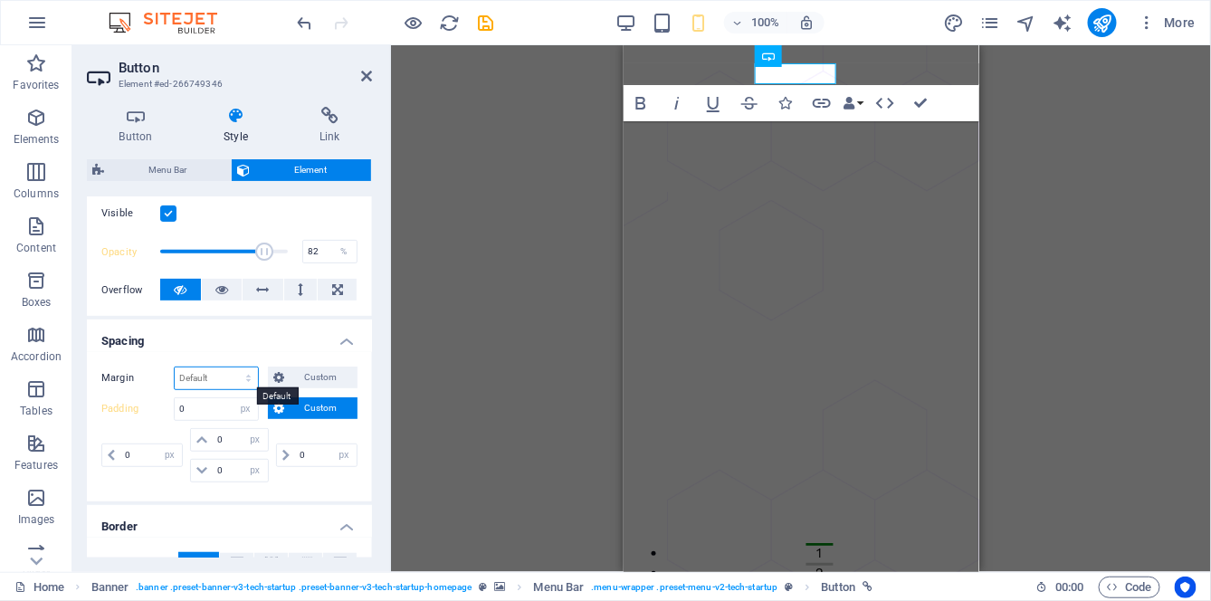
click at [238, 377] on select "Default auto px % rem vw vh Custom" at bounding box center [216, 378] width 83 height 22
click at [300, 370] on span "Custom" at bounding box center [321, 378] width 62 height 22
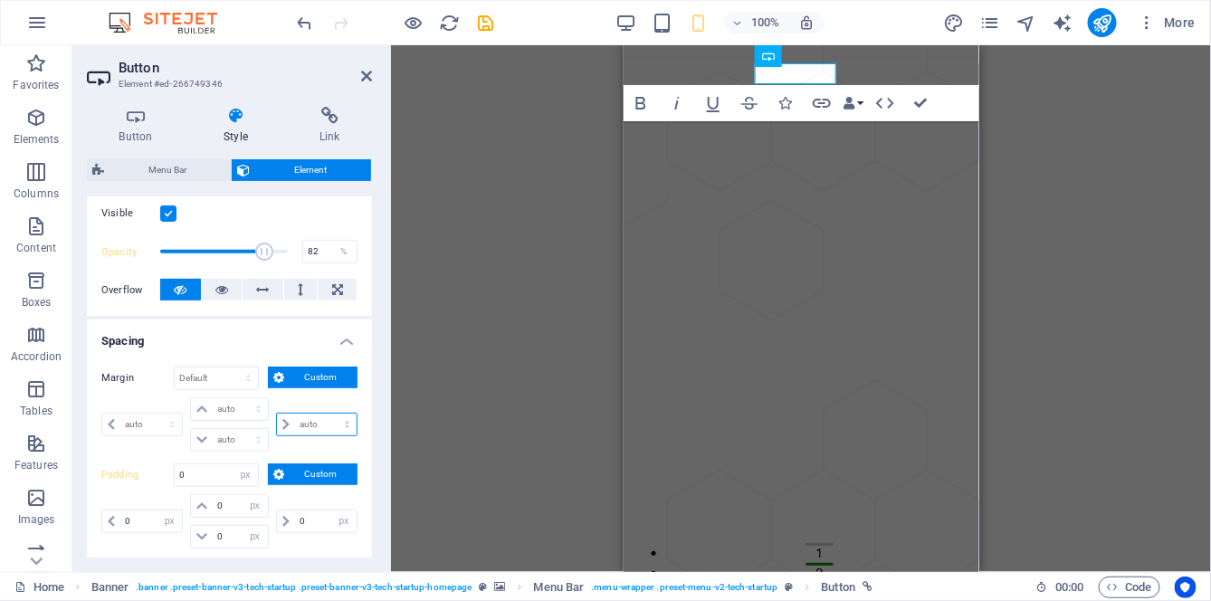
click at [282, 422] on select "auto px % rem vw vh" at bounding box center [317, 425] width 80 height 22
click at [362, 401] on div "Margin Default auto px % rem vw vh Custom Custom auto px % rem vw vh auto px % …" at bounding box center [229, 459] width 285 height 215
click at [320, 375] on span "Custom" at bounding box center [321, 378] width 62 height 22
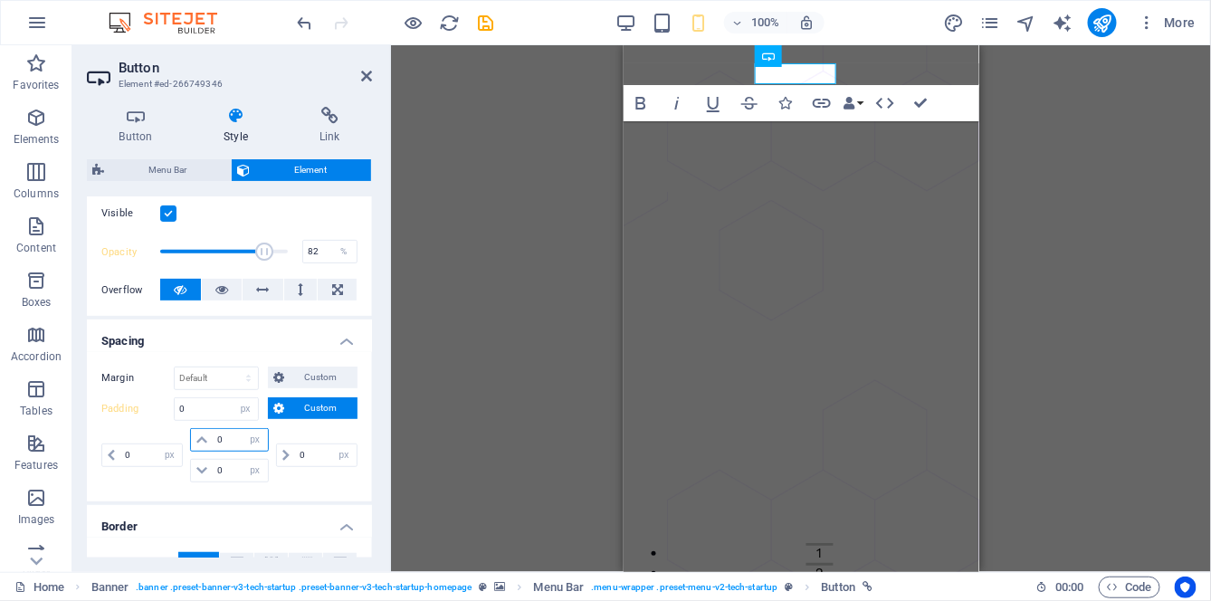
click at [229, 437] on input "0" at bounding box center [240, 440] width 54 height 22
click at [296, 451] on input "0" at bounding box center [326, 455] width 62 height 22
type input "50"
select select "DISABLED_OPTION_VALUE"
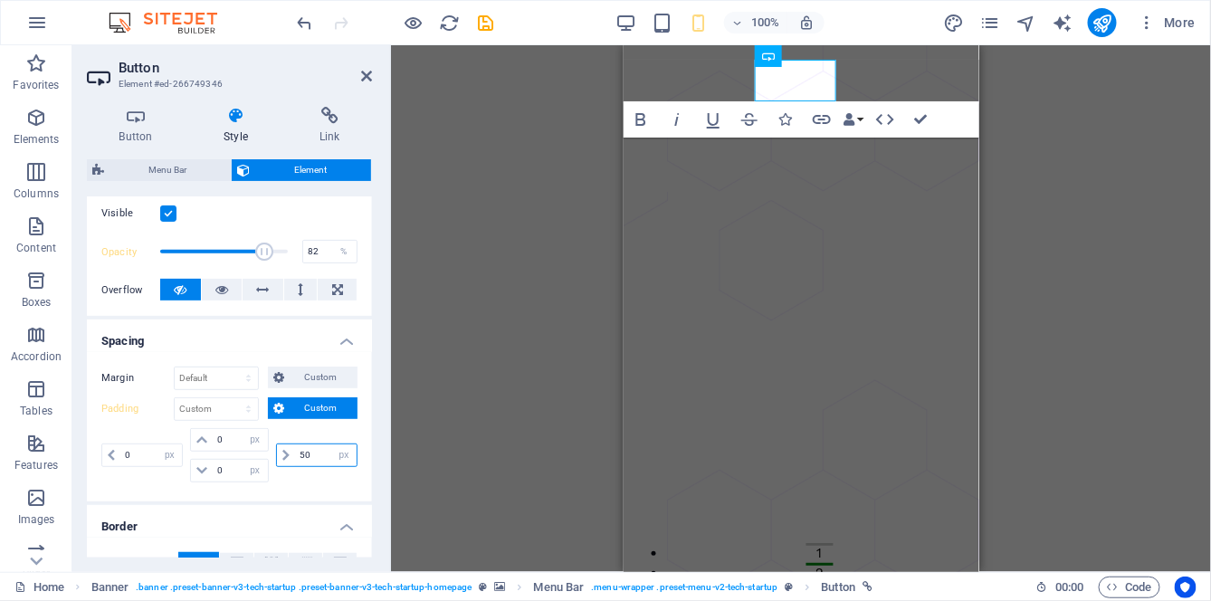
type input "0"
select select "px"
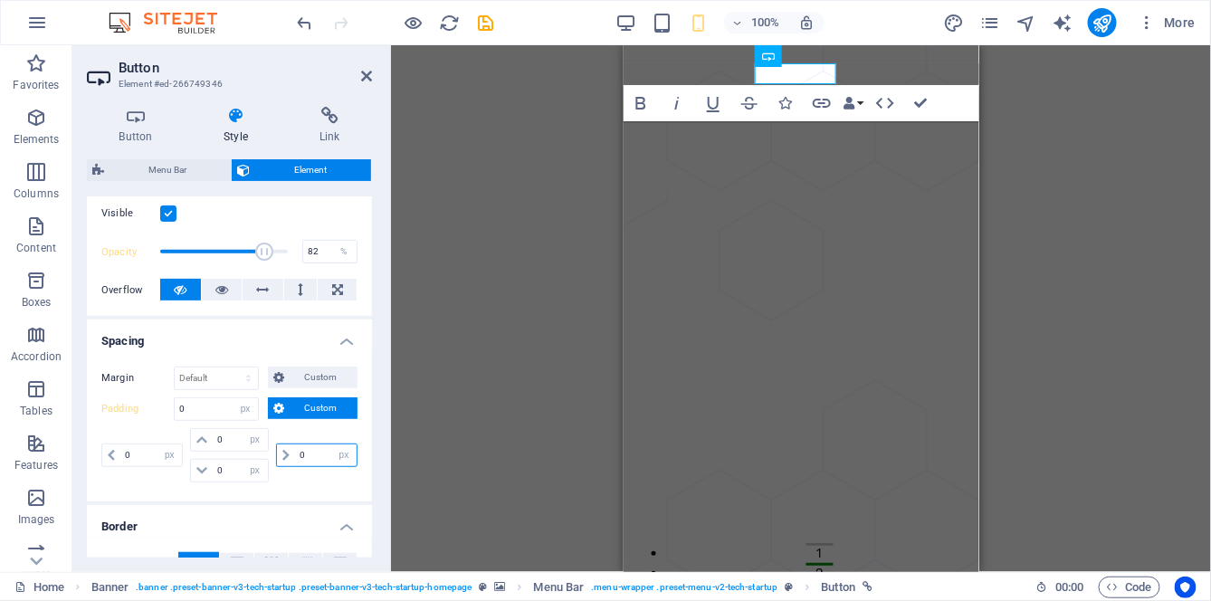
click at [311, 449] on input "0" at bounding box center [326, 455] width 62 height 22
type input "5"
select select "DISABLED_OPTION_VALUE"
type input "3"
type input "2"
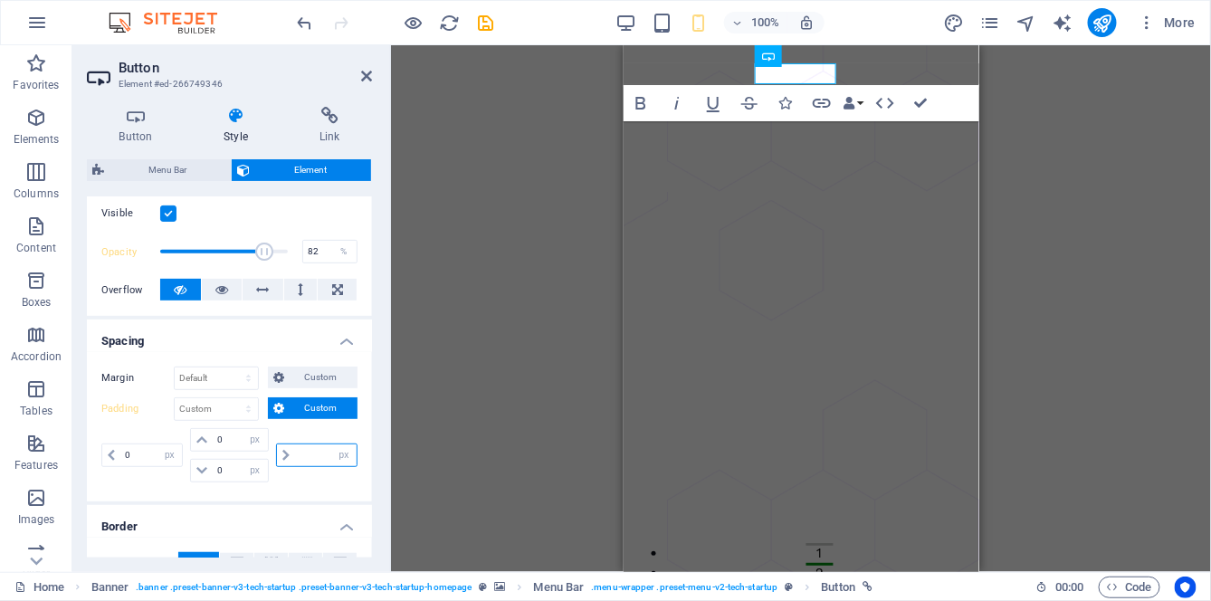
type input "1"
type input "5"
type input "0"
select select "px"
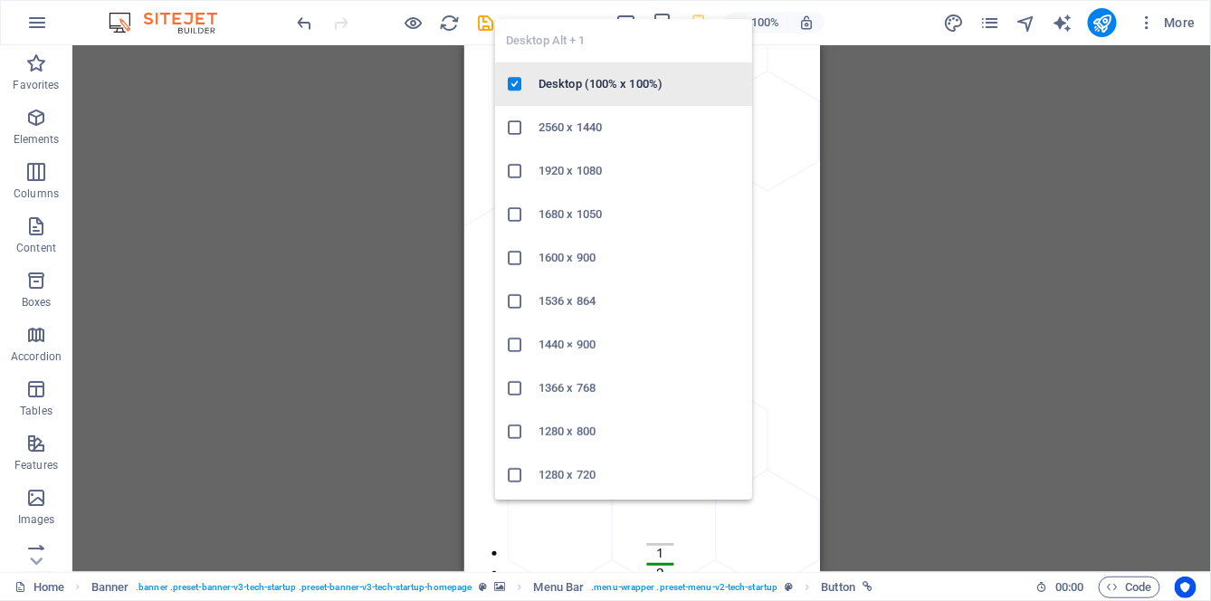
click at [627, 87] on h6 "Desktop (100% x 100%)" at bounding box center [640, 84] width 203 height 22
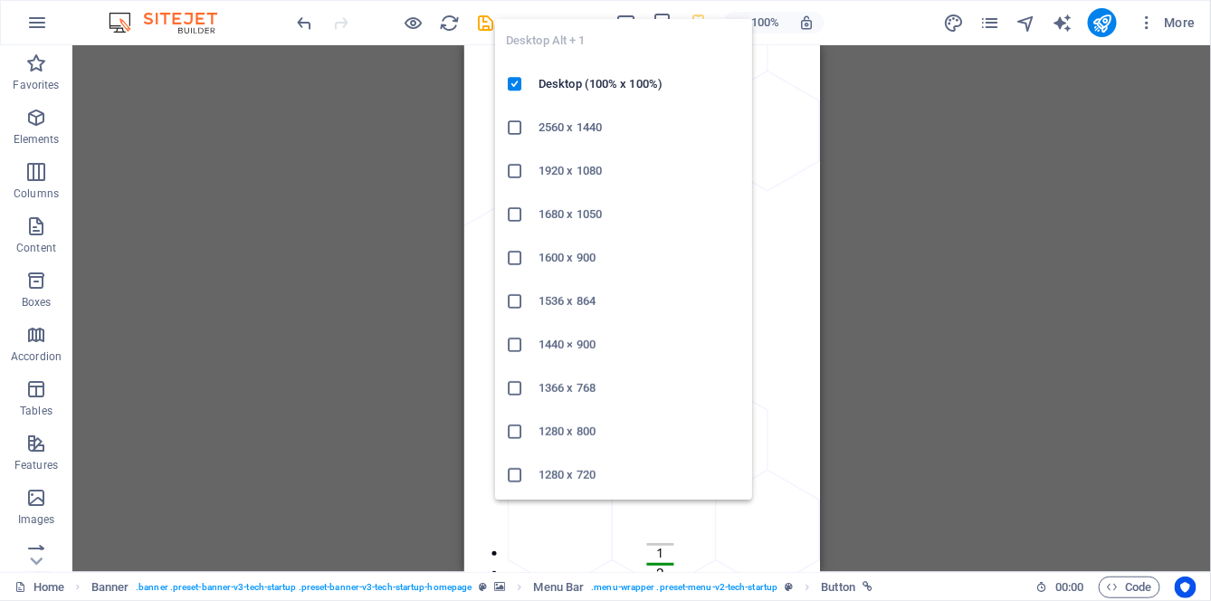
click at [819, 87] on nav "About Pricing shop HARDWARE Help" at bounding box center [641, 307] width 356 height 527
select select "1"
select select
select select "2"
select select
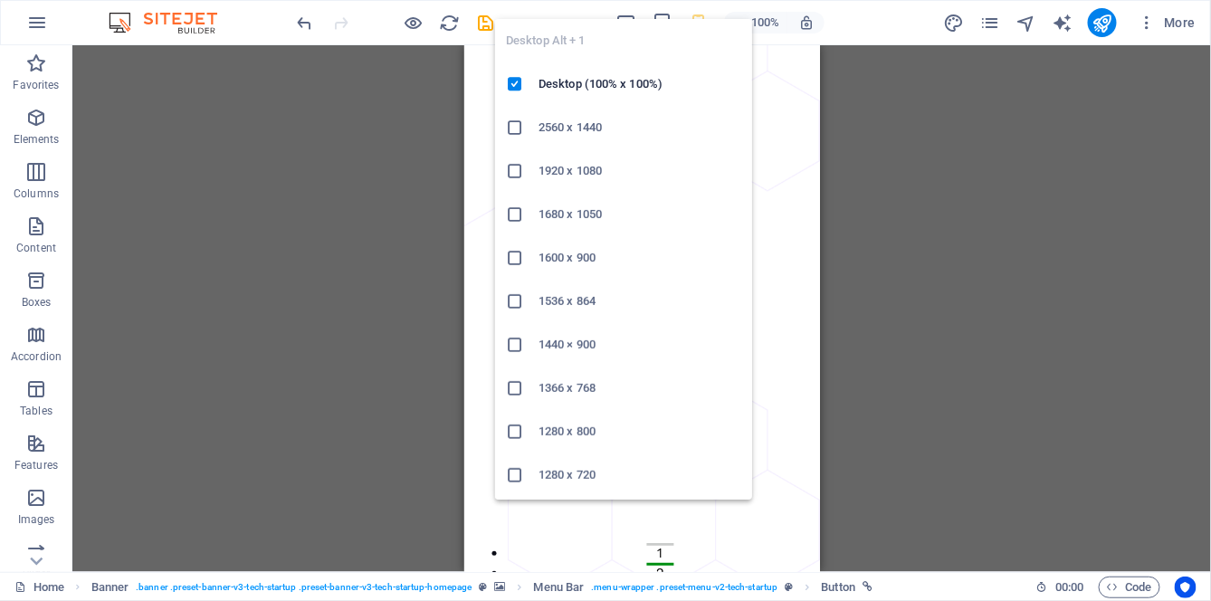
select select "3"
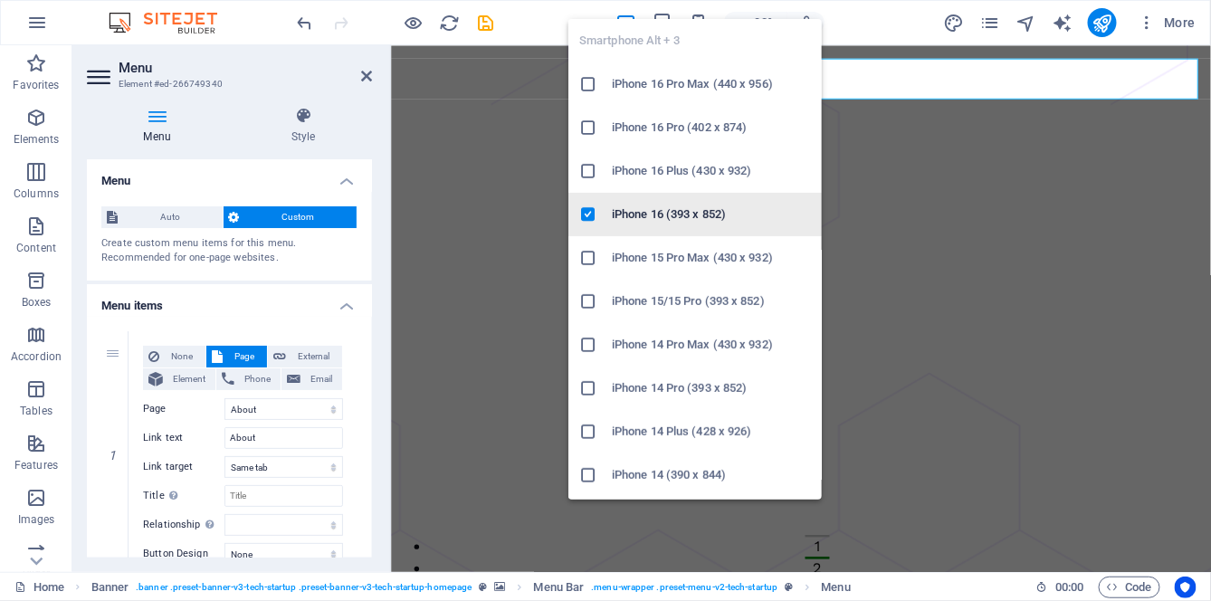
click at [702, 217] on h6 "iPhone 16 (393 x 852)" at bounding box center [711, 215] width 199 height 22
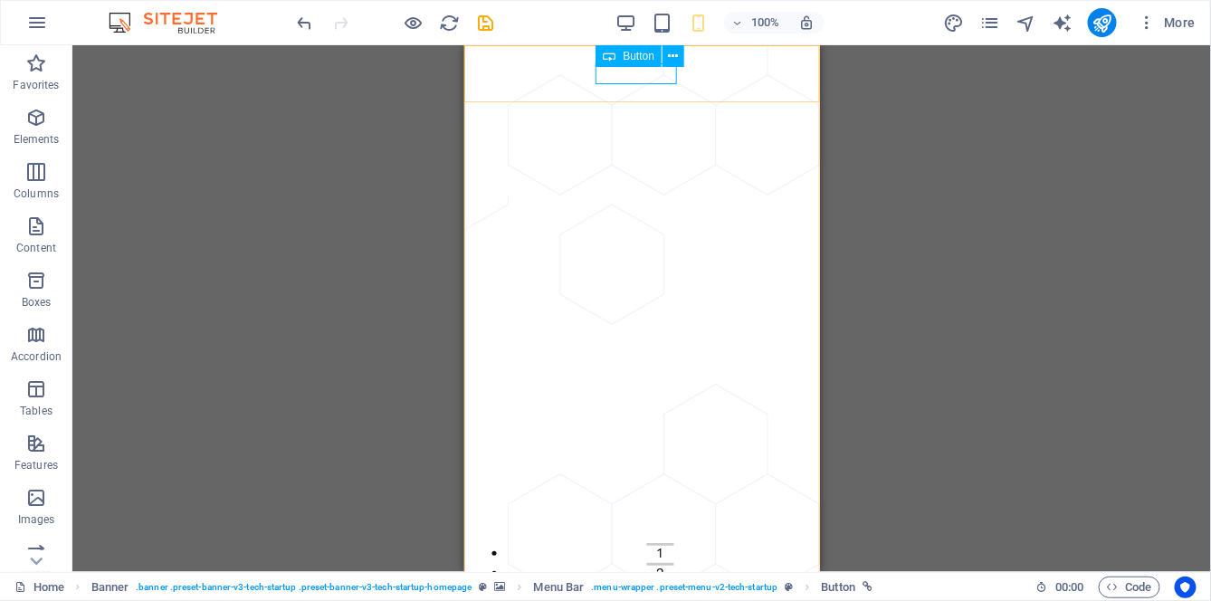
select select "px"
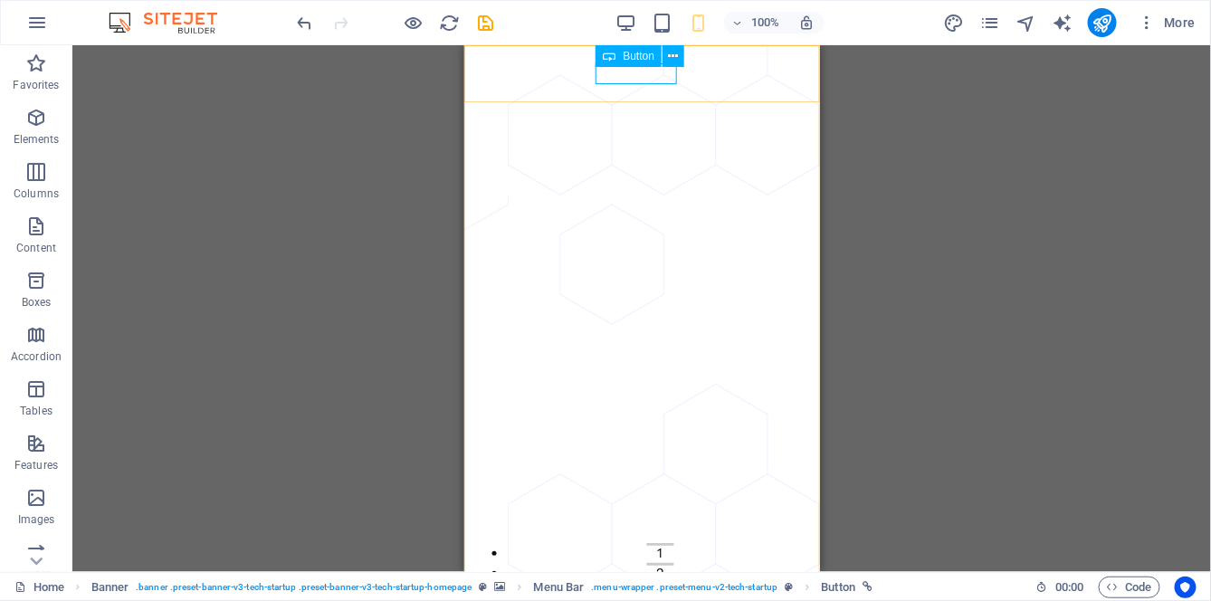
select select "px"
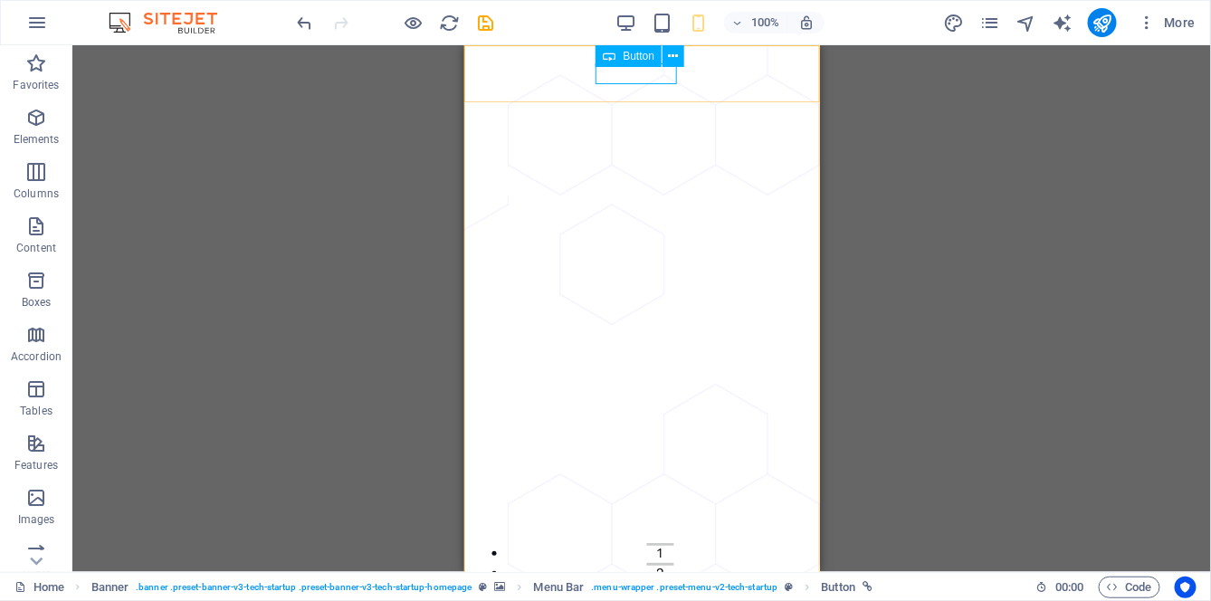
select select "px"
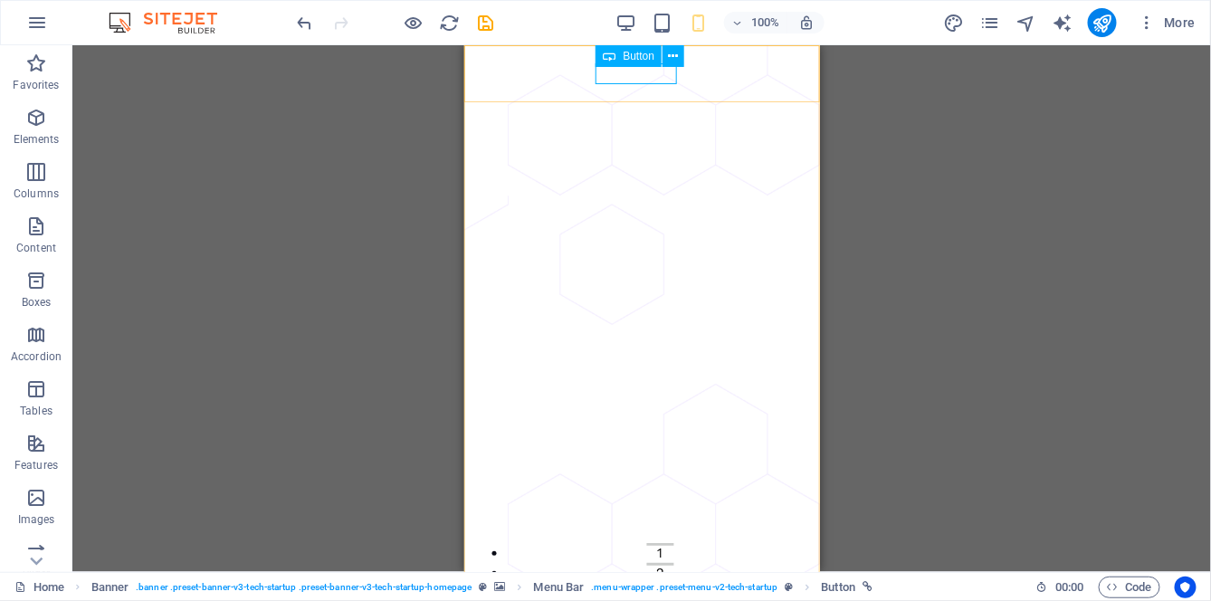
select select "px"
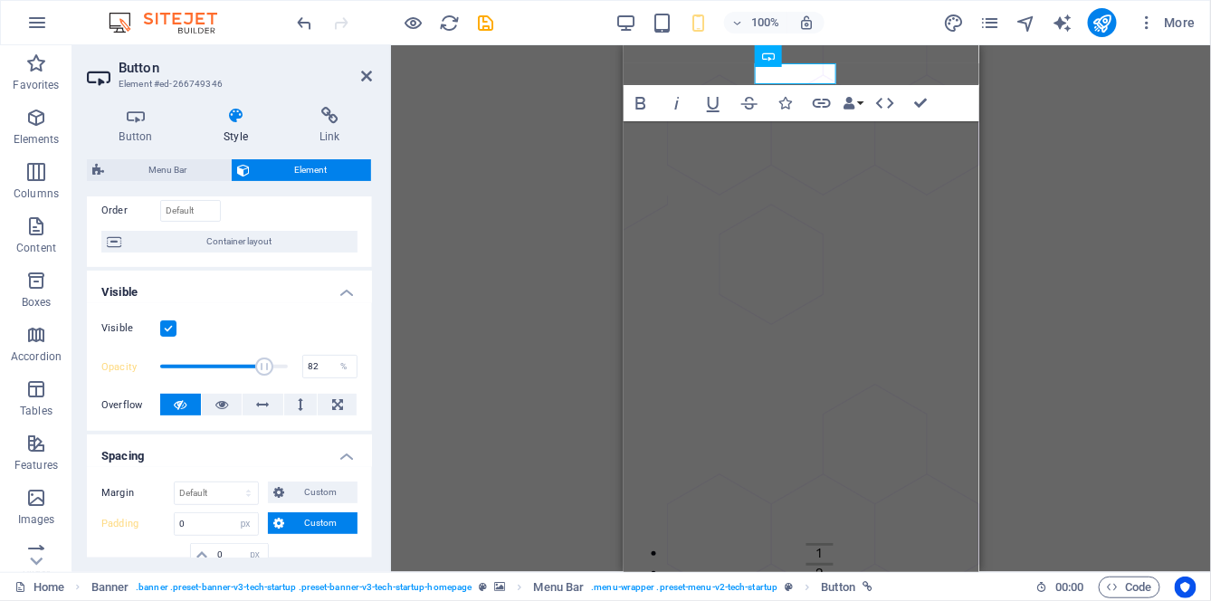
scroll to position [123, 0]
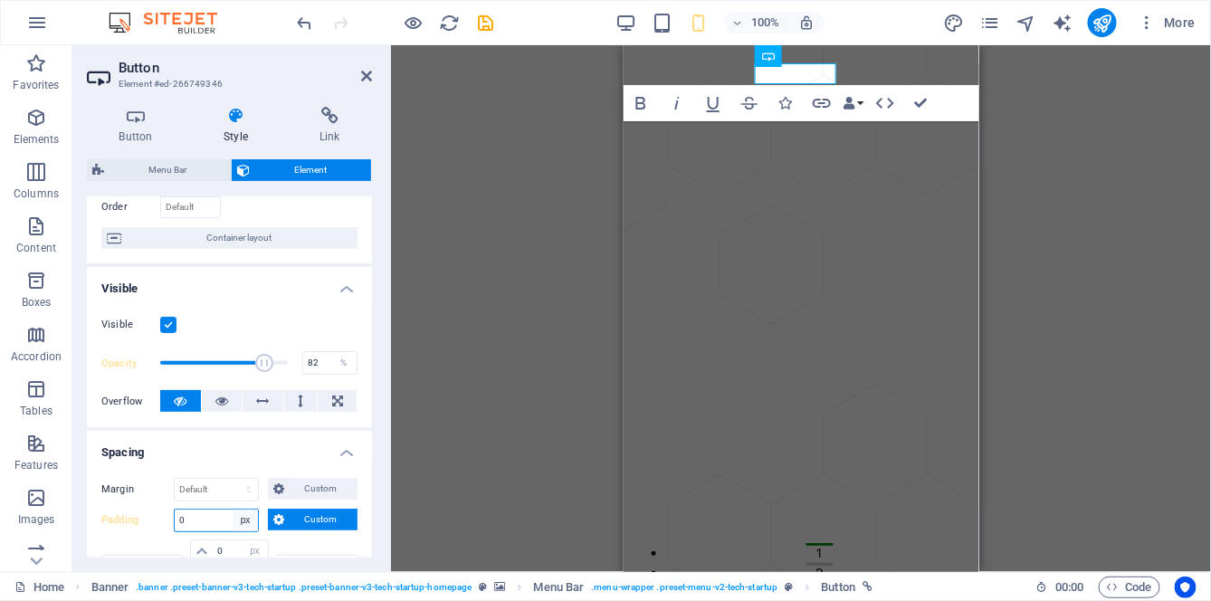
click at [233, 518] on select "Default px rem % vh vw Custom" at bounding box center [245, 521] width 25 height 22
click at [300, 518] on span "Custom" at bounding box center [321, 520] width 62 height 22
click at [236, 519] on select "Default px rem % vh vw Custom" at bounding box center [245, 521] width 25 height 22
select select "default"
click at [233, 510] on select "Default px rem % vh vw Custom" at bounding box center [245, 521] width 25 height 22
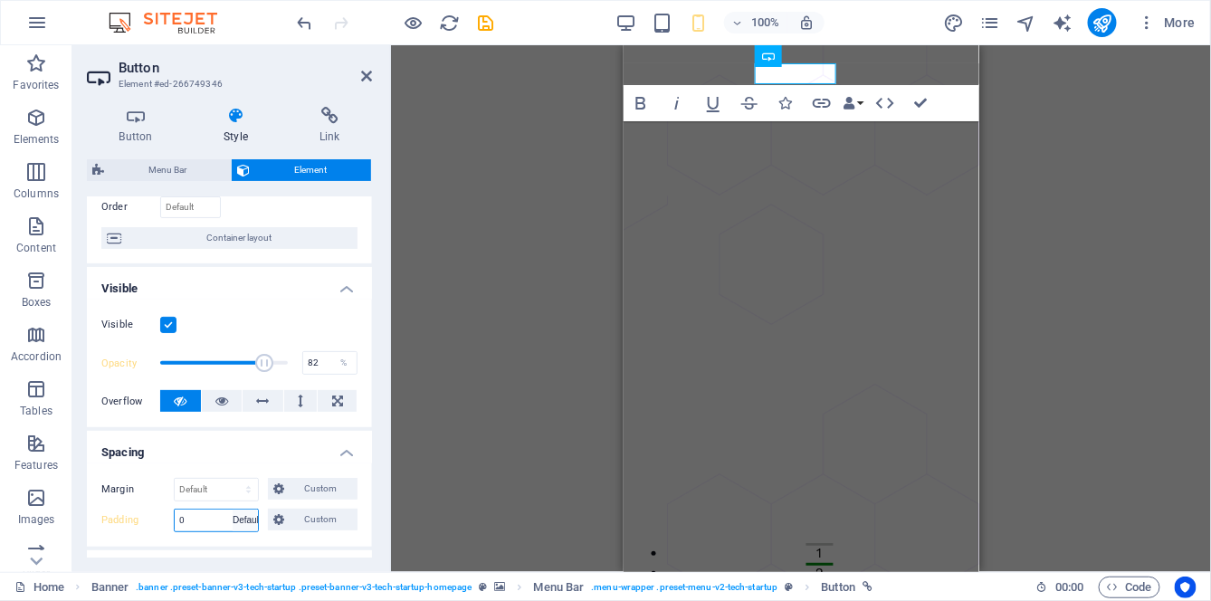
select select "DISABLED_OPTION_VALUE"
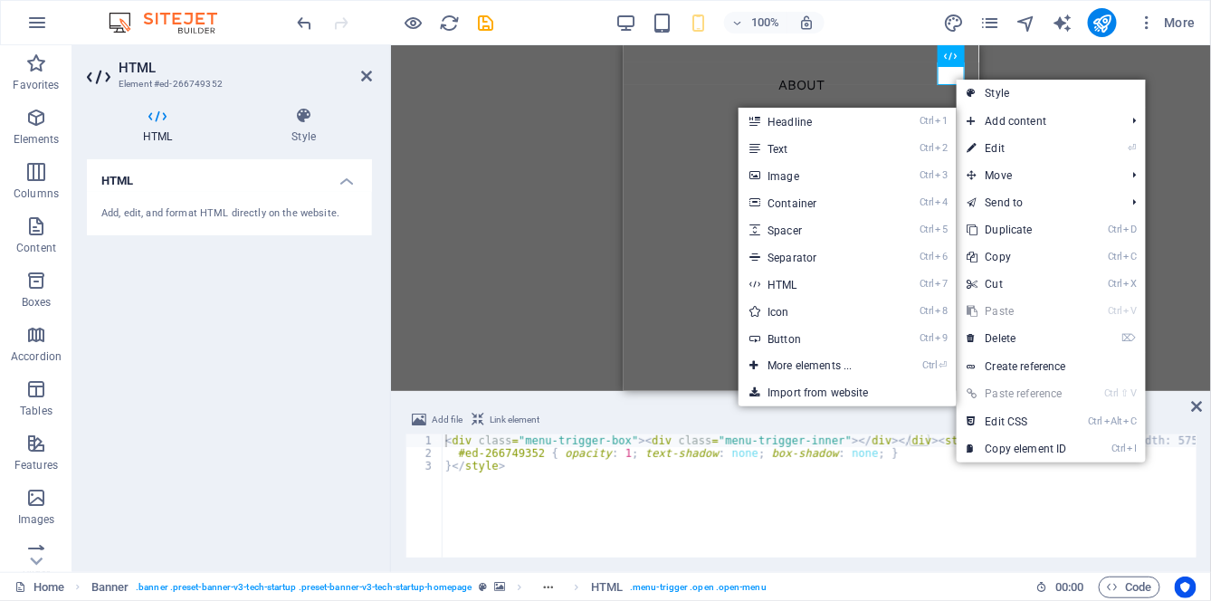
click at [1018, 151] on link "⏎ Edit" at bounding box center [1017, 148] width 121 height 27
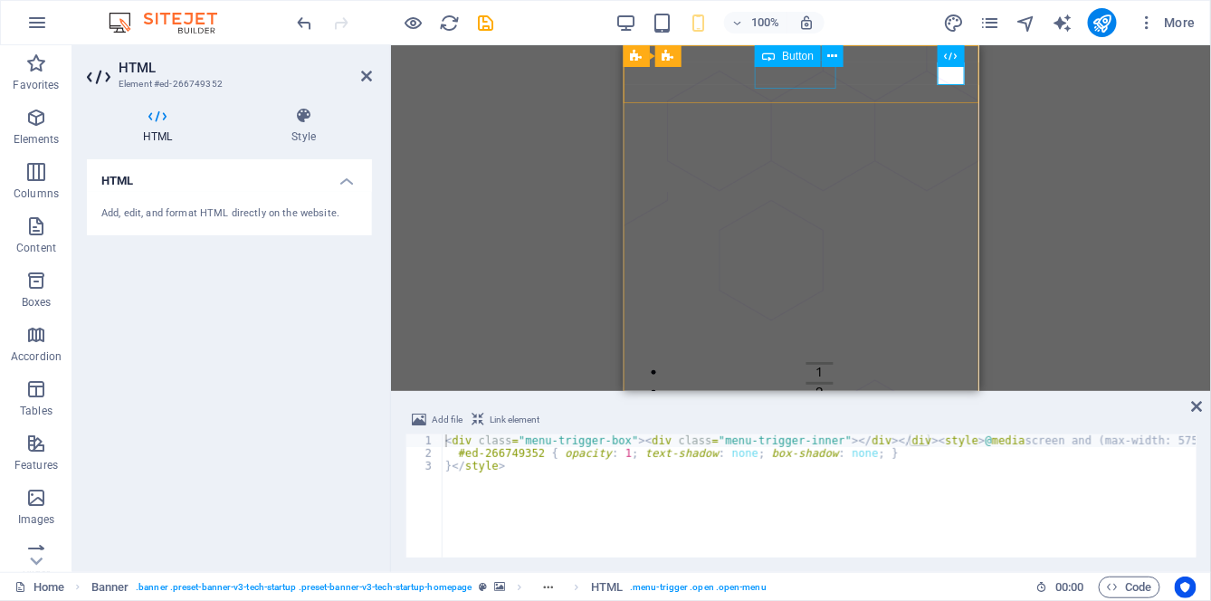
select select "px"
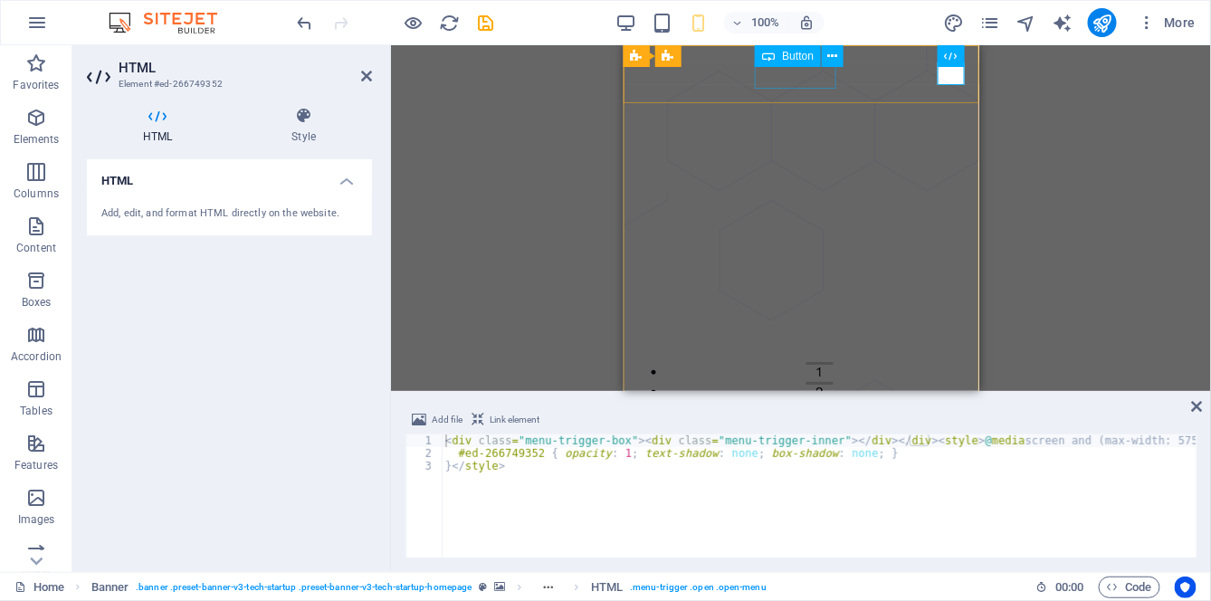
select select "px"
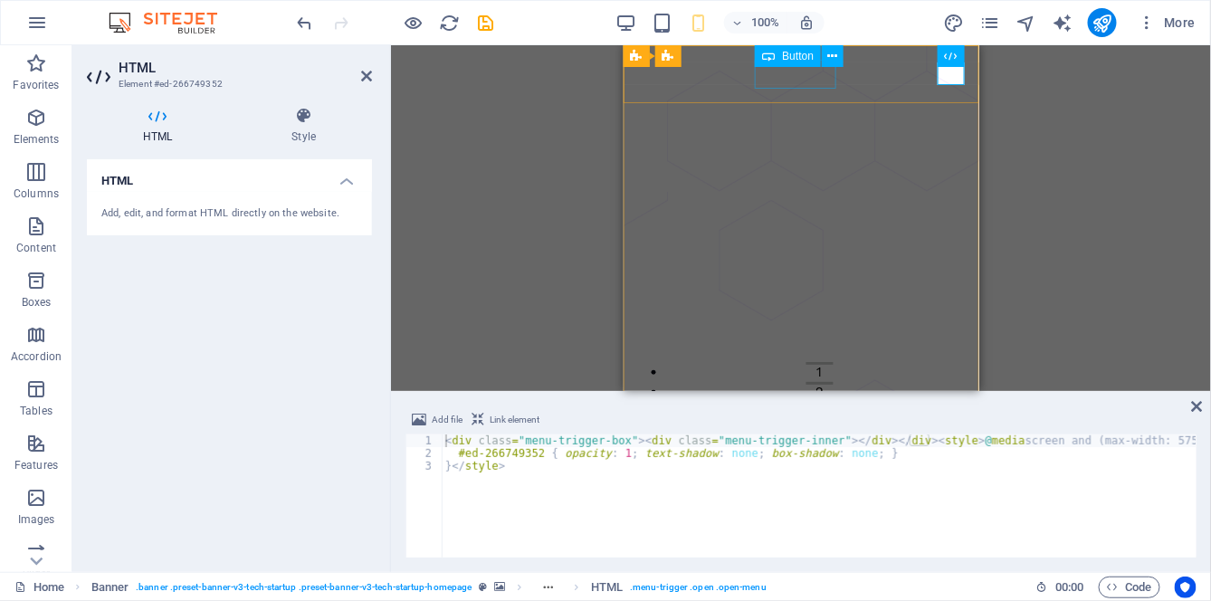
select select "px"
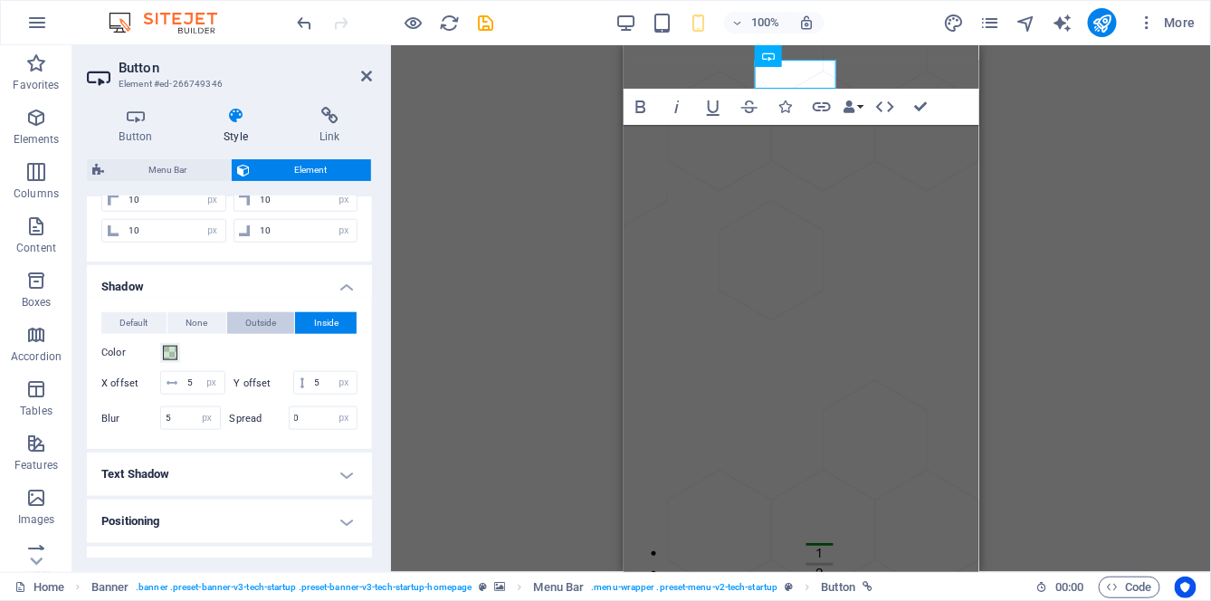
scroll to position [596, 0]
click at [300, 489] on h4 "Text Shadow" at bounding box center [229, 472] width 285 height 43
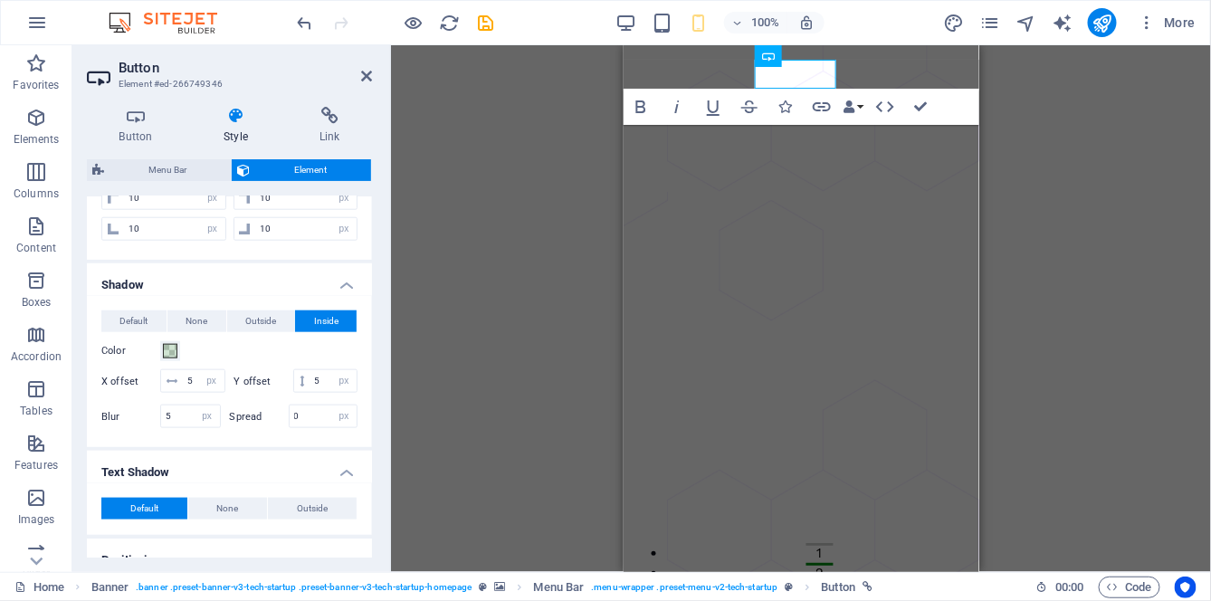
click at [317, 483] on h4 "Text Shadow" at bounding box center [229, 467] width 285 height 33
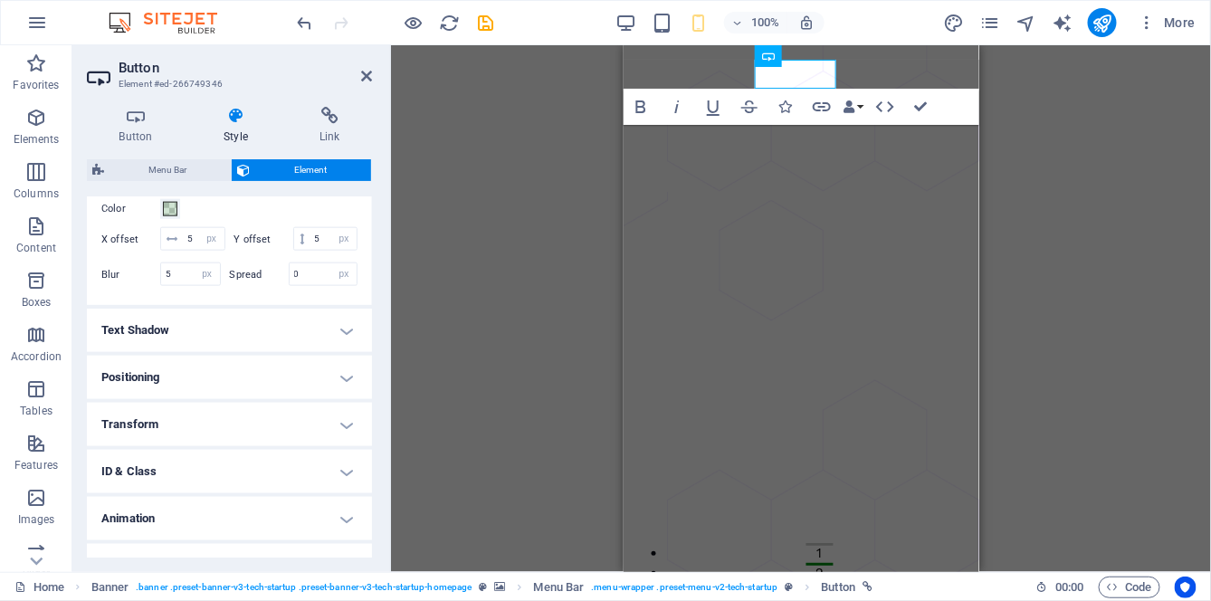
scroll to position [740, 0]
click at [326, 396] on h4 "Positioning" at bounding box center [229, 376] width 285 height 43
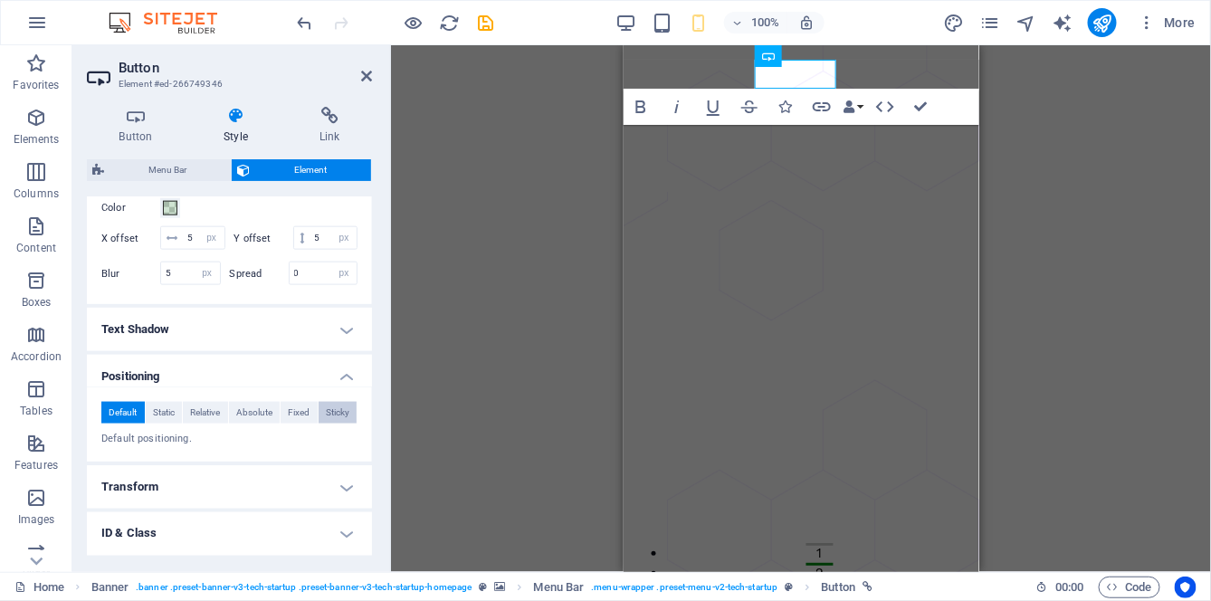
click at [333, 424] on span "Sticky" at bounding box center [338, 413] width 24 height 22
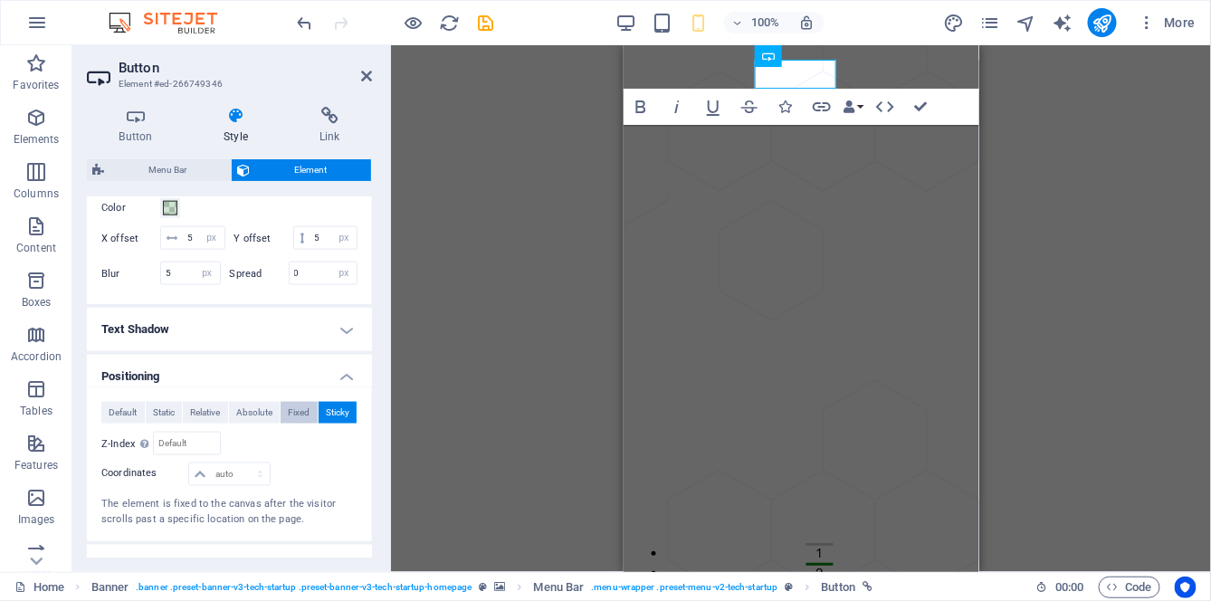
click at [299, 424] on span "Fixed" at bounding box center [299, 413] width 22 height 22
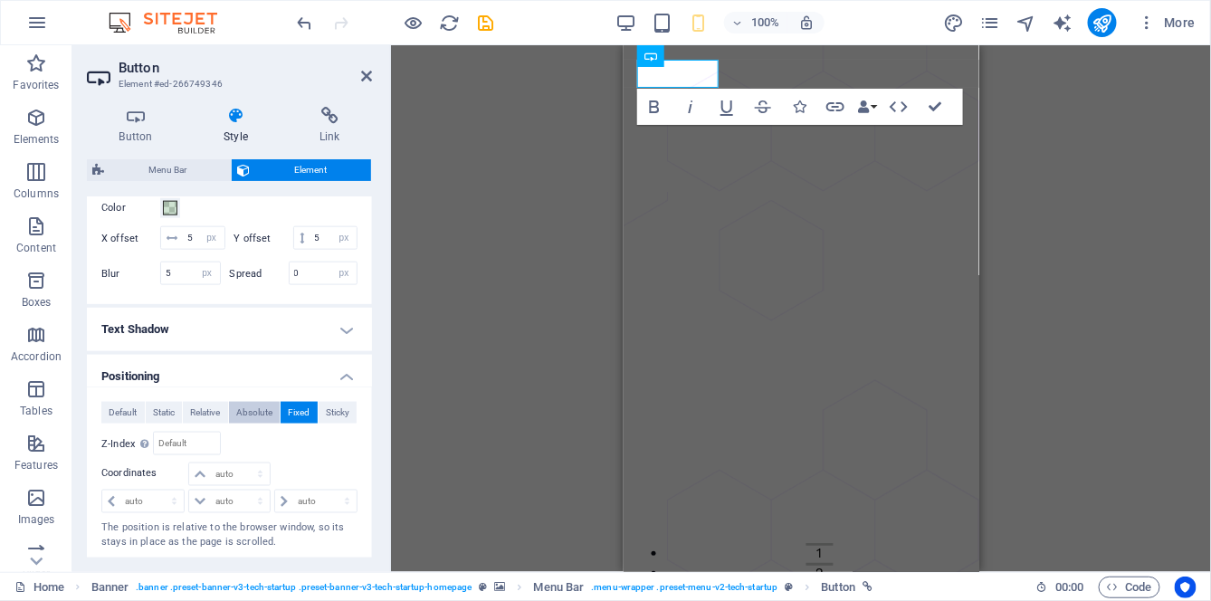
click at [259, 424] on span "Absolute" at bounding box center [254, 413] width 36 height 22
click at [204, 424] on span "Relative" at bounding box center [205, 413] width 30 height 22
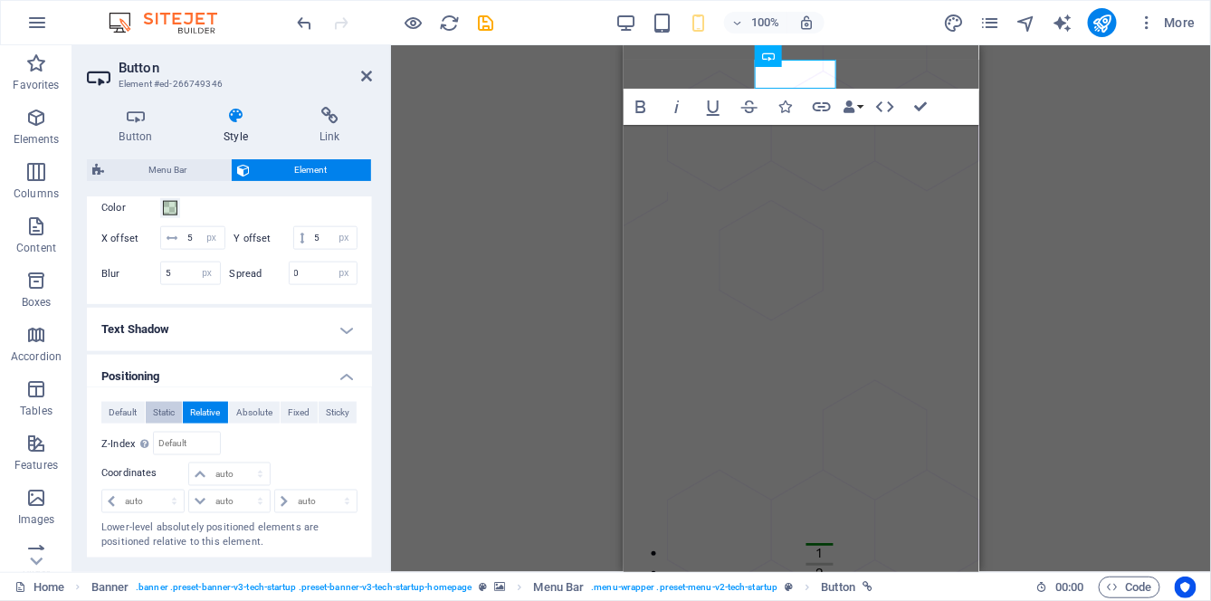
click at [177, 424] on button "Static" at bounding box center [164, 413] width 37 height 22
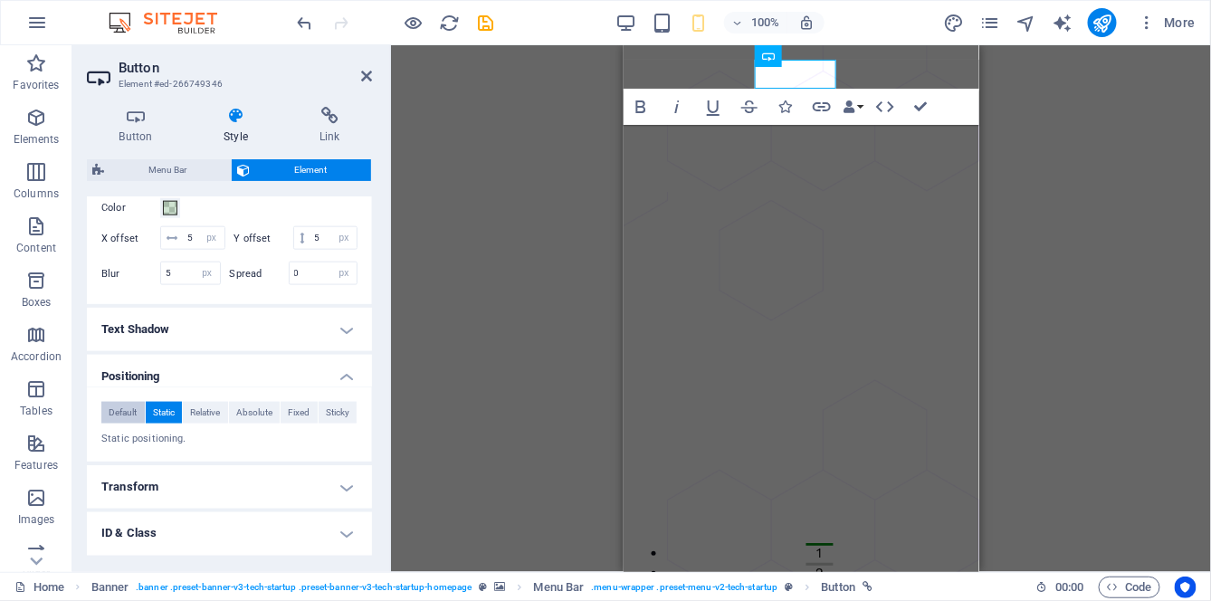
click at [136, 424] on span "Default" at bounding box center [123, 413] width 28 height 22
click at [166, 425] on div "Default Static Relative Absolute Fixed Sticky" at bounding box center [229, 413] width 256 height 23
click at [202, 424] on span "Relative" at bounding box center [205, 413] width 30 height 22
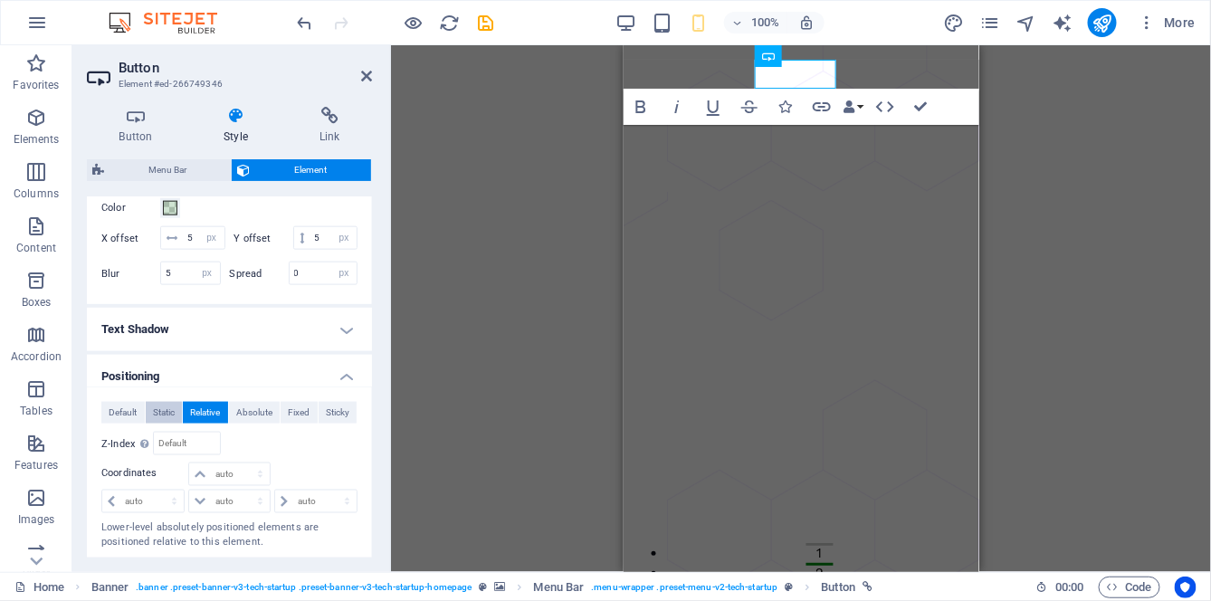
click at [164, 424] on span "Static" at bounding box center [164, 413] width 22 height 22
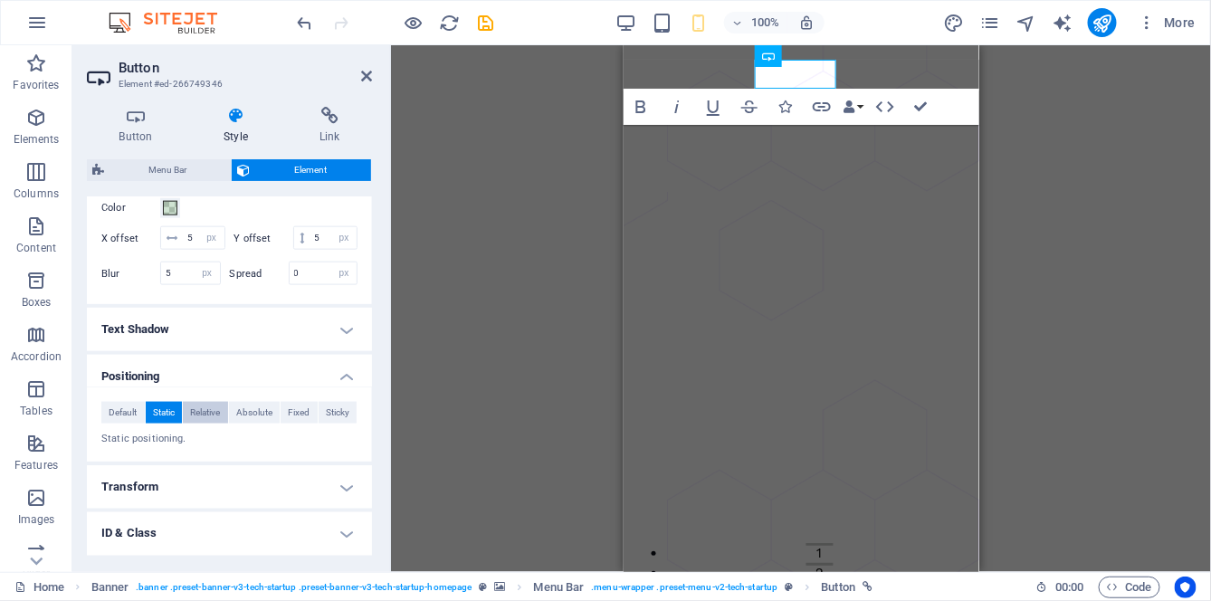
click at [205, 424] on span "Relative" at bounding box center [205, 413] width 30 height 22
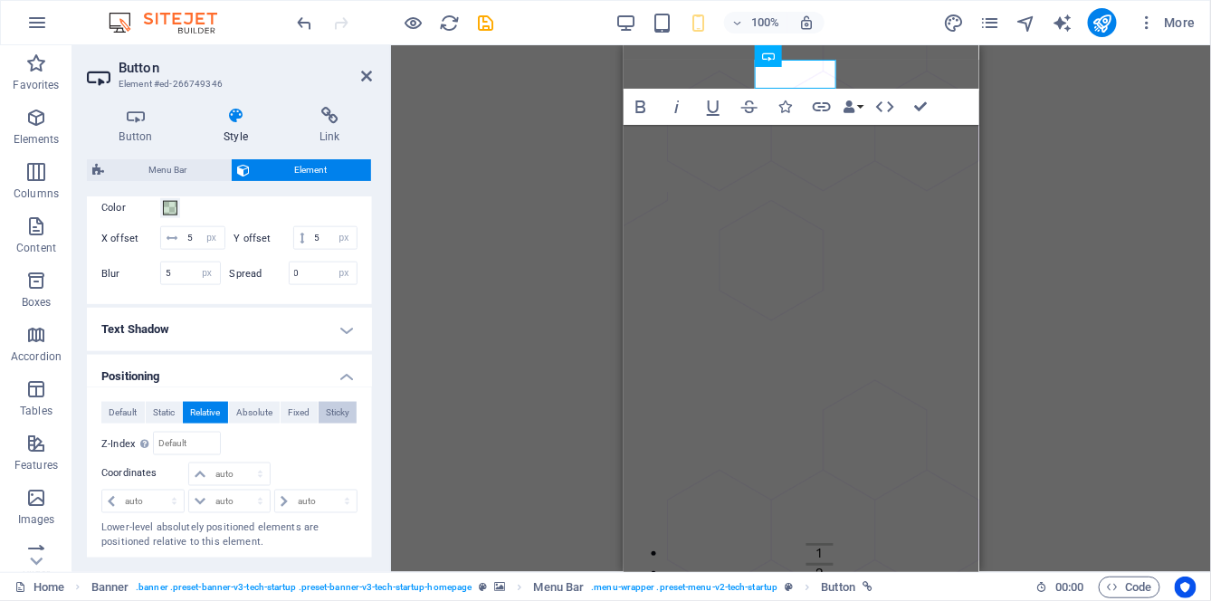
click at [339, 424] on span "Sticky" at bounding box center [338, 413] width 24 height 22
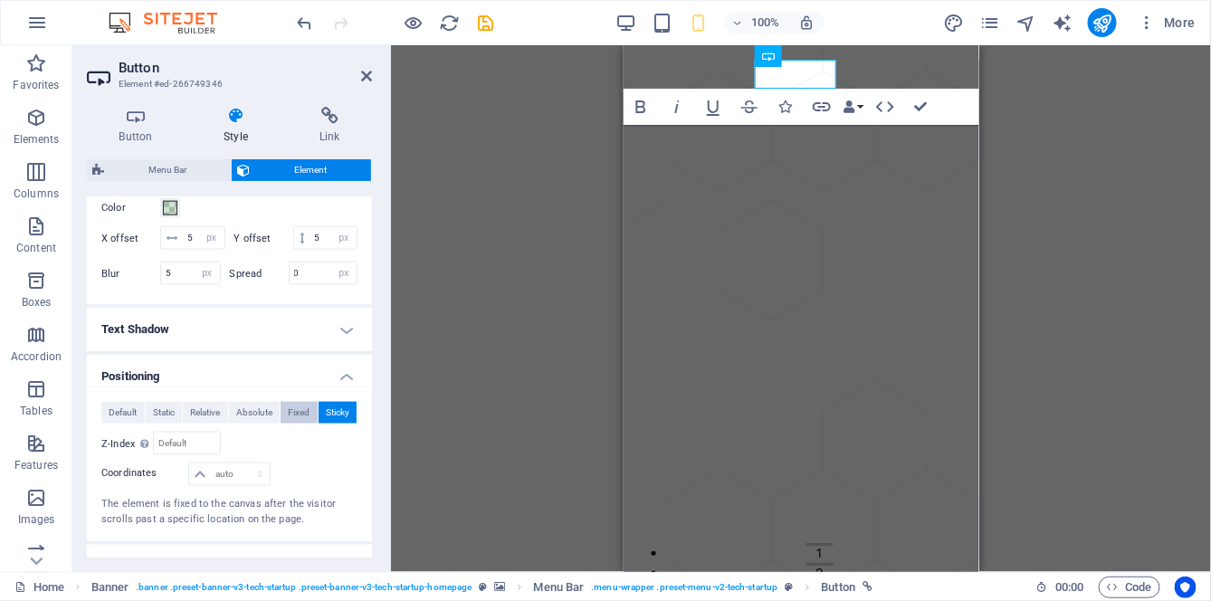
click at [289, 424] on span "Fixed" at bounding box center [299, 413] width 22 height 22
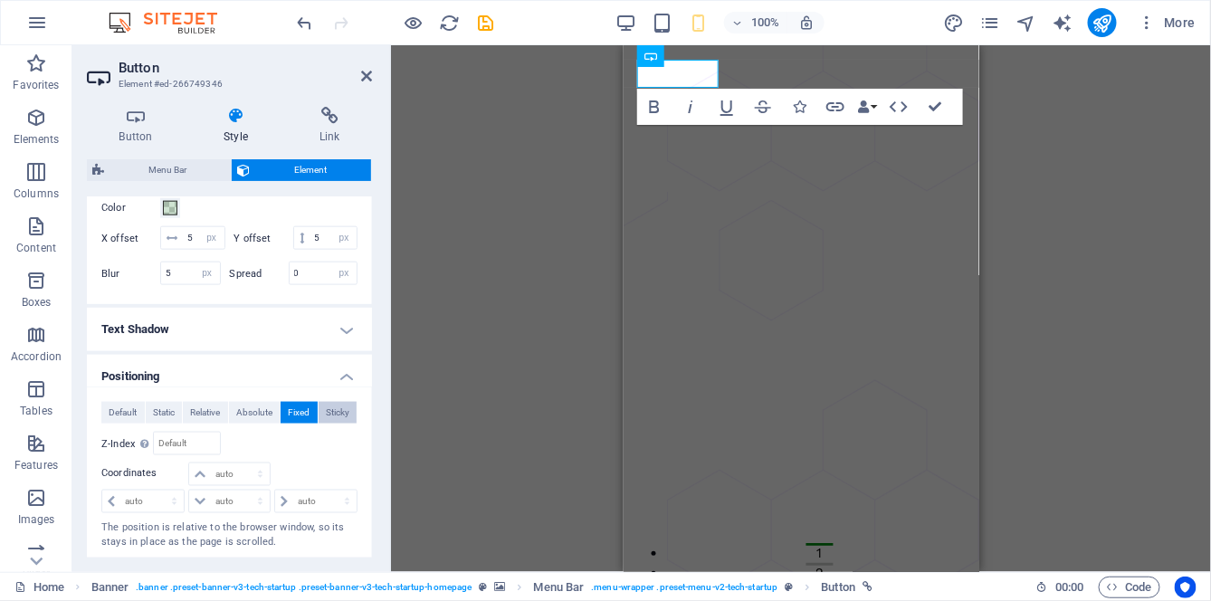
click at [337, 424] on span "Sticky" at bounding box center [338, 413] width 24 height 22
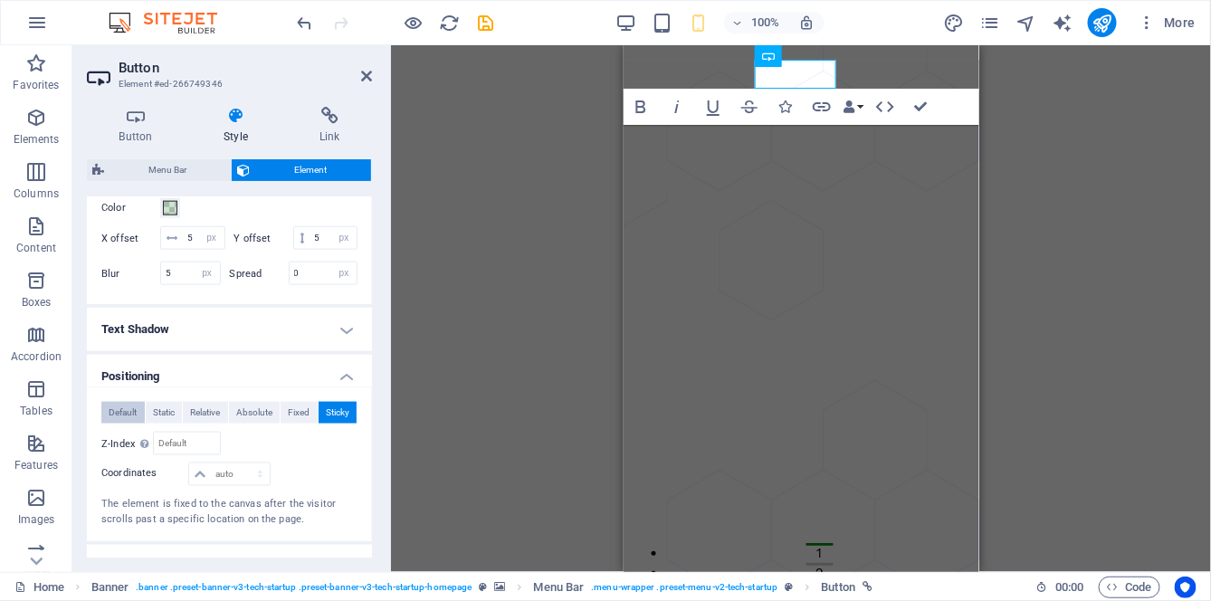
click at [135, 424] on span "Default" at bounding box center [123, 413] width 28 height 22
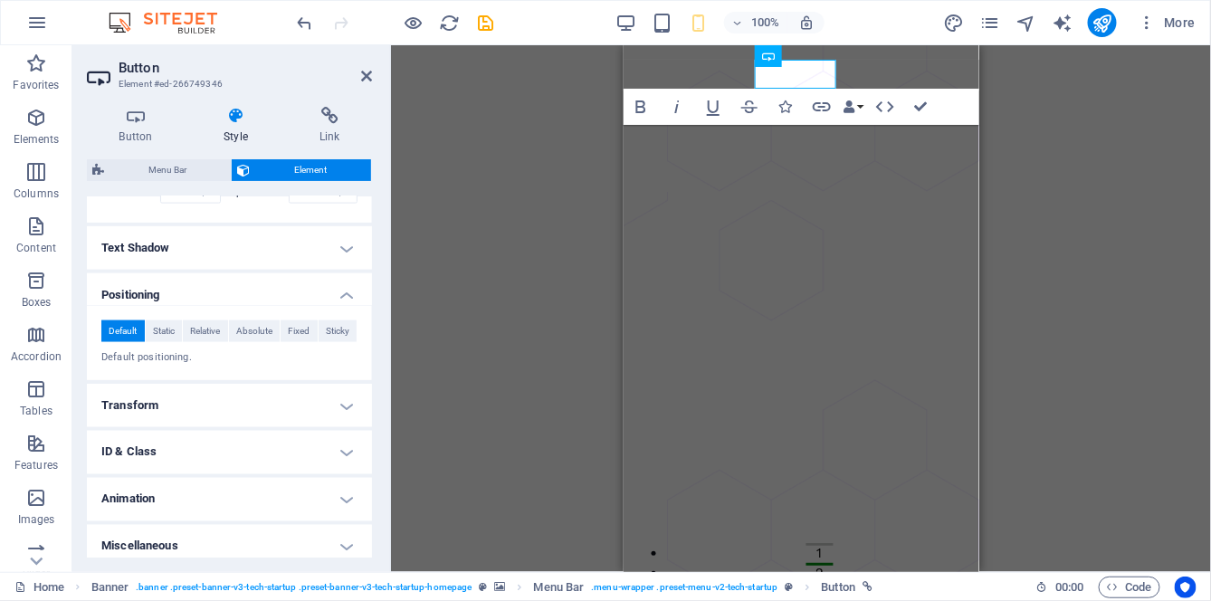
scroll to position [846, 0]
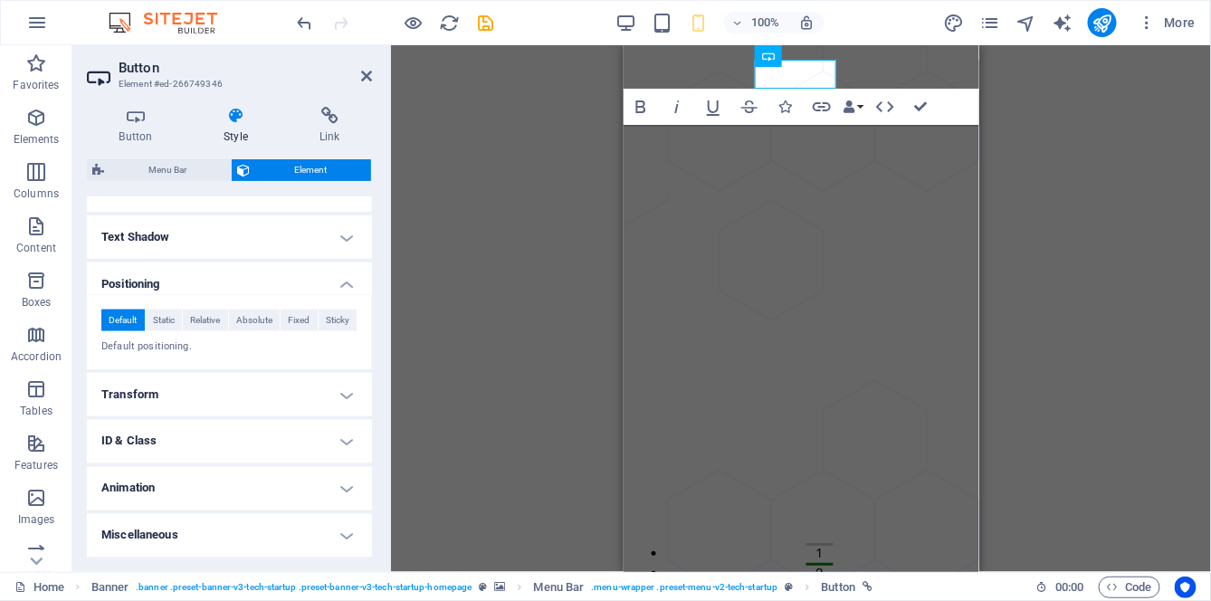
click at [316, 476] on h4 "Animation" at bounding box center [229, 488] width 285 height 43
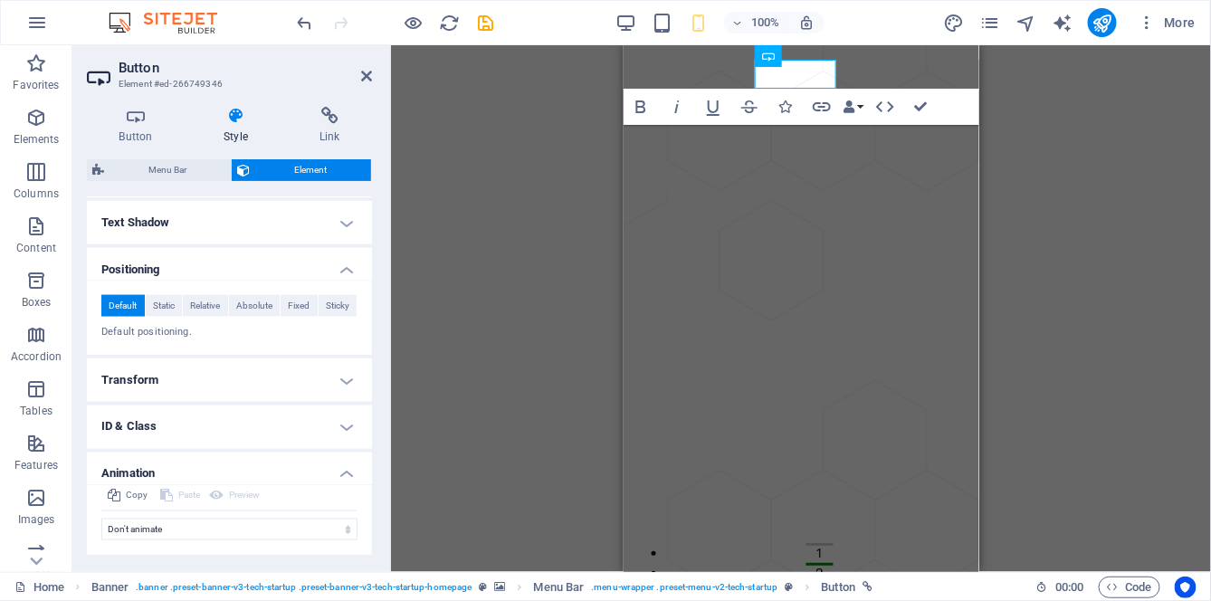
scroll to position [904, 0]
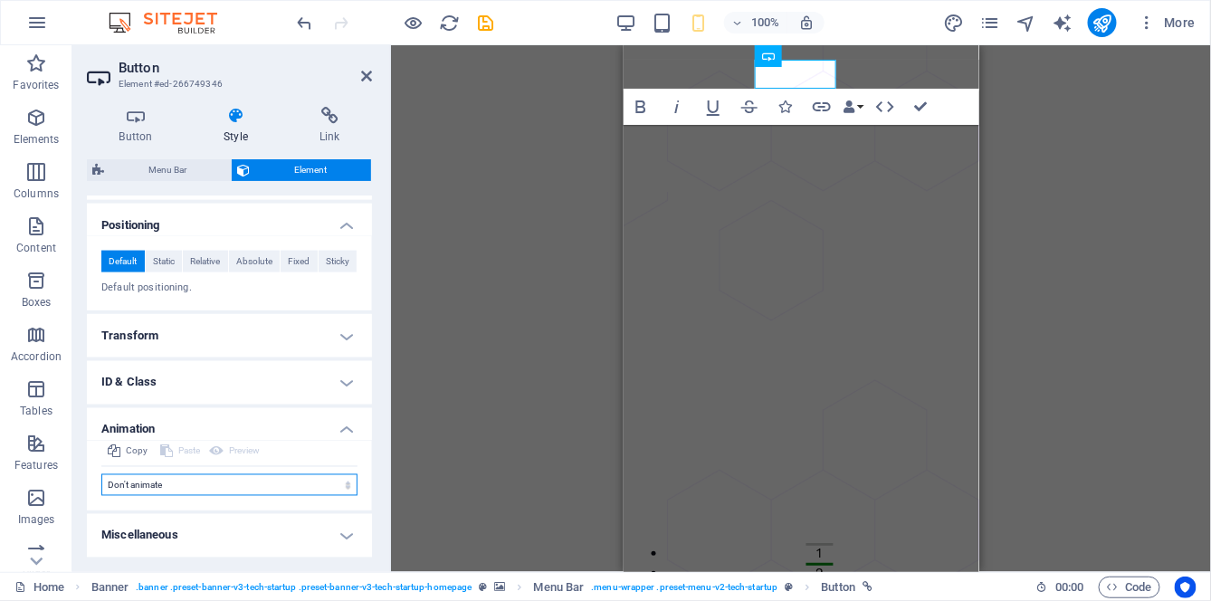
click at [301, 486] on select "Don't animate Show / Hide Slide up/down Zoom in/out Slide left to right Slide r…" at bounding box center [229, 485] width 256 height 22
select select "flash"
click at [101, 474] on select "Don't animate Show / Hide Slide up/down Zoom in/out Slide left to right Slide r…" at bounding box center [229, 485] width 256 height 22
select select "scroll"
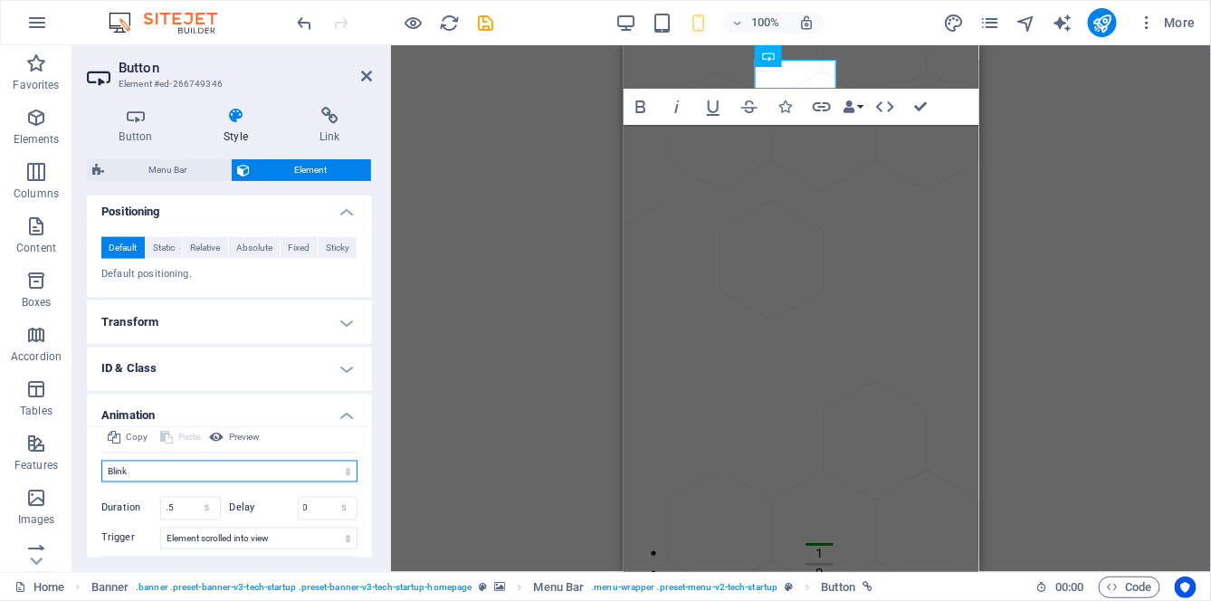
click at [193, 482] on select "Don't animate Show / Hide Slide up/down Zoom in/out Slide left to right Slide r…" at bounding box center [229, 472] width 256 height 22
click at [101, 474] on select "Don't animate Show / Hide Slide up/down Zoom in/out Slide left to right Slide r…" at bounding box center [229, 472] width 256 height 22
click at [198, 482] on select "Don't animate Show / Hide Slide up/down Zoom in/out Slide left to right Slide r…" at bounding box center [229, 472] width 256 height 22
select select "pulse"
click at [101, 474] on select "Don't animate Show / Hide Slide up/down Zoom in/out Slide left to right Slide r…" at bounding box center [229, 472] width 256 height 22
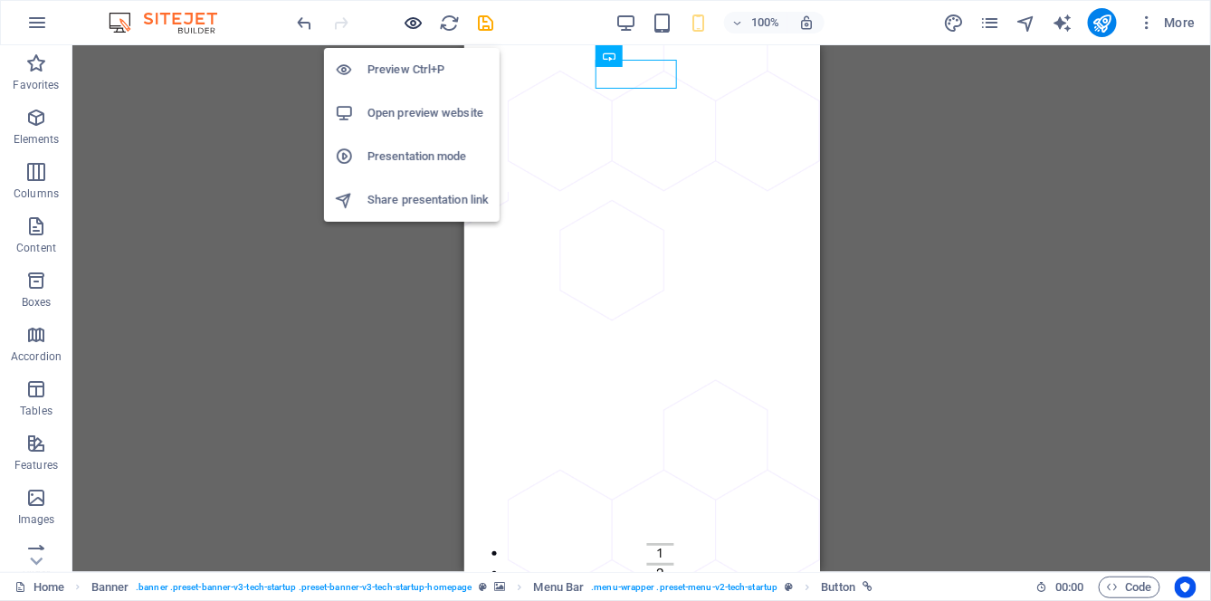
click at [415, 33] on div "Preview Ctrl+P Open preview website Presentation mode Share presentation link" at bounding box center [412, 127] width 176 height 188
click at [409, 29] on icon "button" at bounding box center [414, 23] width 21 height 21
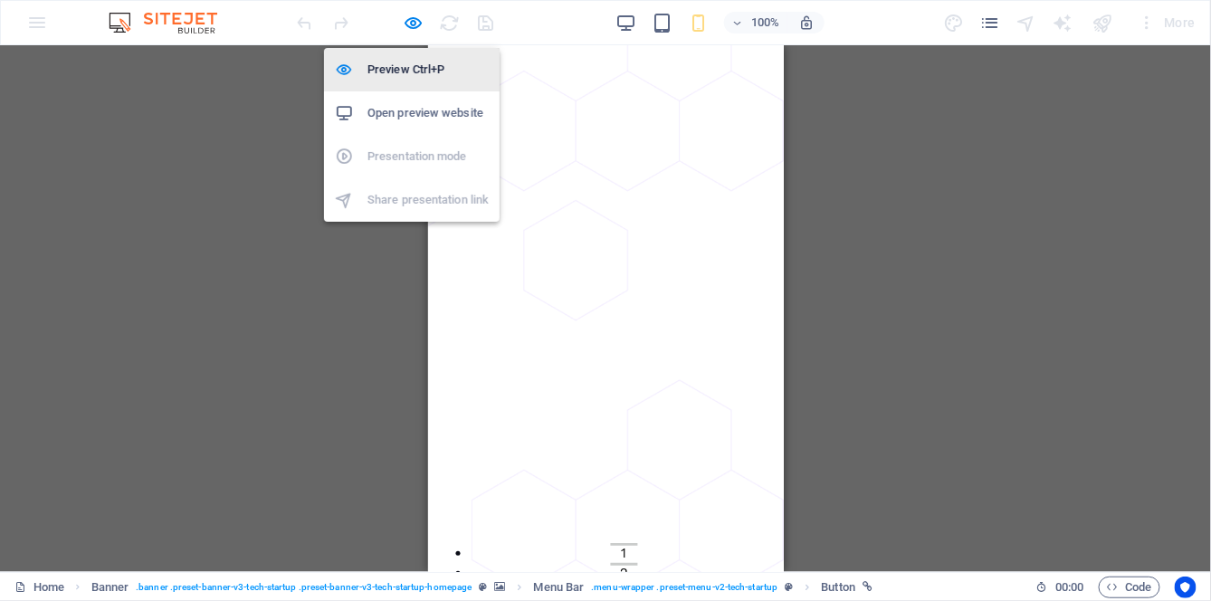
click at [421, 72] on h6 "Preview Ctrl+P" at bounding box center [427, 70] width 121 height 22
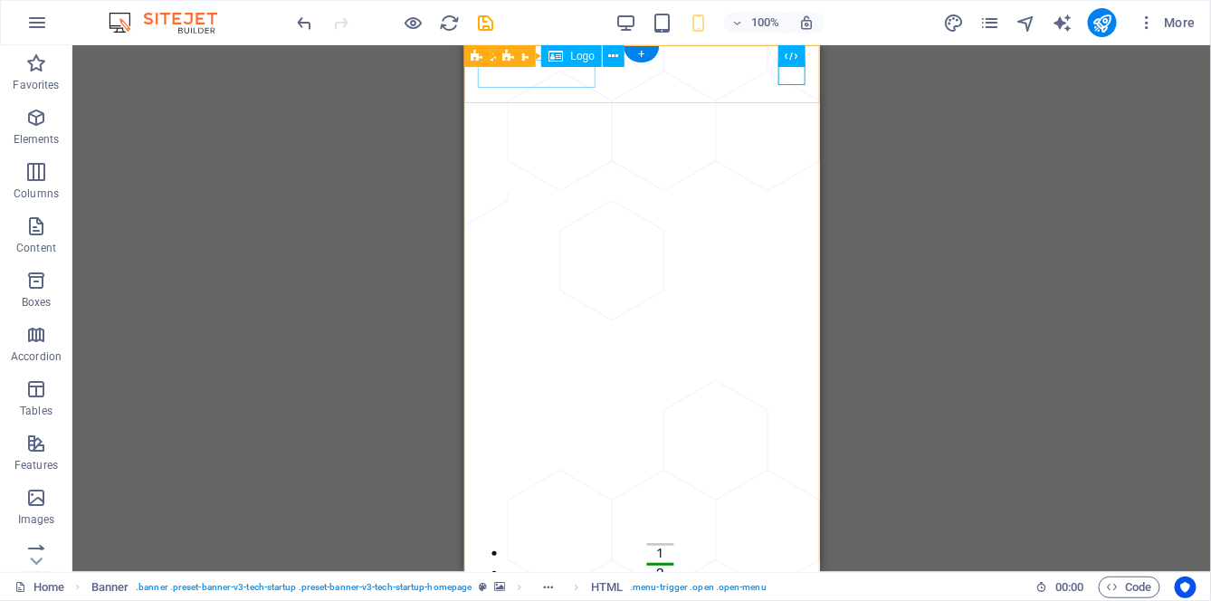
select select "px"
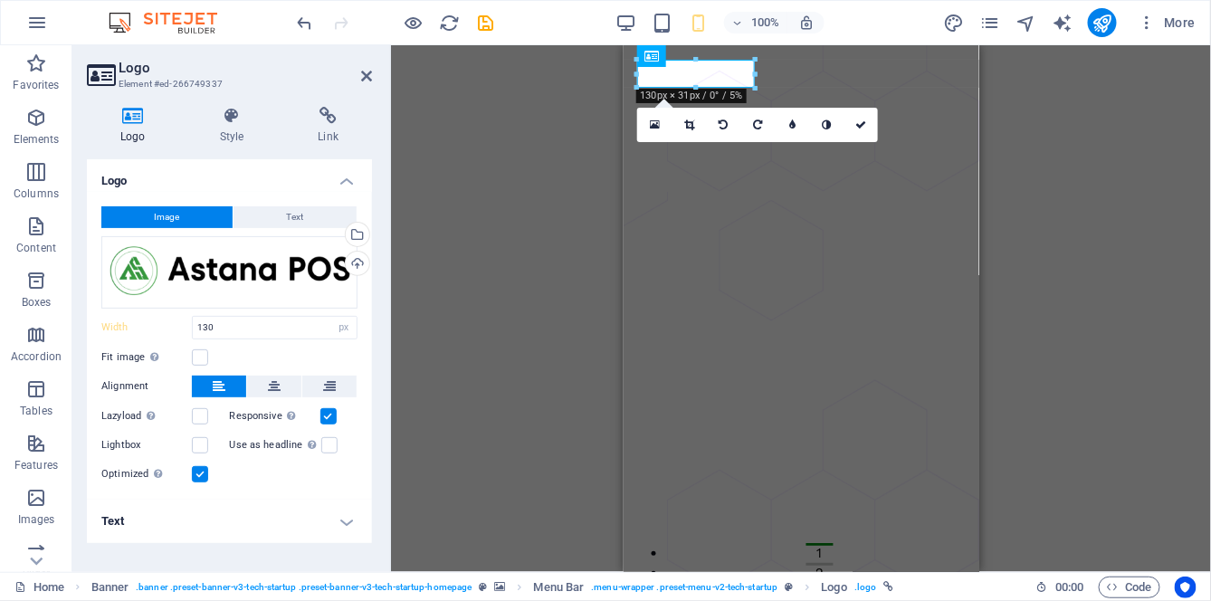
click at [197, 425] on div "Lazyload Loading images after the page loads improves page speed." at bounding box center [165, 417] width 129 height 22
click at [196, 425] on div "Lazyload Loading images after the page loads improves page speed." at bounding box center [165, 417] width 129 height 22
click at [202, 423] on label at bounding box center [200, 416] width 16 height 16
click at [0, 0] on input "Lazyload Loading images after the page loads improves page speed." at bounding box center [0, 0] width 0 height 0
click at [199, 419] on label at bounding box center [200, 416] width 16 height 16
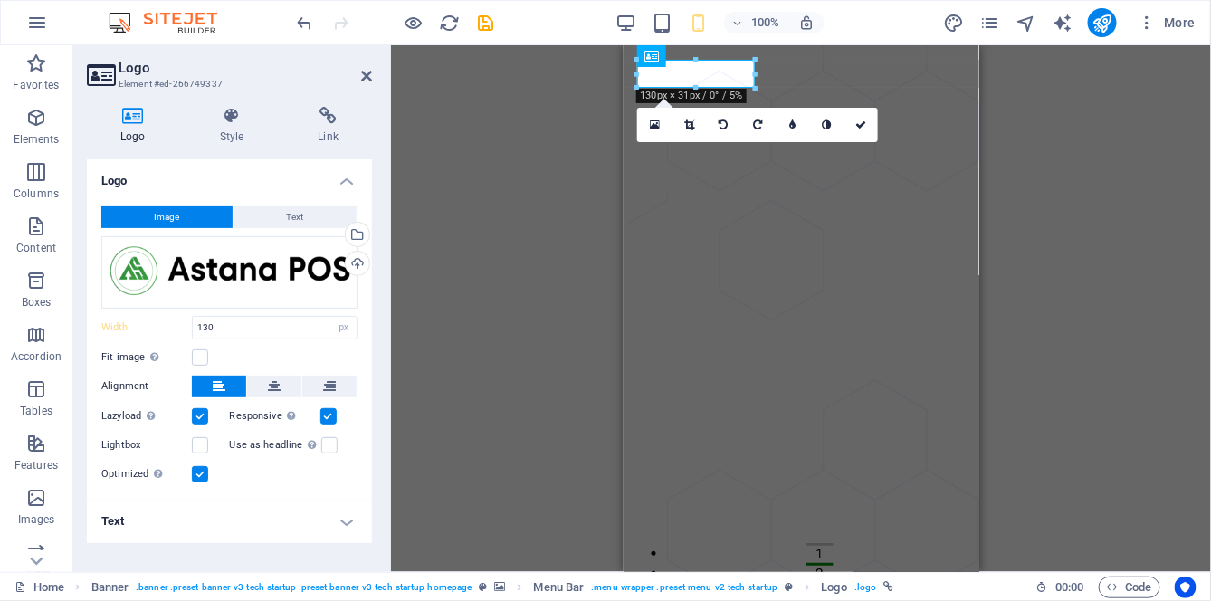
click at [0, 0] on input "Lazyload Loading images after the page loads improves page speed." at bounding box center [0, 0] width 0 height 0
click at [274, 387] on icon at bounding box center [274, 387] width 13 height 22
click at [224, 392] on icon at bounding box center [219, 387] width 13 height 22
click at [305, 523] on h4 "Text" at bounding box center [229, 521] width 285 height 43
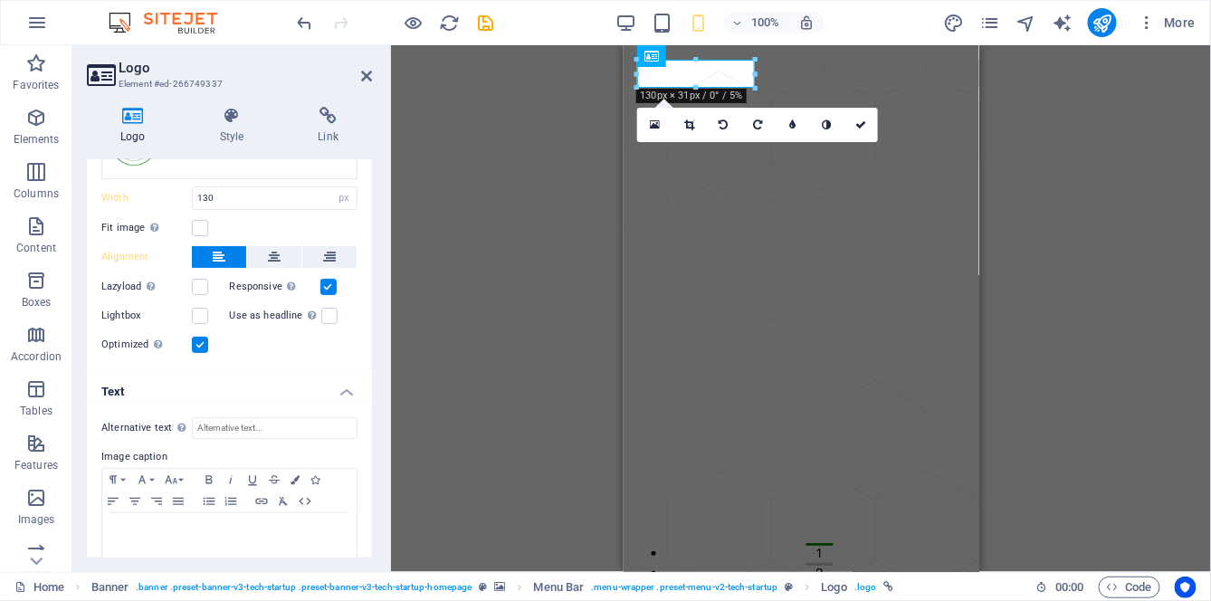
scroll to position [138, 0]
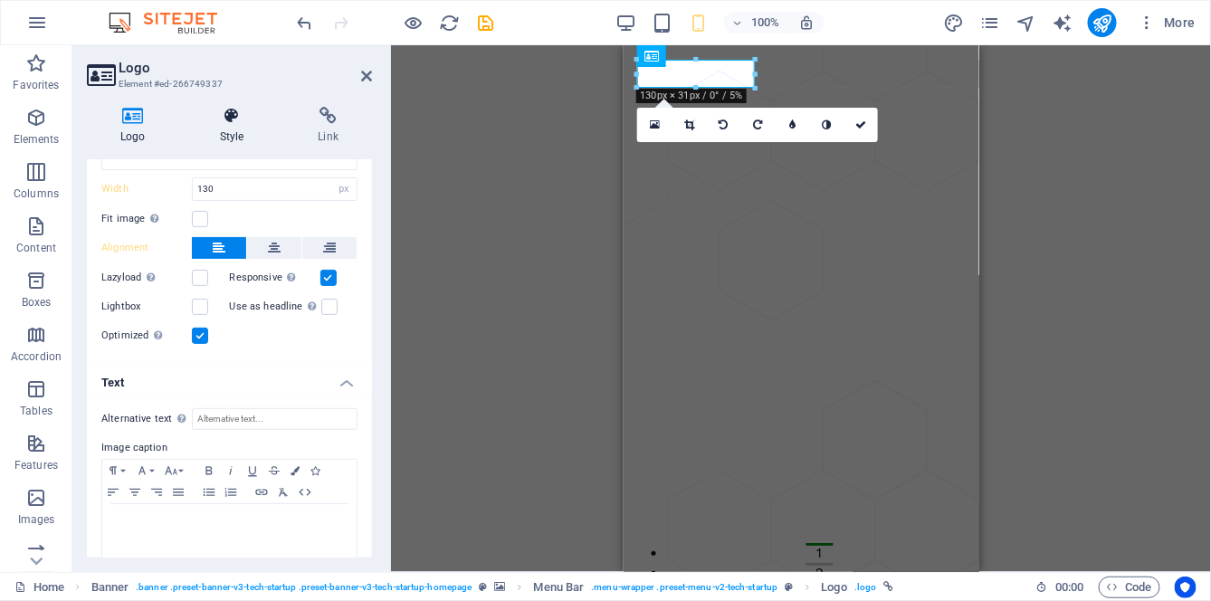
click at [248, 119] on icon at bounding box center [231, 116] width 91 height 18
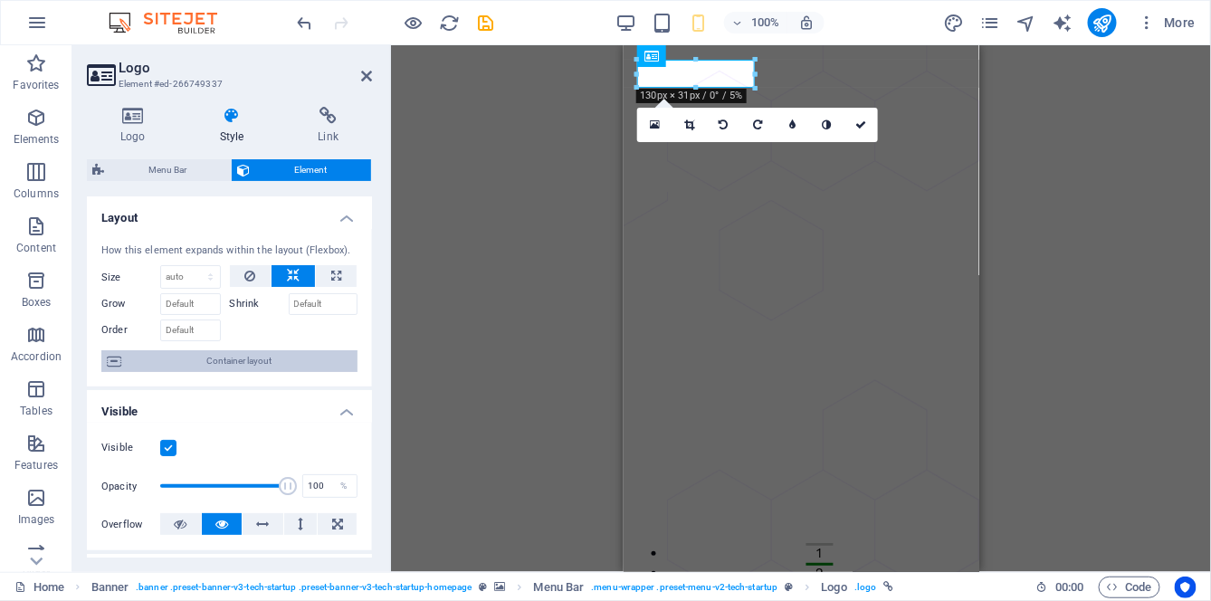
click at [280, 361] on span "Container layout" at bounding box center [239, 361] width 225 height 22
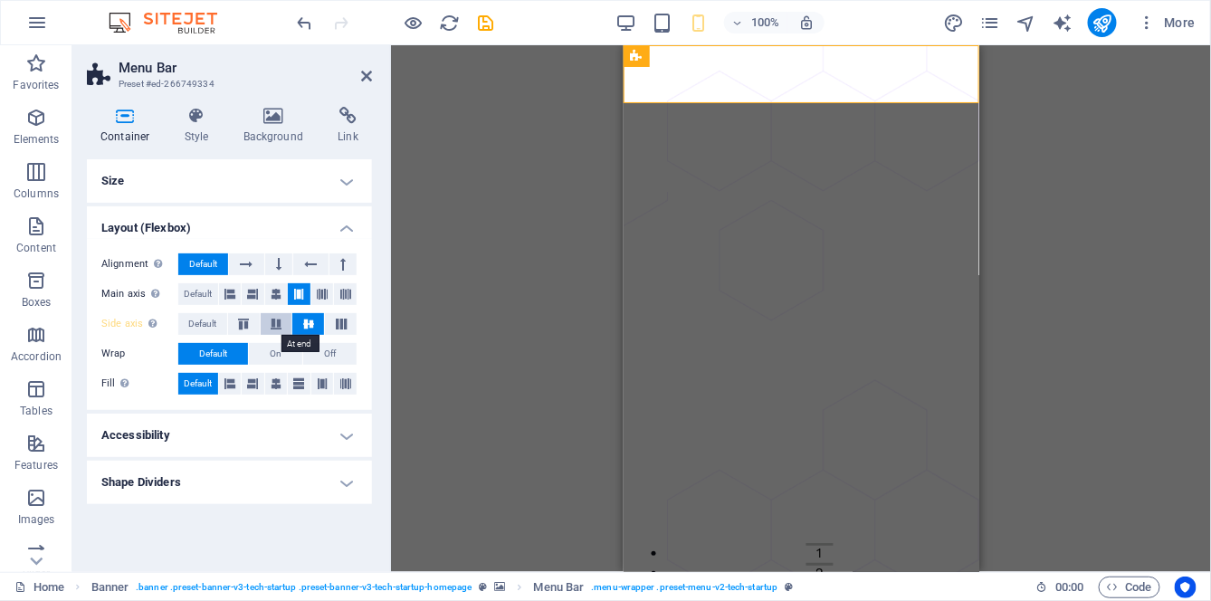
click at [277, 322] on icon at bounding box center [276, 324] width 22 height 11
click at [308, 322] on icon at bounding box center [309, 324] width 22 height 11
click at [346, 323] on icon at bounding box center [341, 324] width 22 height 11
click at [312, 325] on icon at bounding box center [309, 324] width 22 height 11
click at [235, 293] on icon at bounding box center [229, 294] width 11 height 22
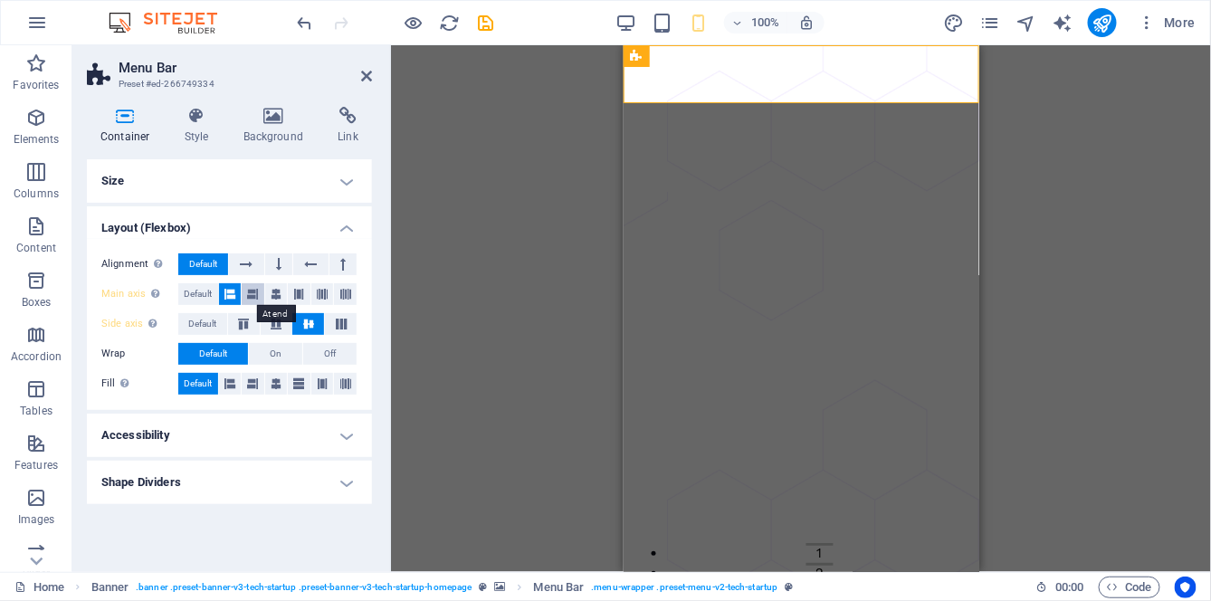
click at [251, 293] on icon at bounding box center [252, 294] width 11 height 22
click at [278, 294] on icon at bounding box center [276, 294] width 11 height 22
click at [303, 301] on icon at bounding box center [299, 294] width 11 height 22
click at [201, 296] on span "Default" at bounding box center [198, 294] width 28 height 22
click at [244, 265] on icon at bounding box center [247, 264] width 13 height 22
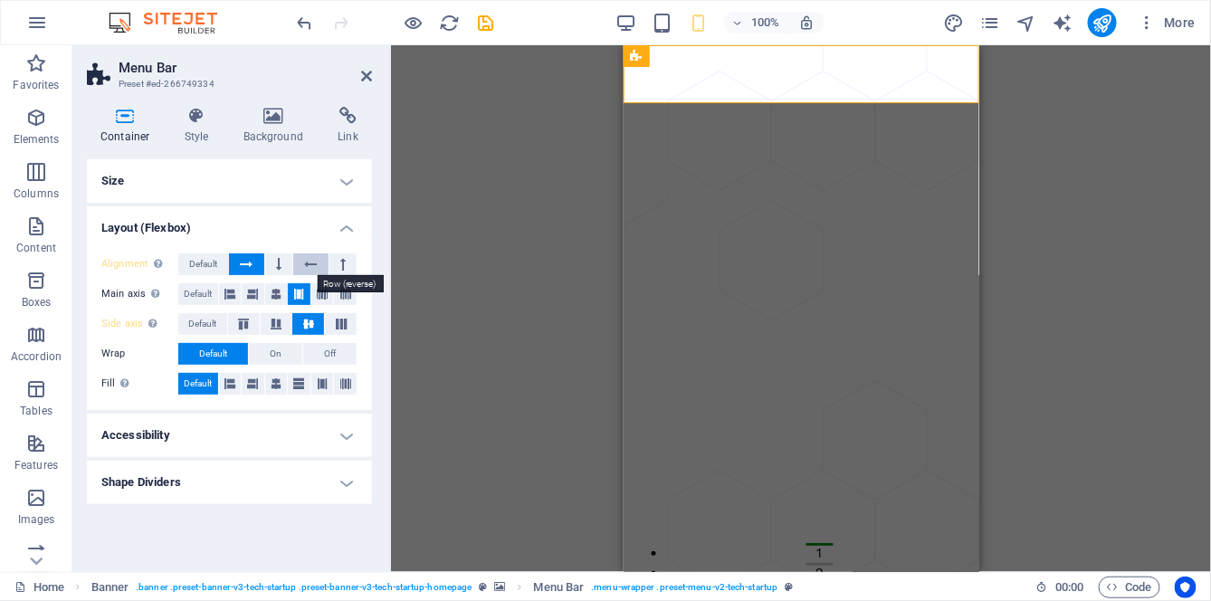
click at [320, 262] on button at bounding box center [310, 264] width 34 height 22
click at [341, 272] on icon at bounding box center [342, 264] width 5 height 22
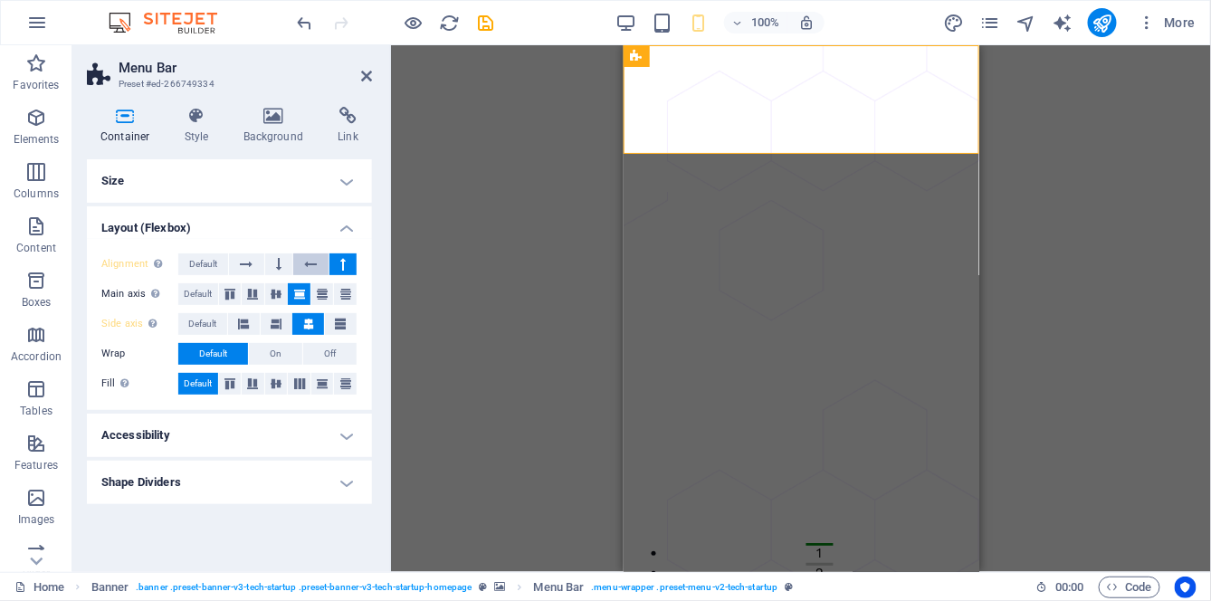
click at [308, 268] on icon at bounding box center [310, 264] width 13 height 22
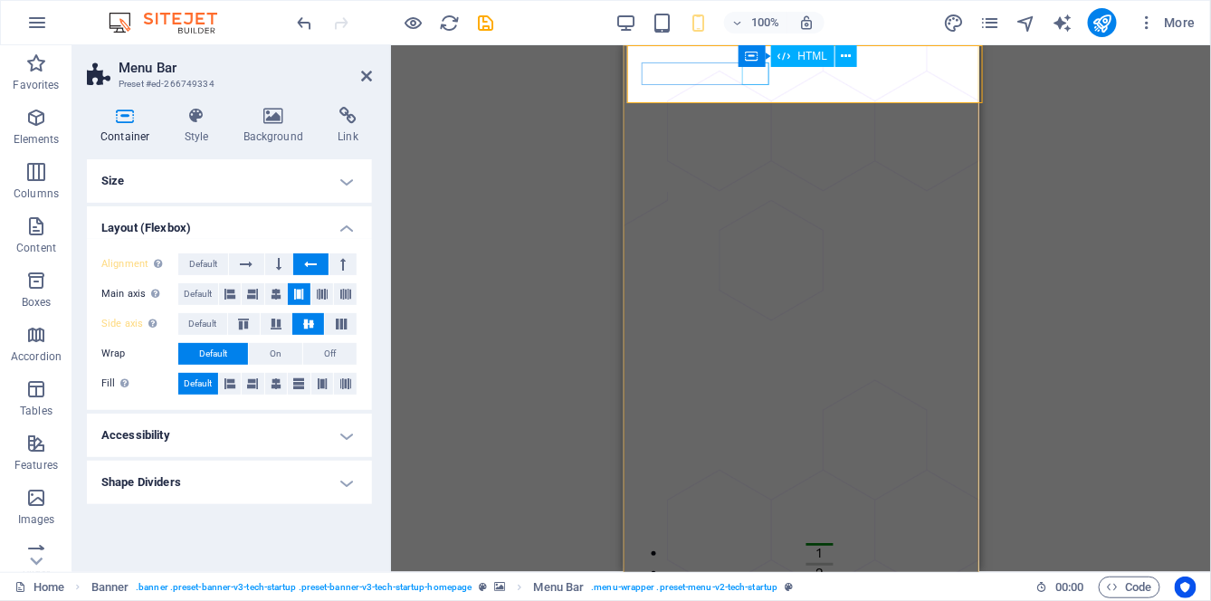
scroll to position [0, 2]
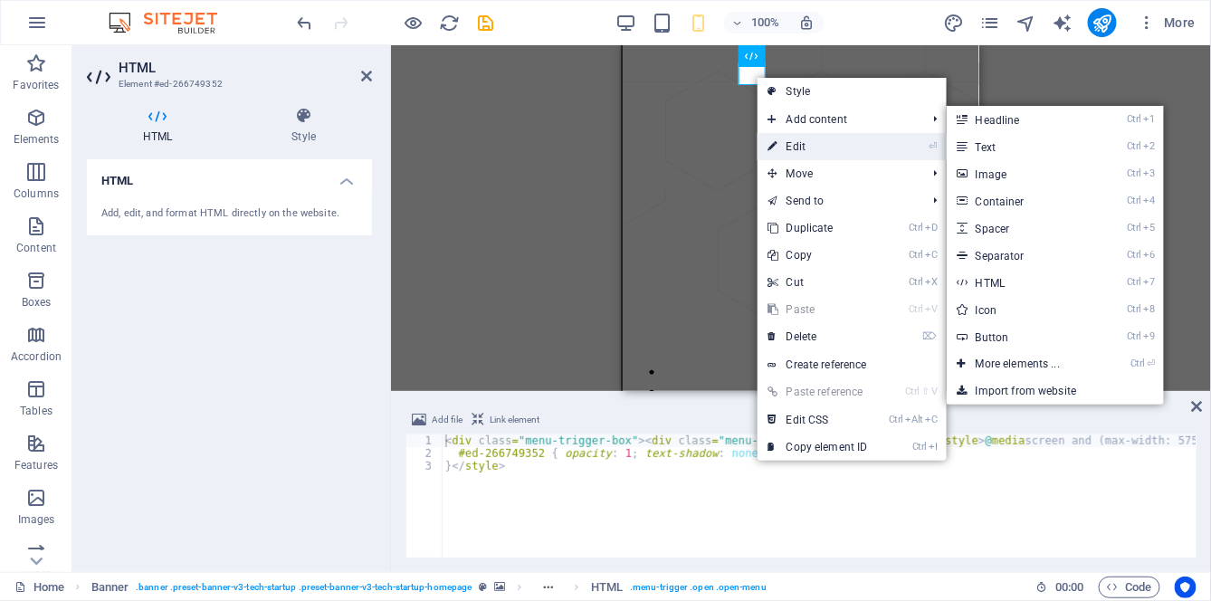
click at [806, 149] on link "⏎ Edit" at bounding box center [818, 146] width 121 height 27
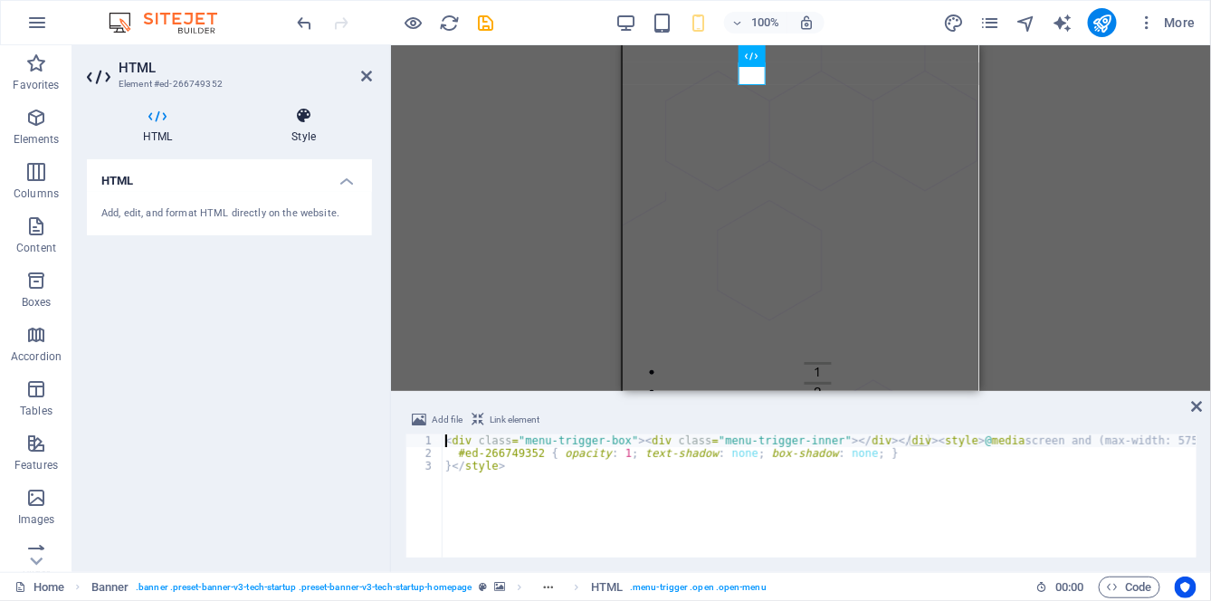
click at [297, 121] on icon at bounding box center [303, 116] width 137 height 18
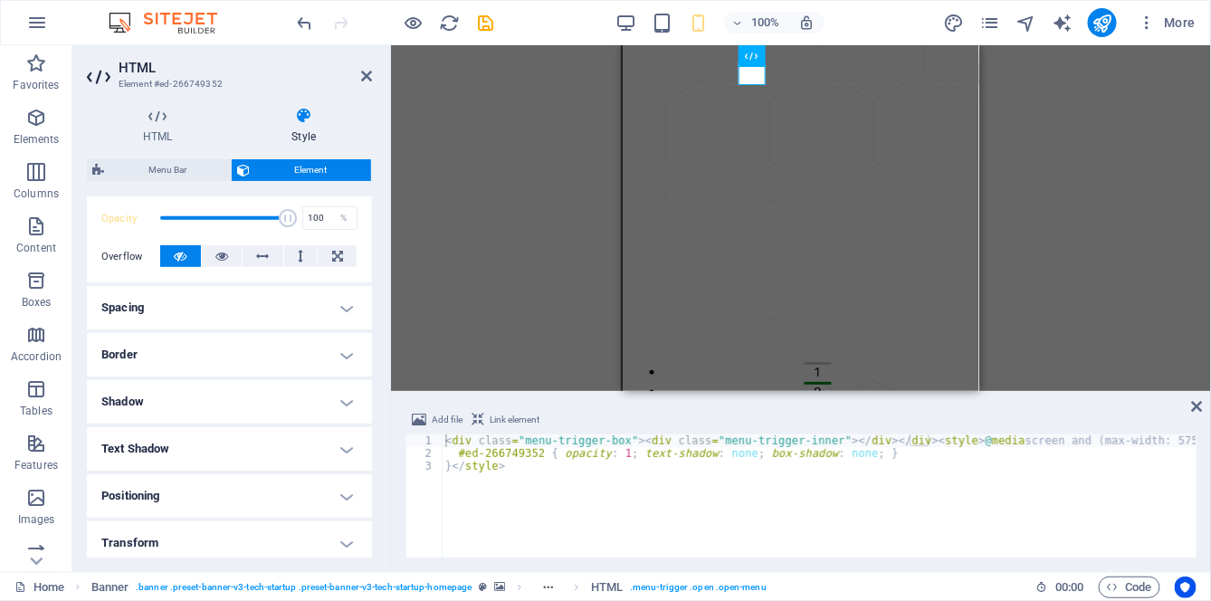
scroll to position [269, 0]
click at [239, 494] on h4 "Positioning" at bounding box center [229, 494] width 285 height 43
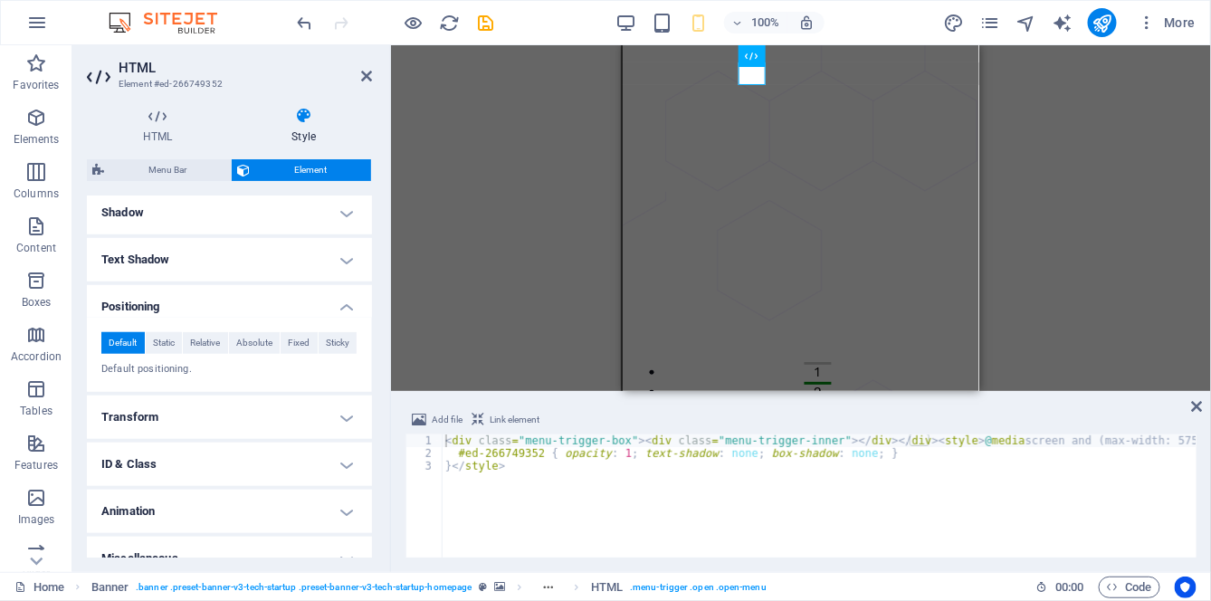
scroll to position [463, 0]
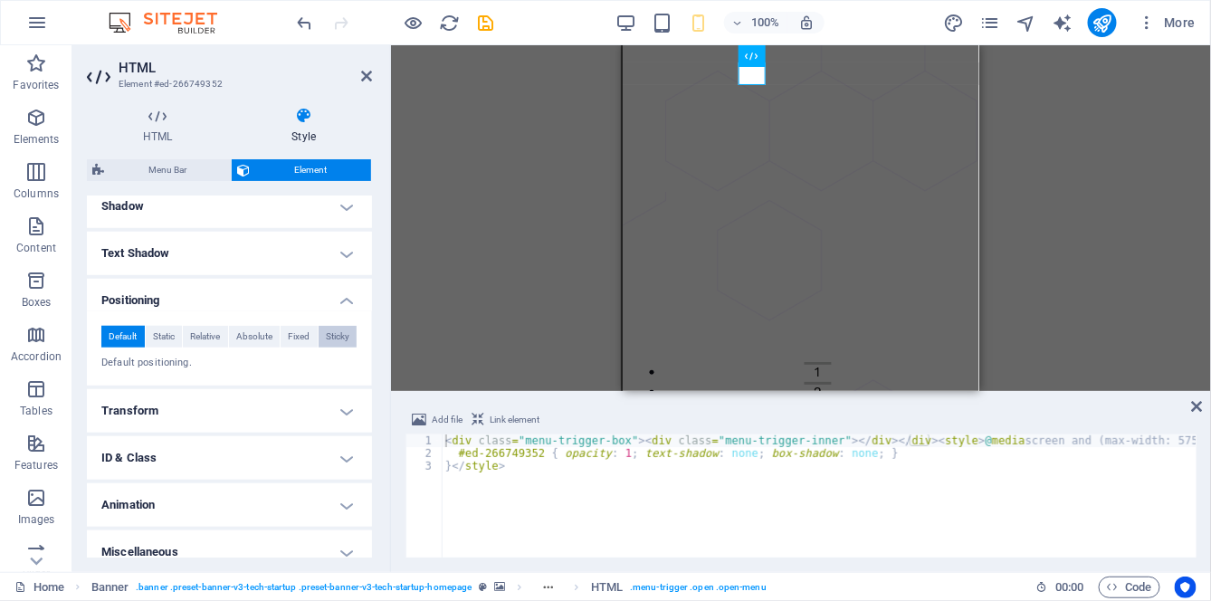
click at [333, 333] on span "Sticky" at bounding box center [338, 337] width 24 height 22
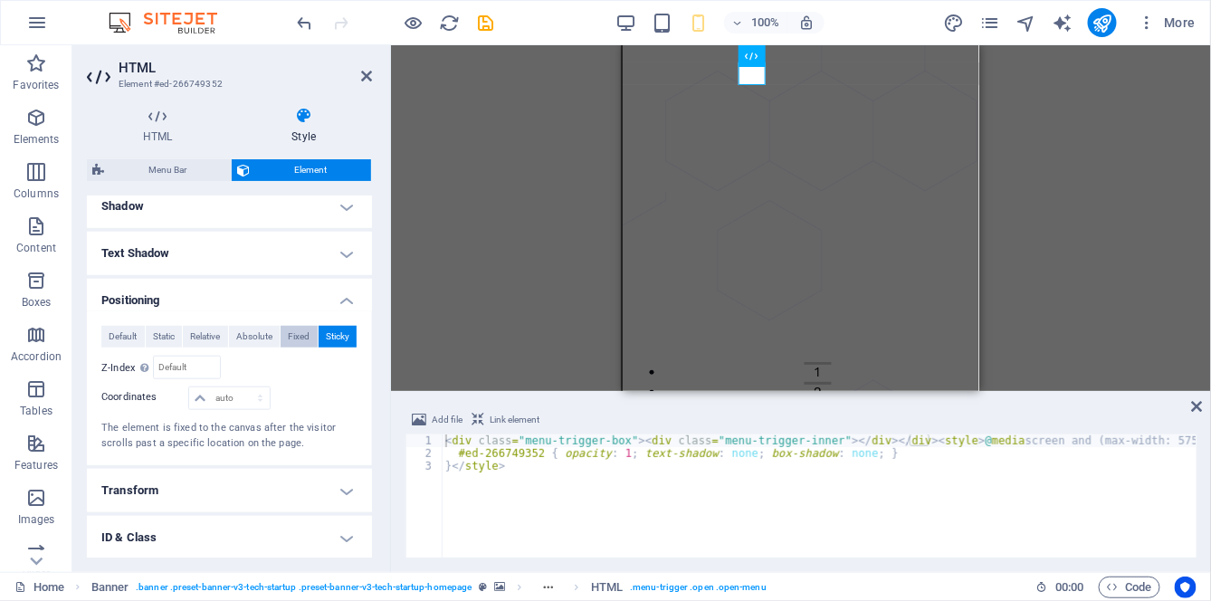
click at [291, 337] on span "Fixed" at bounding box center [299, 337] width 22 height 22
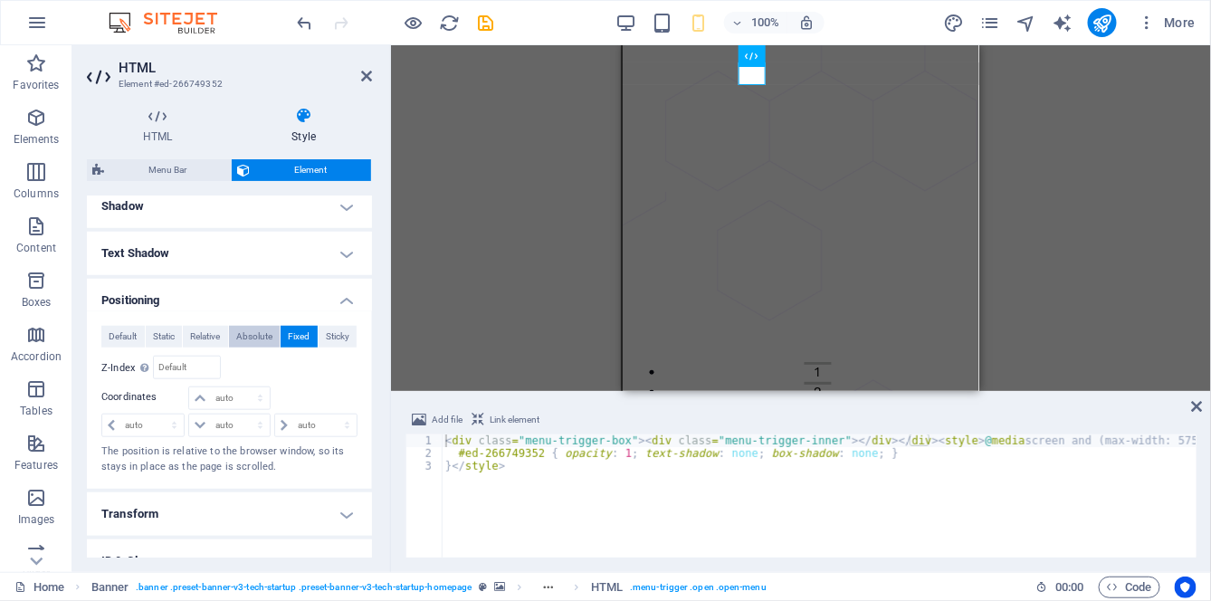
click at [256, 331] on span "Absolute" at bounding box center [254, 337] width 36 height 22
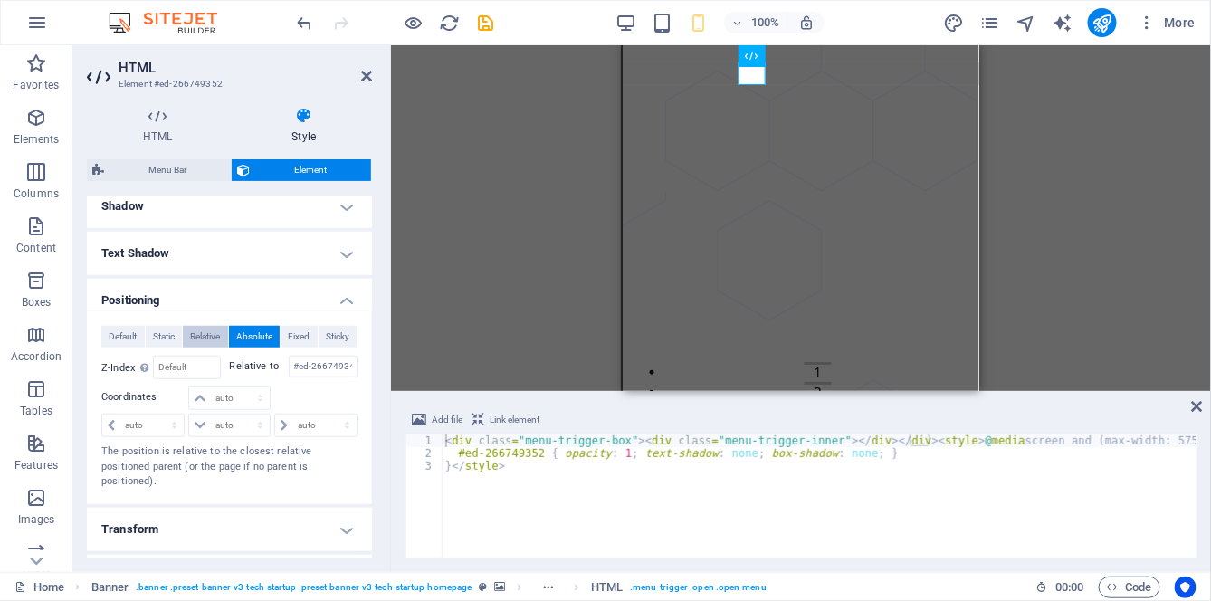
click at [207, 333] on span "Relative" at bounding box center [205, 337] width 30 height 22
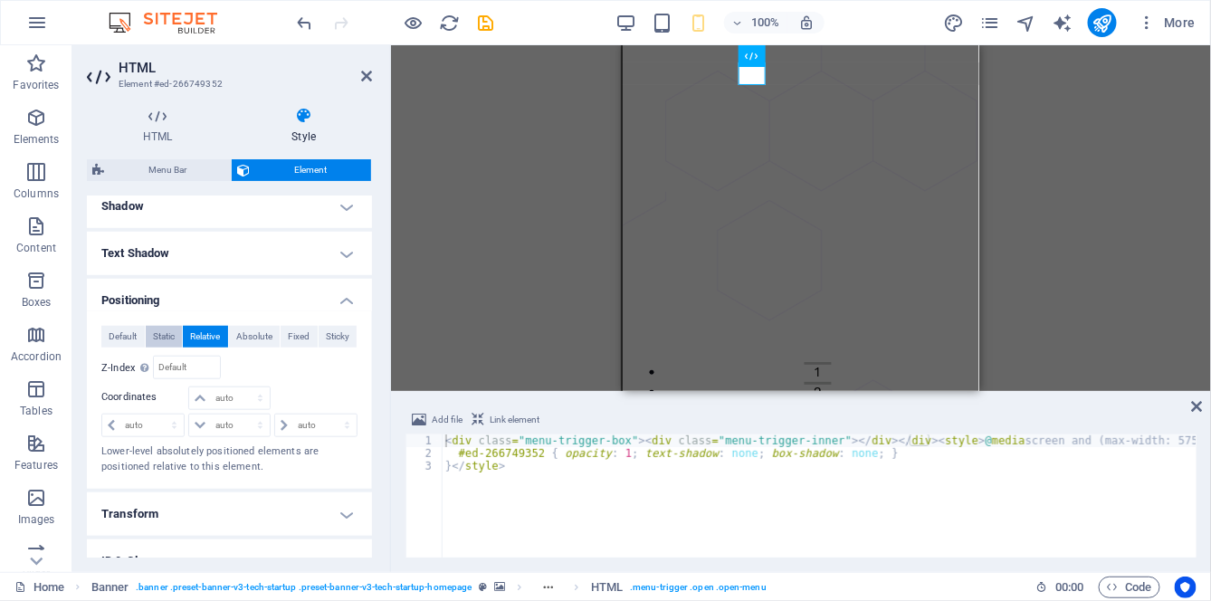
click at [160, 339] on span "Static" at bounding box center [164, 337] width 22 height 22
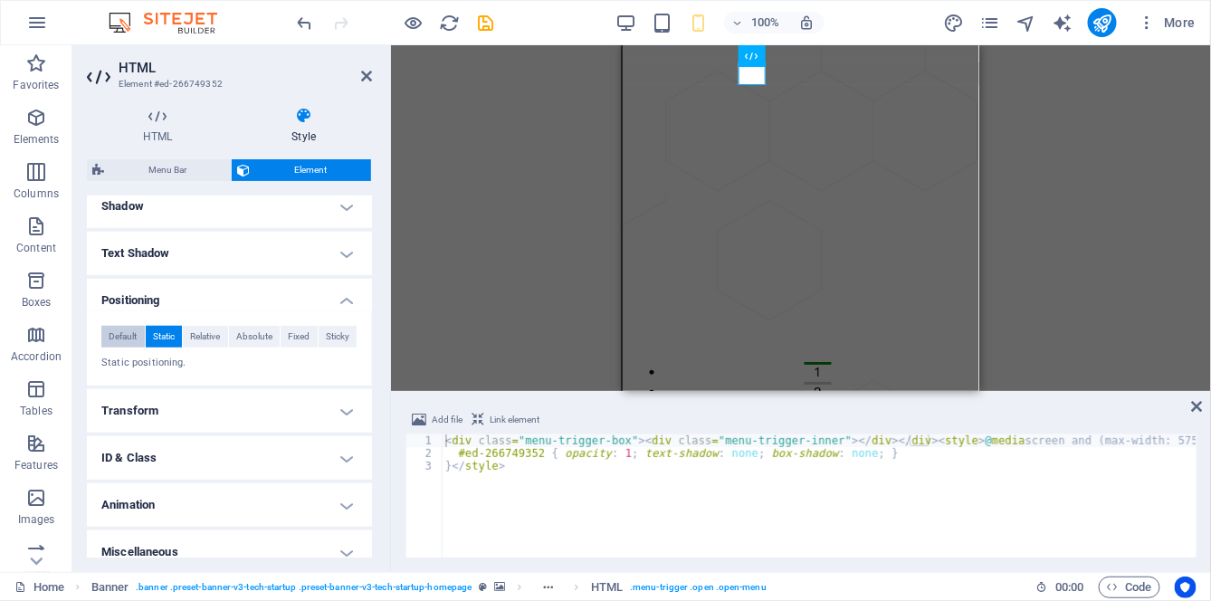
click at [132, 342] on span "Default" at bounding box center [123, 337] width 28 height 22
click at [336, 303] on h4 "Positioning" at bounding box center [229, 295] width 285 height 33
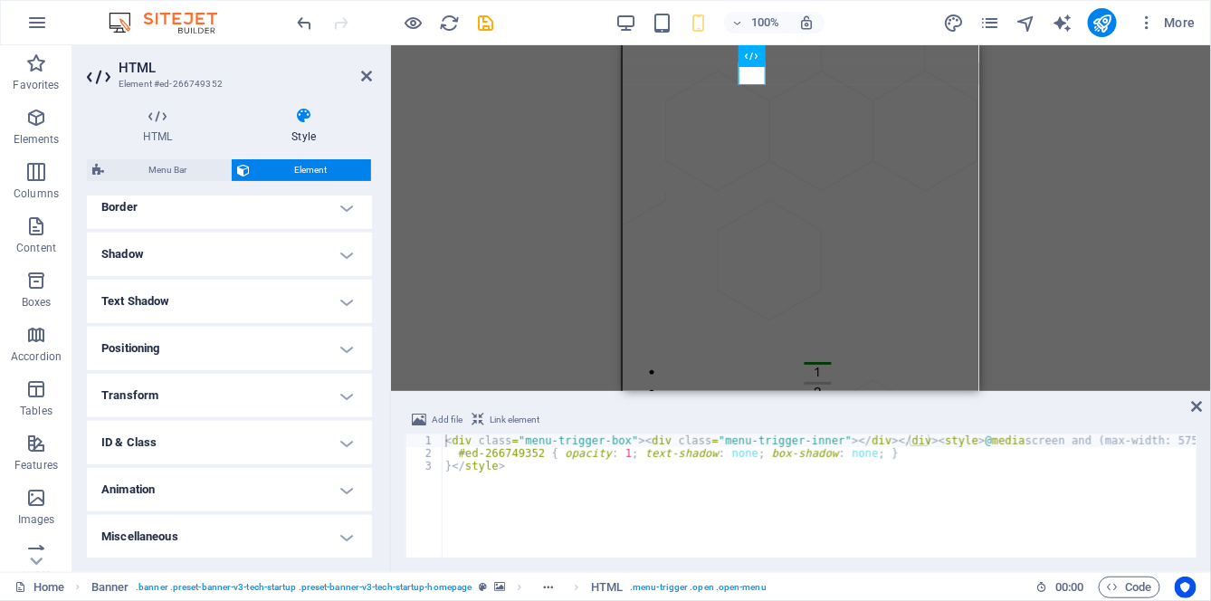
click at [319, 397] on h4 "Transform" at bounding box center [229, 395] width 285 height 43
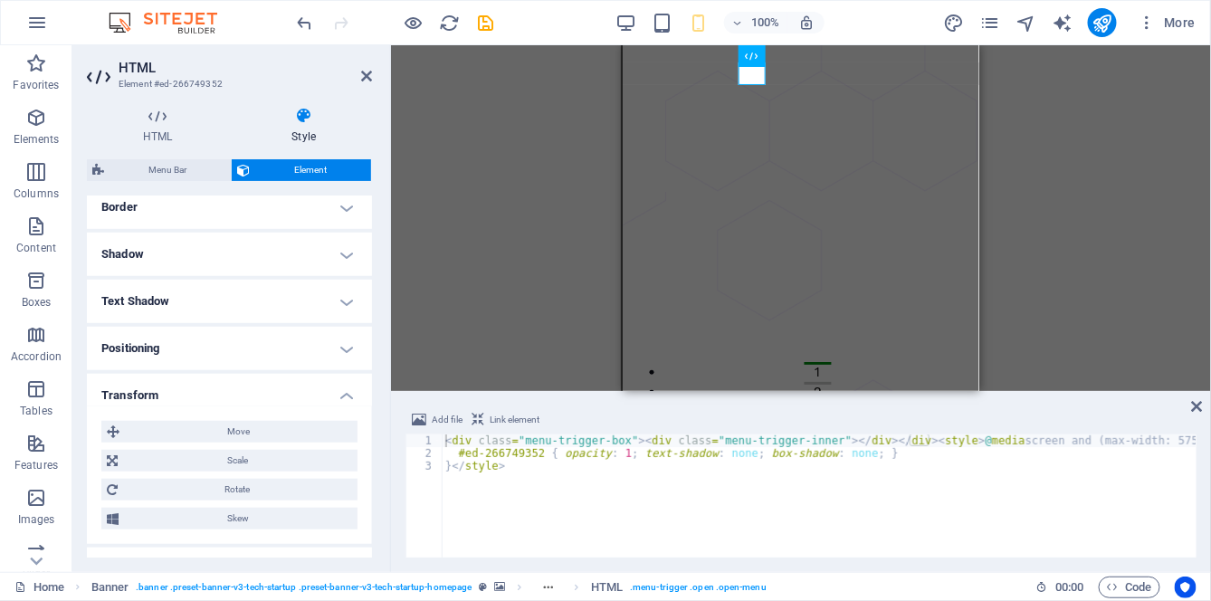
scroll to position [463, 0]
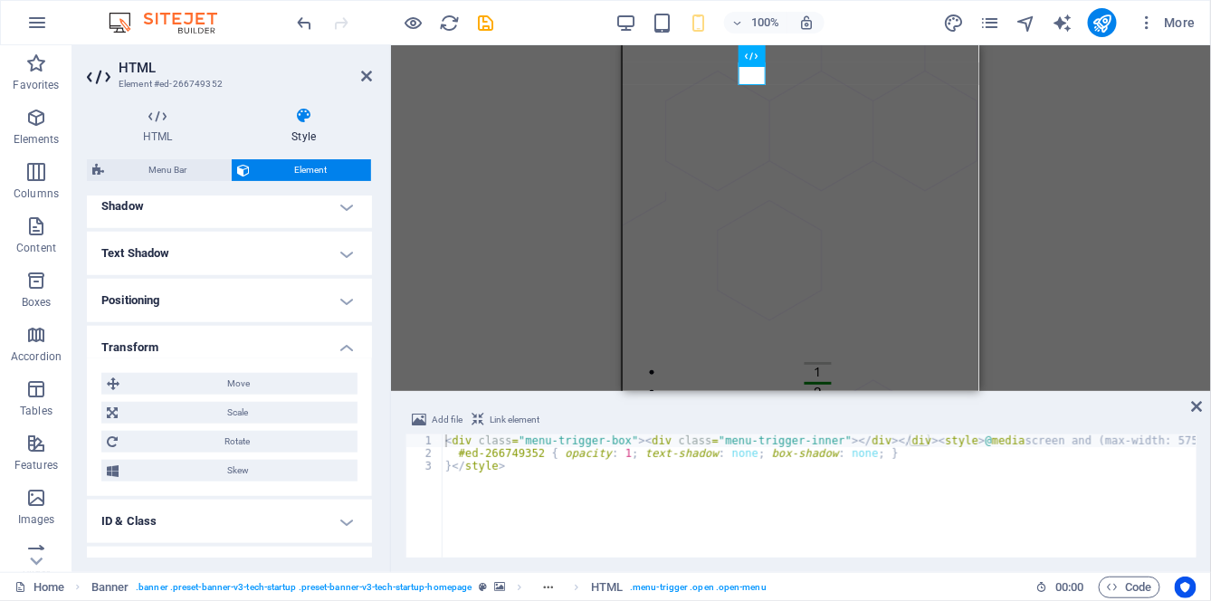
click at [347, 345] on h4 "Transform" at bounding box center [229, 342] width 285 height 33
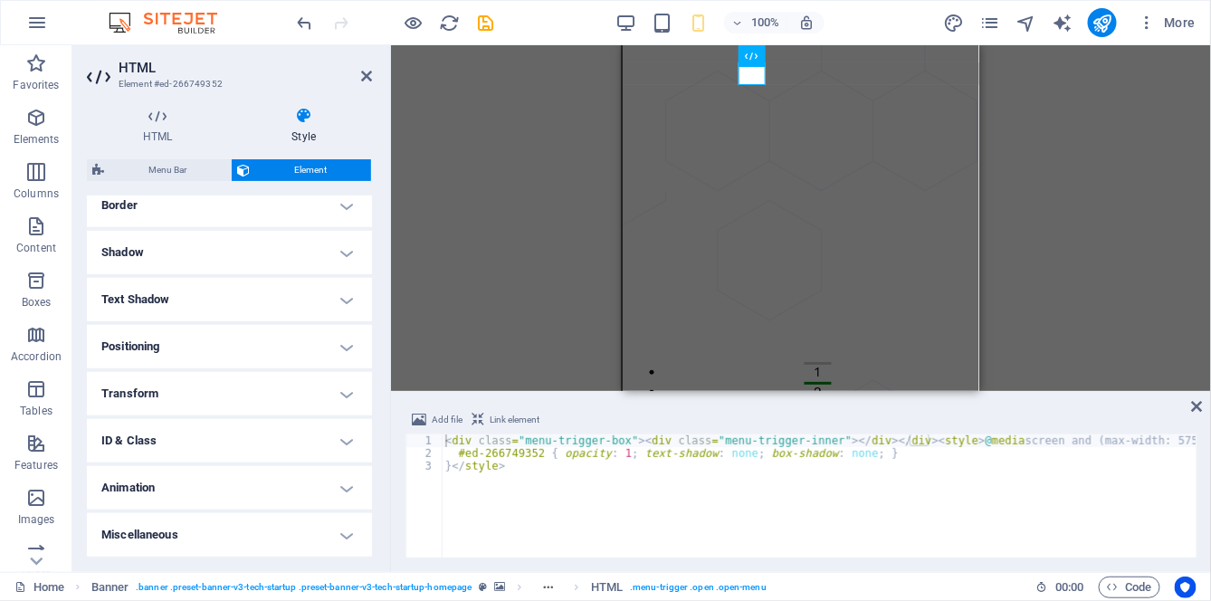
scroll to position [415, 0]
click at [335, 210] on h4 "Border" at bounding box center [229, 207] width 285 height 43
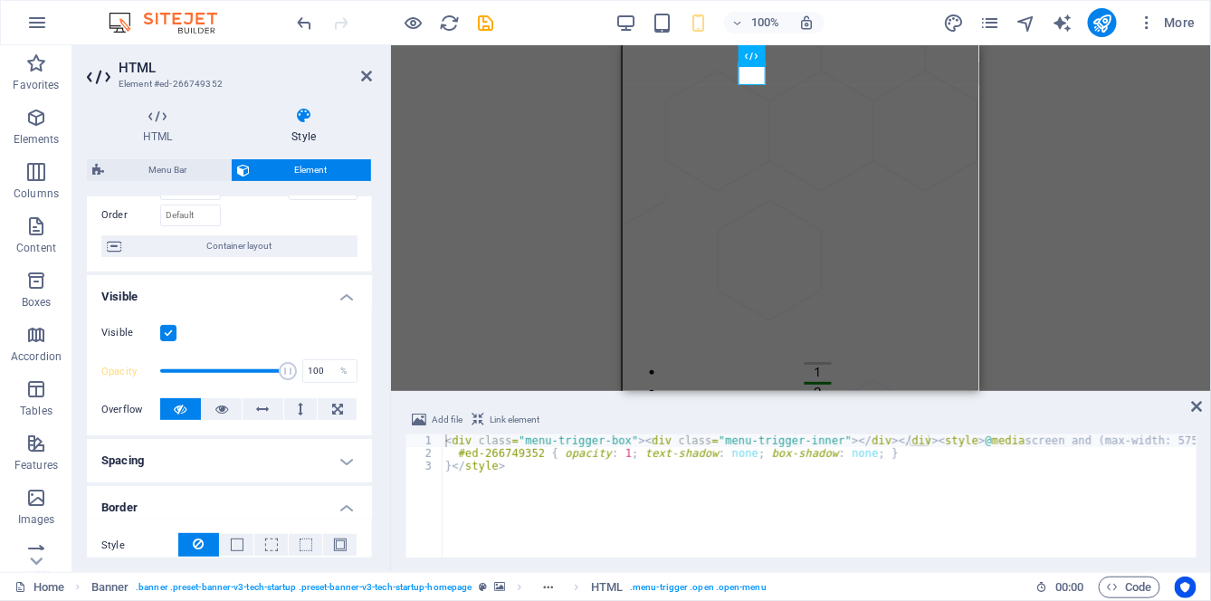
scroll to position [143, 0]
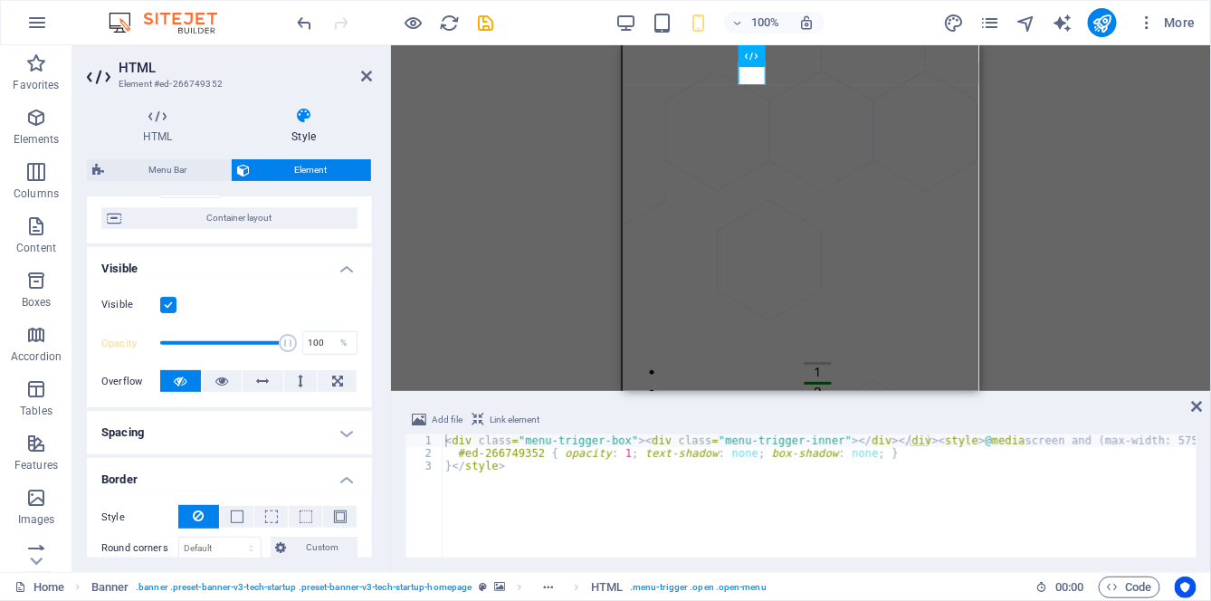
click at [259, 435] on h4 "Spacing" at bounding box center [229, 432] width 285 height 43
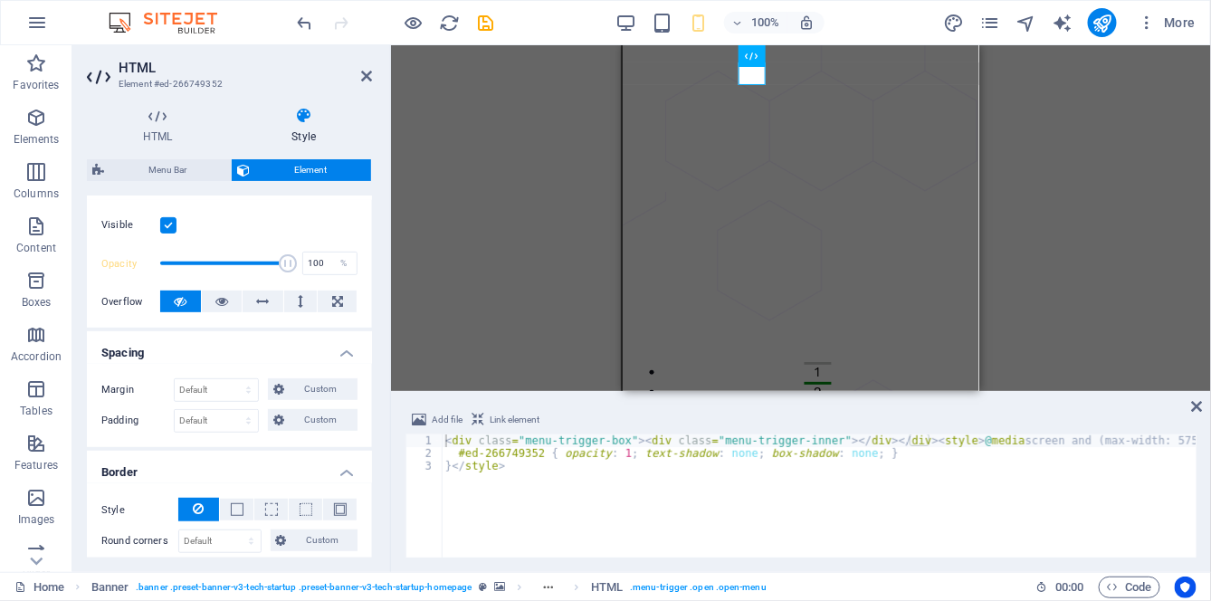
scroll to position [226, 0]
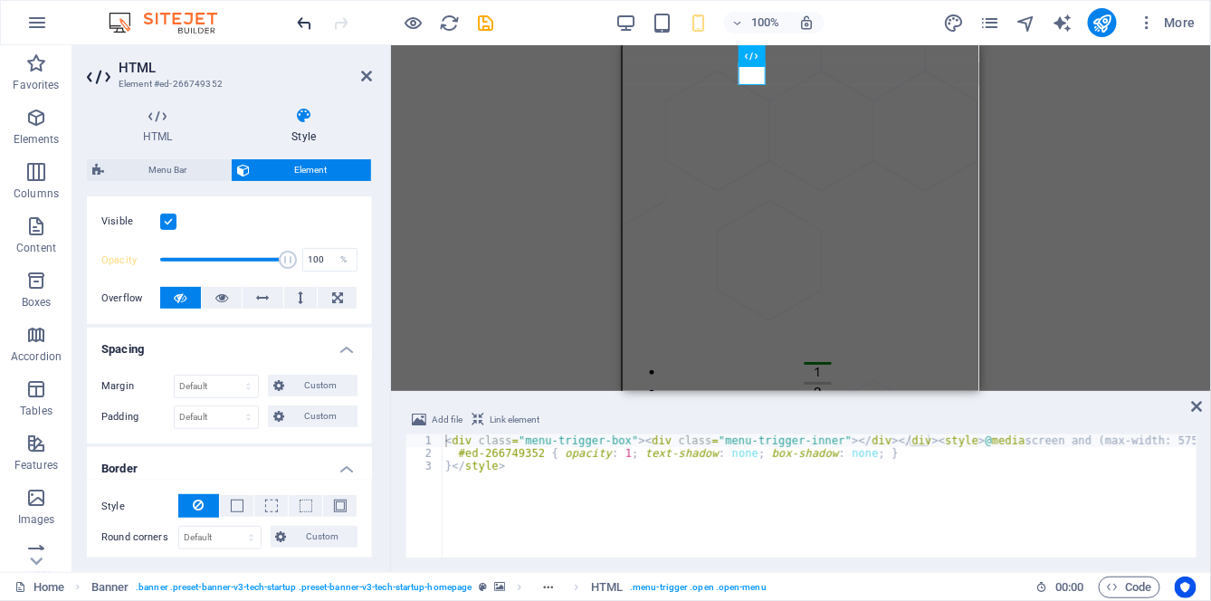
click at [303, 25] on icon "undo" at bounding box center [305, 23] width 21 height 21
click at [306, 22] on icon "undo" at bounding box center [305, 23] width 21 height 21
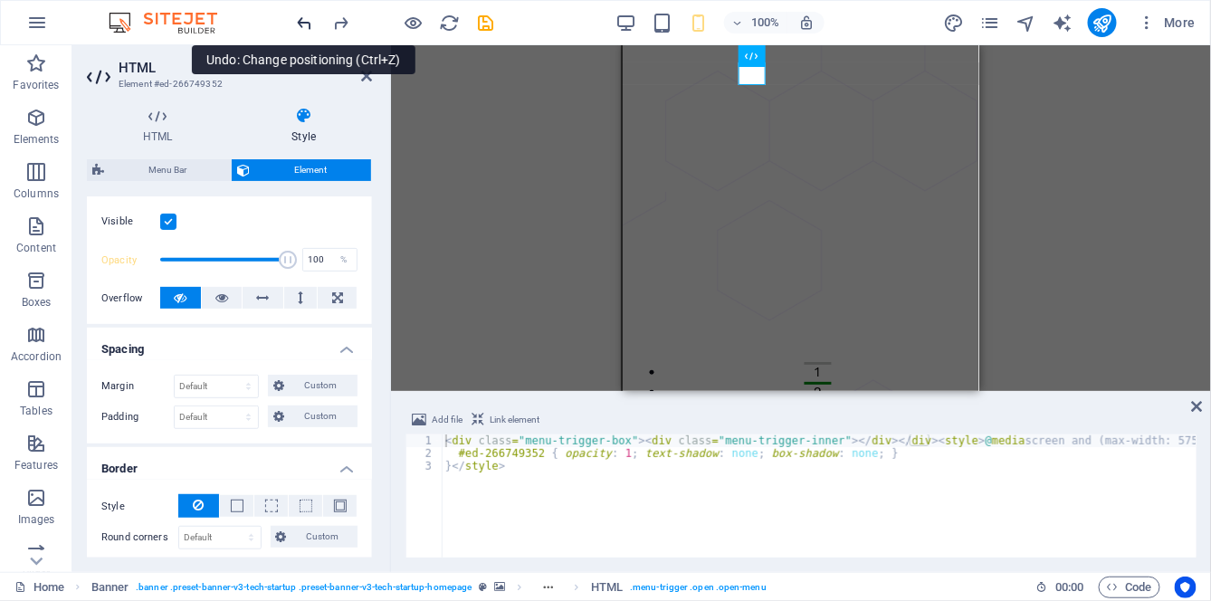
click at [307, 20] on icon "undo" at bounding box center [305, 23] width 21 height 21
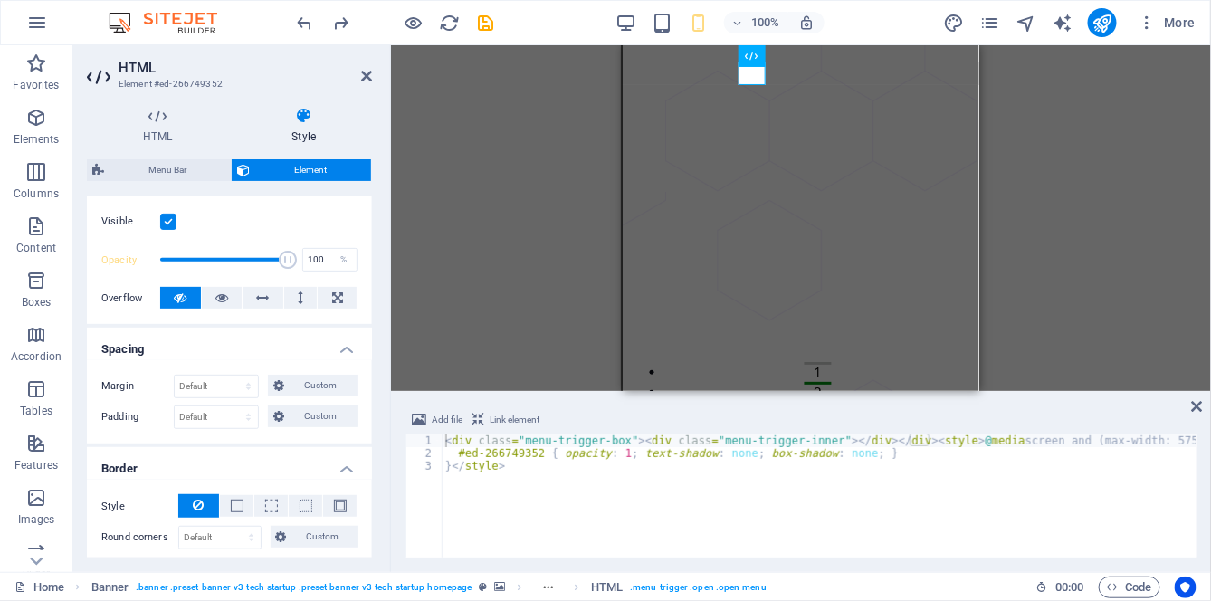
click at [305, 37] on div "100% More" at bounding box center [605, 22] width 1209 height 43
click at [1198, 406] on icon at bounding box center [1197, 406] width 11 height 14
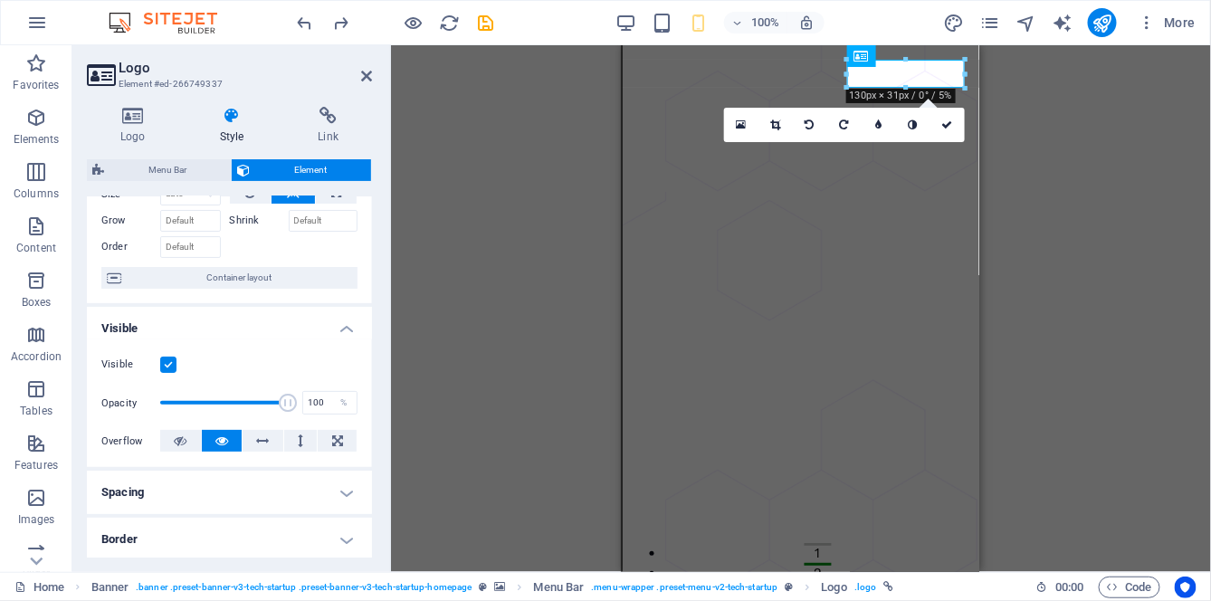
scroll to position [83, 0]
click at [277, 484] on h4 "Spacing" at bounding box center [229, 492] width 285 height 43
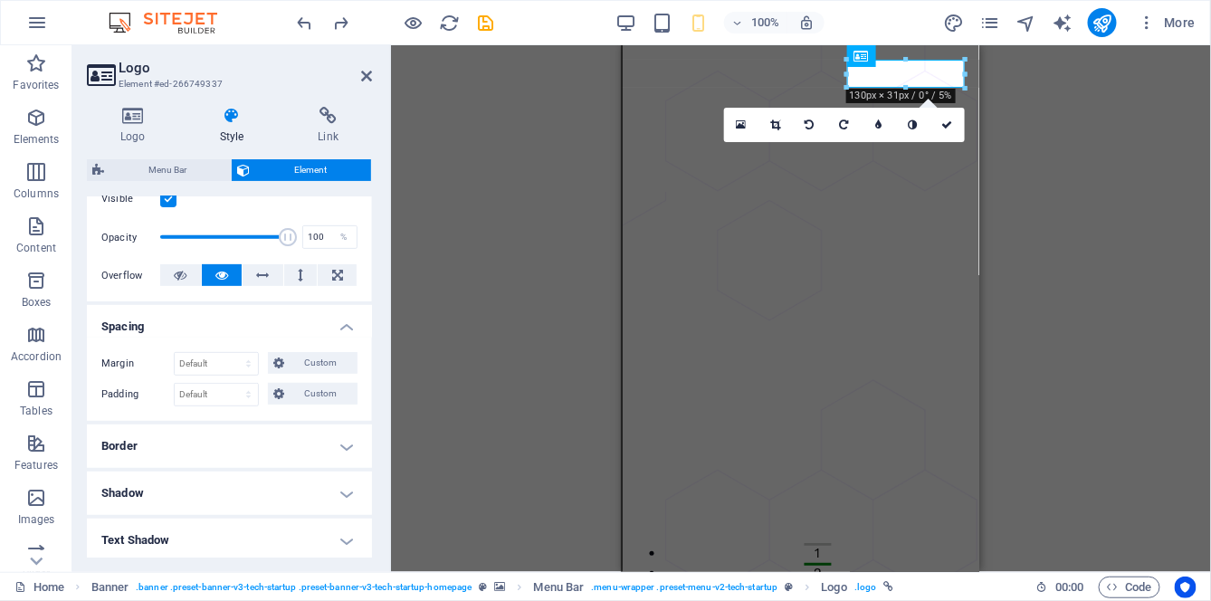
scroll to position [263, 0]
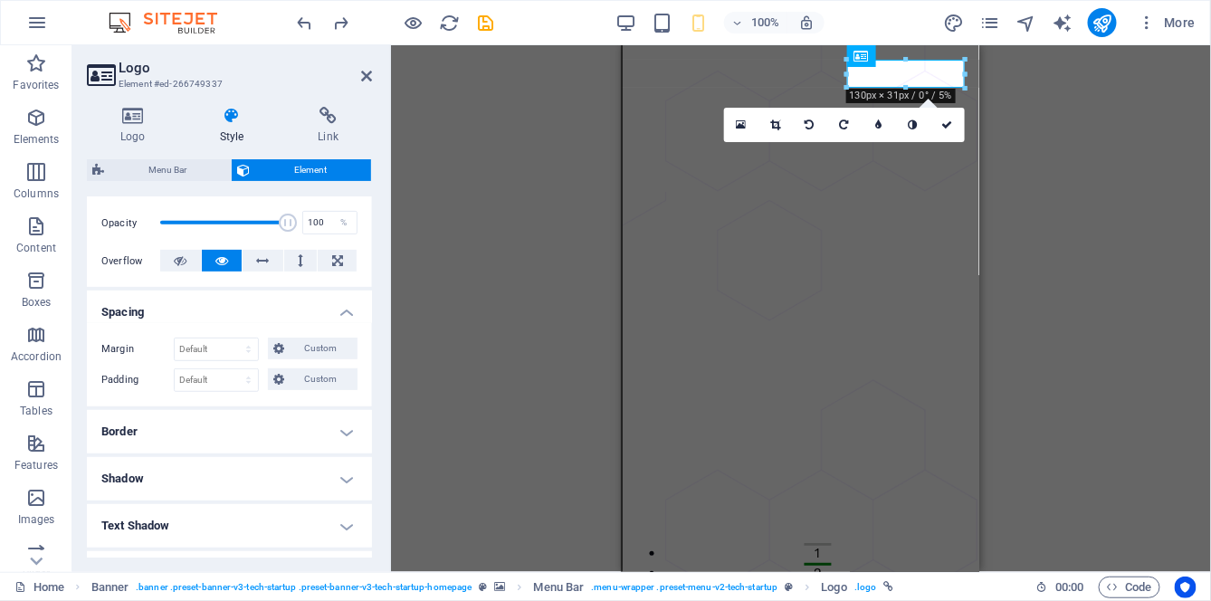
click at [305, 421] on h4 "Border" at bounding box center [229, 431] width 285 height 43
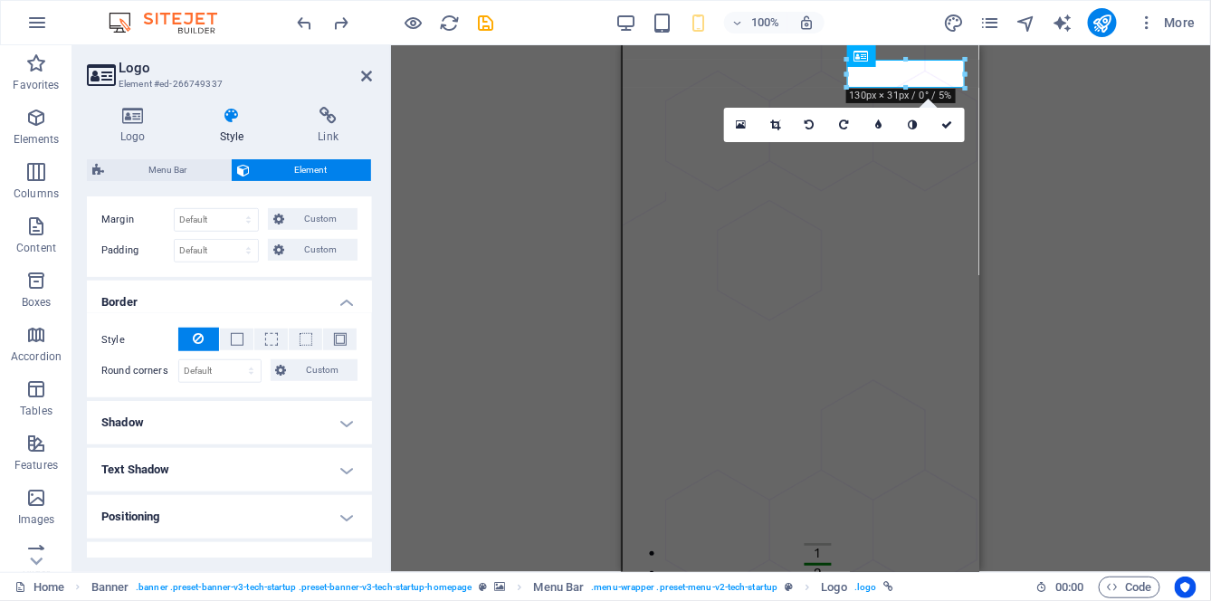
click at [306, 416] on h4 "Shadow" at bounding box center [229, 422] width 285 height 43
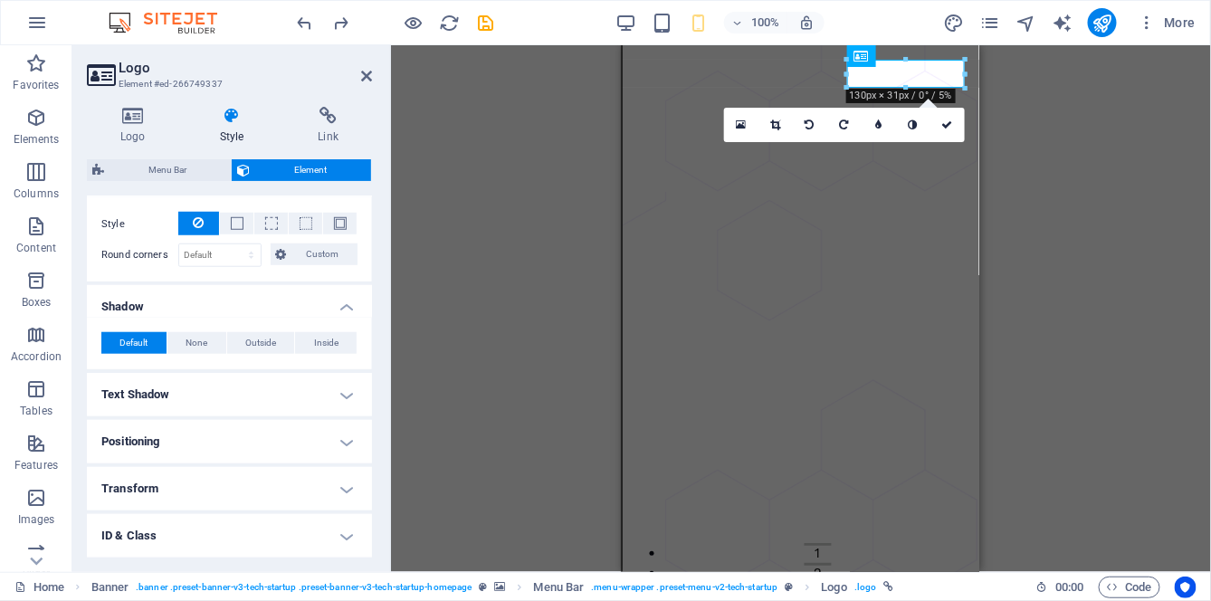
scroll to position [598, 0]
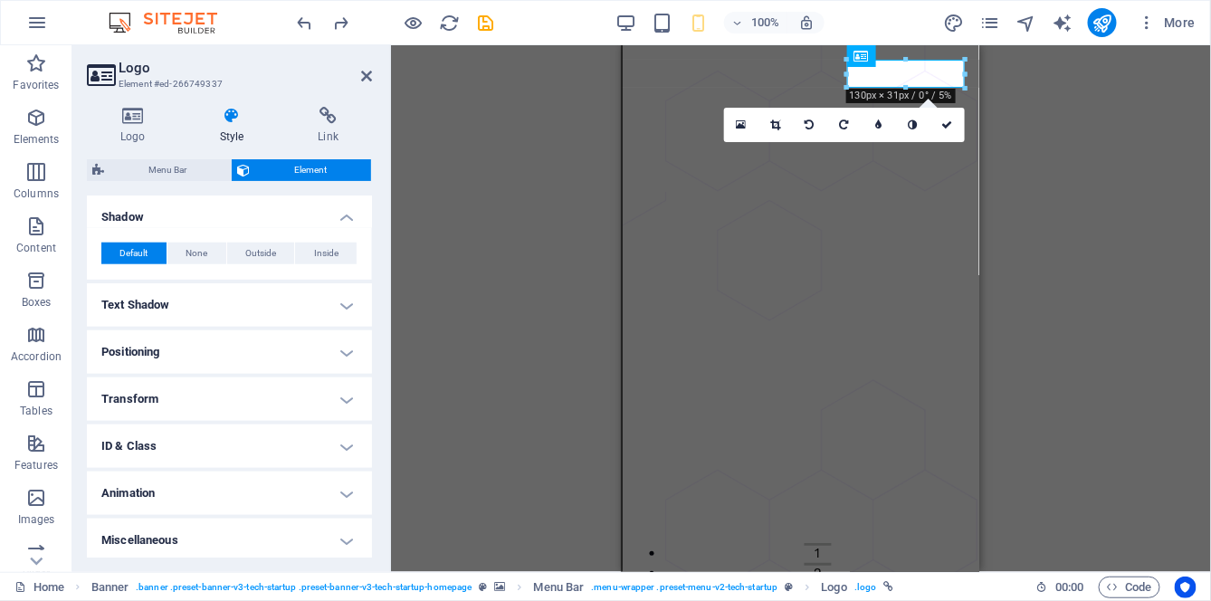
click at [330, 343] on h4 "Positioning" at bounding box center [229, 351] width 285 height 43
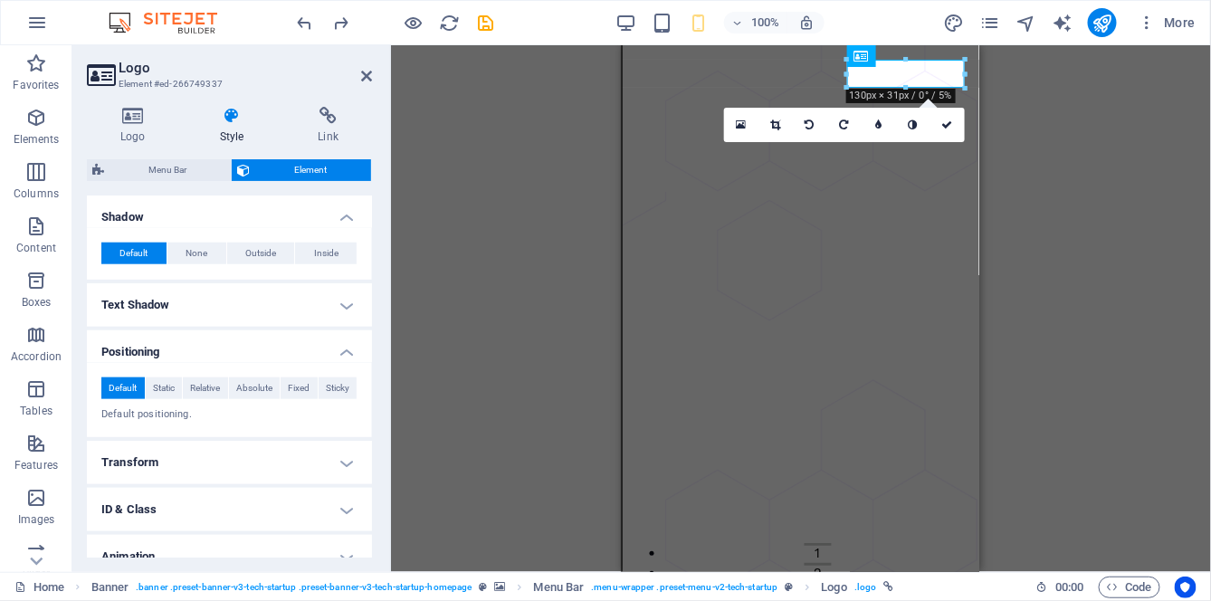
click at [210, 461] on h4 "Transform" at bounding box center [229, 462] width 285 height 43
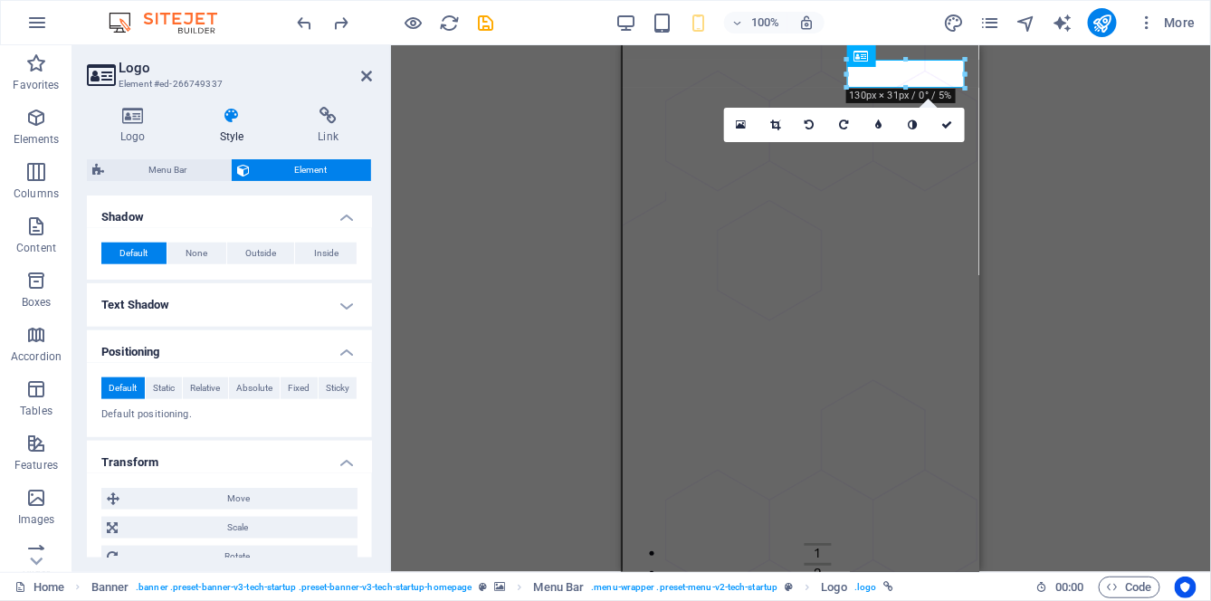
click at [278, 446] on h4 "Transform" at bounding box center [229, 457] width 285 height 33
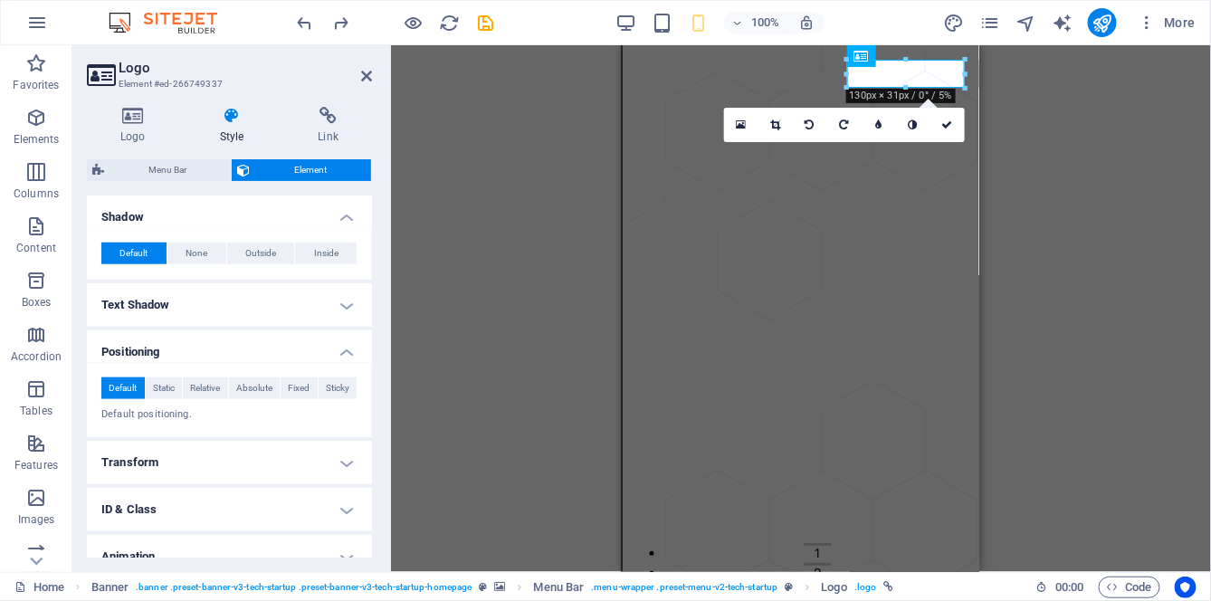
scroll to position [661, 0]
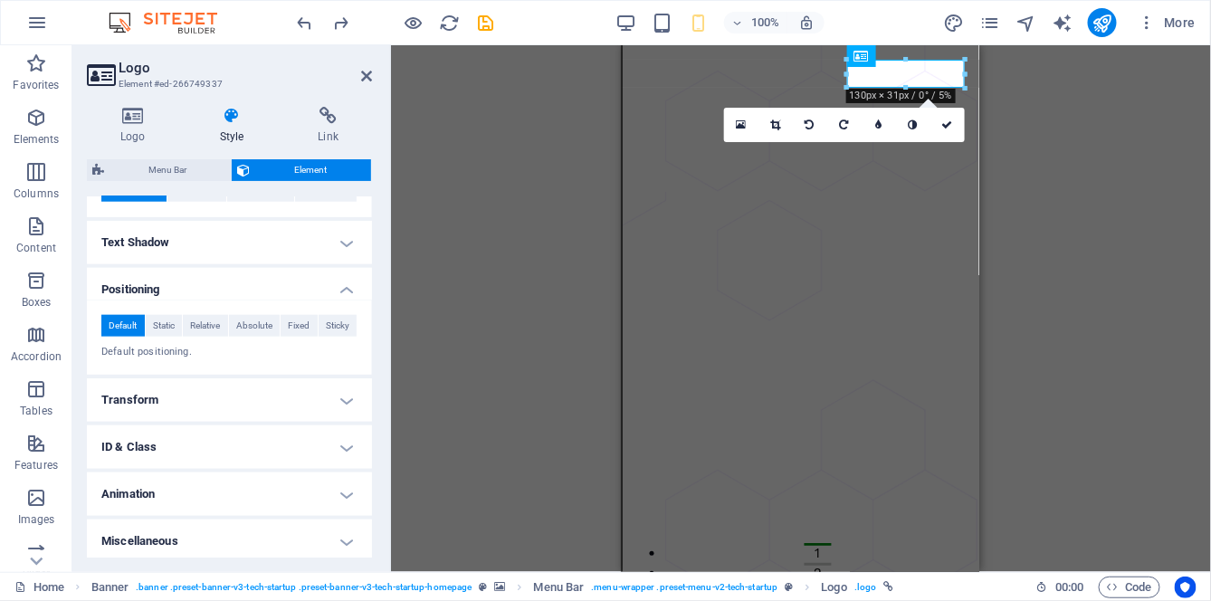
click at [301, 493] on h4 "Animation" at bounding box center [229, 493] width 285 height 43
click at [309, 484] on h4 "Animation" at bounding box center [229, 488] width 285 height 33
click at [312, 528] on h4 "Miscellaneous" at bounding box center [229, 541] width 285 height 43
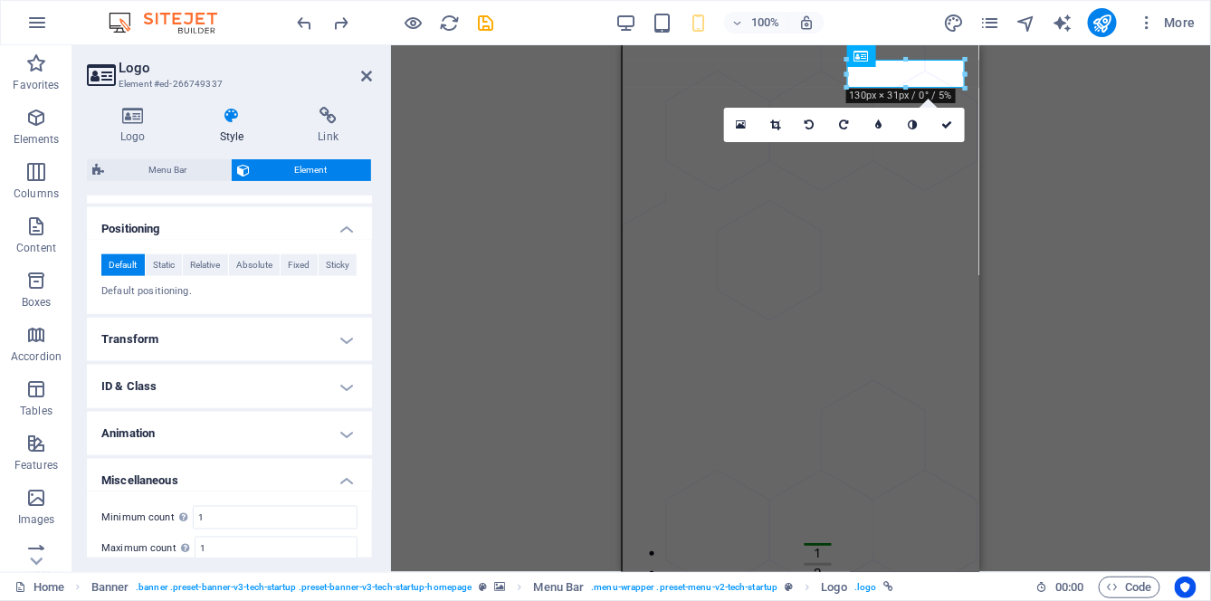
scroll to position [772, 0]
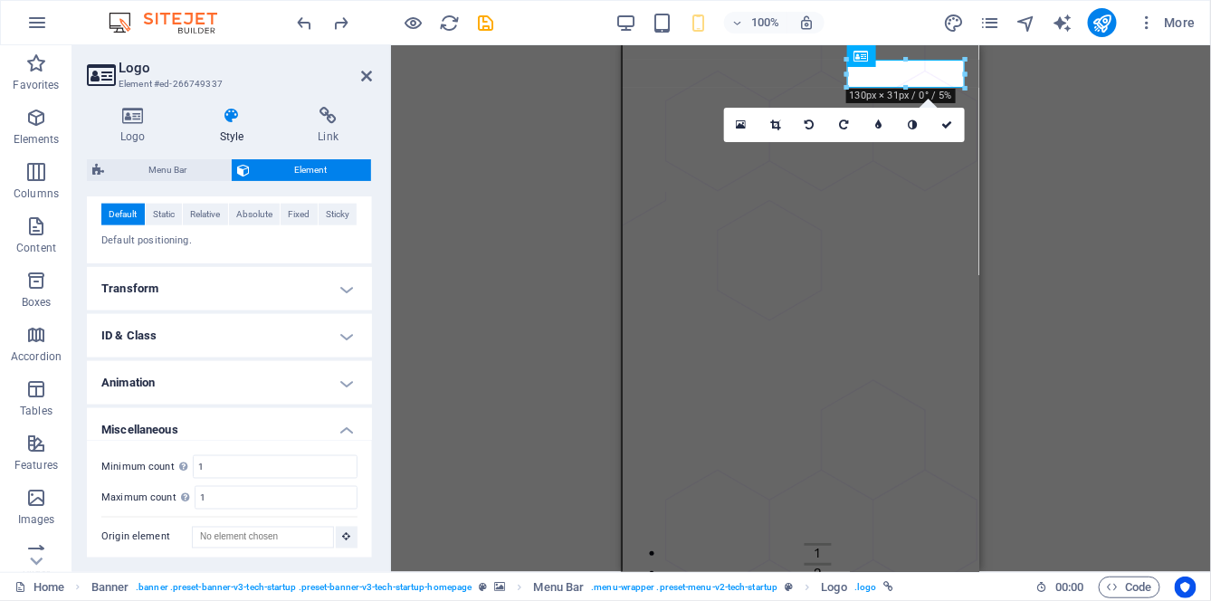
click at [377, 396] on div "Logo Style Link Logo Image Text Drag files here, click to choose files or selec…" at bounding box center [229, 332] width 314 height 480
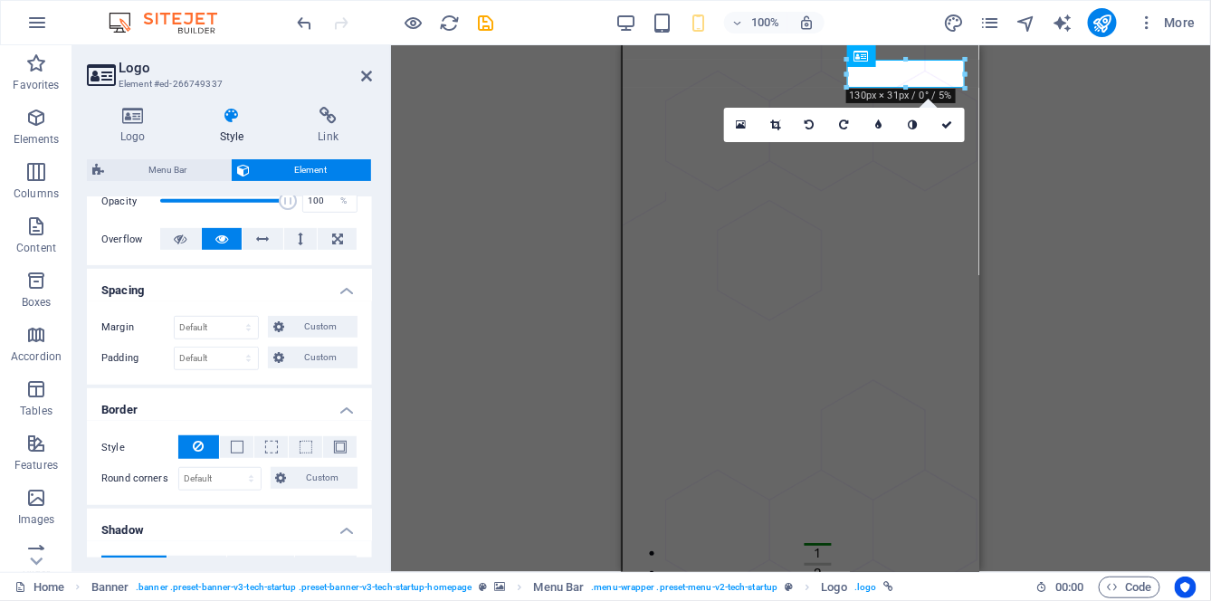
scroll to position [265, 0]
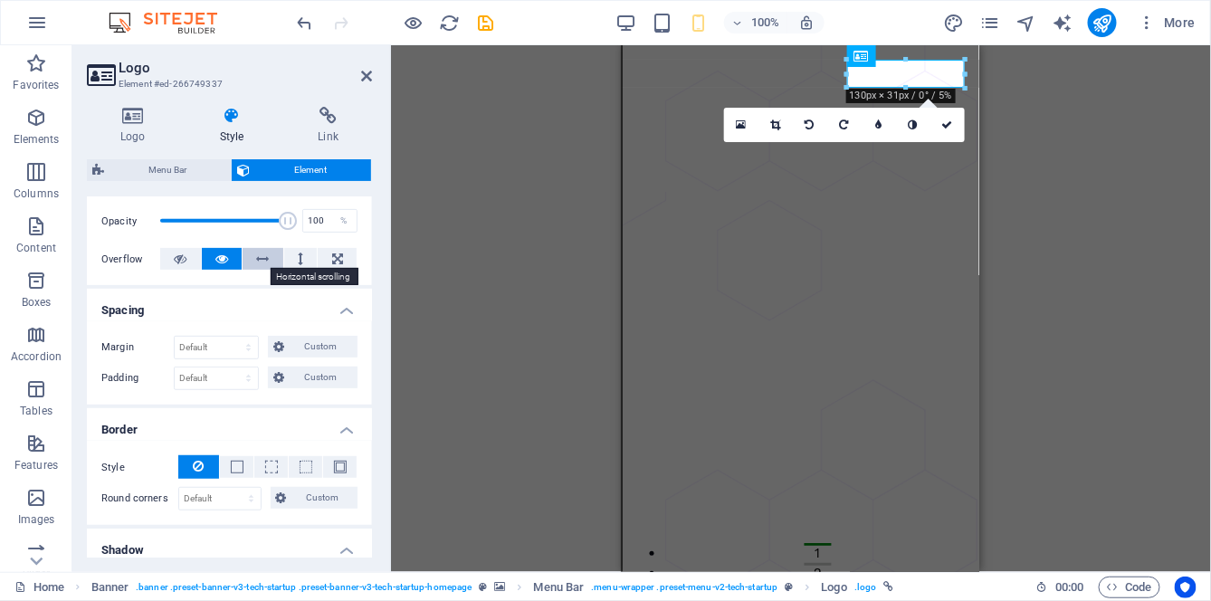
click at [258, 266] on icon at bounding box center [263, 259] width 13 height 22
click at [293, 258] on button at bounding box center [300, 259] width 33 height 22
click at [332, 262] on icon at bounding box center [337, 259] width 11 height 22
click at [287, 264] on button at bounding box center [300, 259] width 33 height 22
click at [257, 260] on icon at bounding box center [263, 259] width 13 height 22
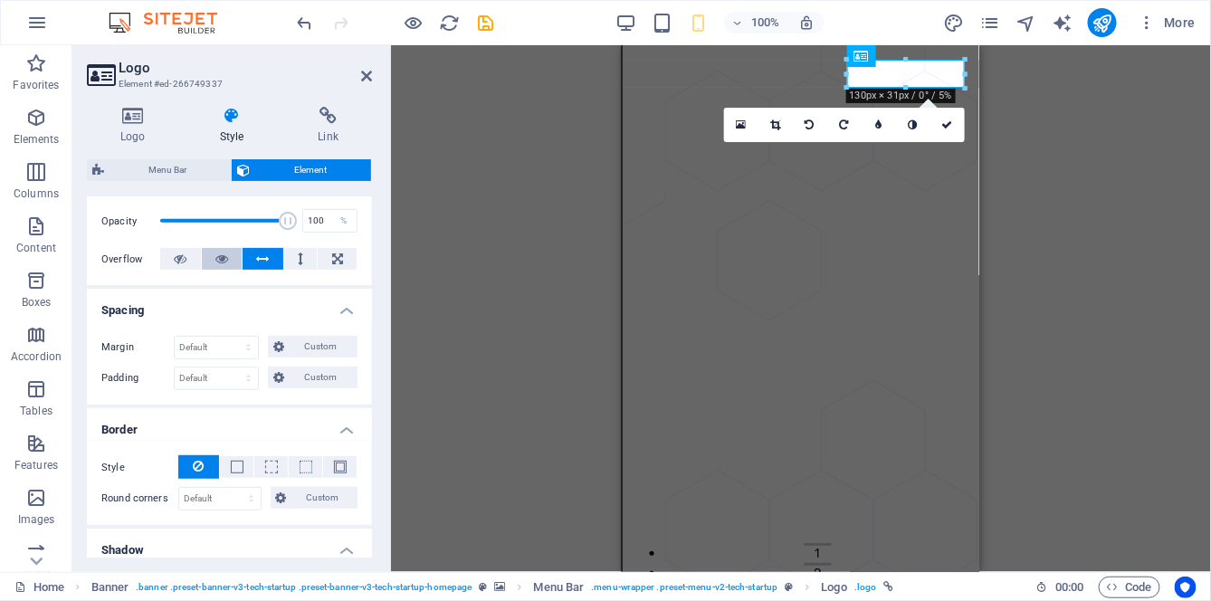
click at [224, 260] on icon at bounding box center [221, 259] width 13 height 22
click at [182, 261] on icon at bounding box center [180, 259] width 13 height 22
click at [222, 261] on icon at bounding box center [221, 259] width 13 height 22
click at [367, 67] on h2 "Logo" at bounding box center [245, 68] width 253 height 16
click at [359, 76] on header "Logo Element #ed-266749337" at bounding box center [229, 68] width 285 height 47
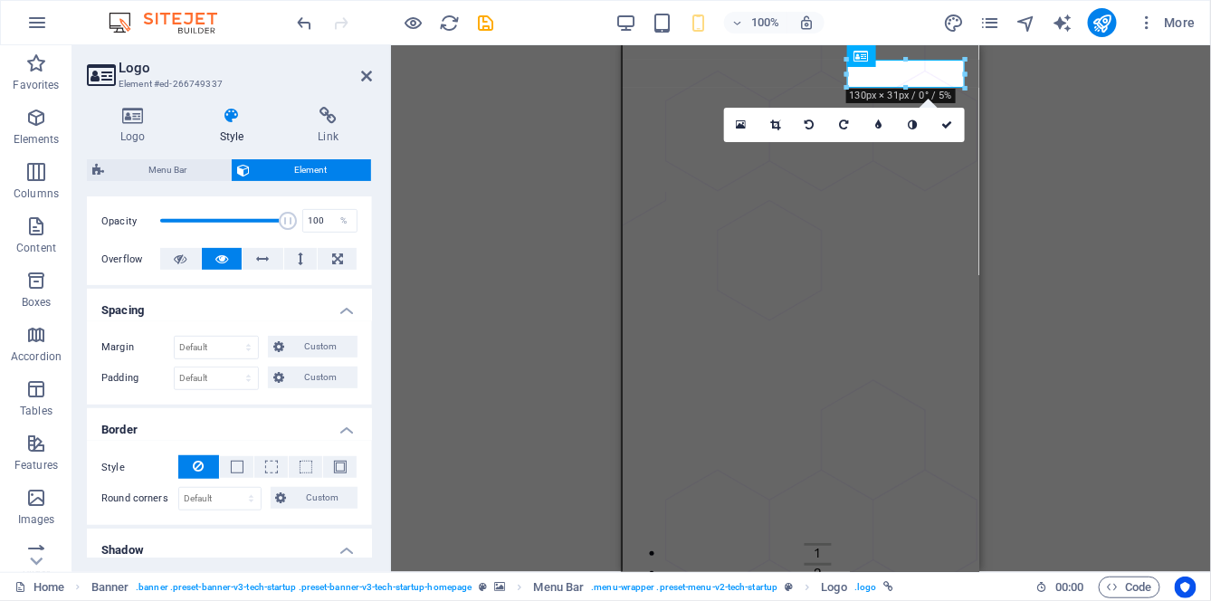
click at [366, 76] on icon at bounding box center [366, 76] width 11 height 14
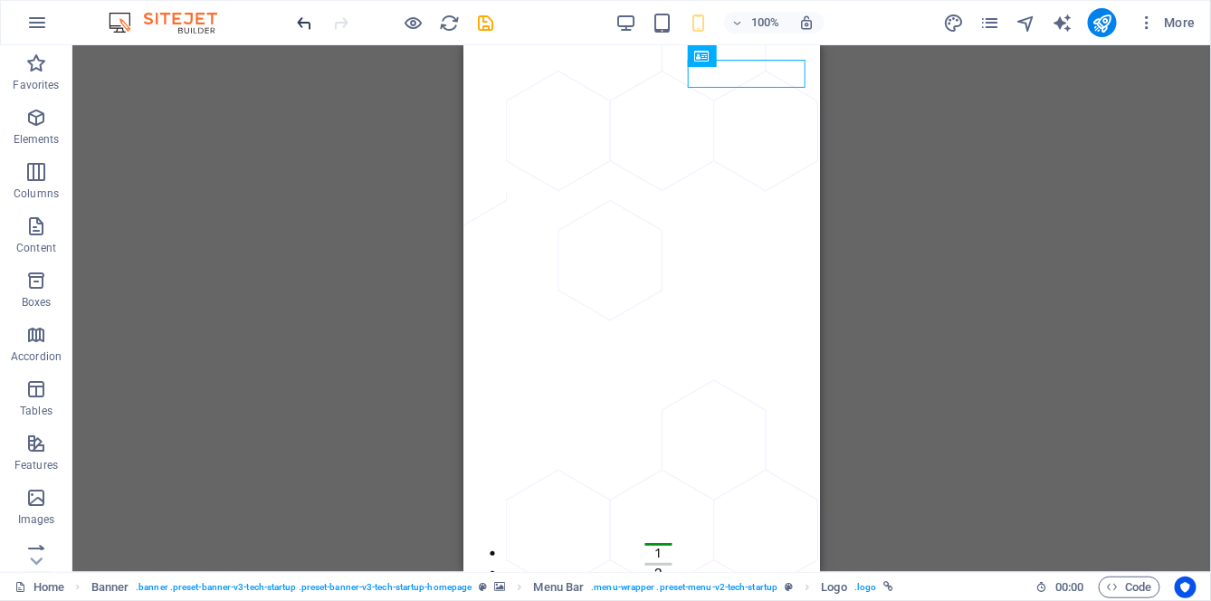
click at [306, 23] on icon "undo" at bounding box center [305, 23] width 21 height 21
click at [307, 25] on icon "undo" at bounding box center [305, 23] width 21 height 21
click at [304, 26] on icon "undo" at bounding box center [305, 23] width 21 height 21
click at [300, 29] on icon "undo" at bounding box center [305, 23] width 21 height 21
click at [303, 26] on icon "undo" at bounding box center [305, 23] width 21 height 21
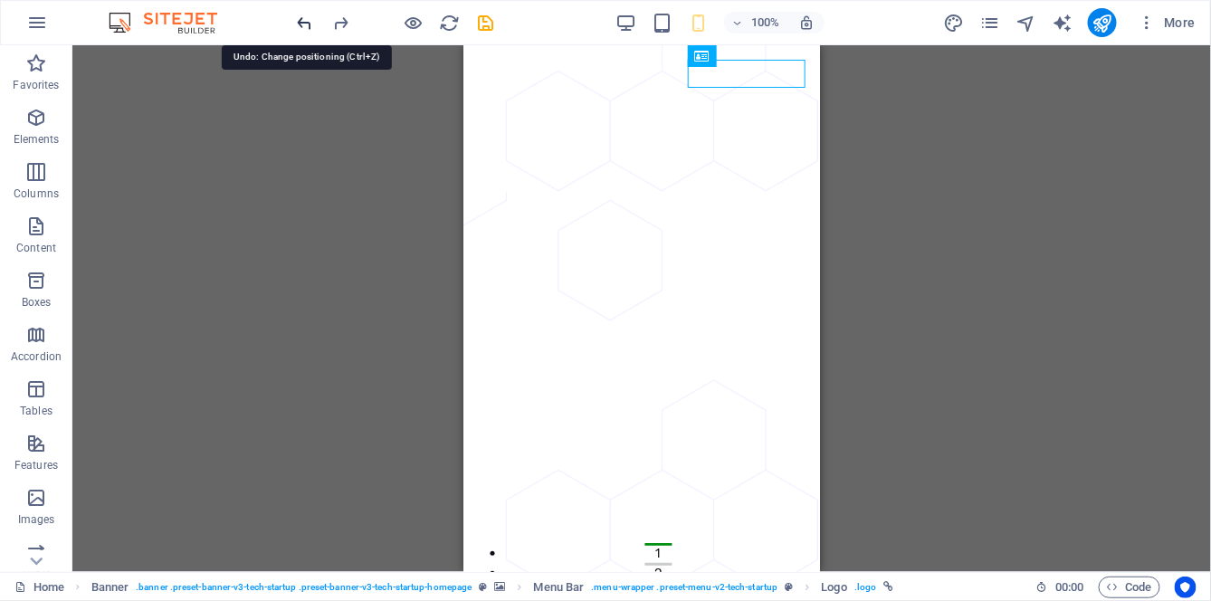
click at [309, 27] on icon "undo" at bounding box center [305, 23] width 21 height 21
click at [305, 24] on icon "undo" at bounding box center [305, 23] width 21 height 21
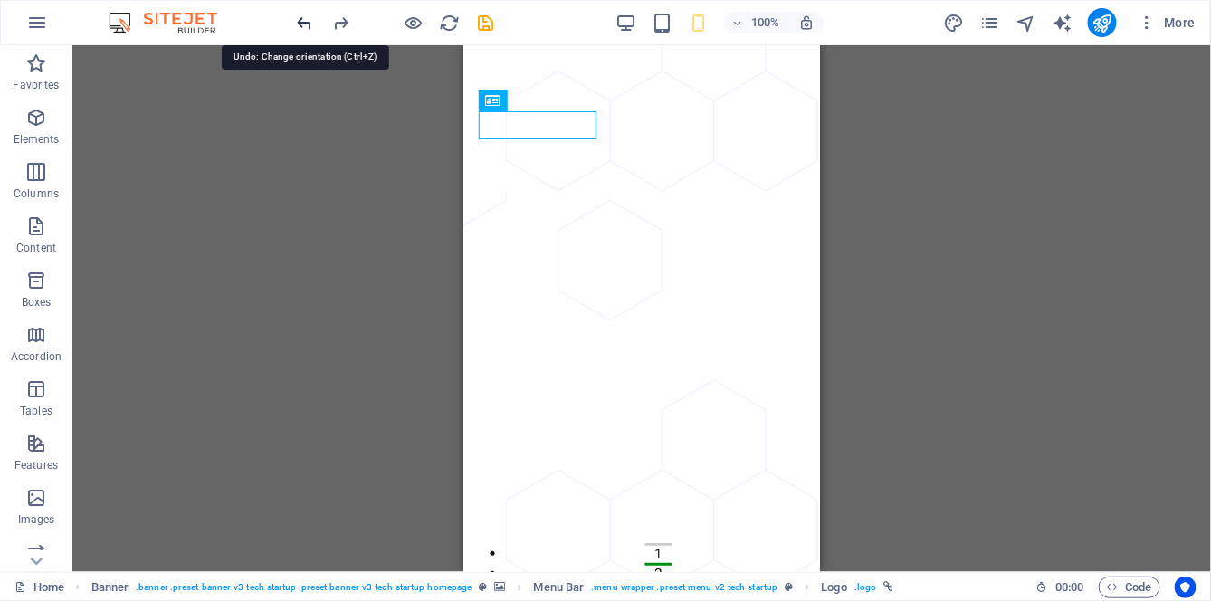
click at [301, 26] on icon "undo" at bounding box center [305, 23] width 21 height 21
click at [302, 25] on icon "undo" at bounding box center [305, 23] width 21 height 21
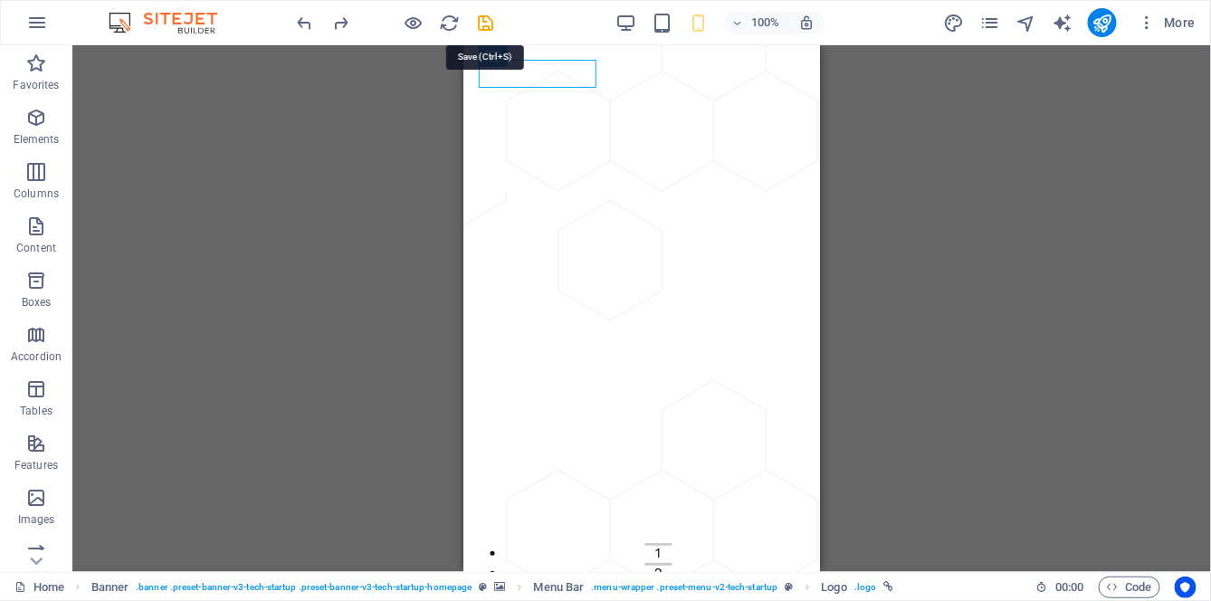
click at [490, 20] on icon "save" at bounding box center [486, 23] width 21 height 21
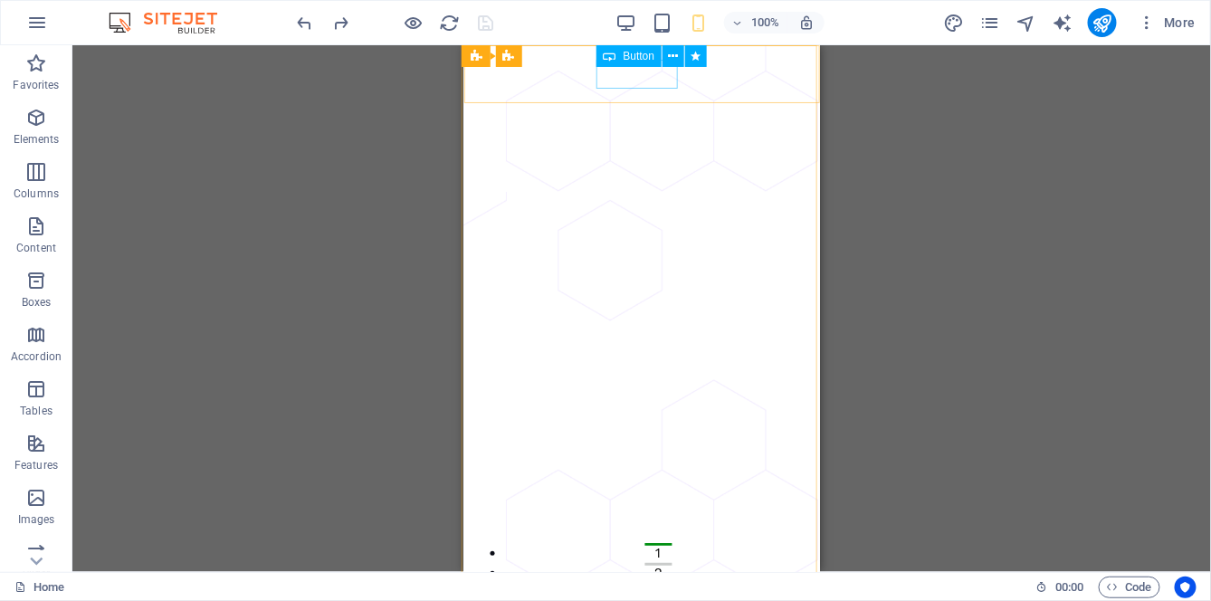
select select "px"
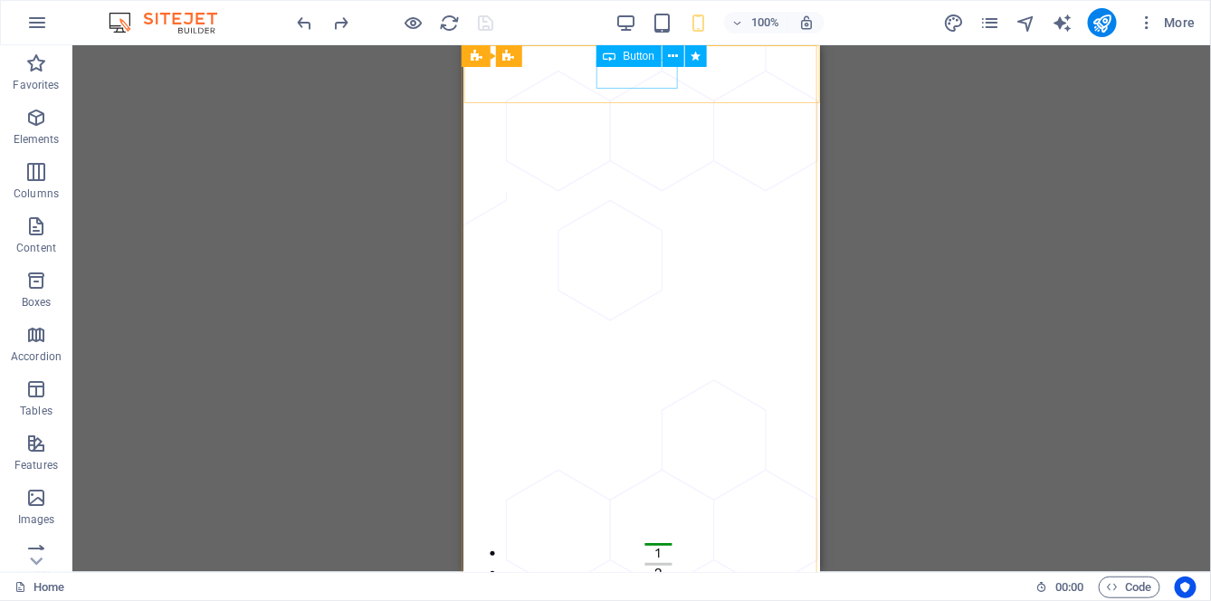
select select "px"
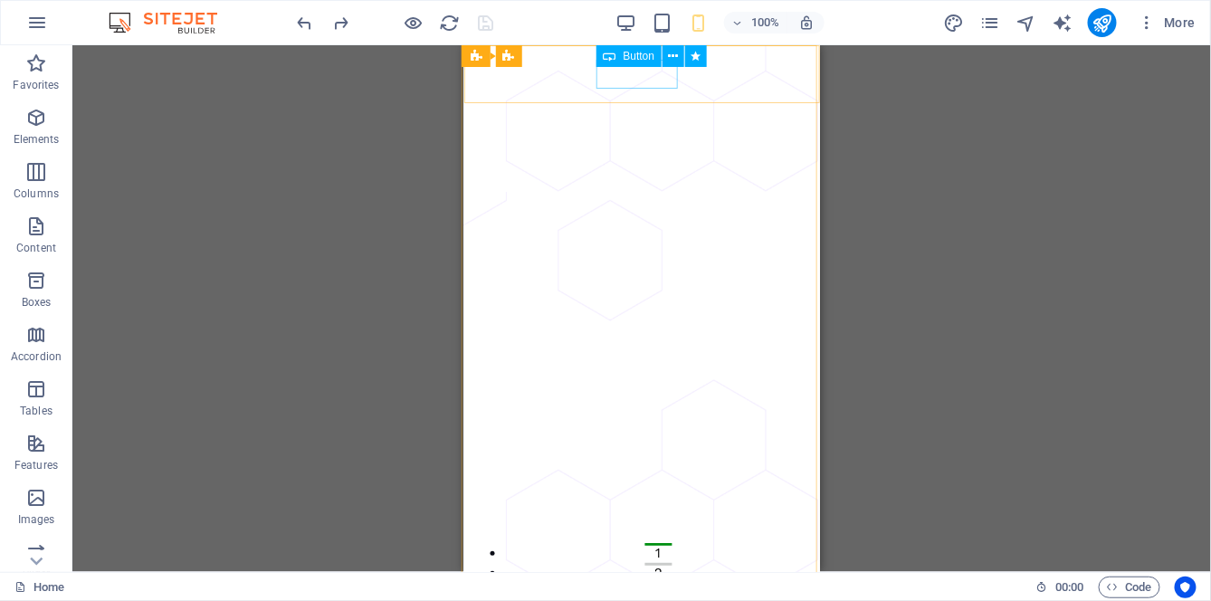
select select "px"
select select "pulse"
select select "s"
select select "scroll"
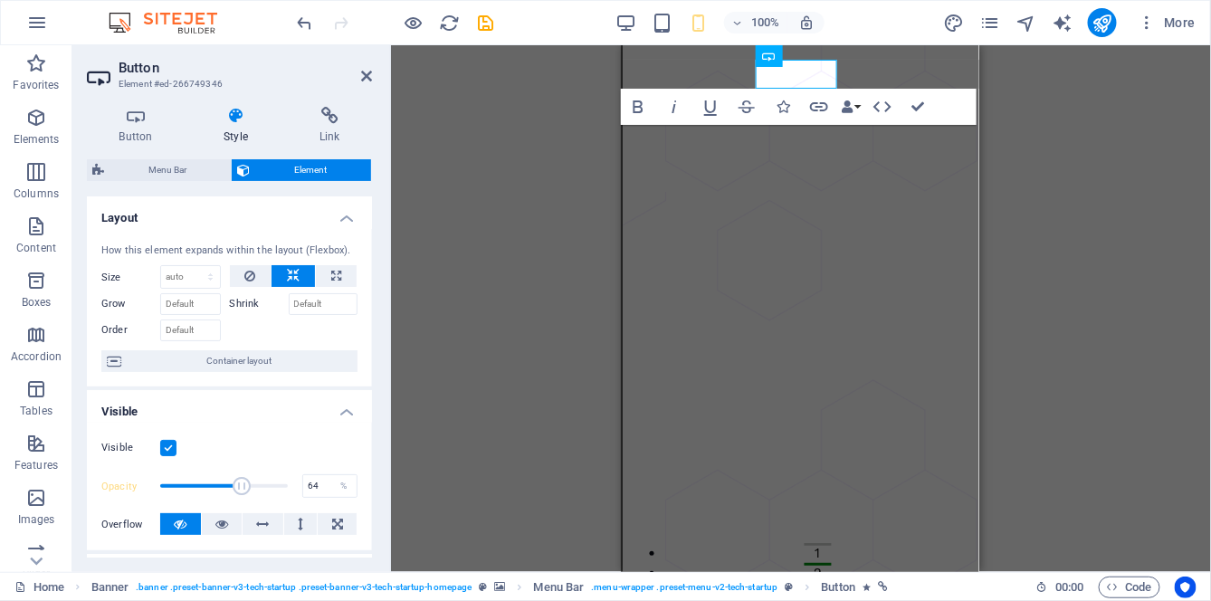
type input "66"
click at [361, 483] on div "Visible Opacity 66 % Overflow" at bounding box center [229, 487] width 285 height 128
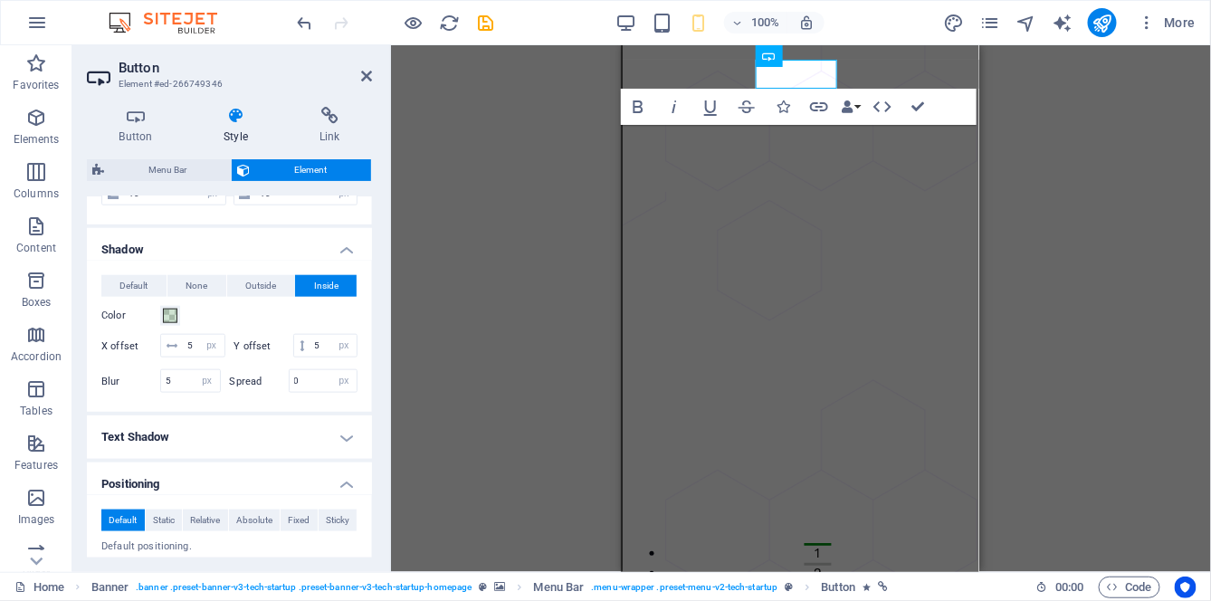
scroll to position [633, 0]
click at [323, 391] on input "0" at bounding box center [324, 380] width 68 height 22
type input "5"
click at [224, 342] on input "5" at bounding box center [204, 345] width 42 height 22
type input "10"
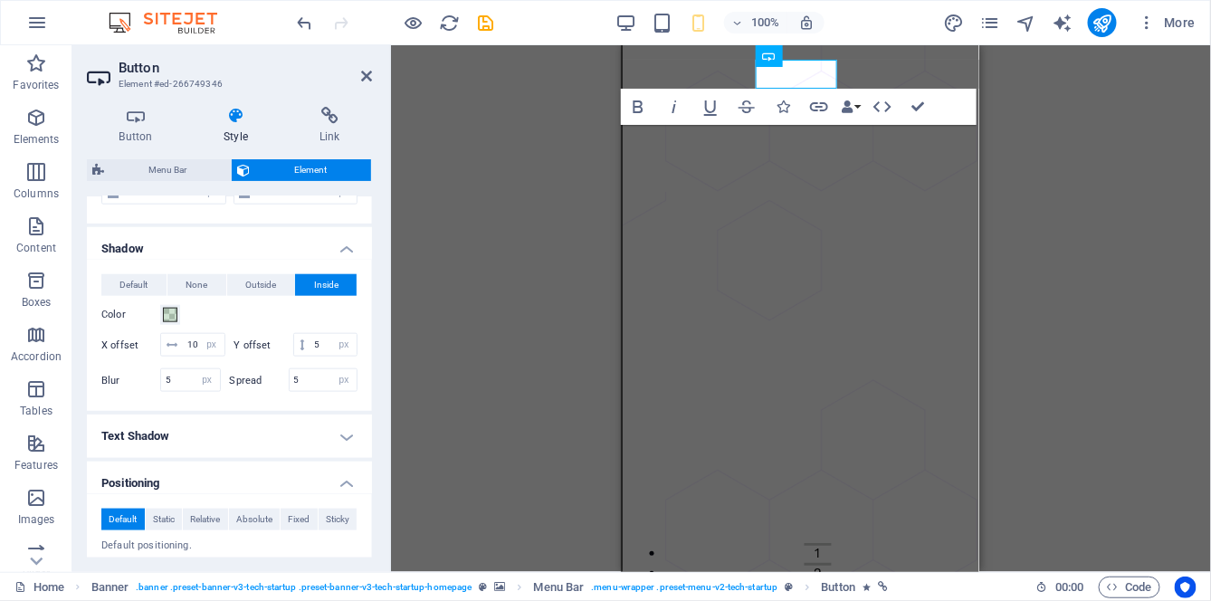
click at [238, 319] on div "Color" at bounding box center [229, 315] width 256 height 22
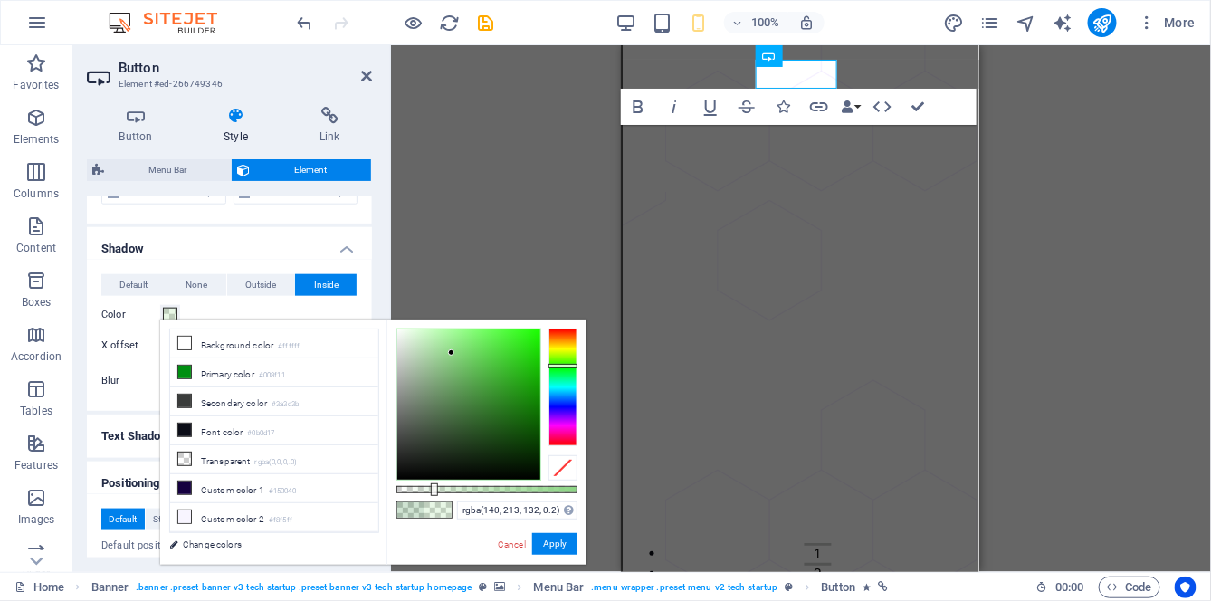
type input "rgba(141, 214, 133, 0.2)"
click at [558, 543] on button "Apply" at bounding box center [554, 544] width 45 height 22
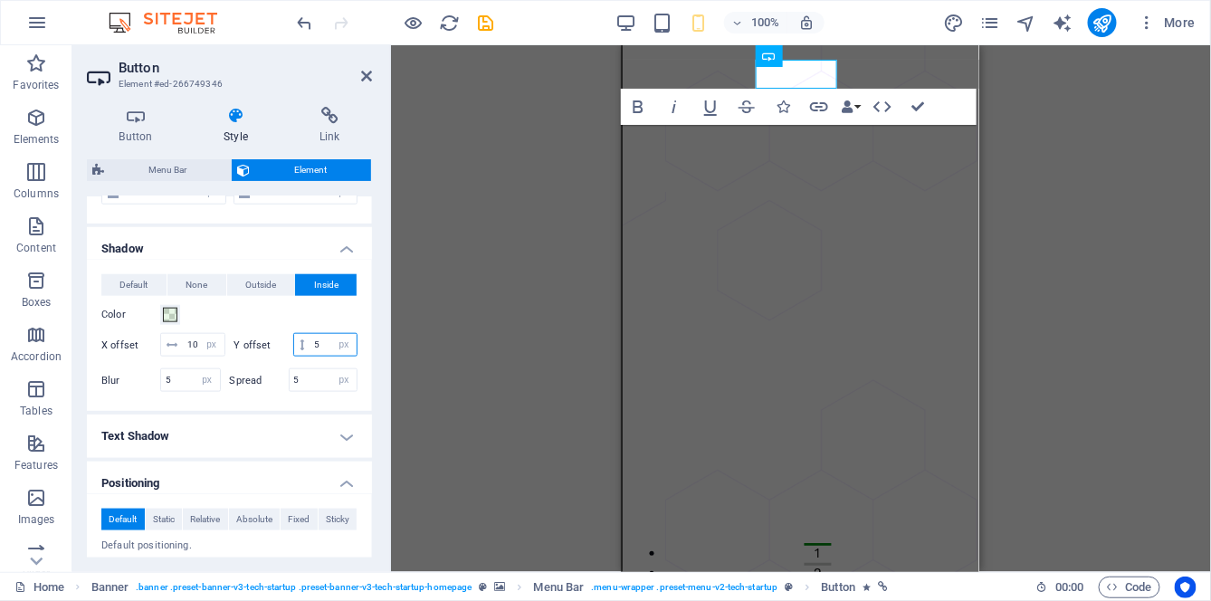
click at [310, 356] on input "5" at bounding box center [333, 345] width 46 height 22
click at [372, 326] on div "Layout How this element expands within the layout (Flexbox). Size Default auto …" at bounding box center [229, 376] width 285 height 361
type input "100"
click at [352, 317] on div "Color" at bounding box center [229, 315] width 256 height 22
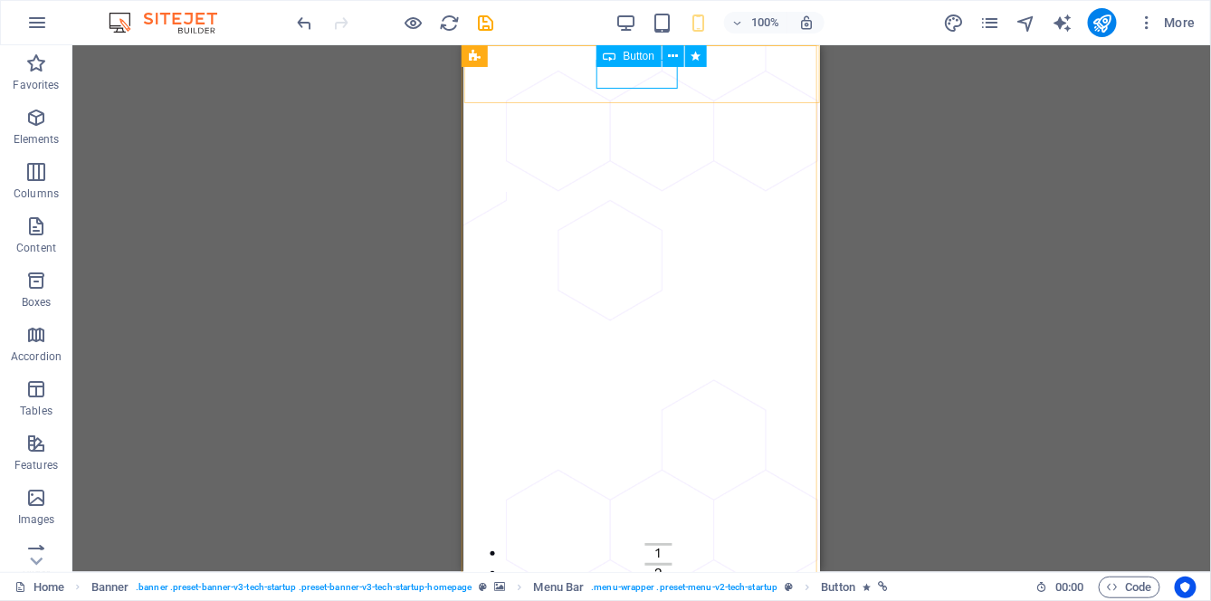
scroll to position [0, 0]
select select "px"
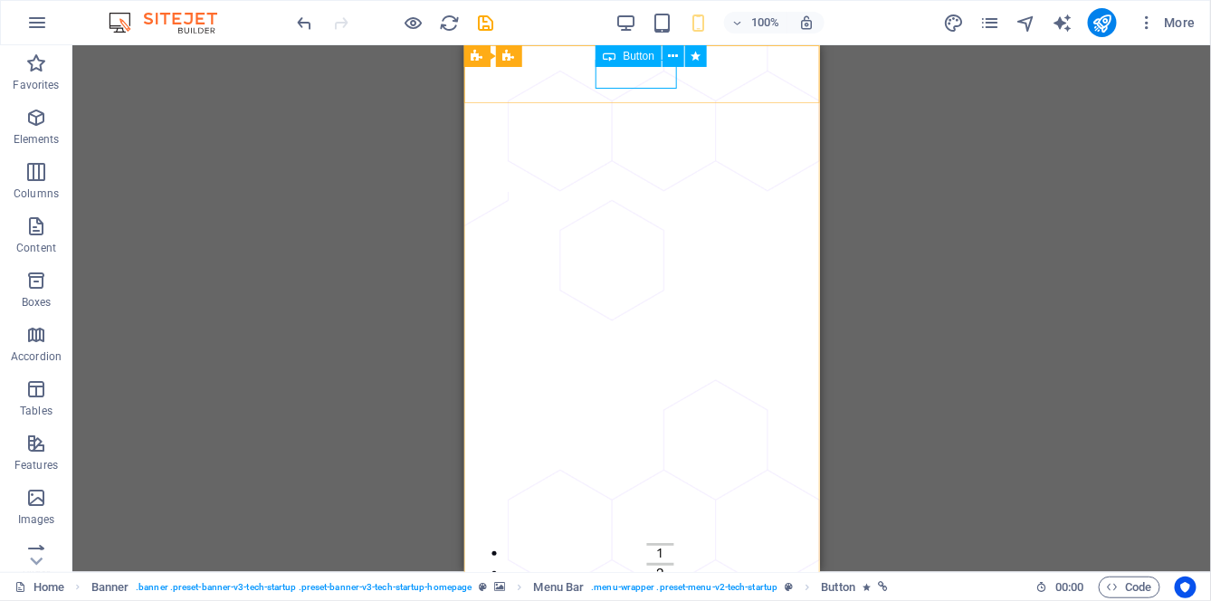
select select "px"
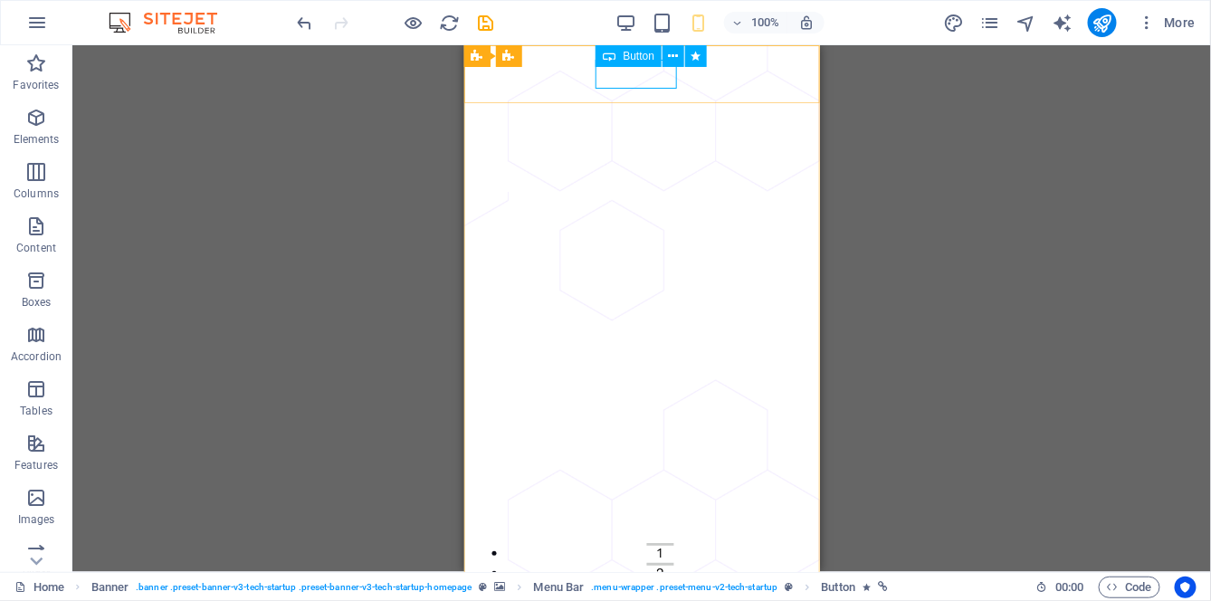
select select "px"
select select "pulse"
select select "s"
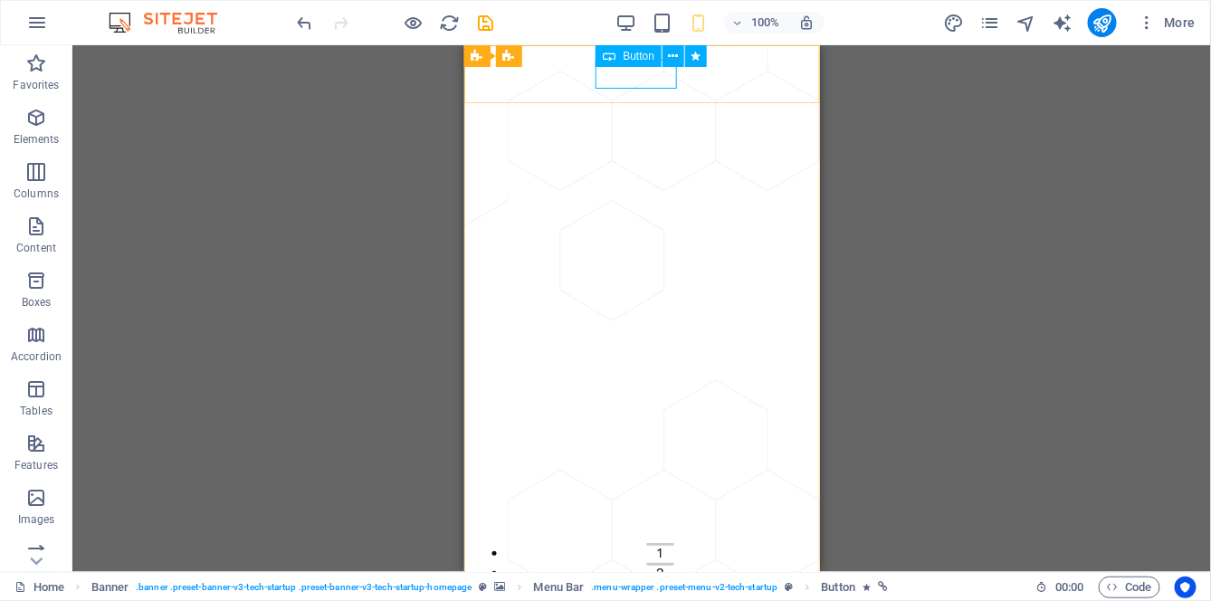
select select "s"
select select "scroll"
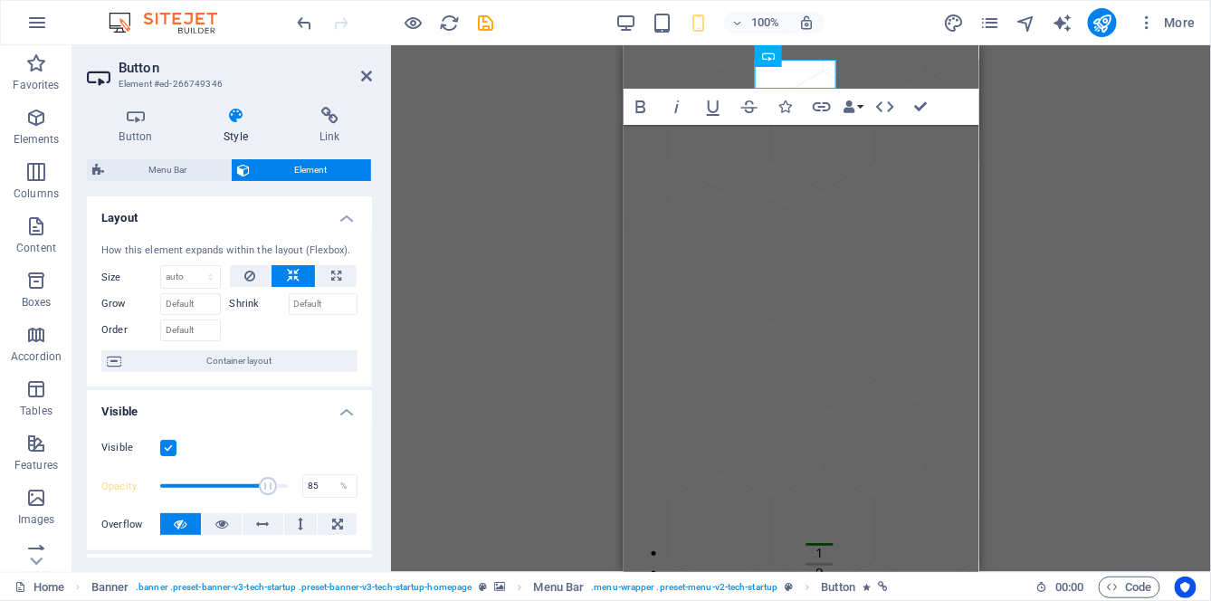
type input "86"
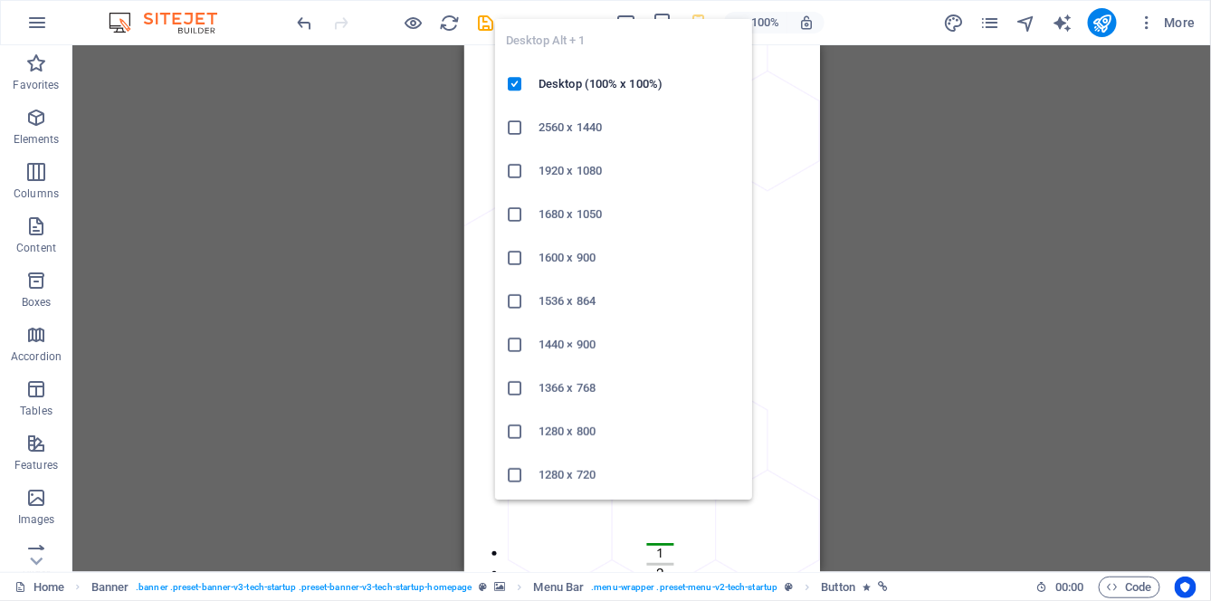
click at [626, 22] on ul "Desktop Alt + 1 Desktop (100% x 100%) 2560 x 1440 1920 x 1080 1680 x [PHONE_NUM…" at bounding box center [623, 301] width 257 height 565
click at [631, 14] on div "Desktop Alt + 1 Desktop (100% x 100%) 2560 x 1440 1920 x 1080 1680 x [PHONE_NUM…" at bounding box center [623, 252] width 257 height 495
click at [635, 14] on div "Desktop Alt + 1 Desktop (100% x 100%) 2560 x 1440 1920 x 1080 1680 x [PHONE_NUM…" at bounding box center [623, 252] width 257 height 495
click at [635, 19] on ul "Desktop Alt + 1 Desktop (100% x 100%) 2560 x 1440 1920 x 1080 1680 x [PHONE_NUM…" at bounding box center [623, 301] width 257 height 565
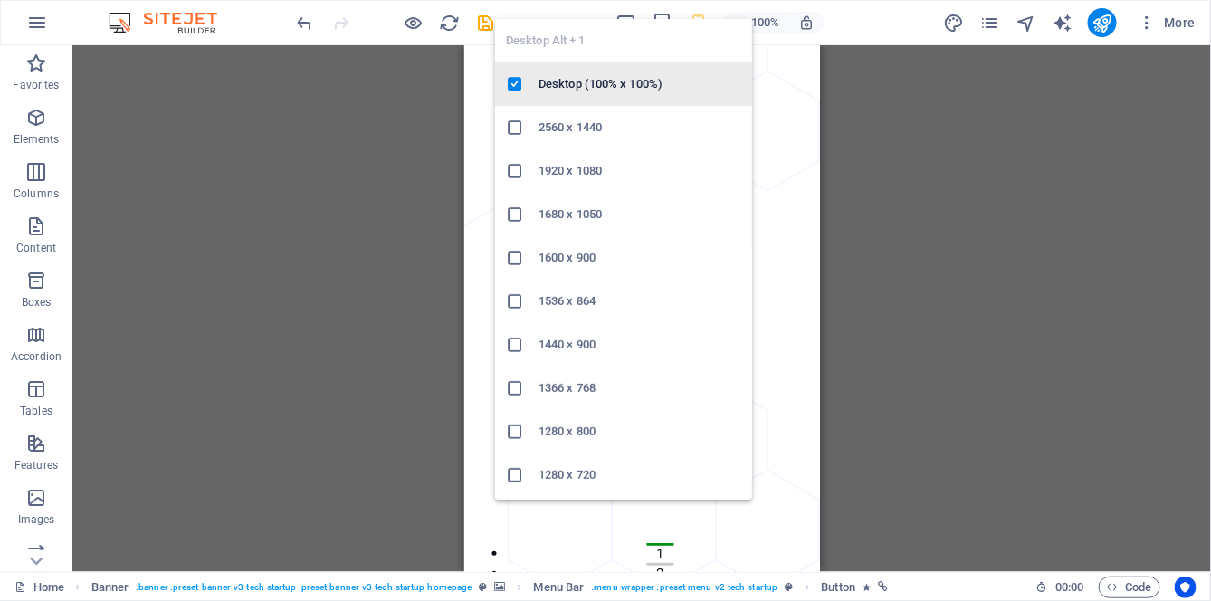
click at [629, 90] on h6 "Desktop (100% x 100%)" at bounding box center [640, 84] width 203 height 22
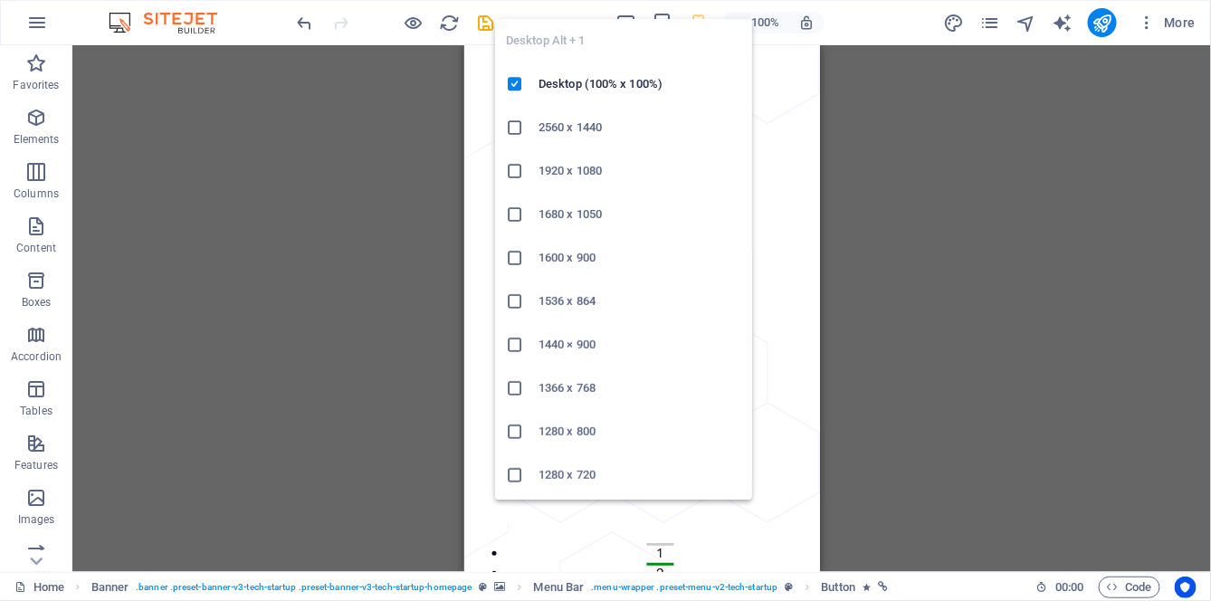
click at [819, 86] on nav "About Pricing shop HARDWARE Help" at bounding box center [641, 307] width 356 height 527
select select "1"
select select
select select "2"
select select
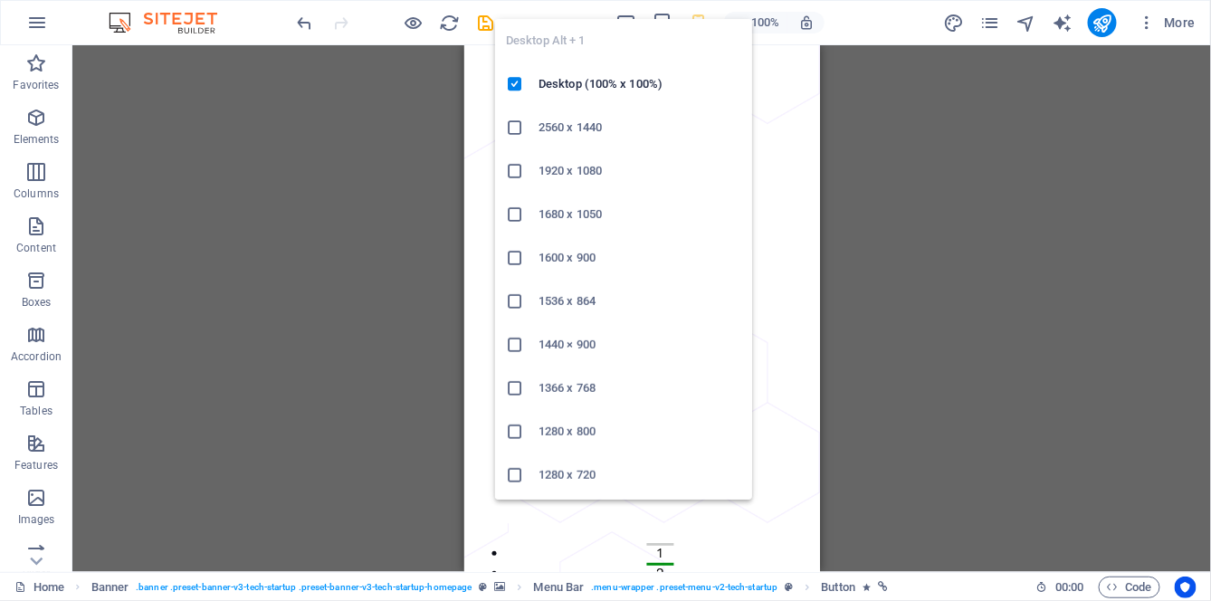
select select "3"
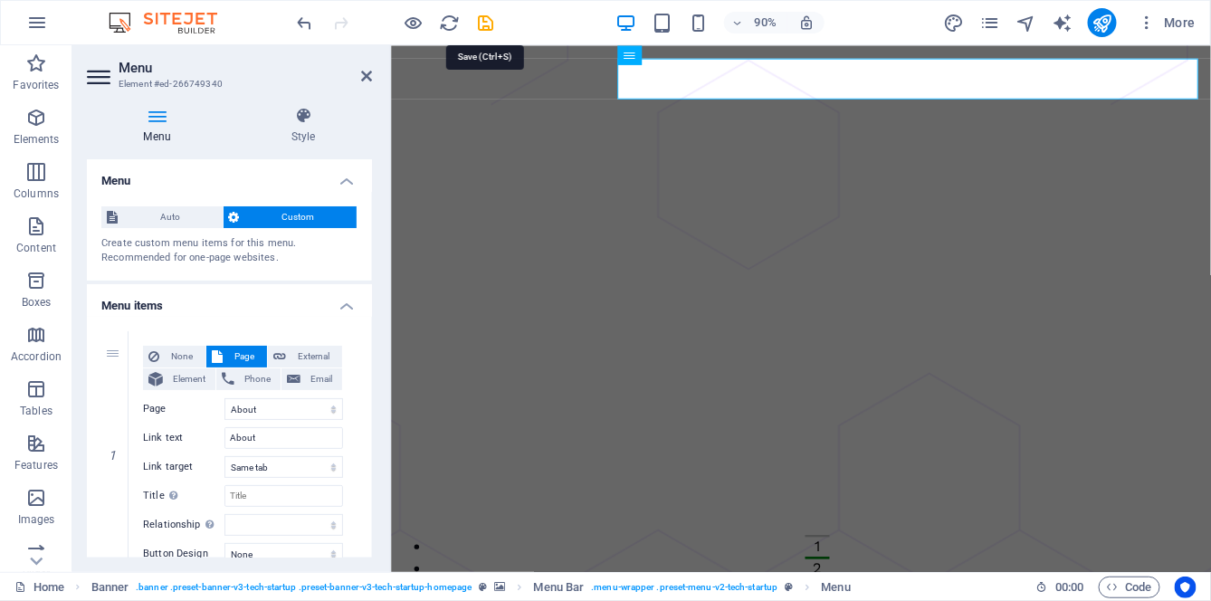
click at [482, 23] on icon "save" at bounding box center [486, 23] width 21 height 21
